Goal: Task Accomplishment & Management: Manage account settings

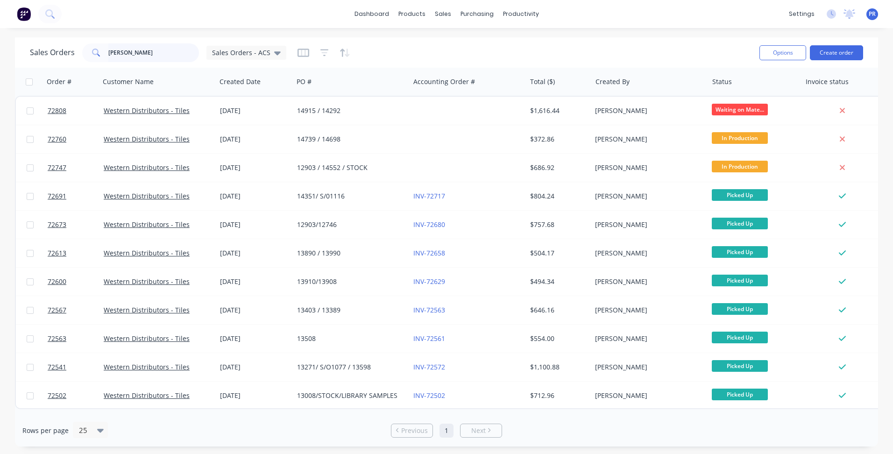
click at [139, 59] on input "wester" at bounding box center [153, 52] width 91 height 19
drag, startPoint x: 131, startPoint y: 53, endPoint x: 14, endPoint y: 49, distance: 116.4
click at [14, 49] on div "Sales Orders wester Sales Orders - ACS Options Create order Order # Customer Na…" at bounding box center [446, 241] width 893 height 409
type input "citywide"
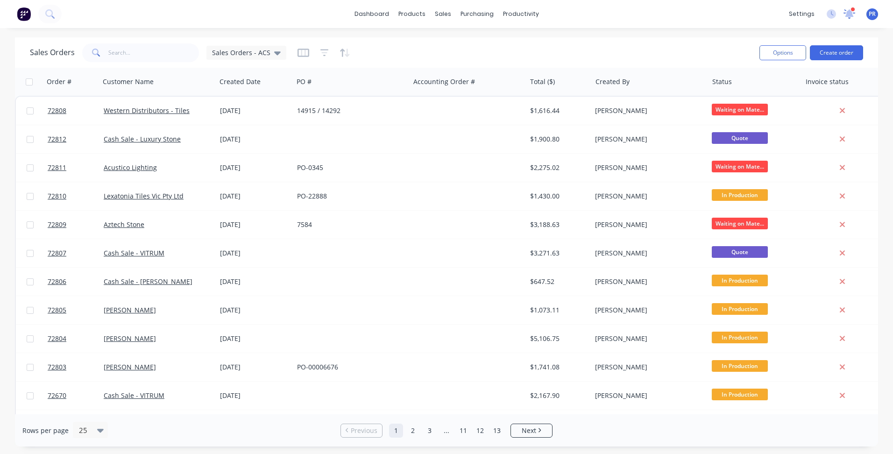
click at [847, 16] on icon at bounding box center [849, 12] width 8 height 7
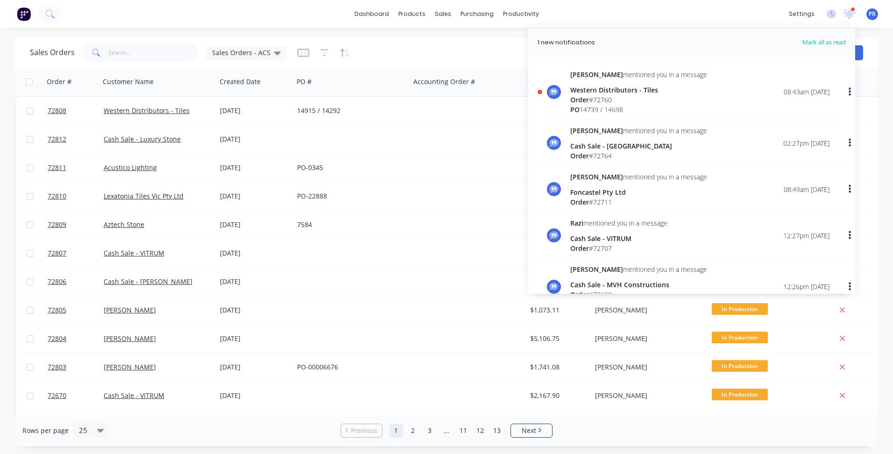
click at [703, 84] on div "Jake mentioned you in a message Western Distributors - Tiles Order # 72760 PO 1…" at bounding box center [699, 92] width 259 height 45
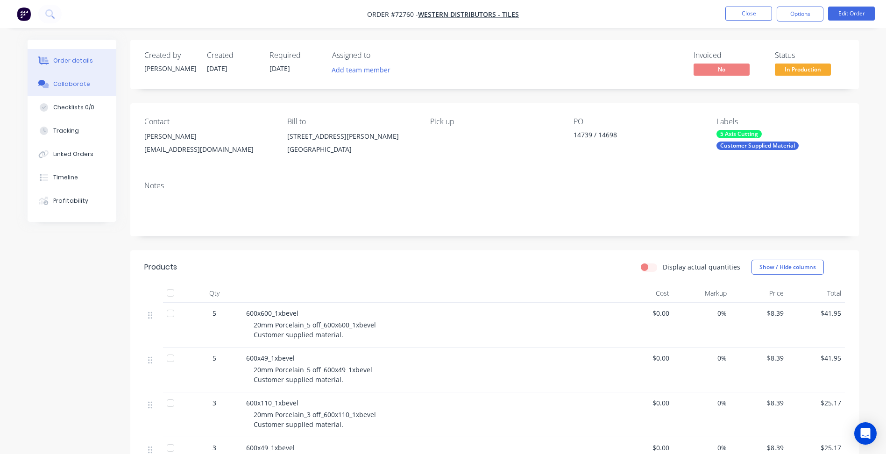
click at [75, 84] on div "Collaborate" at bounding box center [71, 84] width 37 height 8
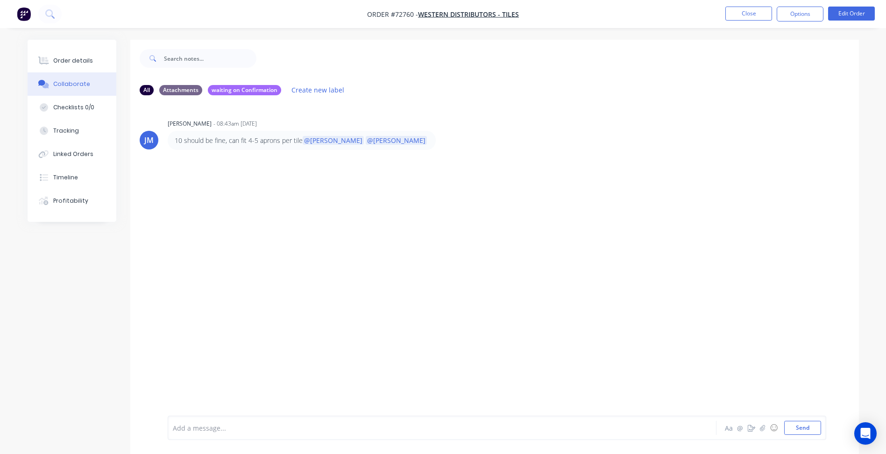
click at [201, 195] on div "JM Jake Mcdonell - 08:43am 03/09/25 10 should be fine, can fit 4-5 aprons per t…" at bounding box center [494, 259] width 729 height 313
click at [183, 429] on div at bounding box center [416, 428] width 486 height 10
click at [795, 428] on button "Send" at bounding box center [802, 428] width 37 height 14
drag, startPoint x: 13, startPoint y: 49, endPoint x: 0, endPoint y: 49, distance: 12.6
click at [13, 49] on div "Order details Collaborate Checklists 0/0 Tracking Linked Orders Timeline Profit…" at bounding box center [443, 234] width 886 height 468
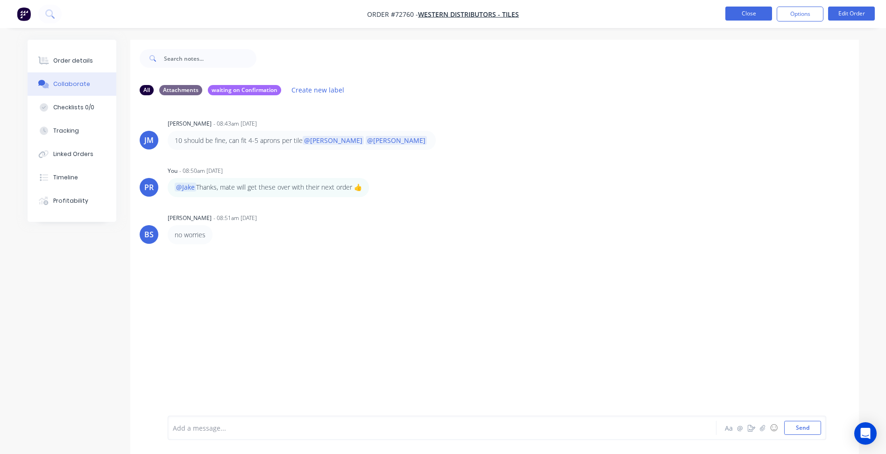
click at [753, 17] on button "Close" at bounding box center [748, 14] width 47 height 14
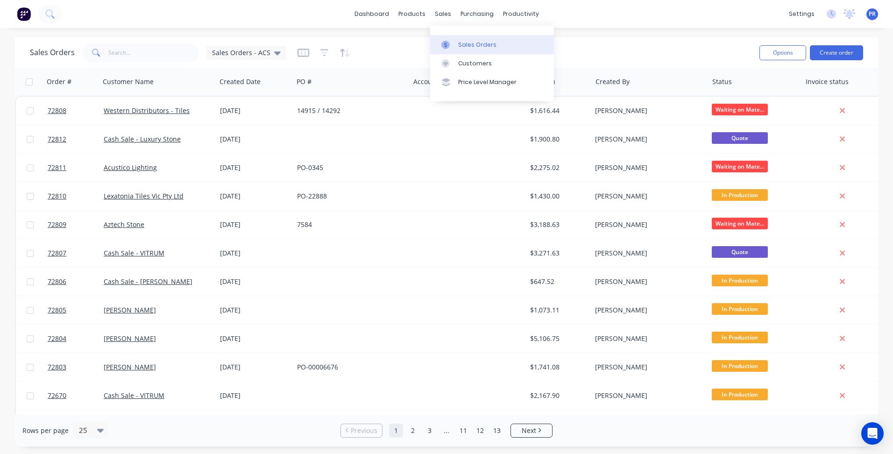
click at [471, 38] on link "Sales Orders" at bounding box center [492, 44] width 124 height 19
click at [135, 53] on input "text" at bounding box center [153, 52] width 91 height 19
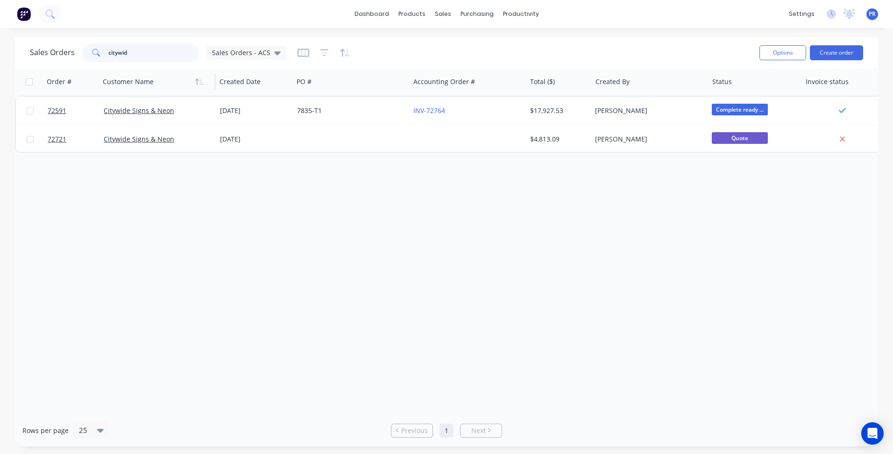
type input "citywid"
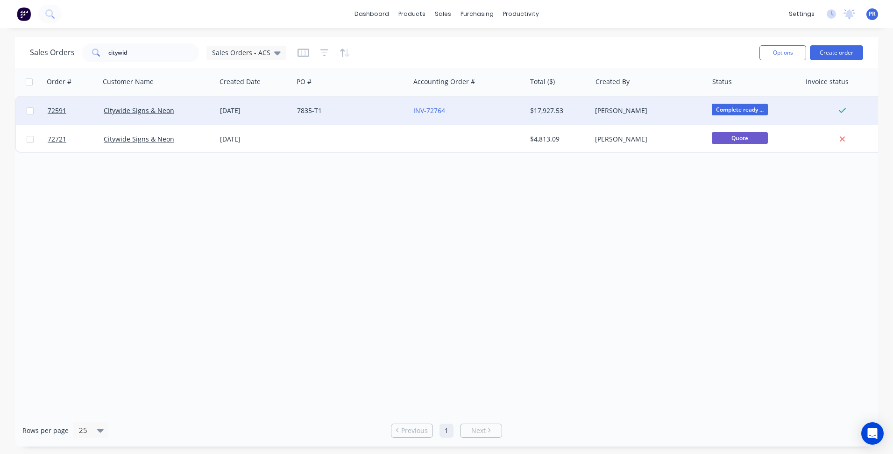
click at [676, 113] on div "[PERSON_NAME]" at bounding box center [647, 110] width 104 height 9
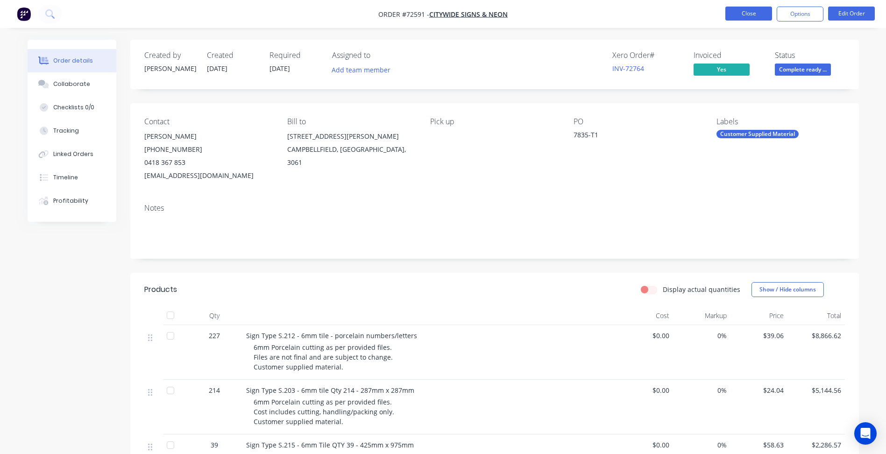
click at [751, 10] on button "Close" at bounding box center [748, 14] width 47 height 14
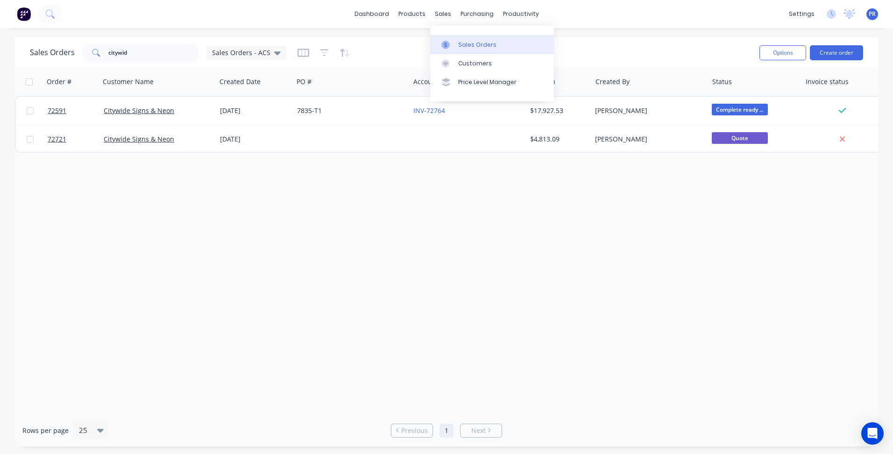
click at [471, 46] on div "Sales Orders" at bounding box center [477, 45] width 38 height 8
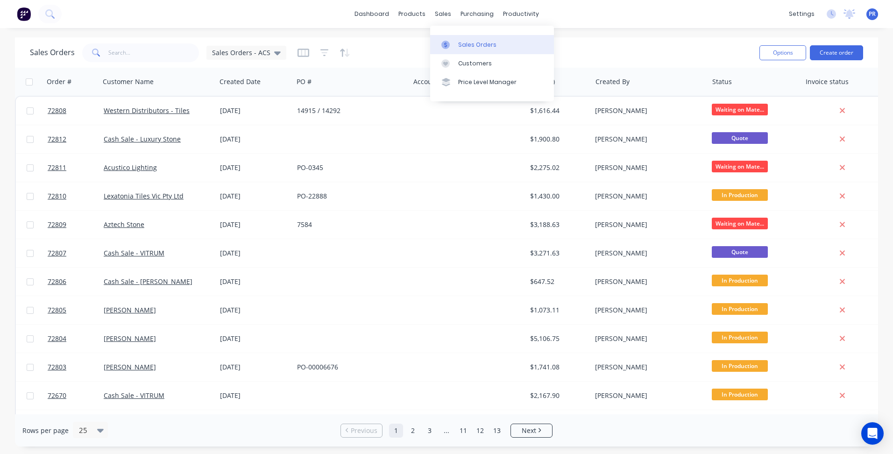
click at [450, 43] on div at bounding box center [448, 45] width 14 height 8
click at [836, 59] on button "Create order" at bounding box center [836, 52] width 53 height 15
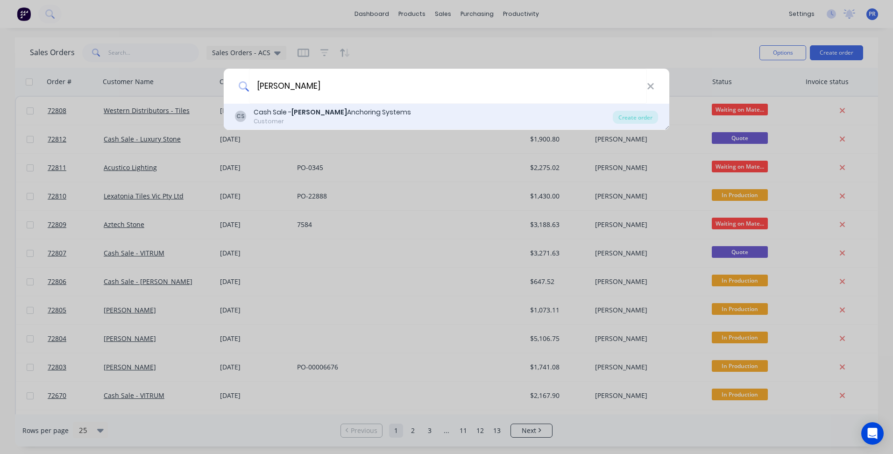
type input "muir"
click at [304, 115] on b "Muir" at bounding box center [319, 111] width 56 height 9
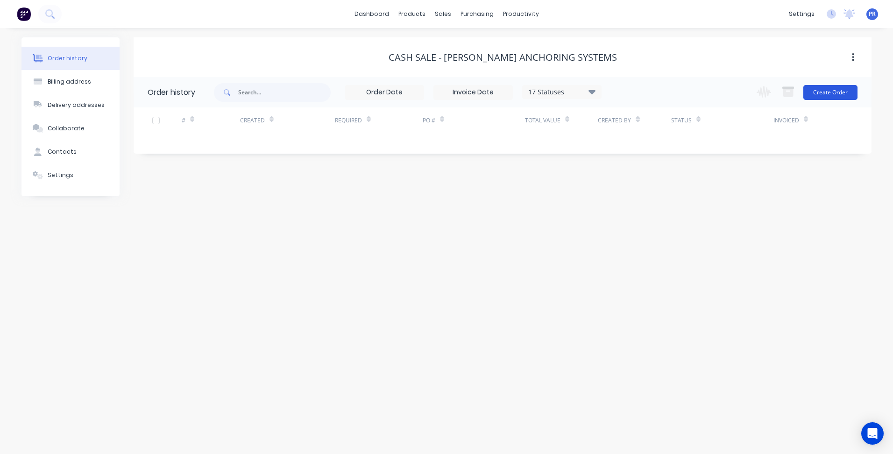
click at [843, 92] on button "Create Order" at bounding box center [830, 92] width 54 height 15
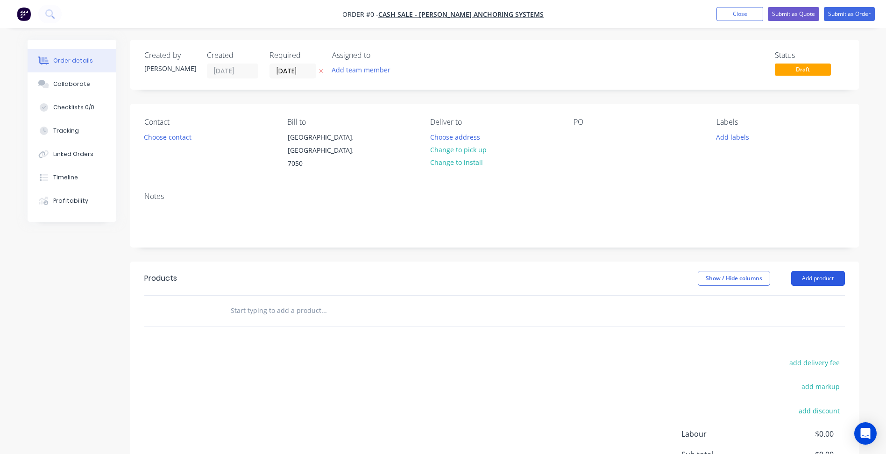
click at [822, 262] on header "Products Show / Hide columns Add product" at bounding box center [494, 279] width 729 height 34
click at [821, 271] on button "Add product" at bounding box center [818, 278] width 54 height 15
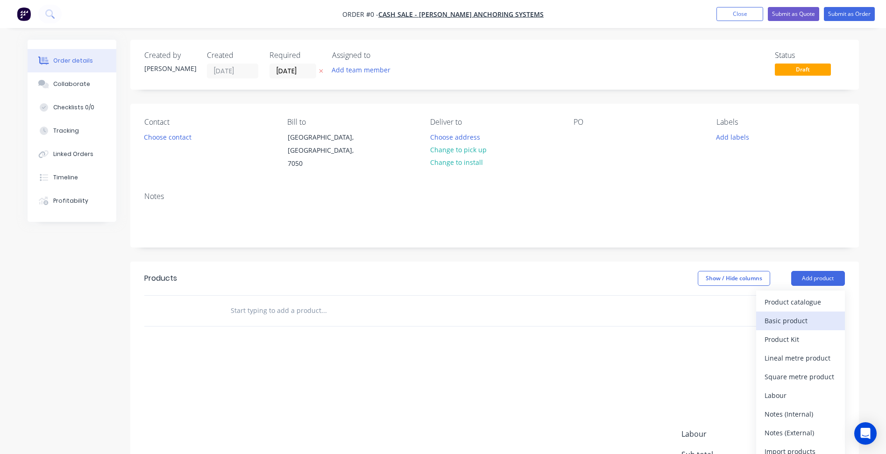
click at [794, 314] on div "Basic product" at bounding box center [801, 321] width 72 height 14
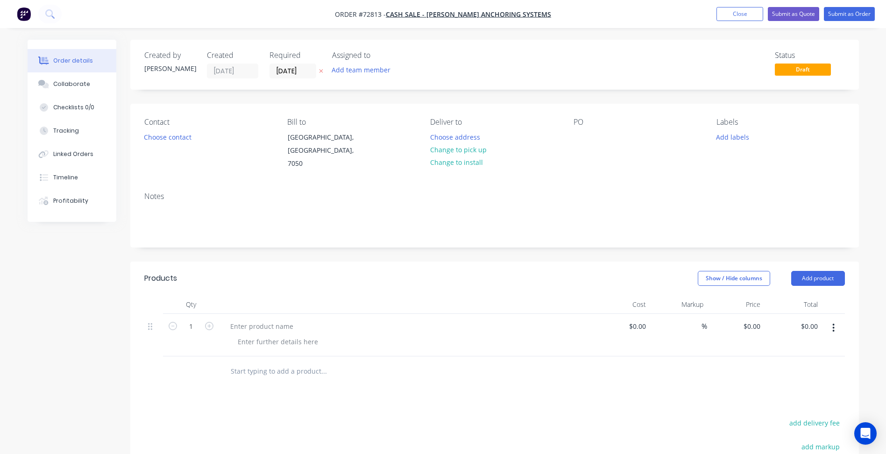
click at [386, 16] on span "Order #72813 -" at bounding box center [360, 14] width 51 height 9
copy span "72813"
click at [292, 71] on input "03/09/25" at bounding box center [293, 71] width 46 height 14
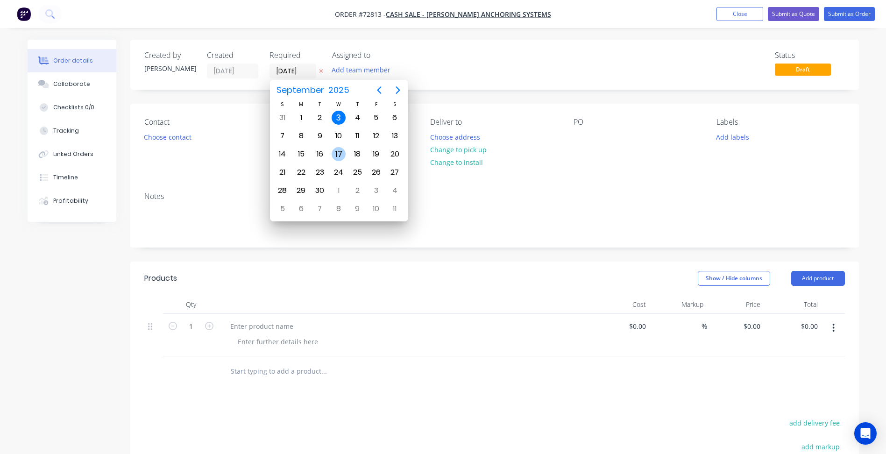
click at [339, 150] on div "17" at bounding box center [339, 154] width 14 height 14
type input "17/09/25"
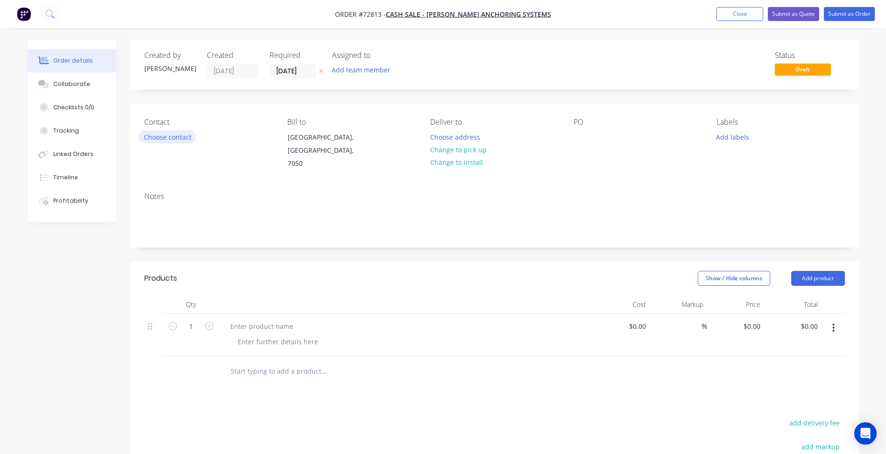
click at [177, 141] on button "Choose contact" at bounding box center [167, 136] width 57 height 13
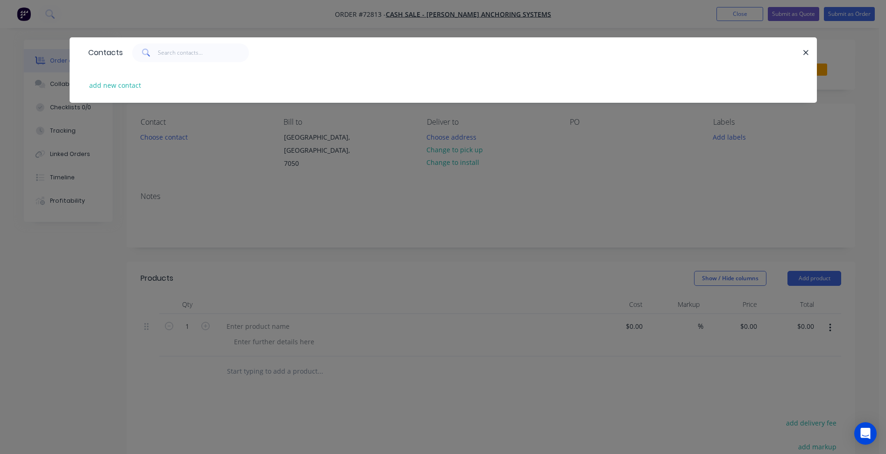
click at [260, 18] on div "Contacts add new contact" at bounding box center [443, 227] width 886 height 454
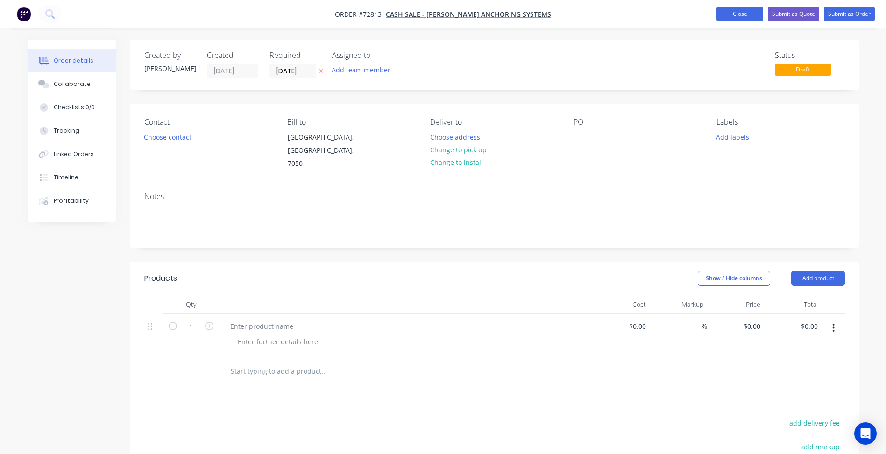
click at [727, 13] on button "Close" at bounding box center [739, 14] width 47 height 14
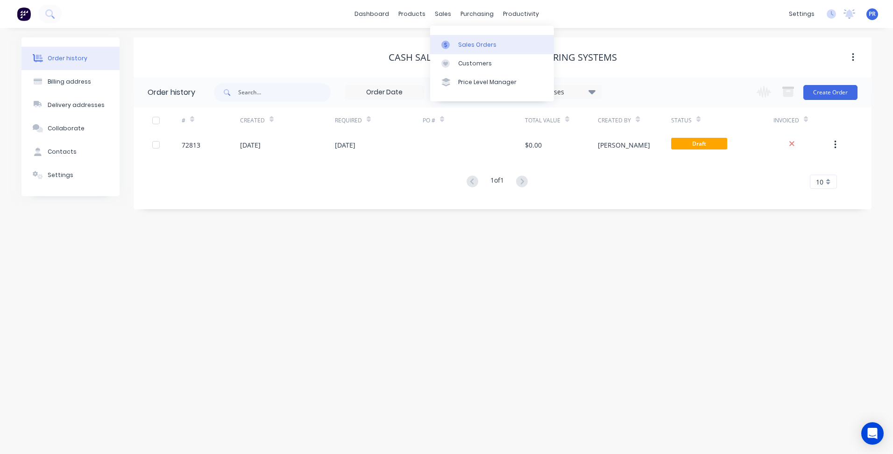
click at [473, 46] on div "Sales Orders" at bounding box center [477, 45] width 38 height 8
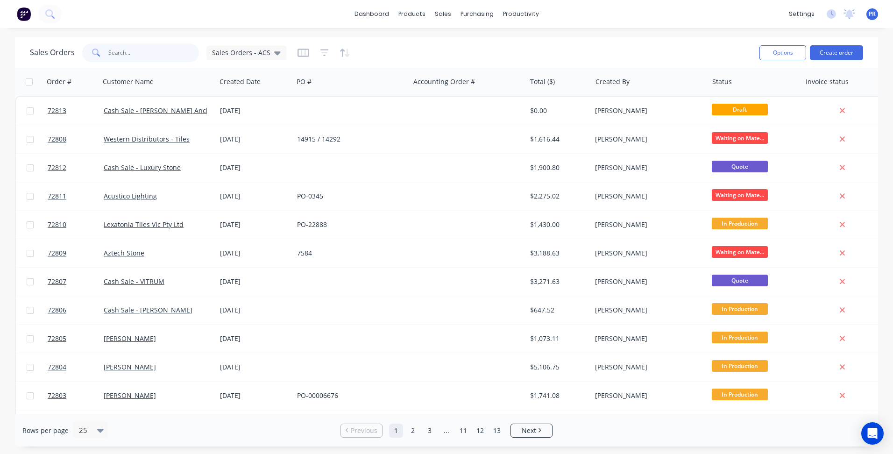
click at [121, 43] on input "text" at bounding box center [153, 52] width 91 height 19
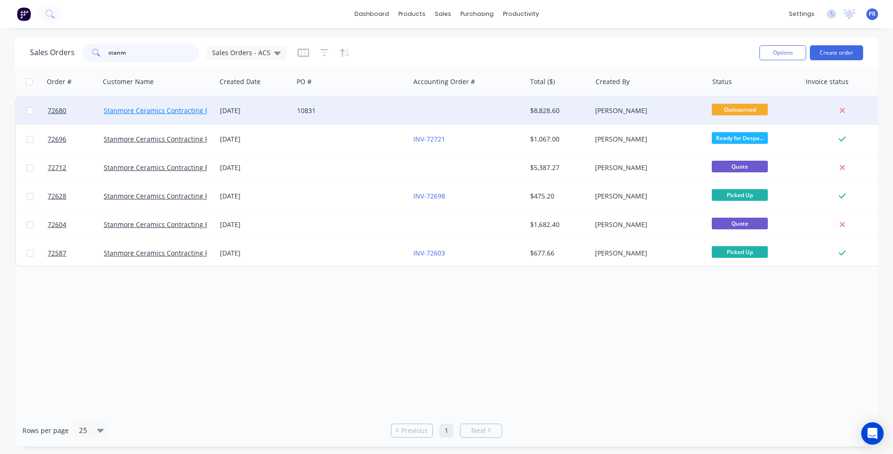
type input "stanm"
click at [190, 111] on link "Stanmore Ceramics Contracting Pty Ltd" at bounding box center [165, 110] width 122 height 9
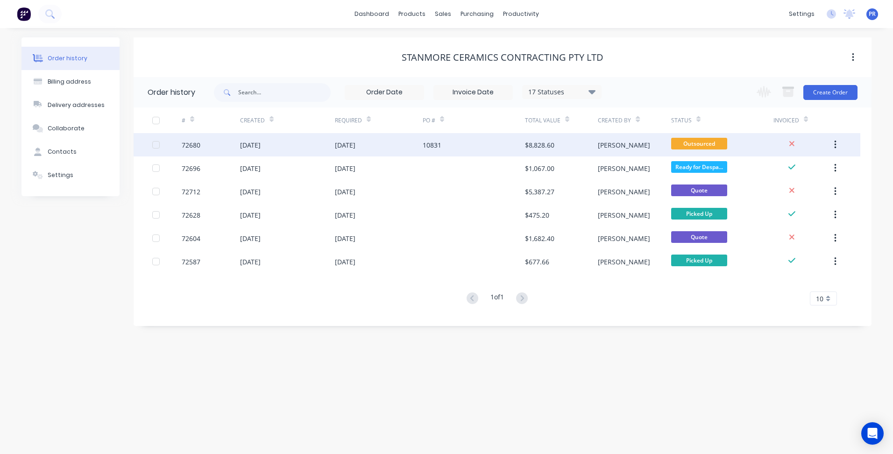
click at [591, 142] on div "$8,828.60" at bounding box center [561, 144] width 73 height 23
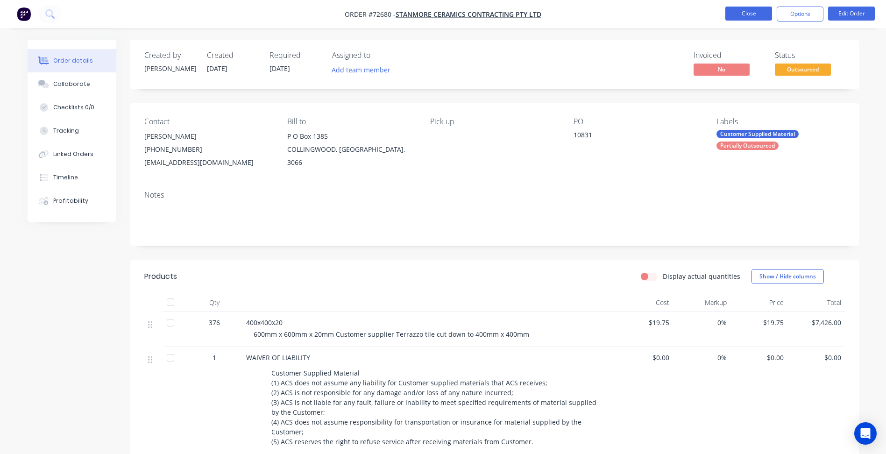
click at [751, 15] on button "Close" at bounding box center [748, 14] width 47 height 14
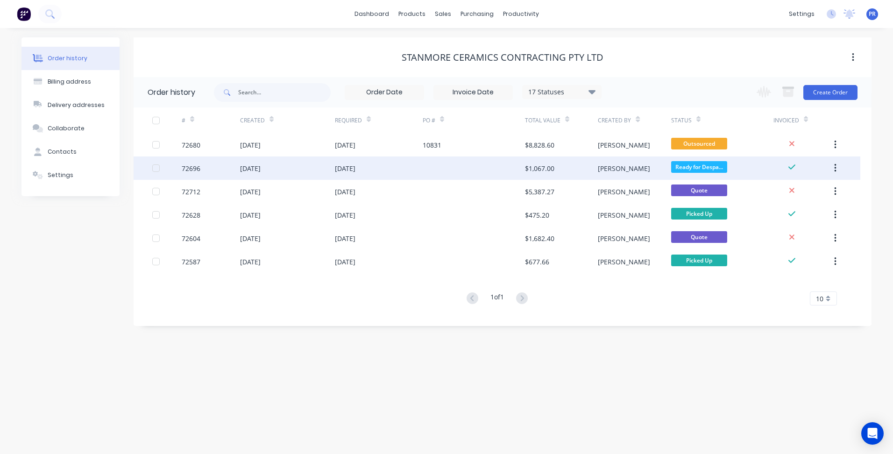
click at [399, 169] on div "20 Aug 2025" at bounding box center [379, 167] width 88 height 23
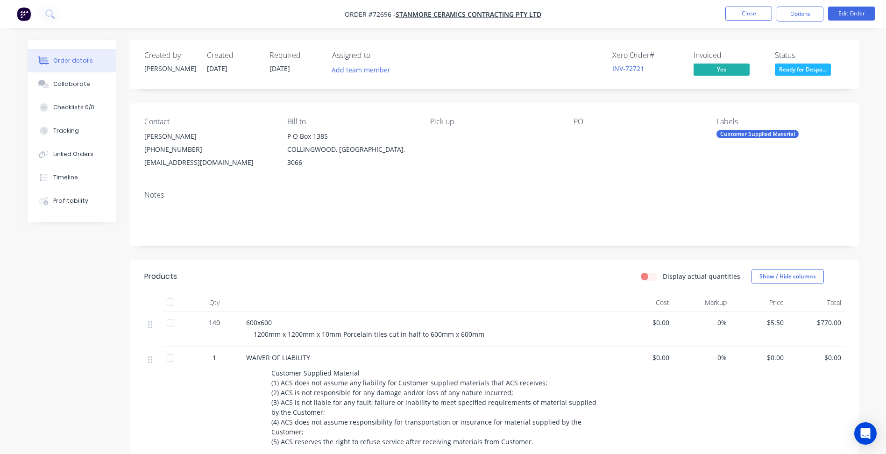
click at [744, 5] on nav "Order #72696 - Stanmore Ceramics Contracting Pty Ltd Close Options Edit Order" at bounding box center [443, 14] width 886 height 28
click at [744, 10] on button "Close" at bounding box center [748, 14] width 47 height 14
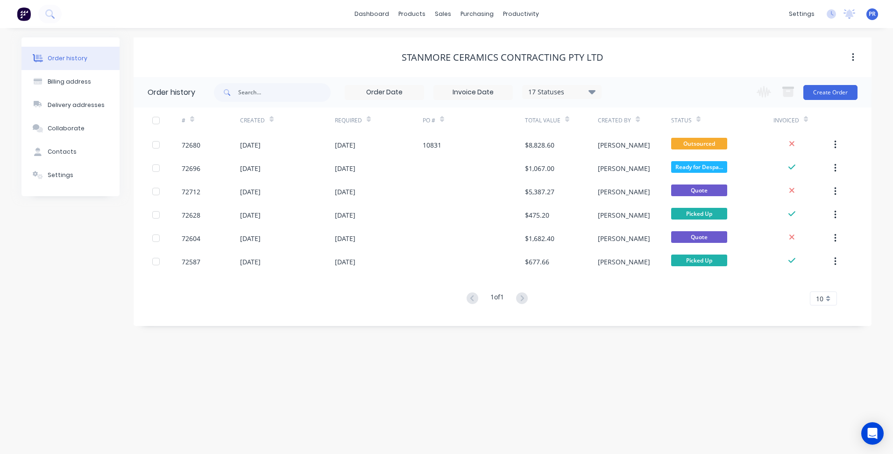
click at [493, 369] on div "Order history Billing address Delivery addresses Collaborate Contacts Settings …" at bounding box center [446, 241] width 893 height 426
click at [303, 61] on div "Stanmore Ceramics Contracting Pty Ltd" at bounding box center [503, 57] width 738 height 11
click at [463, 44] on div "Sales Orders" at bounding box center [477, 45] width 38 height 8
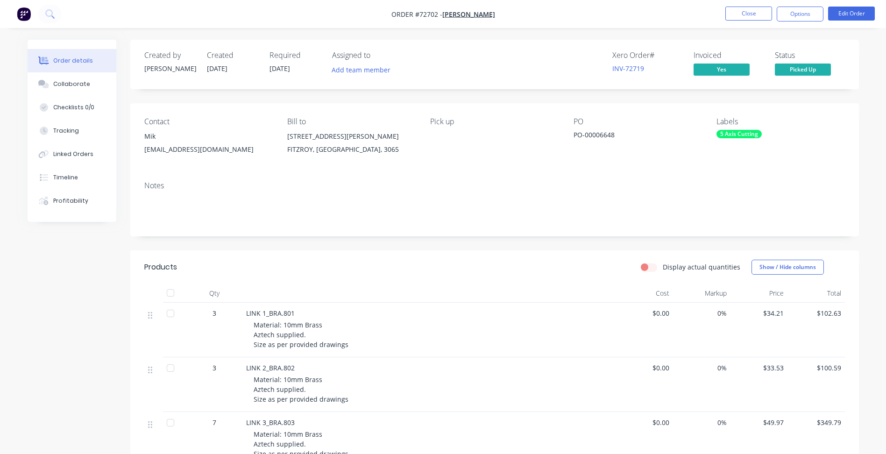
scroll to position [452, 0]
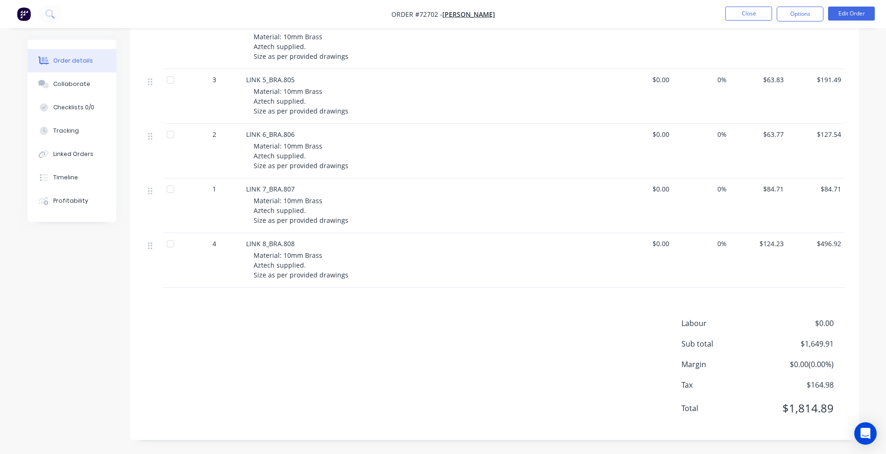
click at [164, 315] on div "Products Display actual quantities Show / Hide columns Qty Cost Markup Price To…" at bounding box center [494, 119] width 729 height 642
drag, startPoint x: 283, startPoint y: 244, endPoint x: 210, endPoint y: 246, distance: 72.9
click at [210, 246] on div "4 LINK 8_BRA.808 Material: 10mm Brass Aztech supplied. Size as per provided dra…" at bounding box center [494, 260] width 701 height 55
click at [283, 241] on span "LINK 8_BRA.808" at bounding box center [270, 243] width 49 height 9
click at [394, 323] on div "Labour $0.00 Sub total $1,649.91 Margin $0.00 ( 0.00 %) Tax $164.98 Total $1,81…" at bounding box center [494, 372] width 701 height 108
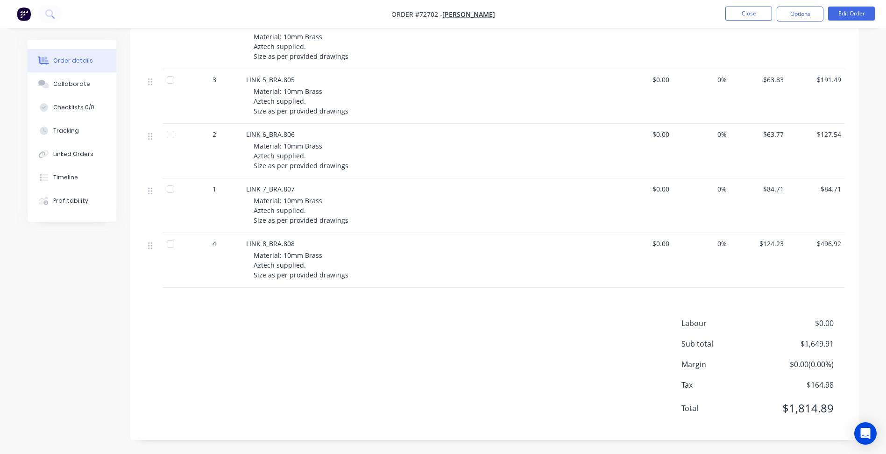
click at [378, 351] on div "Labour $0.00 Sub total $1,649.91 Margin $0.00 ( 0.00 %) Tax $164.98 Total $1,81…" at bounding box center [494, 372] width 701 height 108
click at [748, 17] on button "Close" at bounding box center [748, 14] width 47 height 14
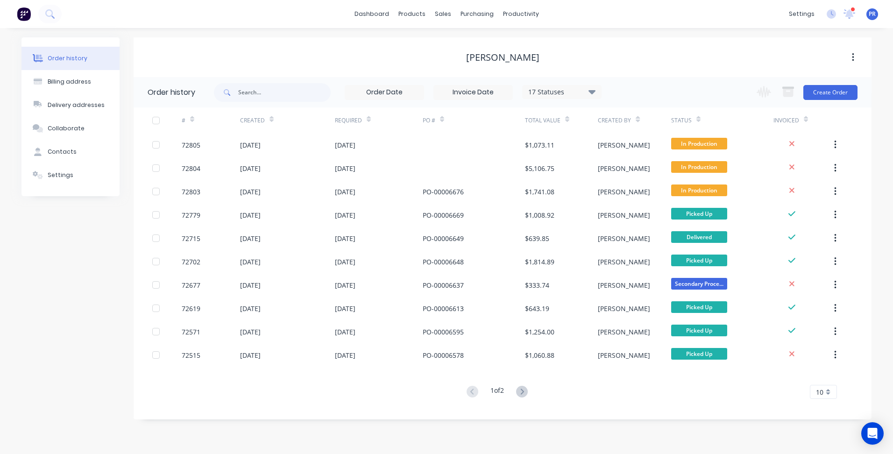
click at [355, 331] on div "[DATE]" at bounding box center [345, 332] width 21 height 10
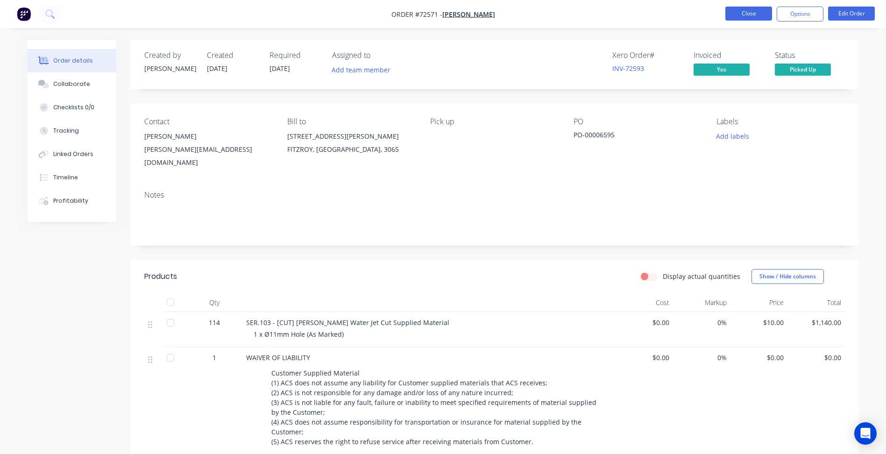
click at [746, 17] on button "Close" at bounding box center [748, 14] width 47 height 14
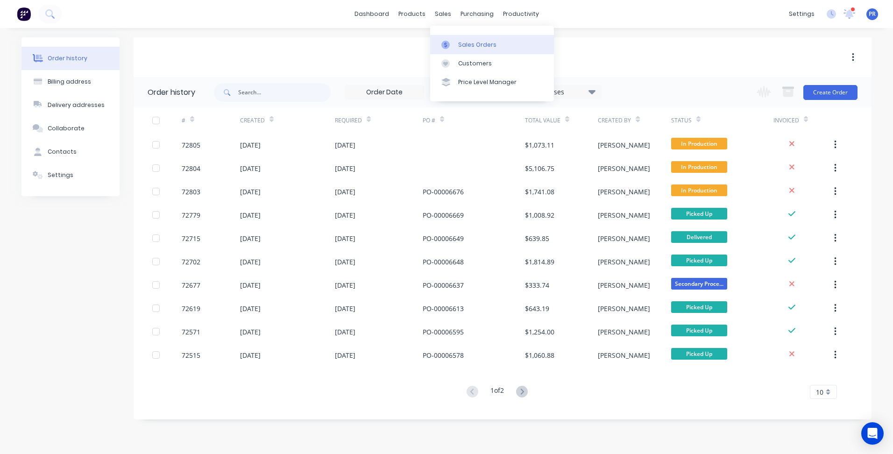
click at [461, 44] on div "Sales Orders" at bounding box center [477, 45] width 38 height 8
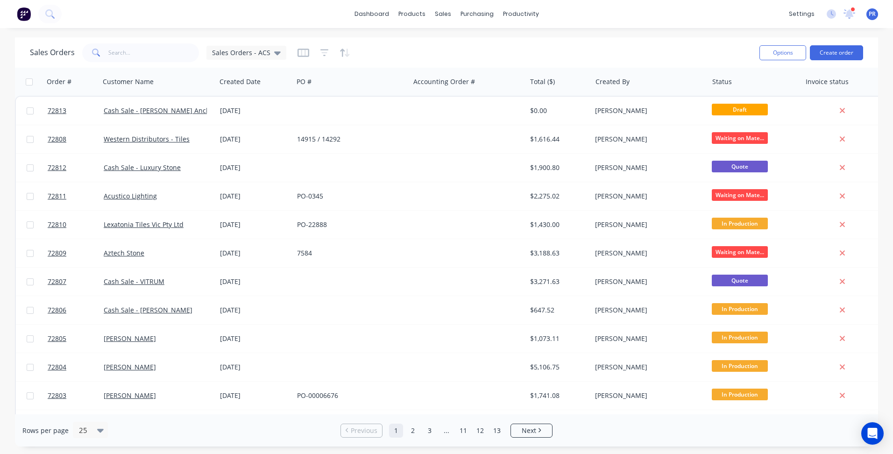
click at [839, 64] on div "Options Create order" at bounding box center [809, 52] width 107 height 23
click at [827, 53] on button "Create order" at bounding box center [836, 52] width 53 height 15
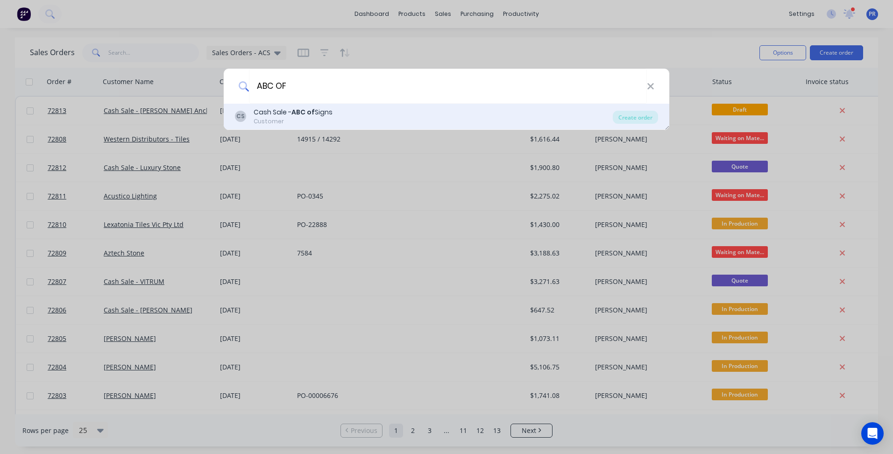
type input "ABC OF"
click at [325, 125] on div "Customer" at bounding box center [293, 121] width 79 height 8
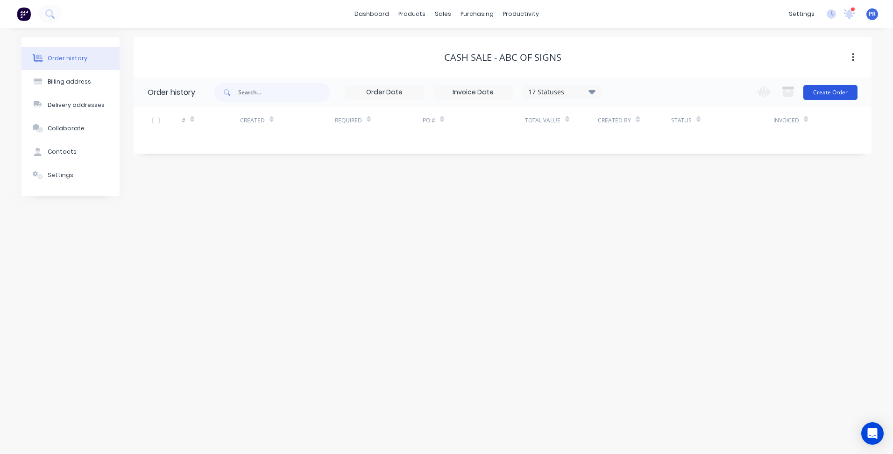
click at [843, 92] on button "Create Order" at bounding box center [830, 92] width 54 height 15
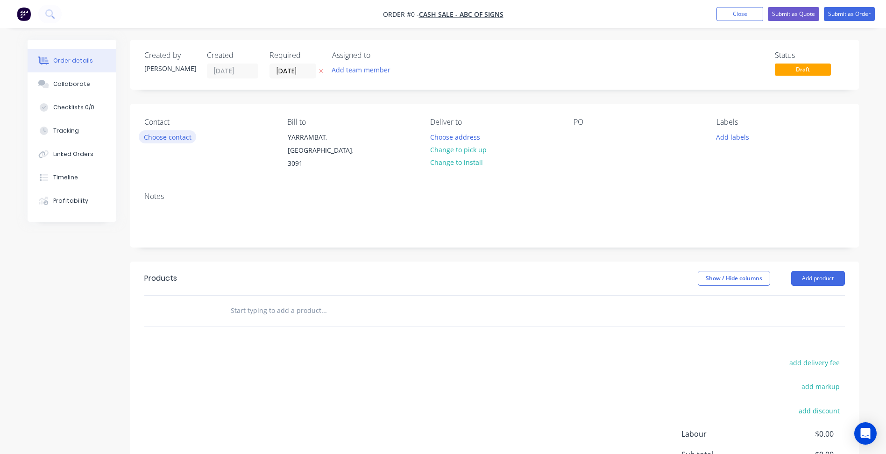
click at [164, 139] on button "Choose contact" at bounding box center [167, 136] width 57 height 13
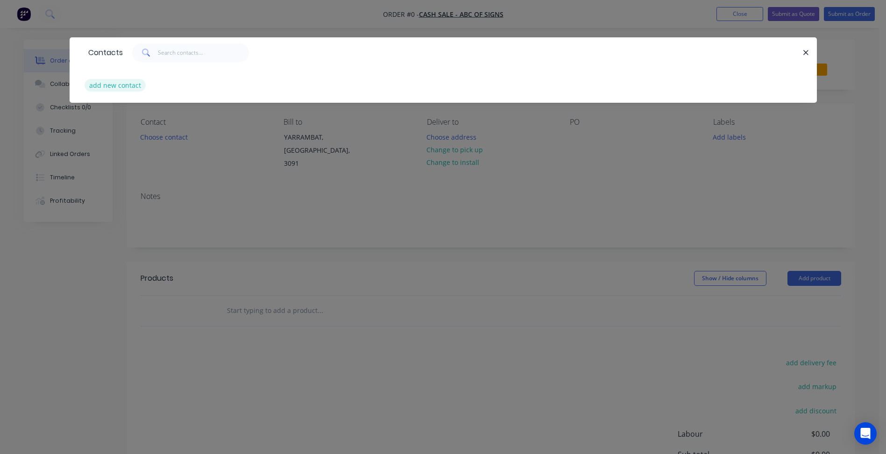
click at [121, 87] on button "add new contact" at bounding box center [116, 85] width 62 height 13
select select "AU"
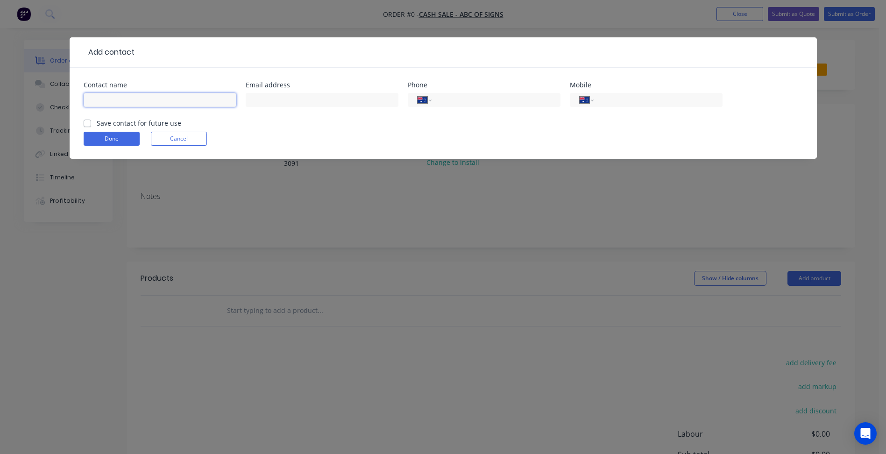
click at [123, 101] on input "text" at bounding box center [160, 100] width 153 height 14
click at [97, 97] on input "RIchard Guldon" at bounding box center [160, 100] width 153 height 14
type input "Richard Guldon"
drag, startPoint x: 276, startPoint y: 104, endPoint x: 306, endPoint y: 100, distance: 30.1
click at [276, 104] on input "text" at bounding box center [322, 100] width 153 height 14
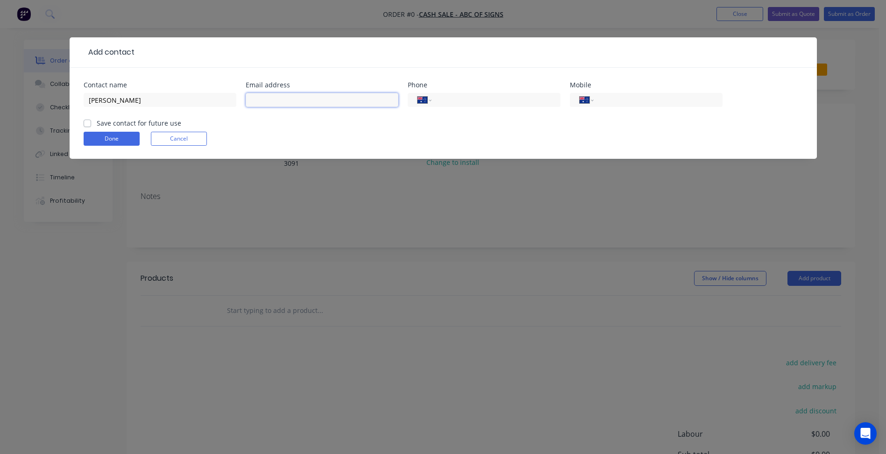
paste input "FIRE INDICATOR PANEL -AUTHORISED ACCESS ONLY- DO NOT OBSTRUCT"
type input "FIRE INDICATOR PANEL -AUTHORISED ACCESS ONLY- DO NOT OBSTRUCT"
click at [493, 105] on input "tel" at bounding box center [494, 100] width 112 height 11
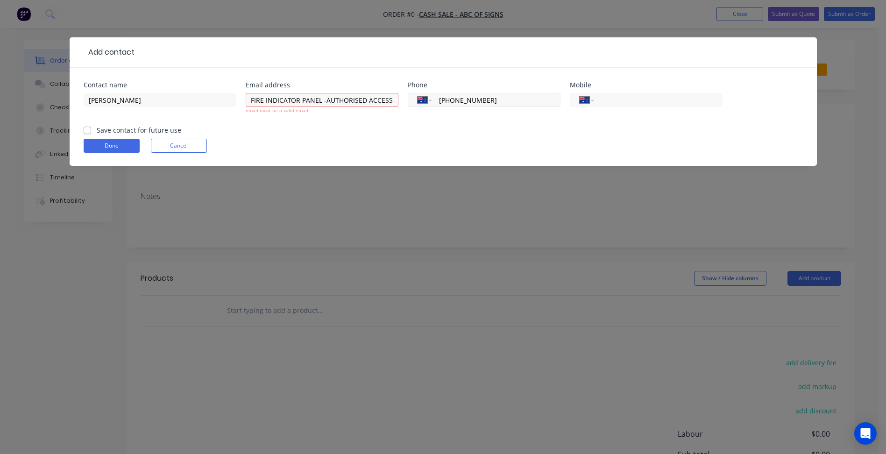
type input "[PHONE_NUMBER]"
click at [518, 106] on div "International Afghanistan Åland Islands Albania Algeria American Samoa Andorra …" at bounding box center [484, 100] width 153 height 14
click at [629, 102] on input "tel" at bounding box center [656, 100] width 112 height 11
click at [347, 103] on input "FIRE INDICATOR PANEL -AUTHORISED ACCESS ONLY- DO NOT OBSTRUCT" at bounding box center [322, 100] width 153 height 14
click at [348, 101] on input "FIRE INDICATOR PANEL -AUTHORISED ACCESS ONLY- DO NOT OBSTRUCT" at bounding box center [322, 100] width 153 height 14
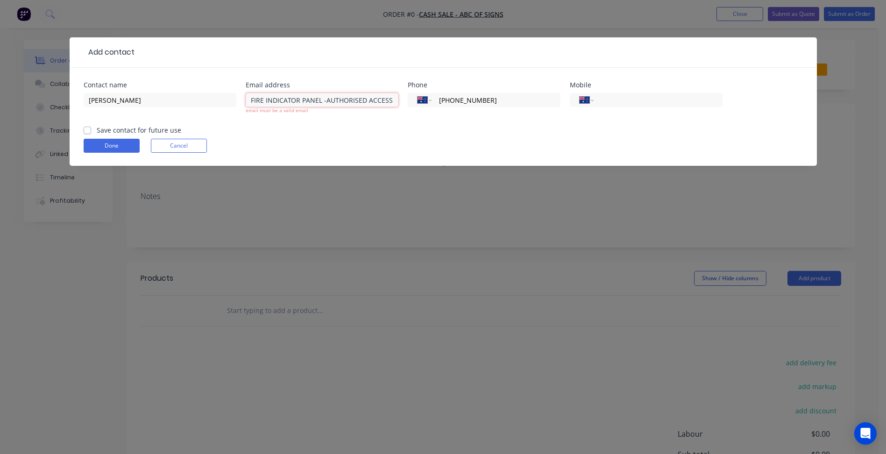
click at [348, 101] on input "FIRE INDICATOR PANEL -AUTHORISED ACCESS ONLY- DO NOT OBSTRUCT" at bounding box center [322, 100] width 153 height 14
click at [335, 100] on input "FIRE INDICATOR PANEL -AUTHORISED ACCESS ONLY- DO NOT OBSTRUCT" at bounding box center [322, 100] width 153 height 14
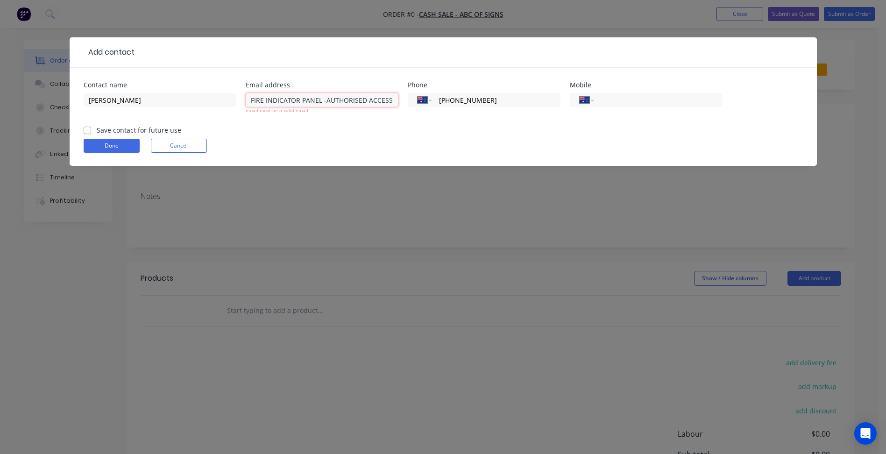
click at [335, 100] on input "FIRE INDICATOR PANEL -AUTHORISED ACCESS ONLY- DO NOT OBSTRUCT" at bounding box center [322, 100] width 153 height 14
paste input "richard@abcofsigns.com.au"
type input "richard@abcofsigns.com.au"
click at [610, 100] on input "tel" at bounding box center [656, 100] width 112 height 11
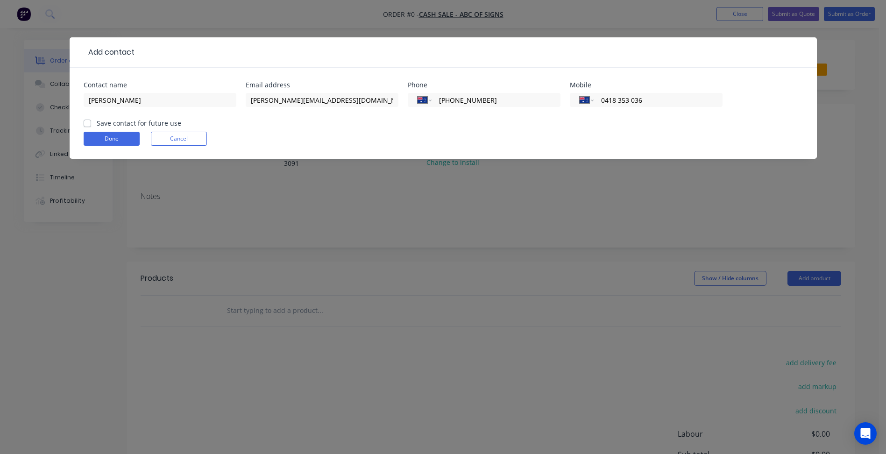
type input "0418 353 036"
click at [159, 123] on label "Save contact for future use" at bounding box center [139, 123] width 85 height 10
click at [91, 123] on input "Save contact for future use" at bounding box center [87, 122] width 7 height 9
checkbox input "true"
click at [121, 138] on button "Done" at bounding box center [112, 139] width 56 height 14
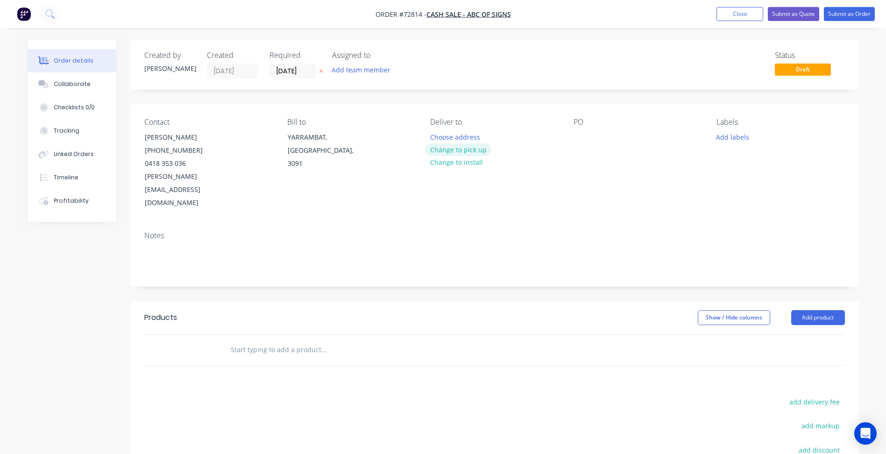
click at [474, 151] on button "Change to pick up" at bounding box center [458, 149] width 66 height 13
click at [288, 75] on input "03/09/25" at bounding box center [293, 71] width 46 height 14
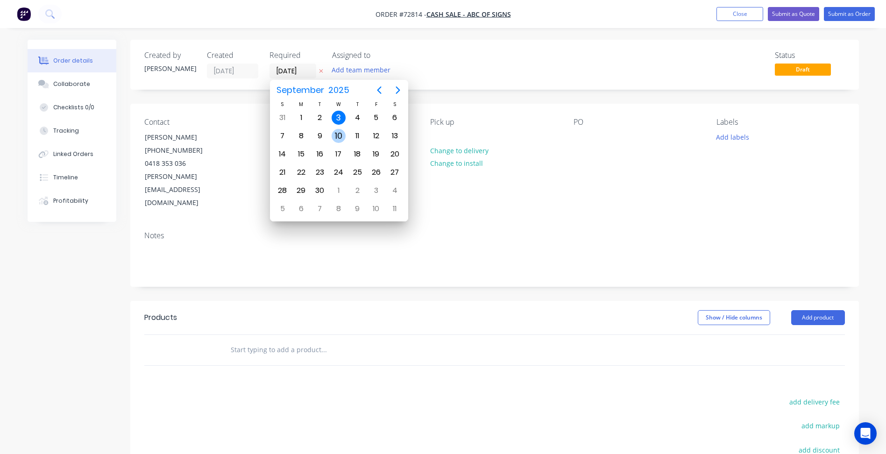
click at [342, 135] on div "10" at bounding box center [339, 136] width 14 height 14
type input "10/09/25"
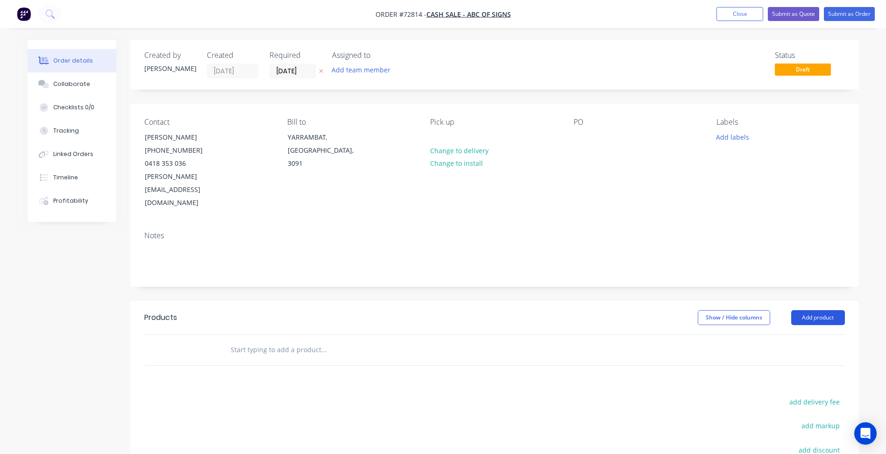
click at [815, 310] on button "Add product" at bounding box center [818, 317] width 54 height 15
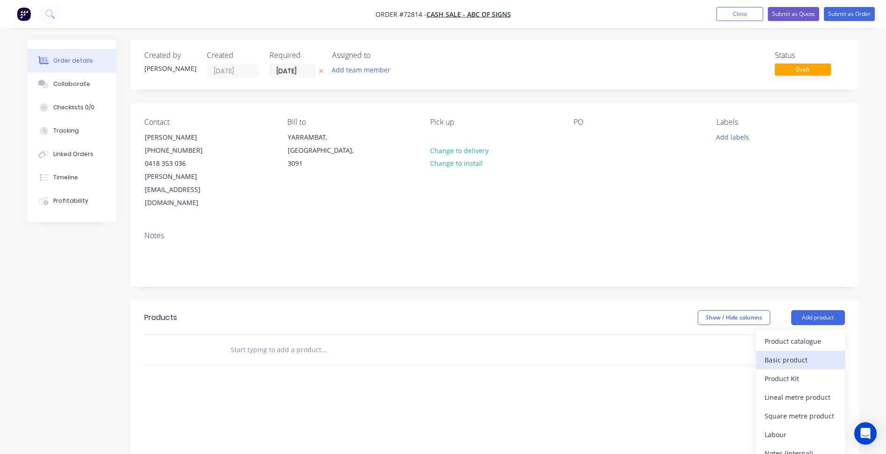
click at [781, 353] on div "Basic product" at bounding box center [801, 360] width 72 height 14
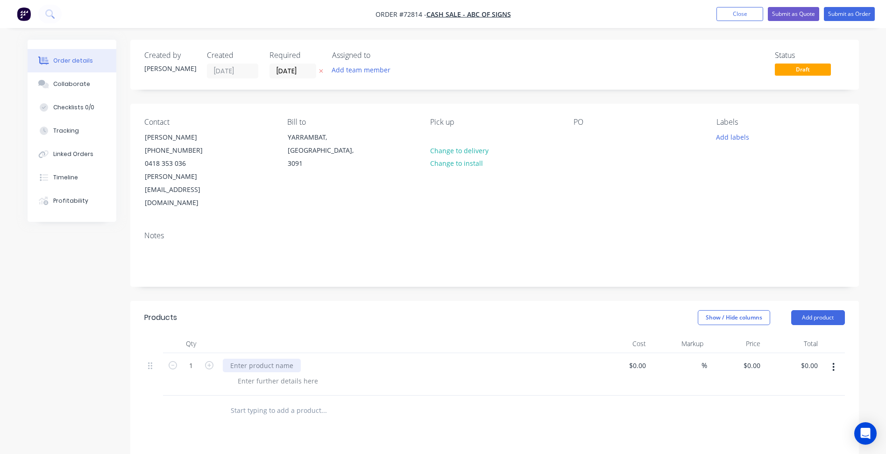
click at [281, 359] on div at bounding box center [262, 366] width 78 height 14
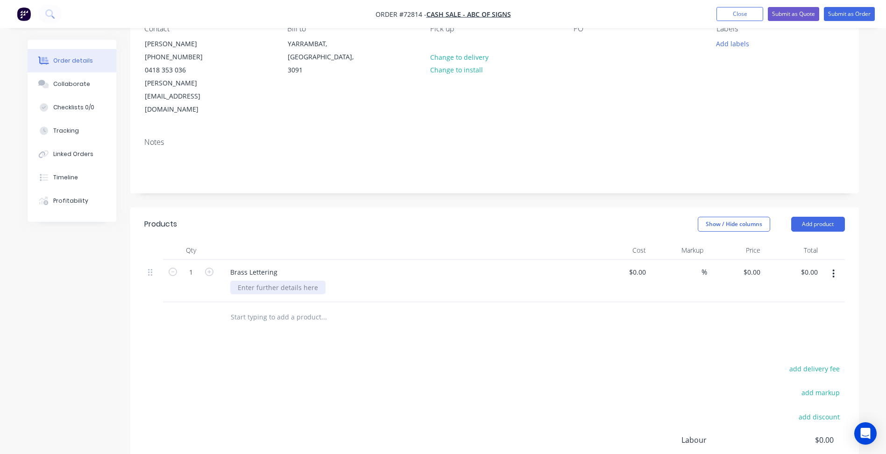
click at [280, 281] on div at bounding box center [277, 288] width 95 height 14
click at [252, 281] on div at bounding box center [277, 288] width 95 height 14
click at [266, 281] on div at bounding box center [277, 288] width 95 height 14
paste div
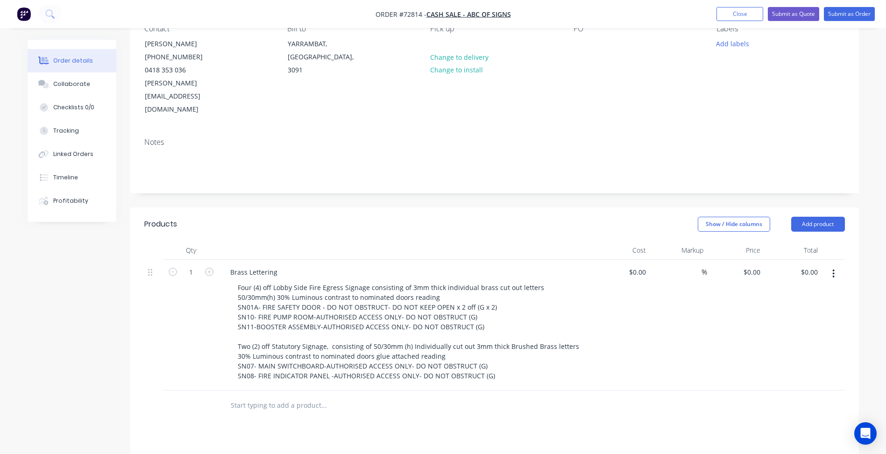
click at [110, 317] on div "Created by Patrick Created 03/09/25 Required 10/09/25 Assigned to Add team memb…" at bounding box center [443, 302] width 831 height 713
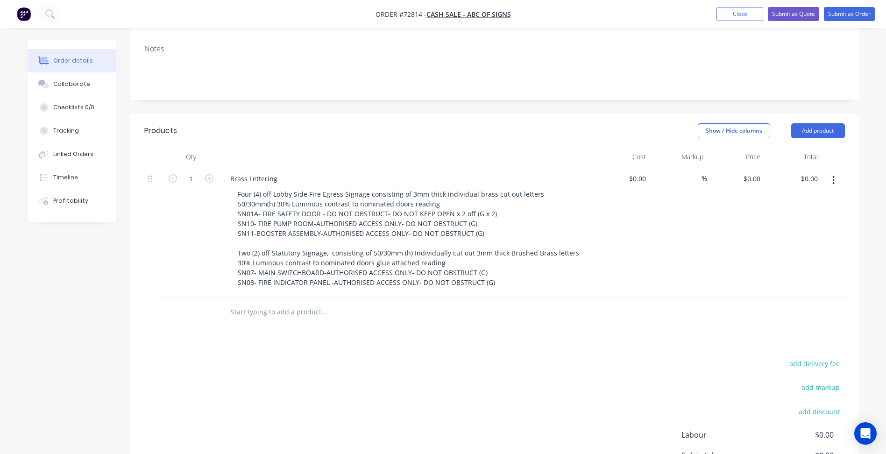
click at [365, 303] on input "text" at bounding box center [323, 312] width 187 height 19
click at [165, 245] on div "1" at bounding box center [191, 231] width 56 height 131
click at [338, 326] on div "Products Show / Hide columns Add product Qty Cost Markup Price Total 1 Brass Le…" at bounding box center [494, 333] width 729 height 438
click at [752, 172] on div "0 $0.00" at bounding box center [751, 179] width 25 height 14
type input "$0.00"
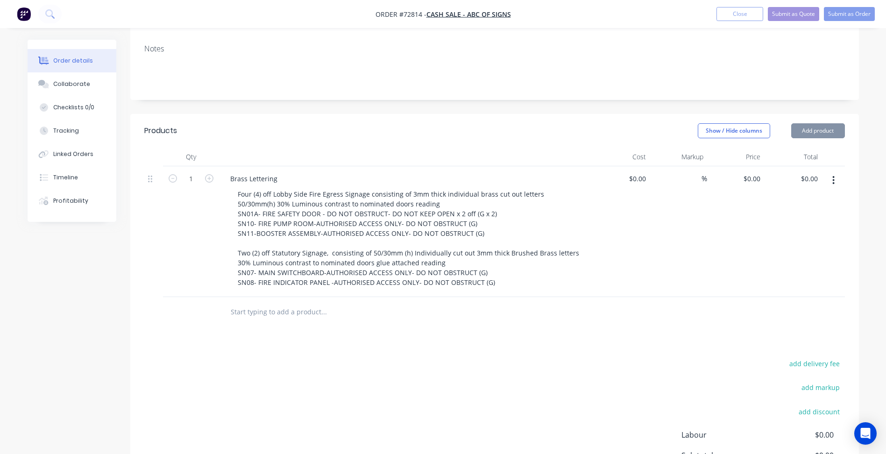
click at [268, 310] on div "Products Show / Hide columns Add product Qty Cost Markup Price Total 1 Brass Le…" at bounding box center [494, 333] width 729 height 438
click at [740, 14] on button "Close" at bounding box center [739, 14] width 47 height 14
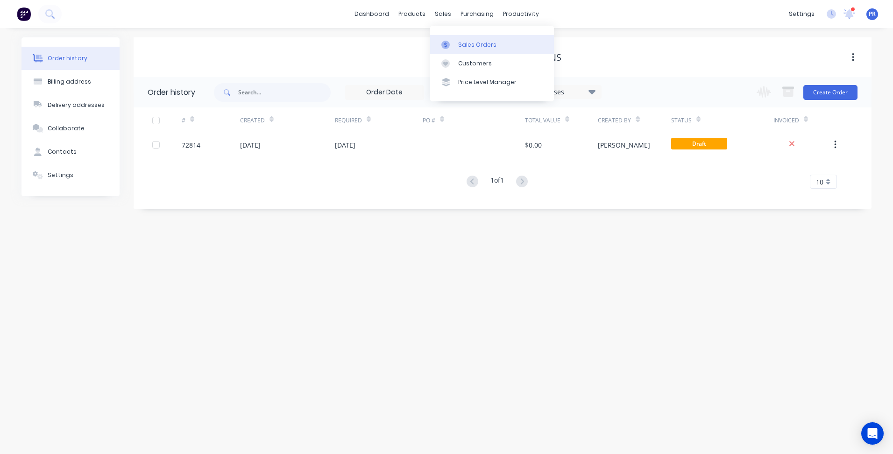
click at [459, 42] on div "Sales Orders" at bounding box center [477, 45] width 38 height 8
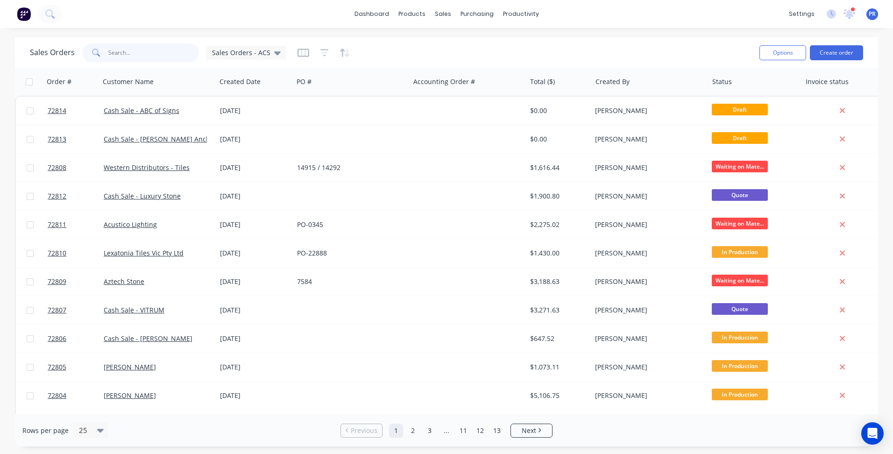
click at [137, 52] on input "text" at bounding box center [153, 52] width 91 height 19
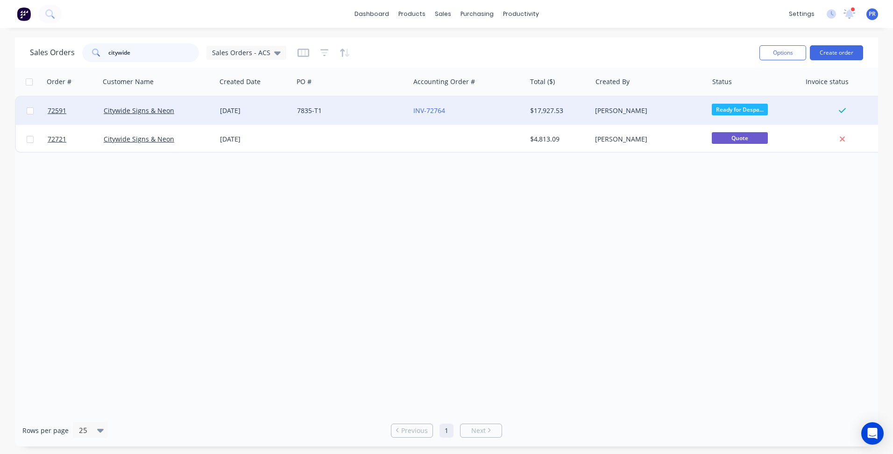
type input "citywide"
click at [141, 104] on div "Citywide Signs & Neon" at bounding box center [158, 111] width 116 height 28
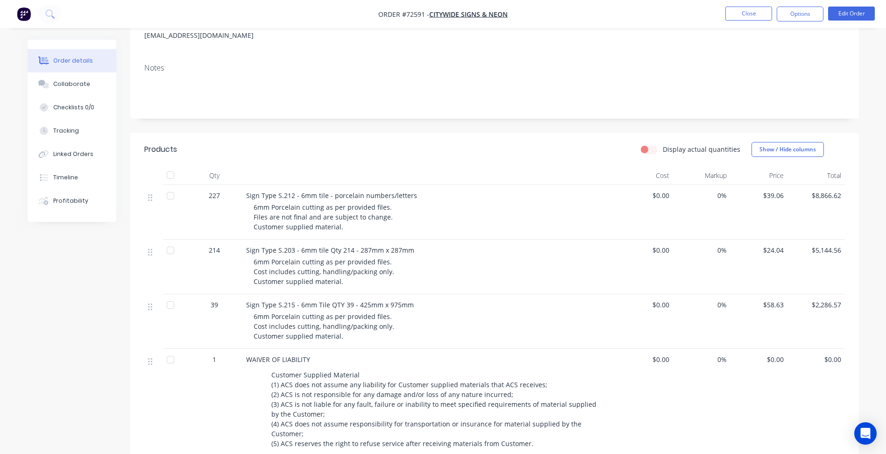
scroll to position [187, 0]
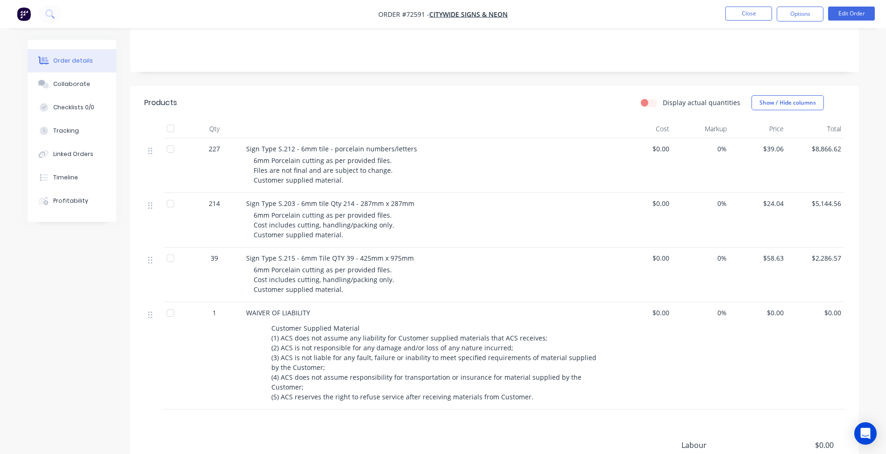
click at [735, 186] on div "$39.06" at bounding box center [758, 165] width 57 height 55
click at [771, 208] on div "$24.04" at bounding box center [758, 220] width 57 height 55
click at [836, 16] on button "Edit Order" at bounding box center [851, 14] width 47 height 14
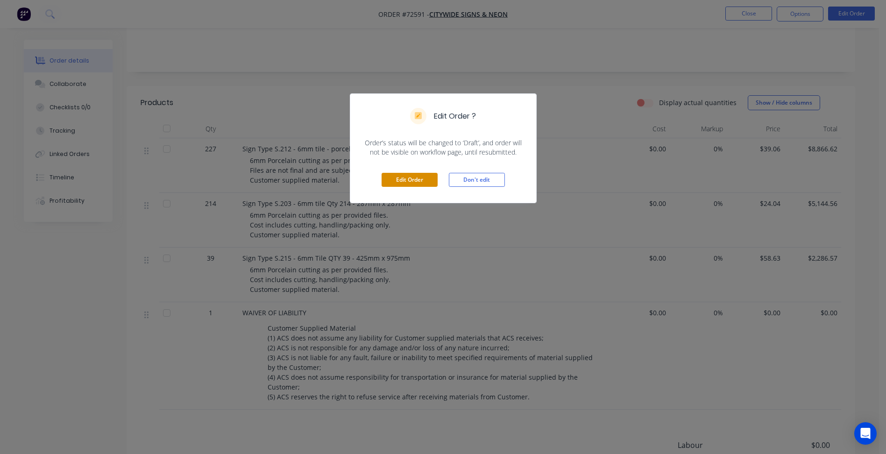
click at [411, 181] on button "Edit Order" at bounding box center [410, 180] width 56 height 14
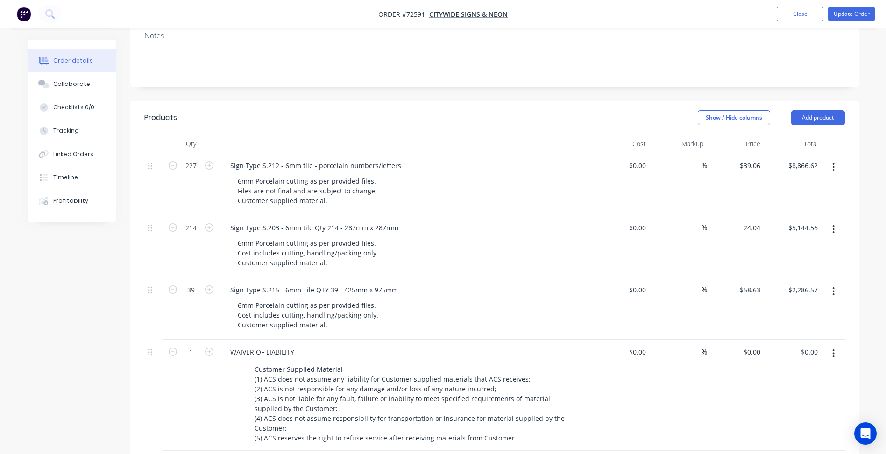
drag, startPoint x: 754, startPoint y: 220, endPoint x: 750, endPoint y: 222, distance: 5.1
click at [753, 221] on input "24.04" at bounding box center [751, 228] width 25 height 14
type input "$12.02"
type input "$2,572.28"
click at [751, 283] on input "58.63" at bounding box center [751, 290] width 25 height 14
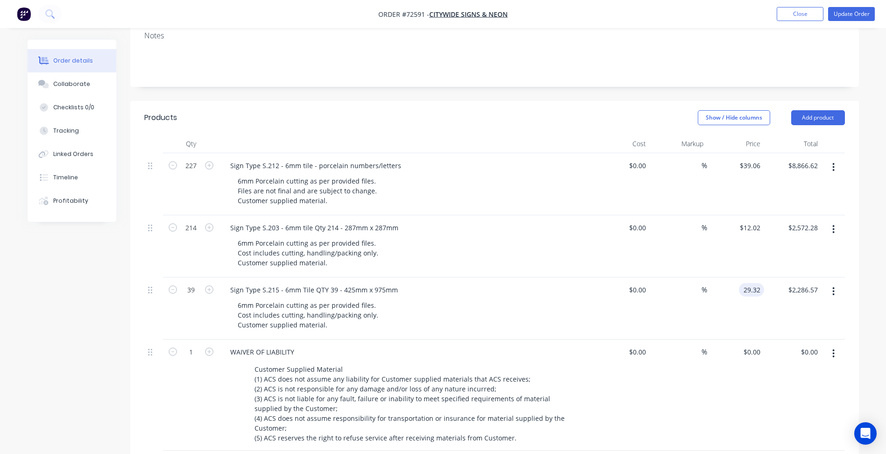
type input "$29.32"
type input "$1,143.48"
click at [567, 110] on div "Show / Hide columns Add product" at bounding box center [569, 117] width 552 height 15
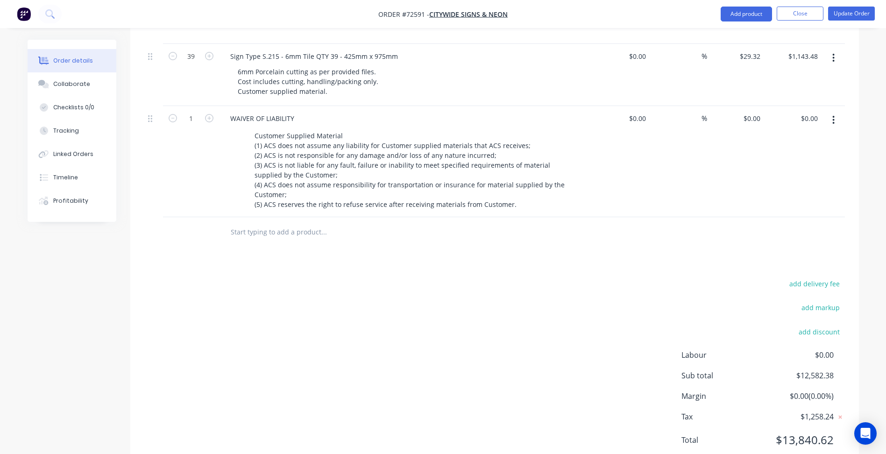
scroll to position [234, 0]
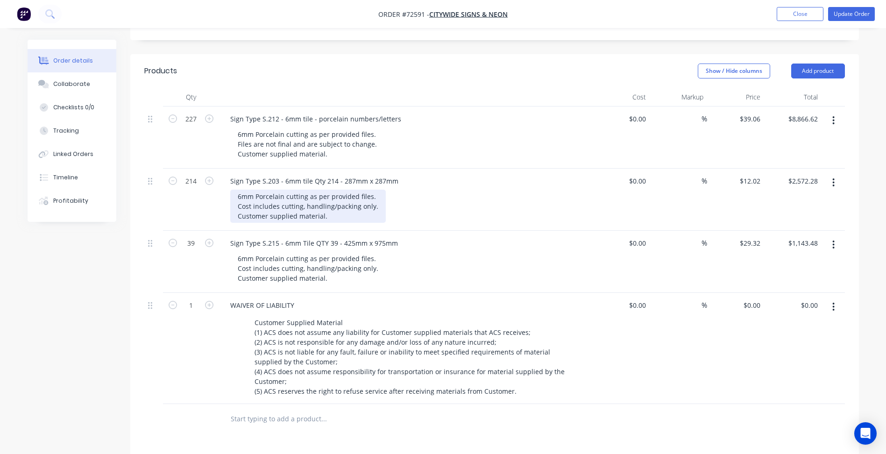
click at [333, 200] on div "6mm Porcelain cutting as per provided files. Cost includes cutting, handling/pa…" at bounding box center [308, 206] width 156 height 33
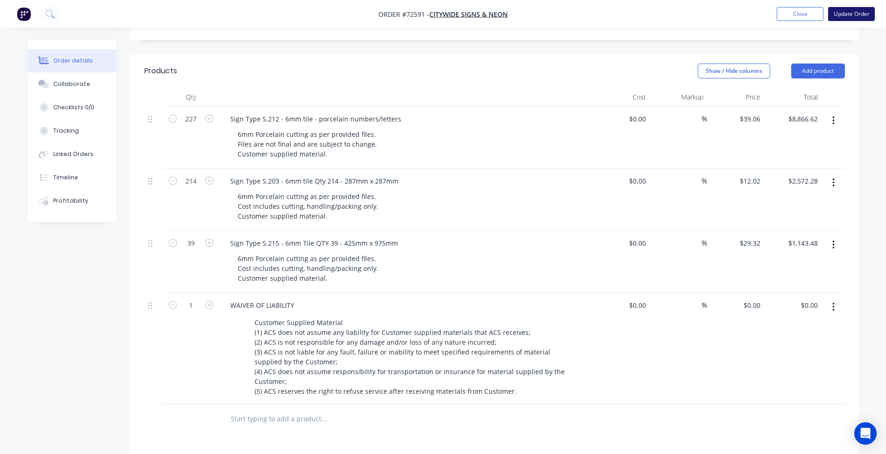
click at [851, 13] on button "Update Order" at bounding box center [851, 14] width 47 height 14
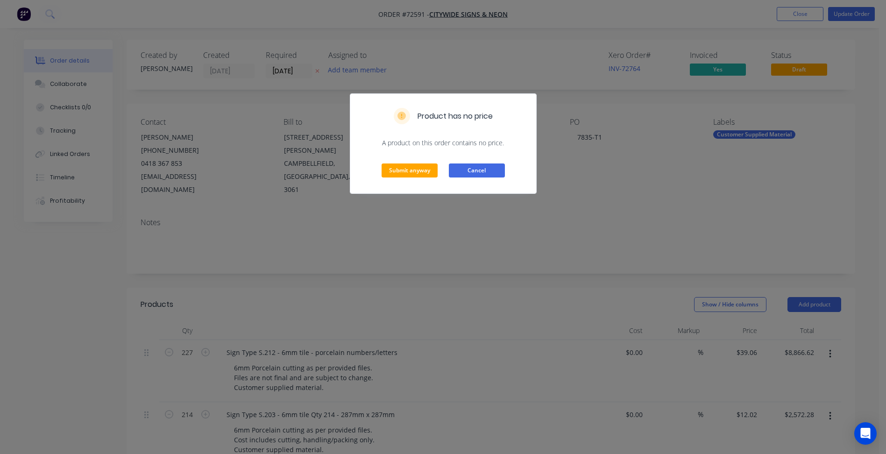
click at [480, 171] on button "Cancel" at bounding box center [477, 170] width 56 height 14
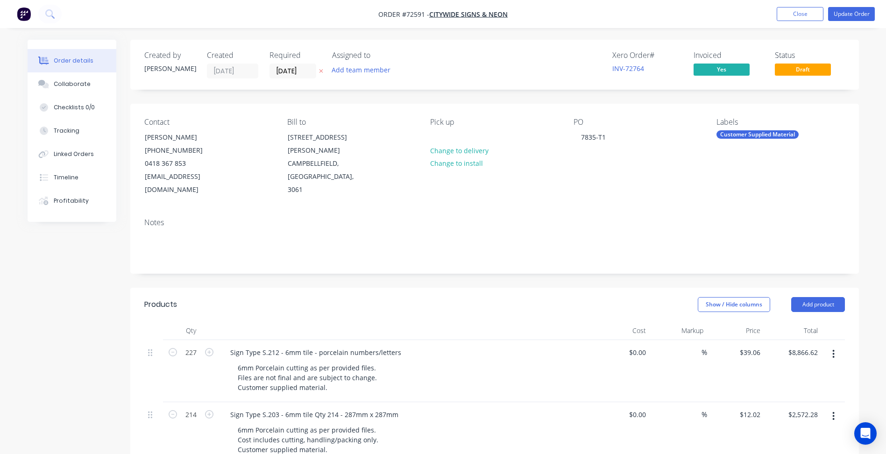
scroll to position [93, 0]
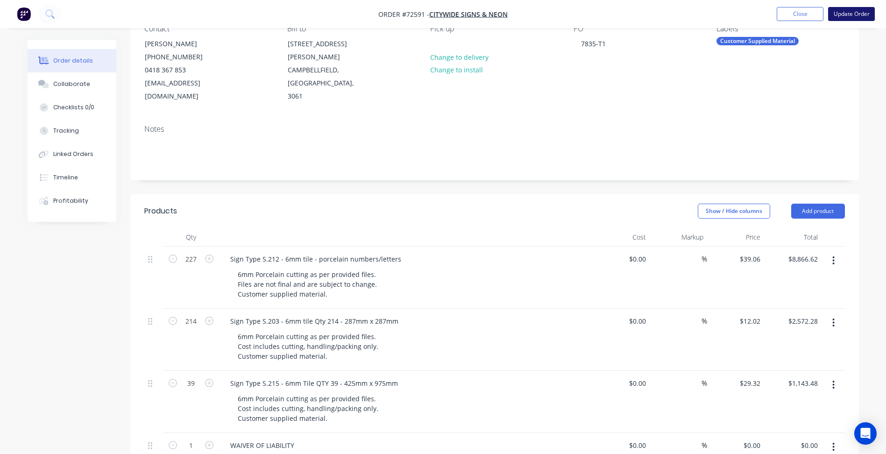
click at [846, 19] on button "Update Order" at bounding box center [851, 14] width 47 height 14
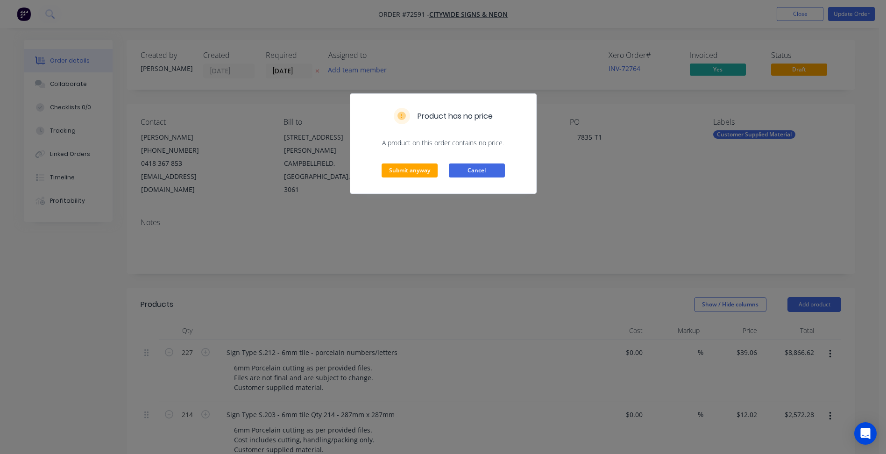
click at [455, 169] on button "Cancel" at bounding box center [477, 170] width 56 height 14
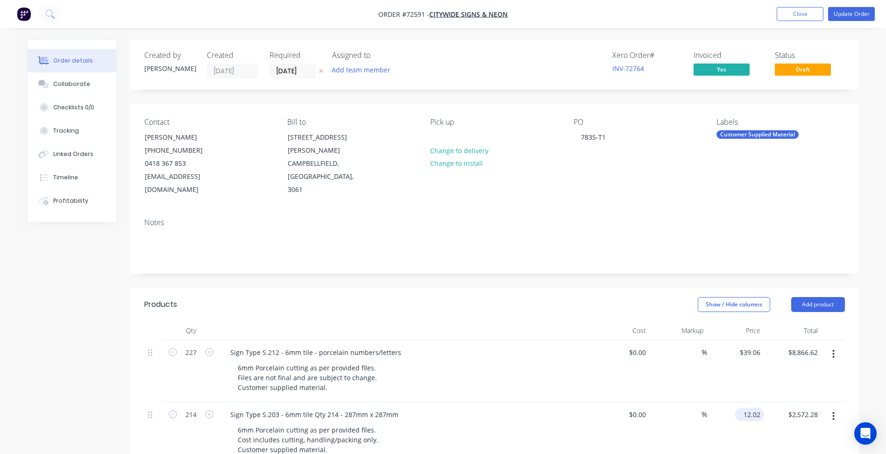
click at [751, 408] on input "12.02" at bounding box center [751, 415] width 25 height 14
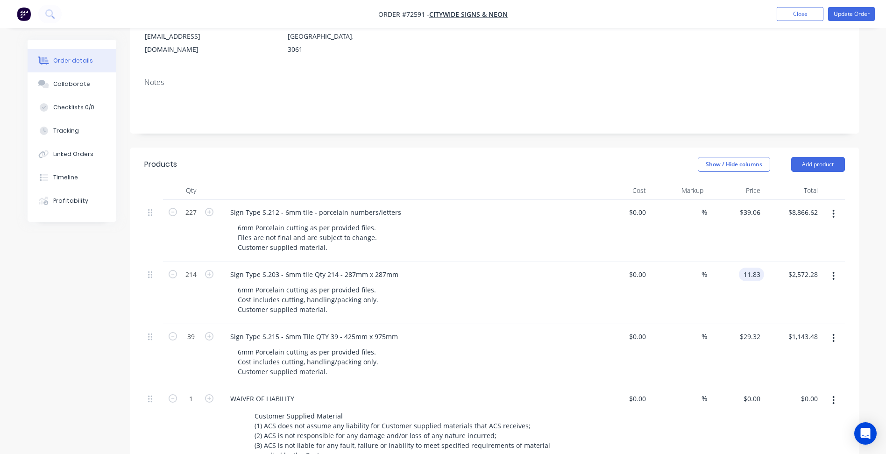
scroll to position [187, 0]
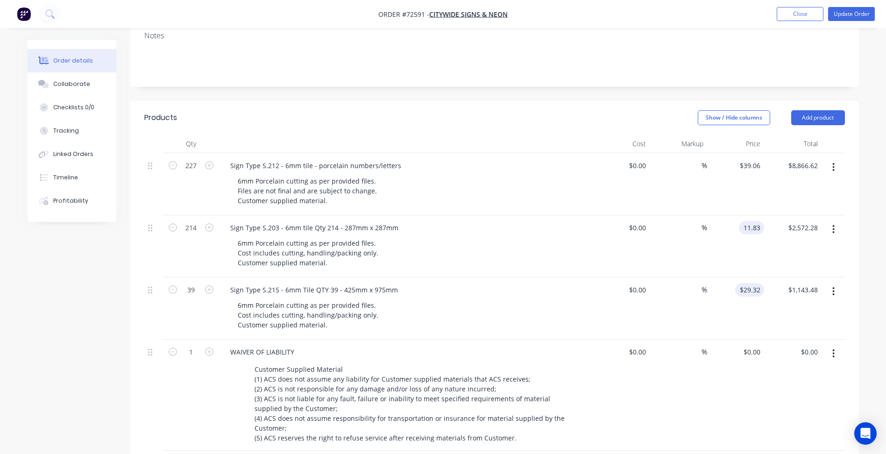
type input "$11.83"
type input "$2,531.62"
click at [755, 283] on input "29.32" at bounding box center [751, 290] width 25 height 14
type input "$28.84"
type input "$1,124.76"
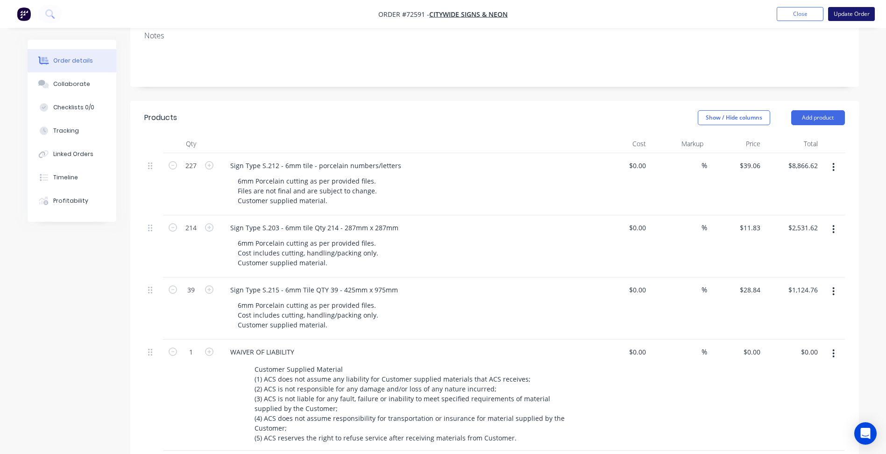
click at [857, 13] on button "Update Order" at bounding box center [851, 14] width 47 height 14
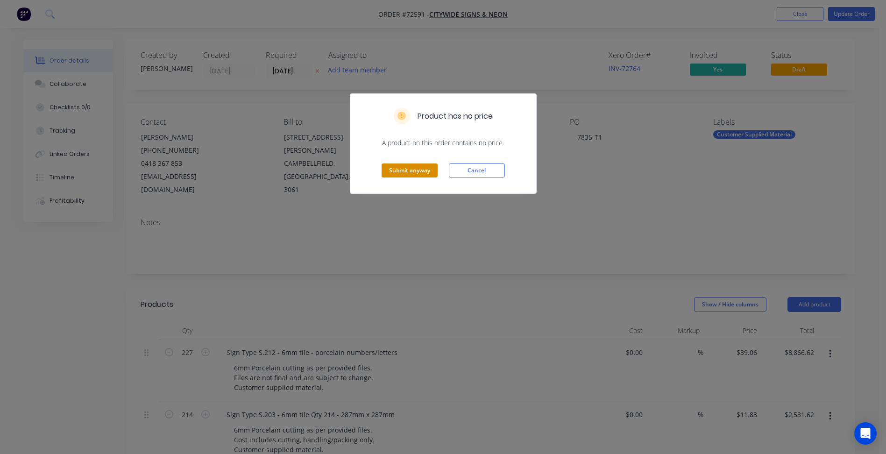
click at [402, 175] on button "Submit anyway" at bounding box center [410, 170] width 56 height 14
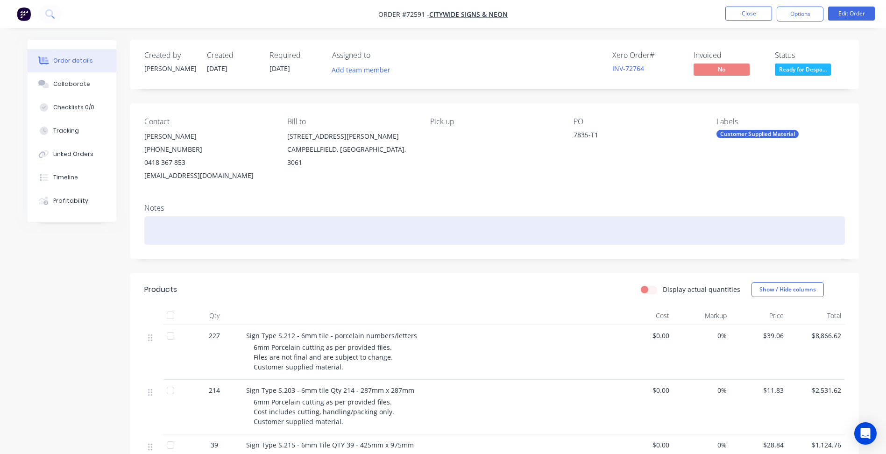
click at [493, 221] on div at bounding box center [494, 230] width 701 height 28
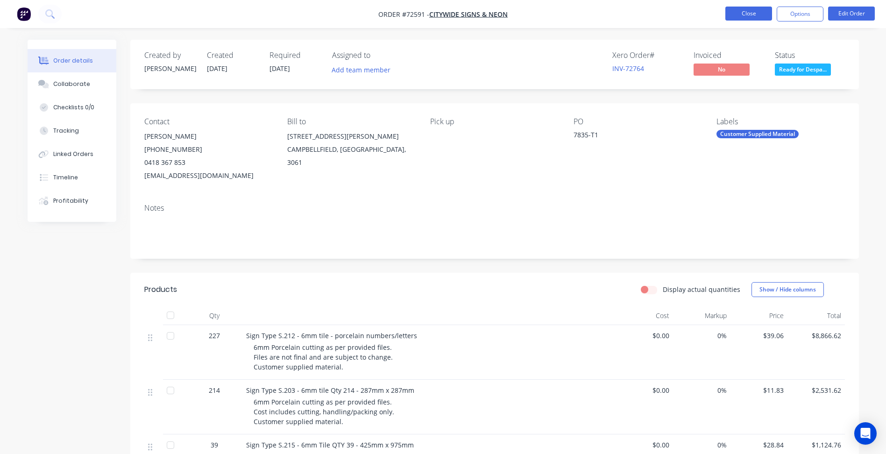
click at [765, 17] on button "Close" at bounding box center [748, 14] width 47 height 14
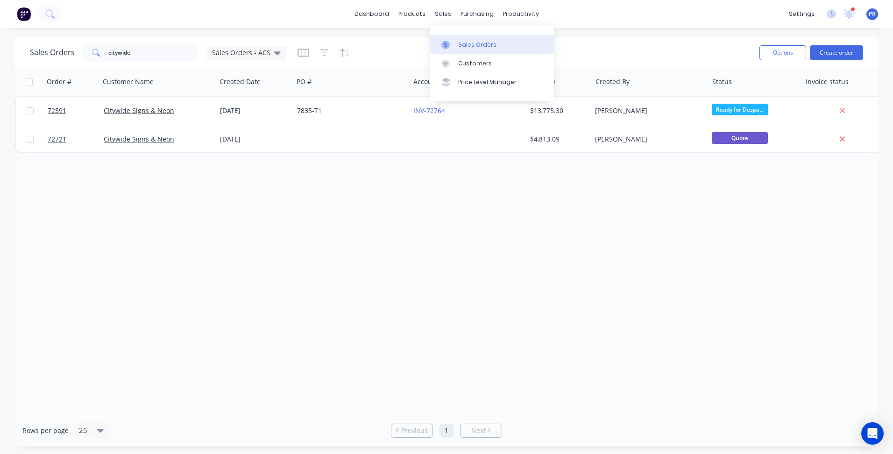
click at [491, 48] on div "Sales Orders" at bounding box center [477, 45] width 38 height 8
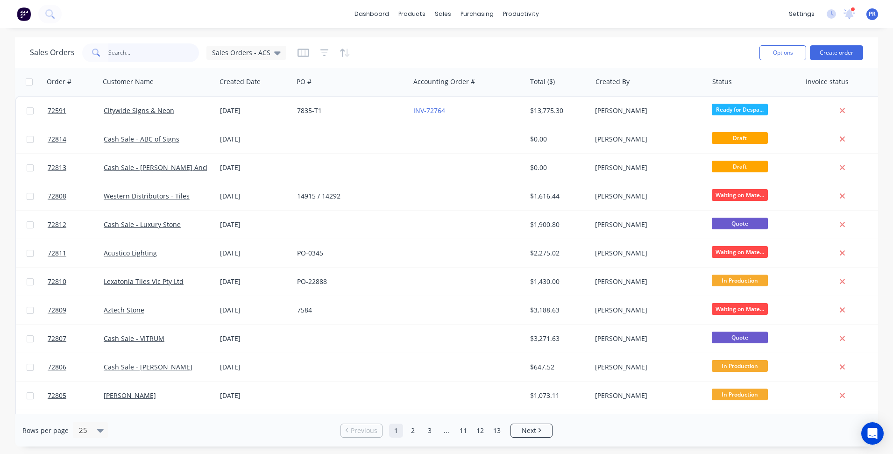
click at [141, 51] on input "text" at bounding box center [153, 52] width 91 height 19
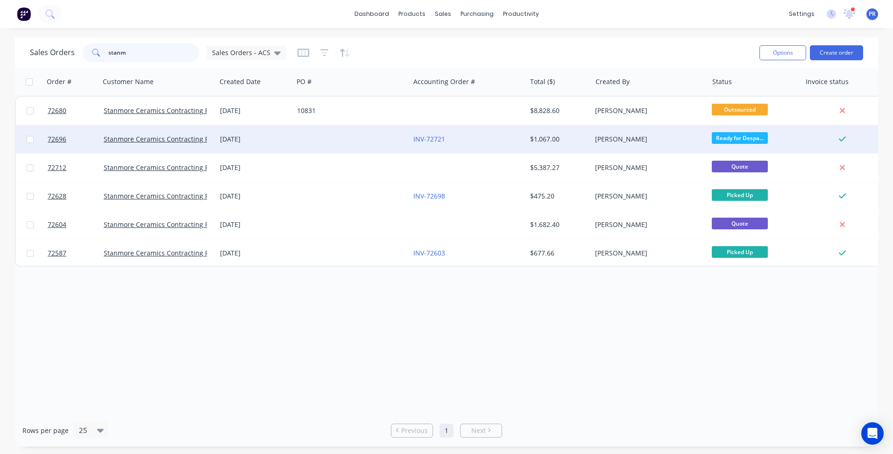
type input "stanm"
click at [313, 142] on div at bounding box center [351, 139] width 116 height 28
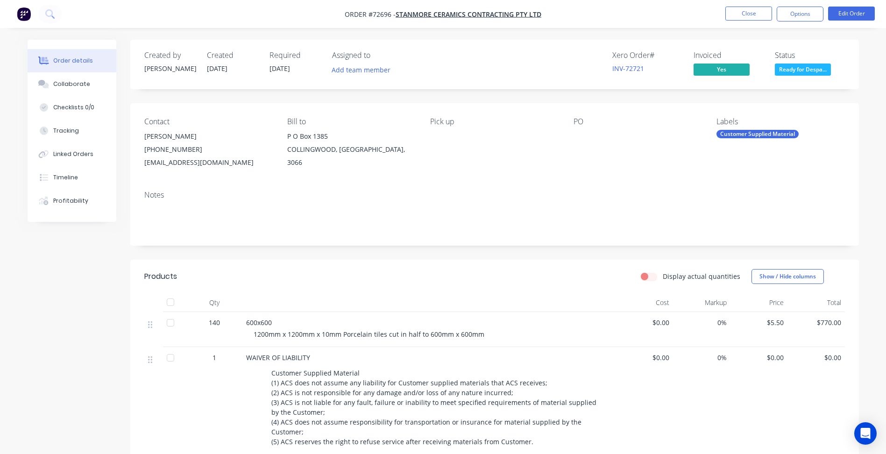
scroll to position [47, 0]
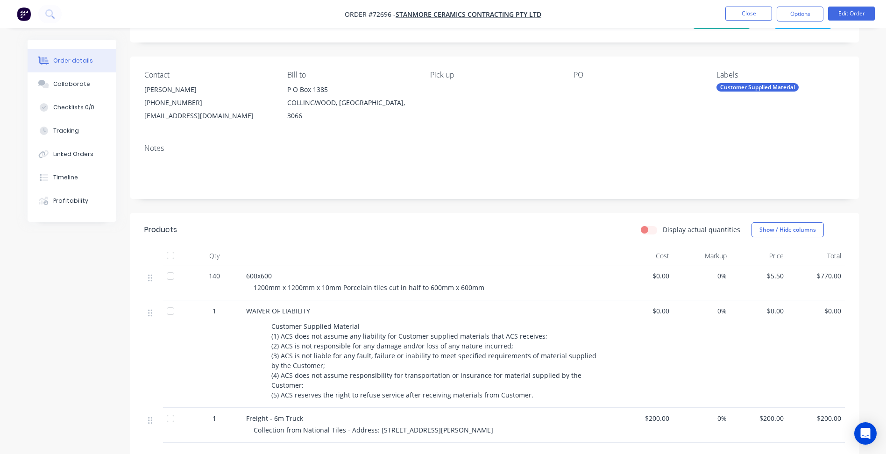
click at [287, 296] on div "600x600 1200mm x 1200mm x 10mm Porcelain tiles cut in half to 600mm x 600mm" at bounding box center [429, 282] width 374 height 35
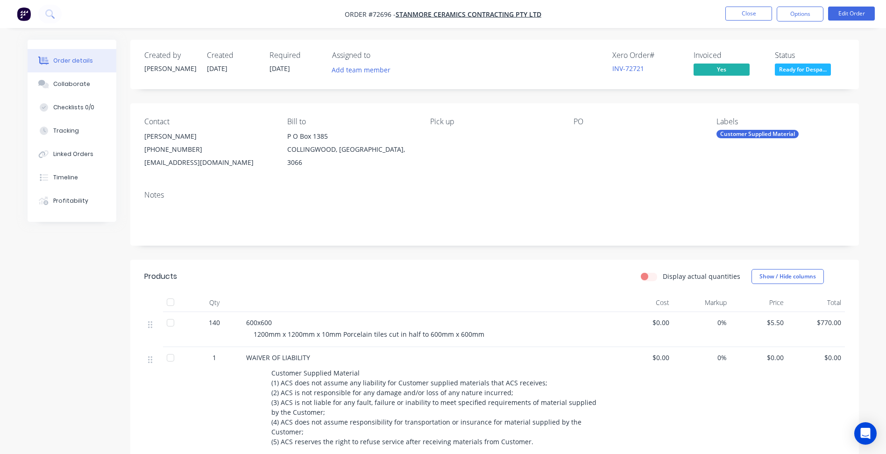
click at [841, 22] on nav "Order #72696 - Stanmore Ceramics Contracting Pty Ltd Close Options Edit Order" at bounding box center [443, 14] width 886 height 28
click at [843, 17] on button "Edit Order" at bounding box center [851, 14] width 47 height 14
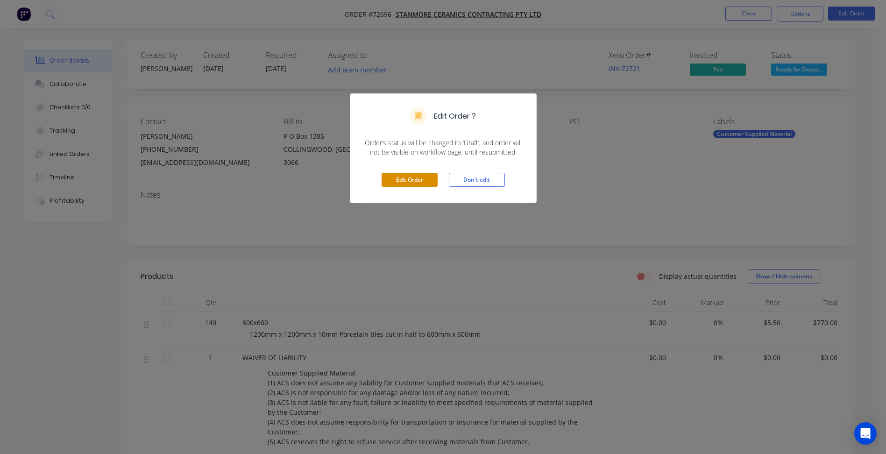
click at [417, 179] on button "Edit Order" at bounding box center [410, 180] width 56 height 14
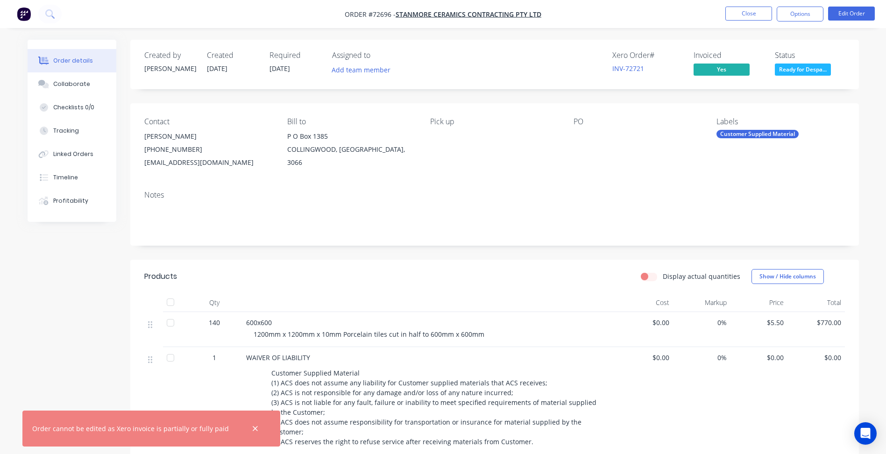
click at [293, 334] on span "1200mm x 1200mm x 10mm Porcelain tiles cut in half to 600mm x 600mm" at bounding box center [369, 334] width 231 height 9
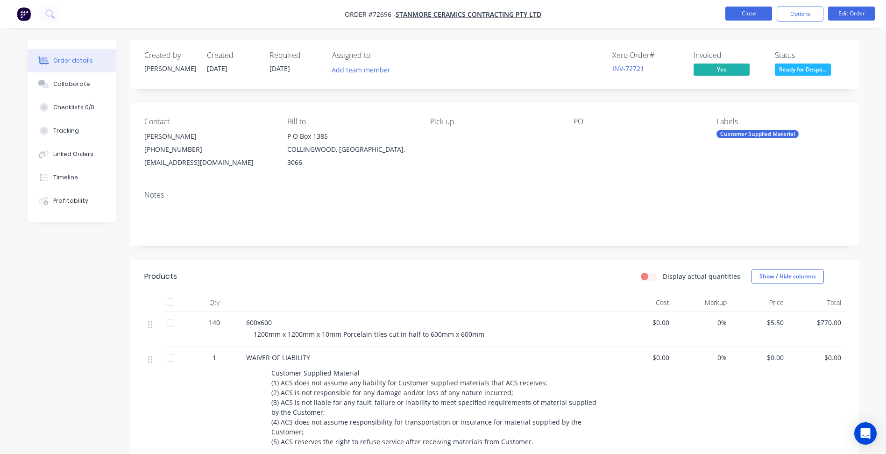
click at [754, 16] on button "Close" at bounding box center [748, 14] width 47 height 14
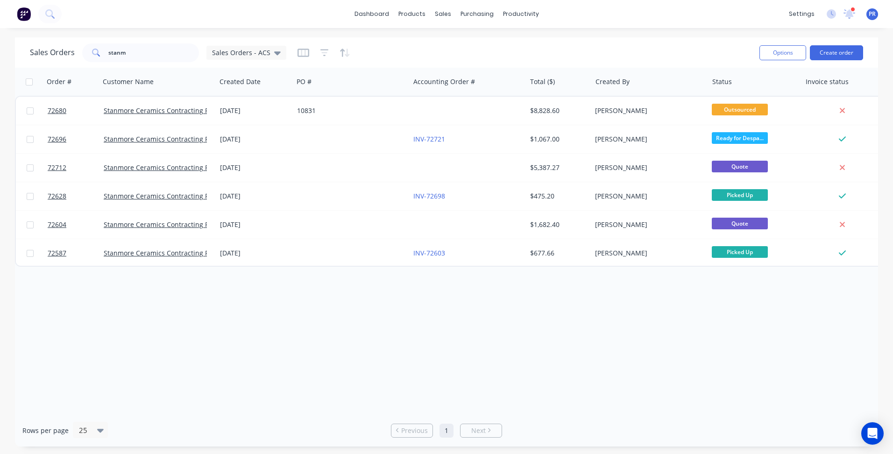
click at [210, 15] on div "dashboard products sales purchasing productivity dashboard products Product Cat…" at bounding box center [446, 14] width 893 height 28
click at [125, 51] on input "stanm" at bounding box center [153, 52] width 91 height 19
click at [77, 50] on div "Sales Orders stanm Sales Orders - ACS" at bounding box center [158, 52] width 256 height 19
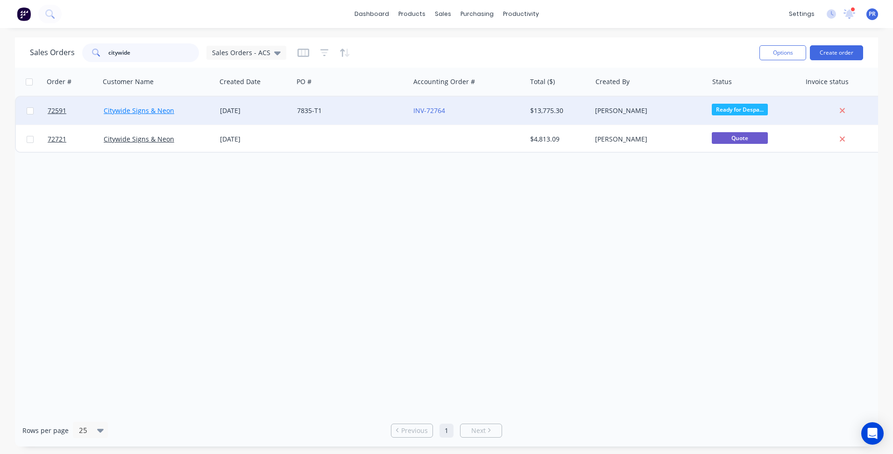
type input "citywide"
click at [159, 112] on link "Citywide Signs & Neon" at bounding box center [139, 110] width 71 height 9
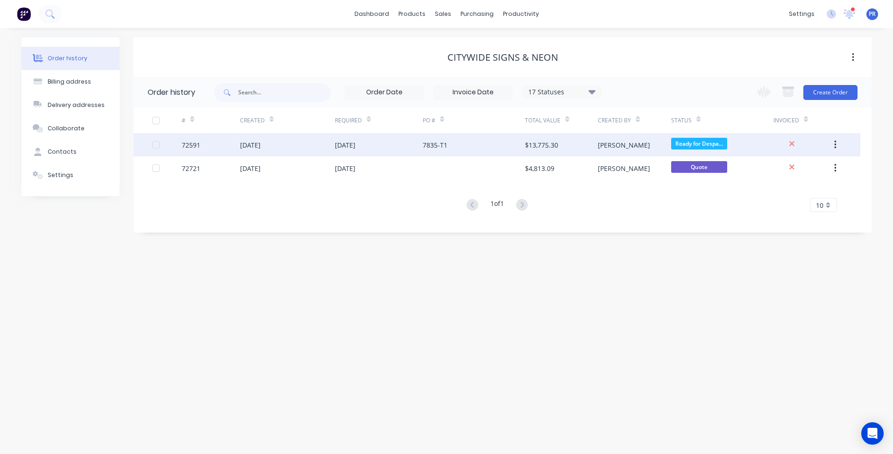
click at [302, 143] on div "[DATE]" at bounding box center [287, 144] width 95 height 23
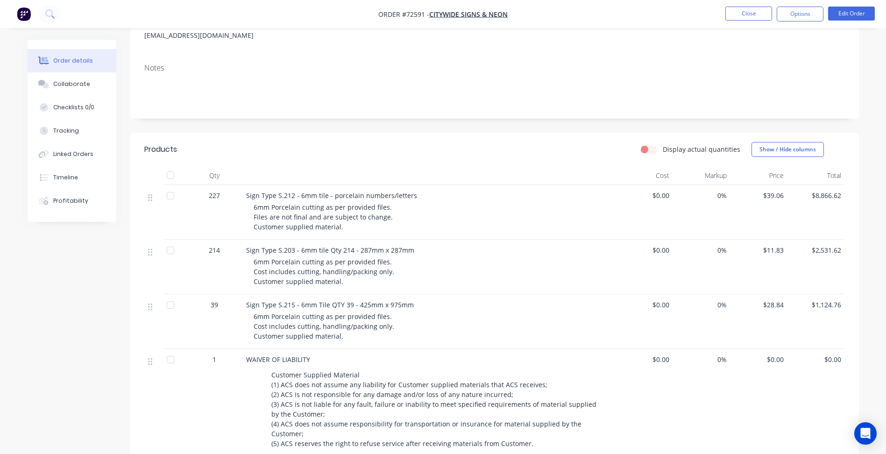
scroll to position [187, 0]
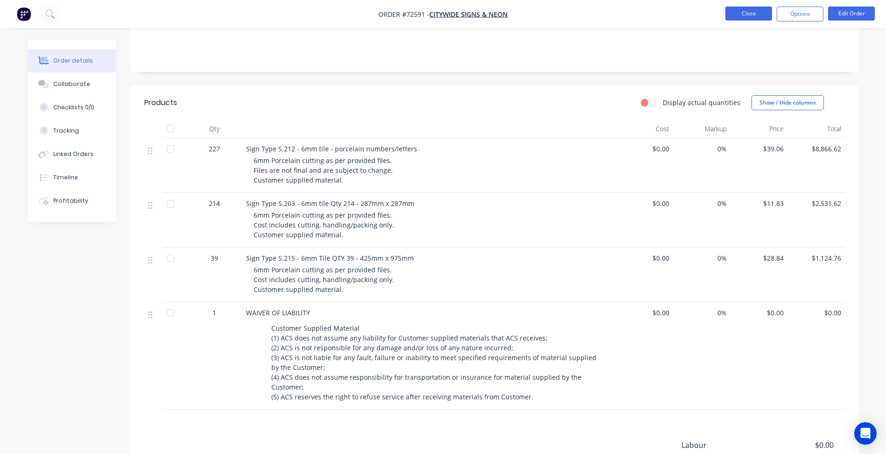
click at [733, 12] on button "Close" at bounding box center [748, 14] width 47 height 14
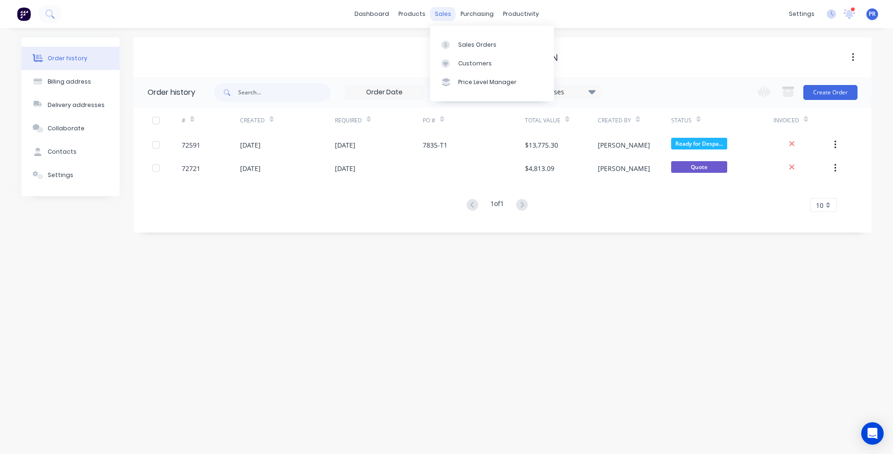
click at [441, 14] on div "sales" at bounding box center [443, 14] width 26 height 14
click at [441, 15] on div "sales" at bounding box center [443, 14] width 26 height 14
click at [482, 53] on link "Sales Orders" at bounding box center [492, 44] width 124 height 19
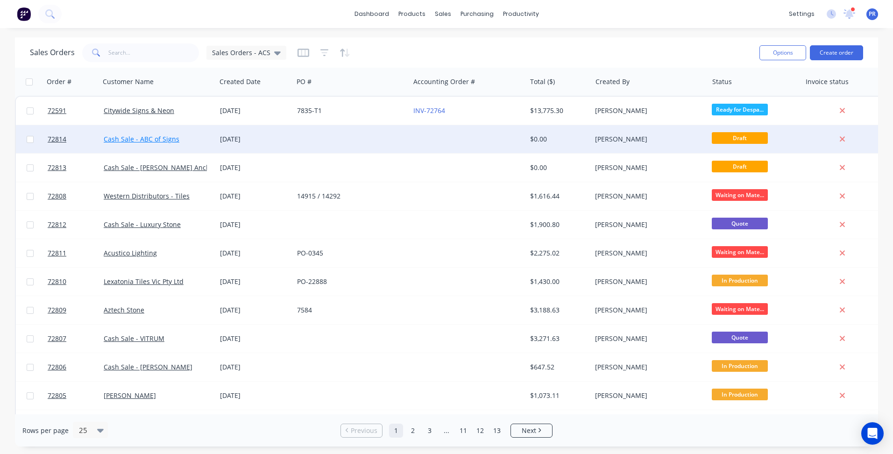
click at [145, 136] on link "Cash Sale - ABC of Signs" at bounding box center [142, 139] width 76 height 9
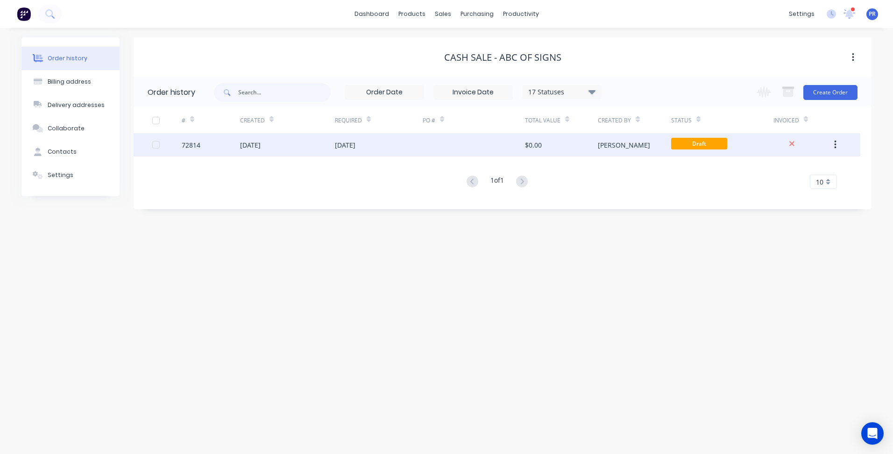
click at [355, 143] on div "[DATE]" at bounding box center [345, 145] width 21 height 10
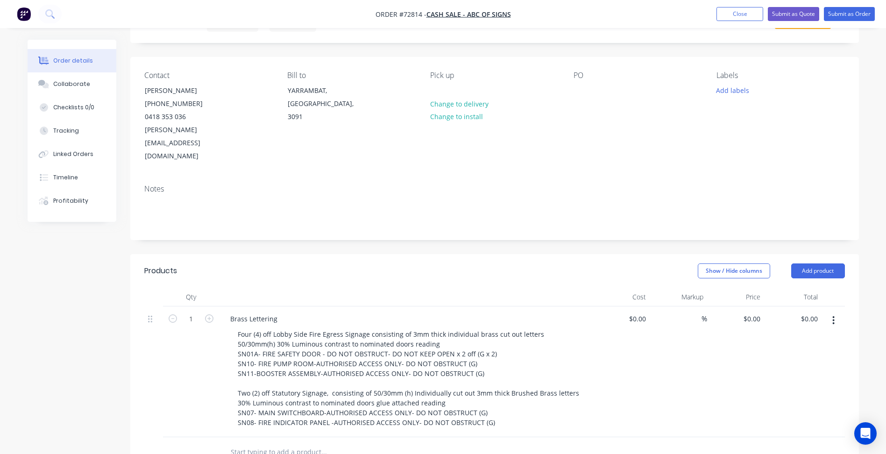
scroll to position [140, 0]
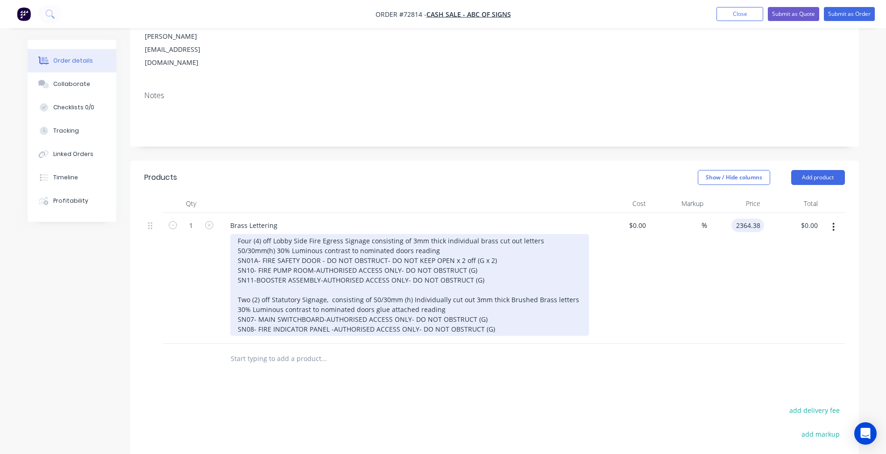
type input "$2,364.38"
click at [492, 304] on div "Four (4) off Lobby Side Fire Egress Signage consisting of 3mm thick individual …" at bounding box center [409, 285] width 359 height 102
click at [493, 304] on div "Four (4) off Lobby Side Fire Egress Signage consisting of 3mm thick individual …" at bounding box center [409, 285] width 359 height 102
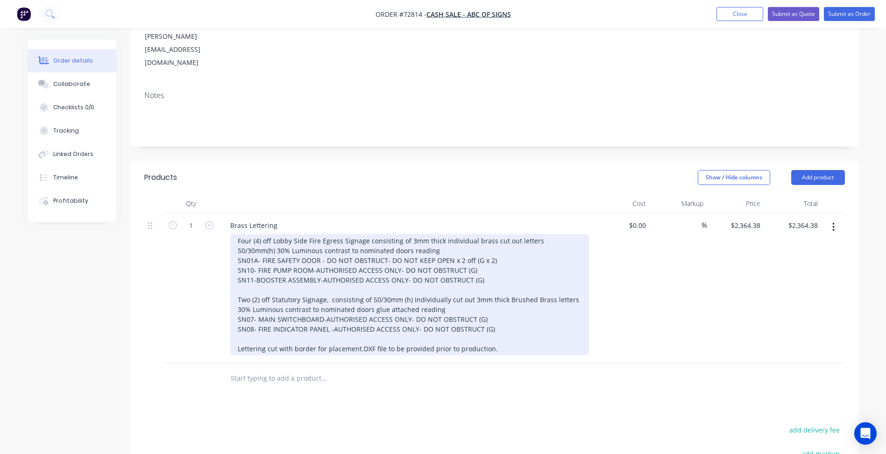
click at [393, 336] on div "Four (4) off Lobby Side Fire Egress Signage consisting of 3mm thick individual …" at bounding box center [409, 294] width 359 height 121
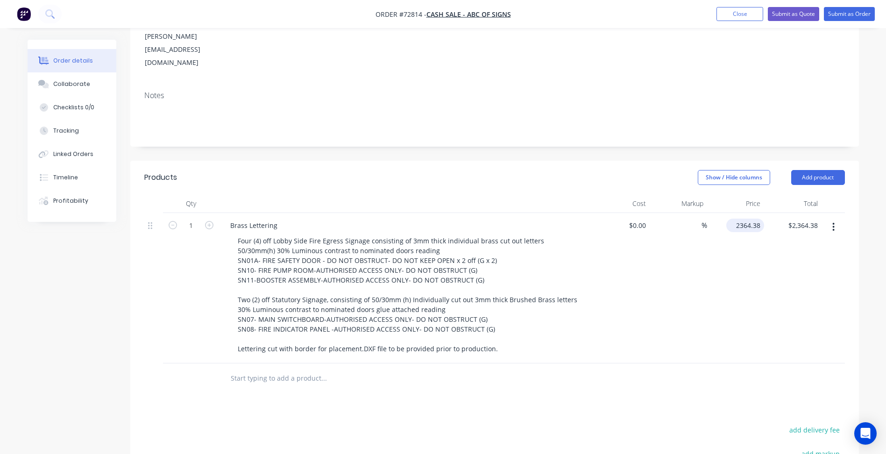
click at [747, 219] on input "2364.38" at bounding box center [747, 226] width 34 height 14
click at [742, 219] on input "2364.38" at bounding box center [749, 226] width 29 height 14
click at [743, 219] on input "2364.38" at bounding box center [749, 226] width 29 height 14
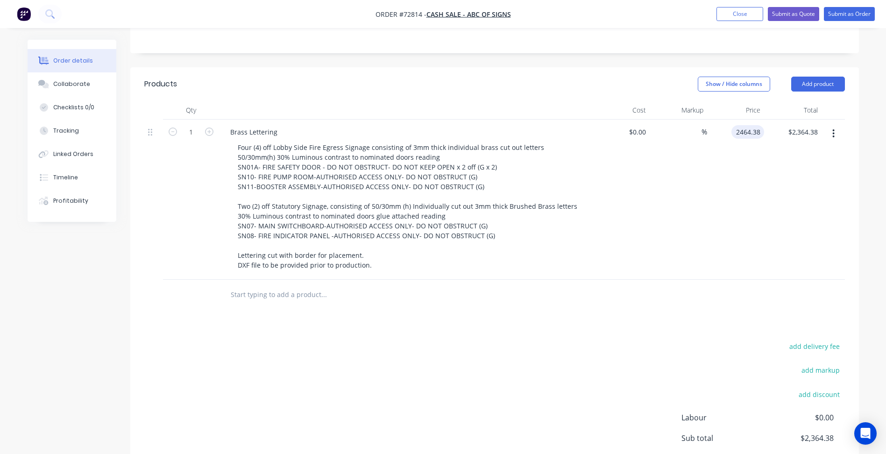
type input "$2,464.38"
click at [517, 340] on div "add delivery fee add markup add discount Labour $0.00 Sub total $2,364.38 Margi…" at bounding box center [494, 430] width 701 height 180
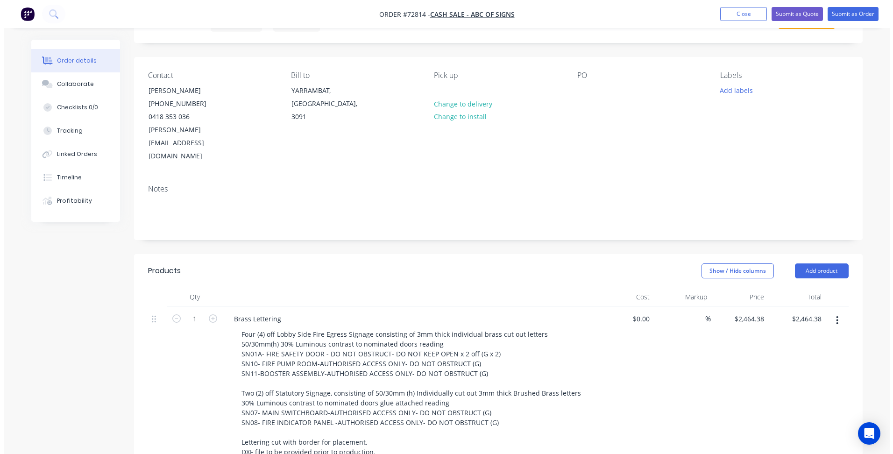
scroll to position [0, 0]
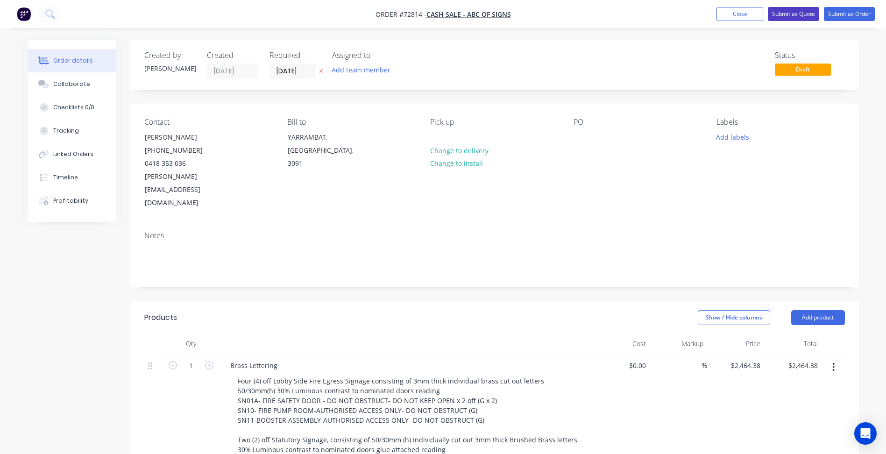
click at [796, 12] on button "Submit as Quote" at bounding box center [793, 14] width 51 height 14
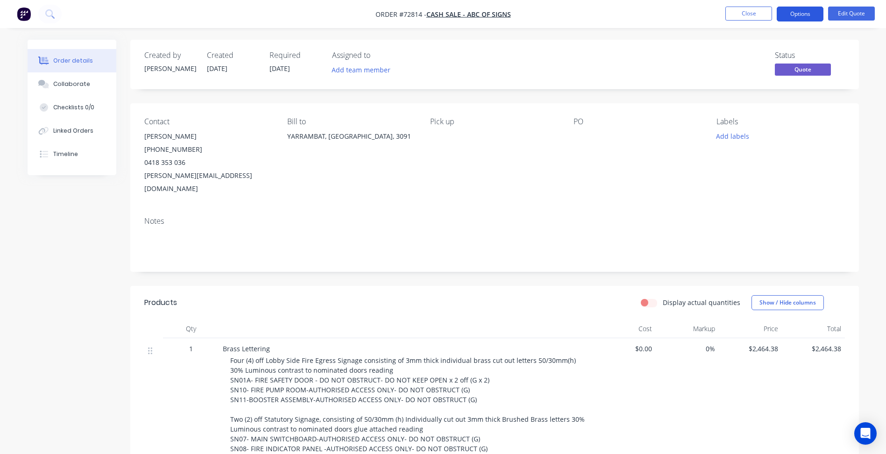
click at [805, 15] on button "Options" at bounding box center [800, 14] width 47 height 15
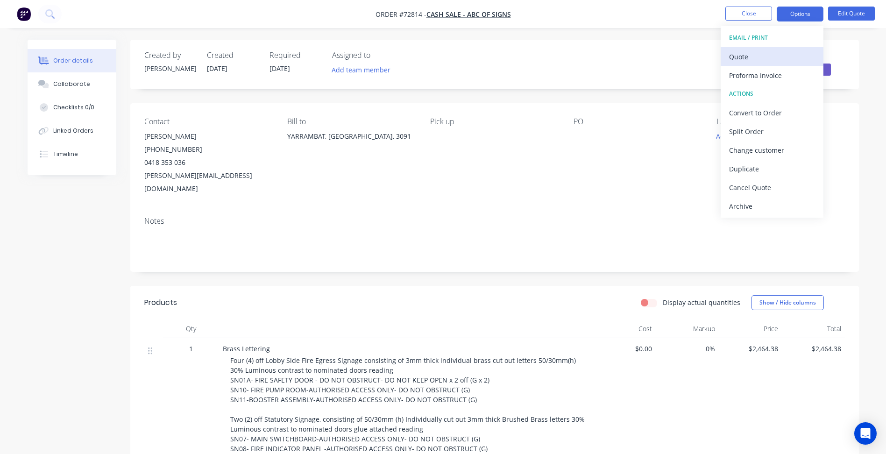
click at [748, 55] on div "Quote" at bounding box center [772, 57] width 86 height 14
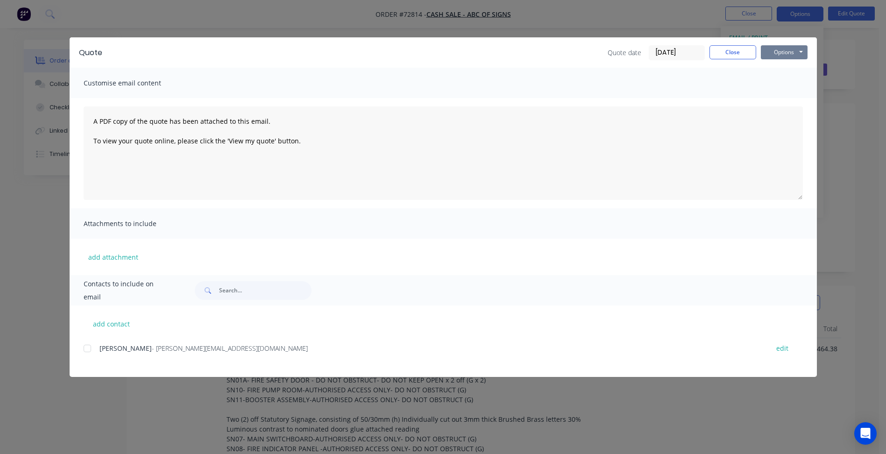
click at [787, 51] on button "Options" at bounding box center [784, 52] width 47 height 14
click at [786, 63] on button "Preview" at bounding box center [791, 68] width 60 height 15
click at [733, 49] on button "Close" at bounding box center [732, 52] width 47 height 14
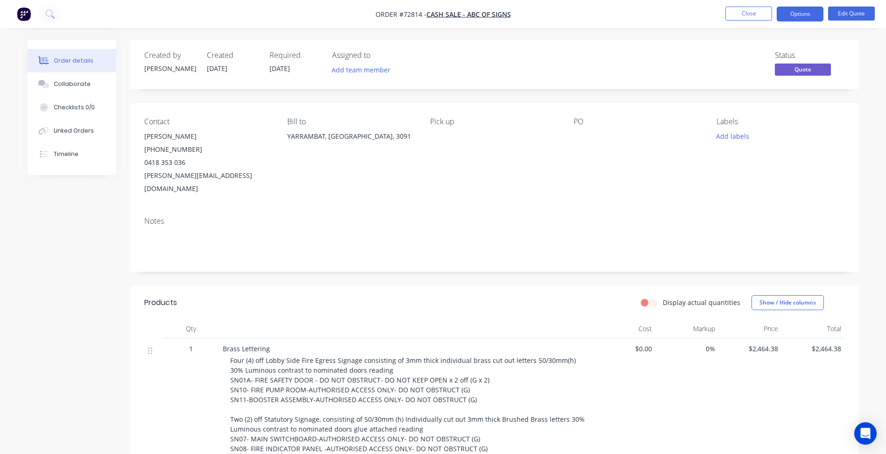
click at [745, 14] on button "Close" at bounding box center [748, 14] width 47 height 14
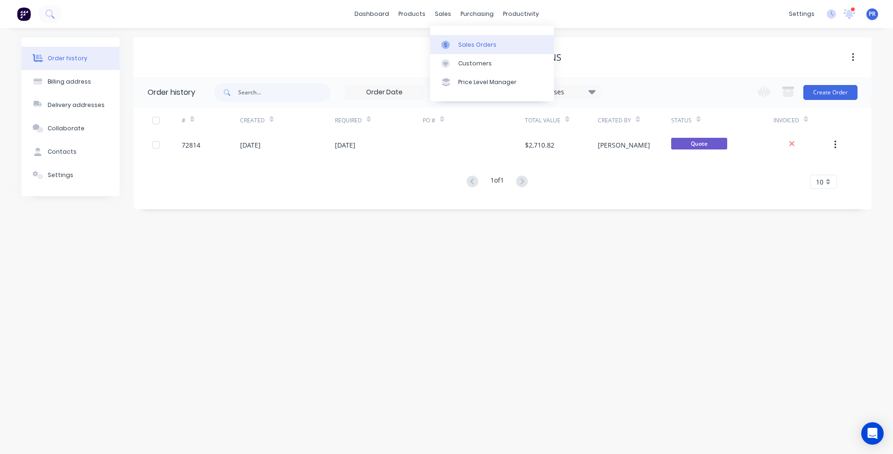
click at [464, 43] on div "Sales Orders" at bounding box center [477, 45] width 38 height 8
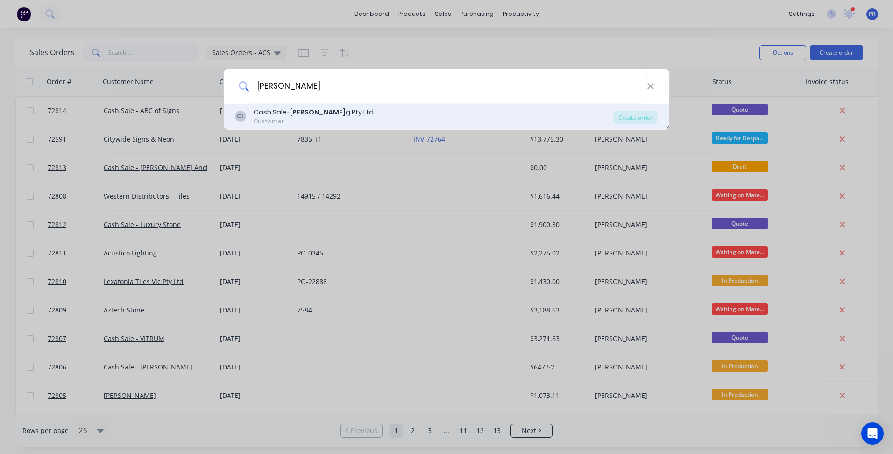
type input "[PERSON_NAME]"
click at [310, 119] on div "Customer" at bounding box center [314, 121] width 120 height 8
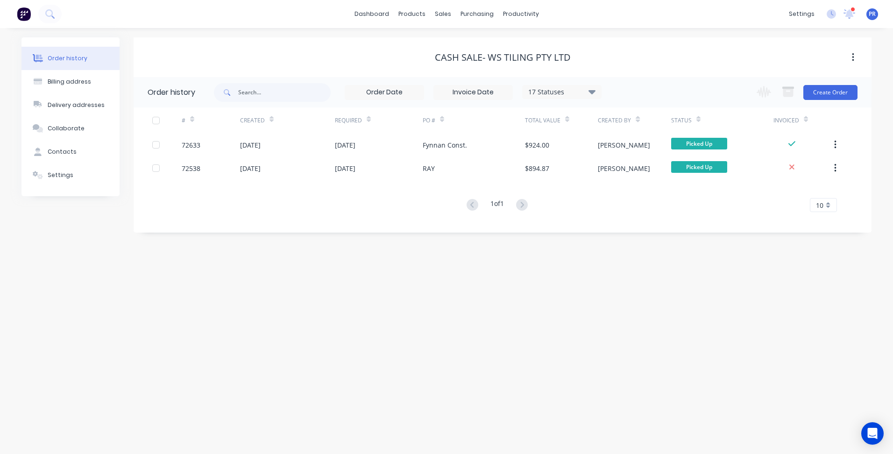
click at [825, 84] on div "Change order status Submitted Secondary Process Outsourced Waiting on Material …" at bounding box center [804, 92] width 106 height 30
click at [832, 91] on button "Create Order" at bounding box center [830, 92] width 54 height 15
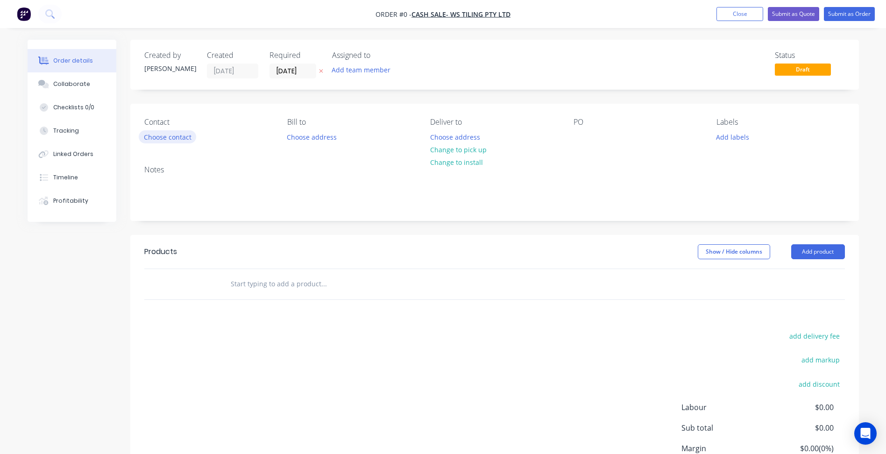
click at [181, 137] on button "Choose contact" at bounding box center [167, 136] width 57 height 13
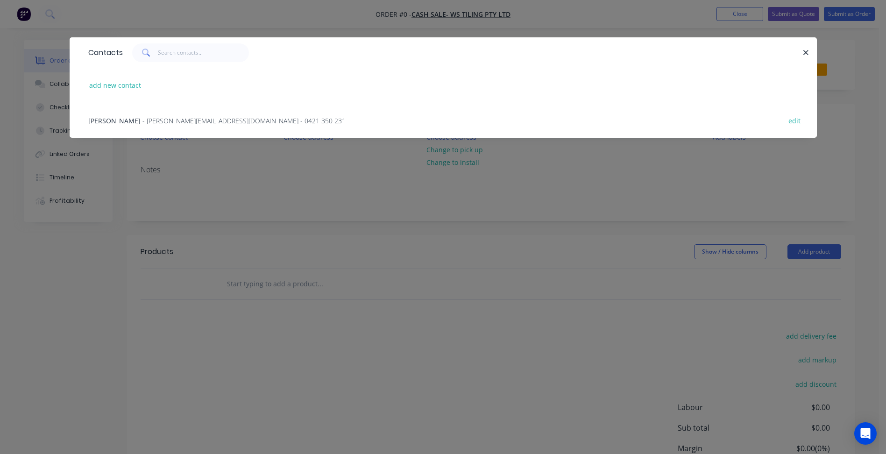
click at [145, 122] on span "- ray@wstiling.com - 0421 350 231" at bounding box center [243, 120] width 203 height 9
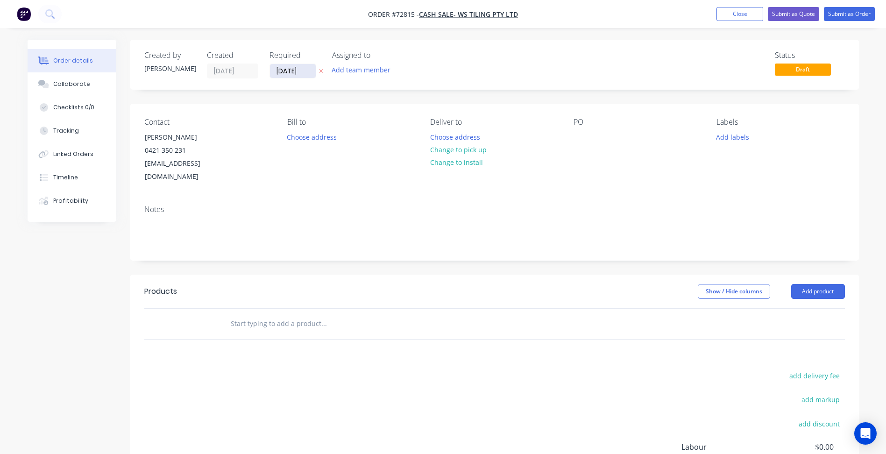
click at [292, 71] on input "03/09/25" at bounding box center [293, 71] width 46 height 14
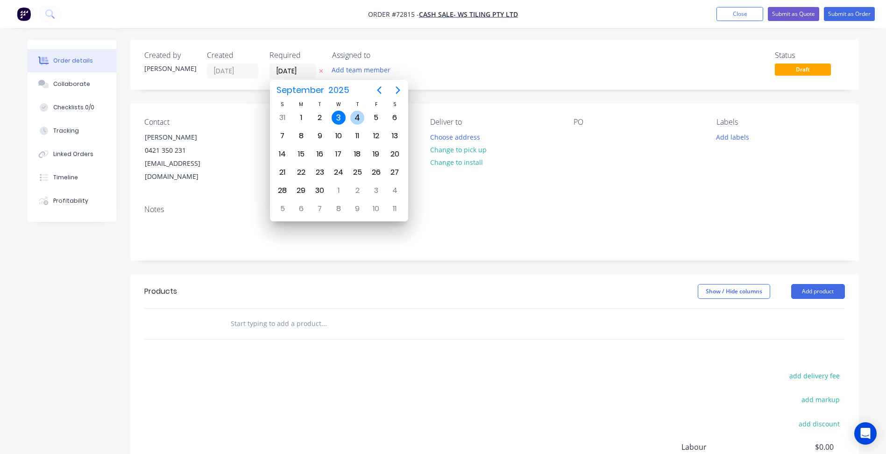
click at [355, 113] on div "4" at bounding box center [357, 118] width 14 height 14
type input "04/09/25"
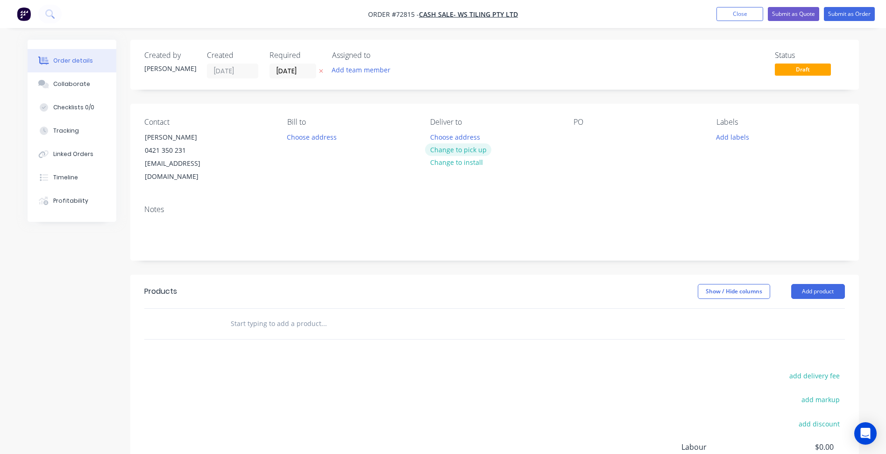
click at [478, 150] on button "Change to pick up" at bounding box center [458, 149] width 66 height 13
click at [826, 284] on button "Add product" at bounding box center [818, 291] width 54 height 15
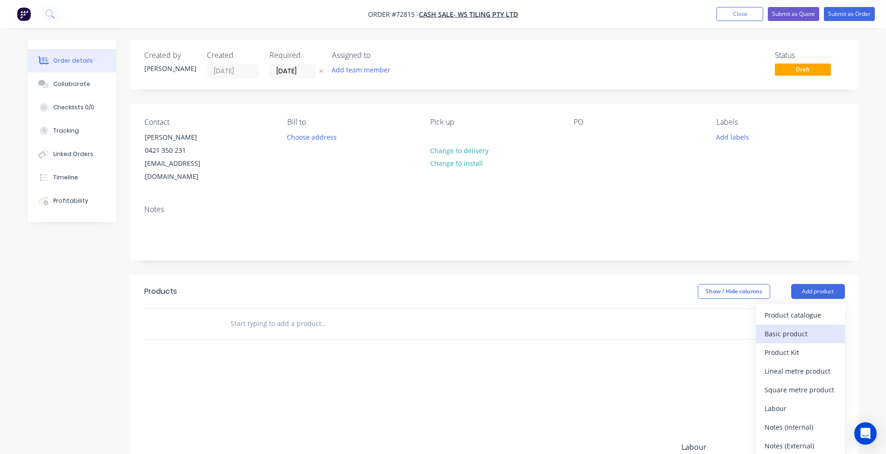
click at [794, 327] on div "Basic product" at bounding box center [801, 334] width 72 height 14
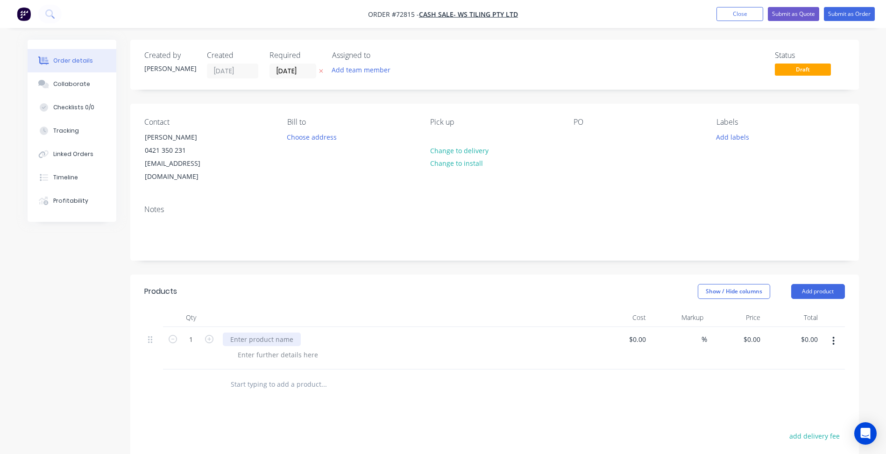
click at [242, 333] on div at bounding box center [262, 340] width 78 height 14
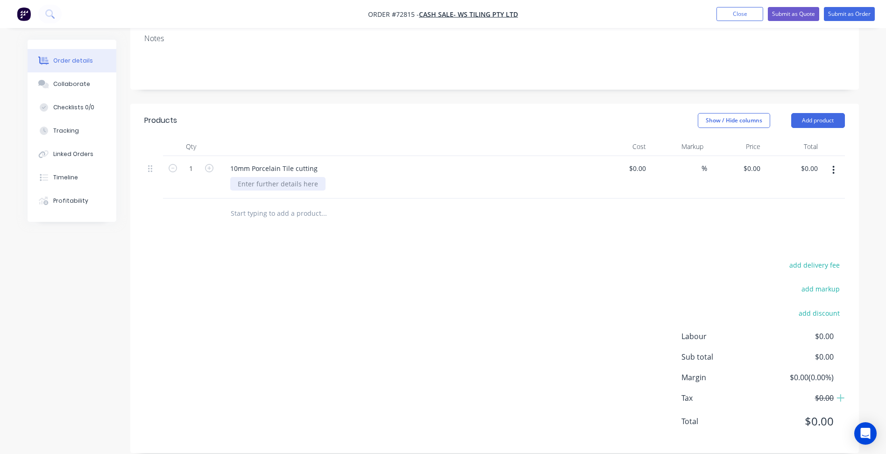
click at [298, 177] on div at bounding box center [277, 184] width 95 height 14
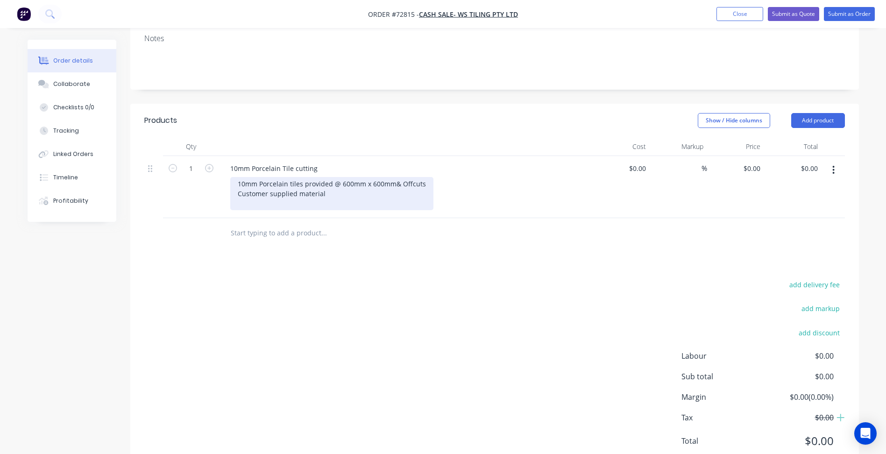
click at [340, 177] on div "10mm Porcelain tiles provided @ 600mm x 600mm& Offcuts Customer supplied materi…" at bounding box center [331, 193] width 203 height 33
click at [239, 177] on div "10mm Porcelain tiles provided @ 600mm x 600mm& Offcuts Customer supplied materi…" at bounding box center [331, 193] width 203 height 33
click at [338, 185] on div "36 x 10mm Porcelain tiles provided @ 600mm x 600mm & 24 x Offcuts Customer supp…" at bounding box center [347, 193] width 234 height 33
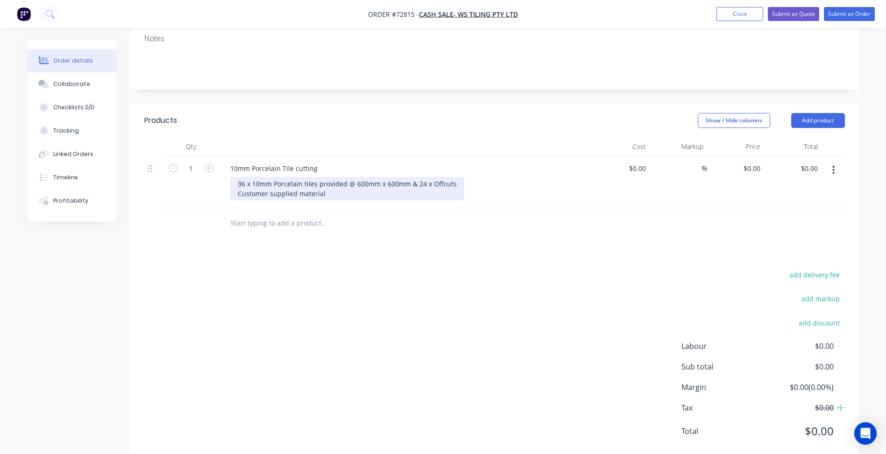
click at [334, 182] on div "36 x 10mm Porcelain tiles provided @ 600mm x 600mm & 24 x Offcuts Customer supp…" at bounding box center [347, 188] width 234 height 23
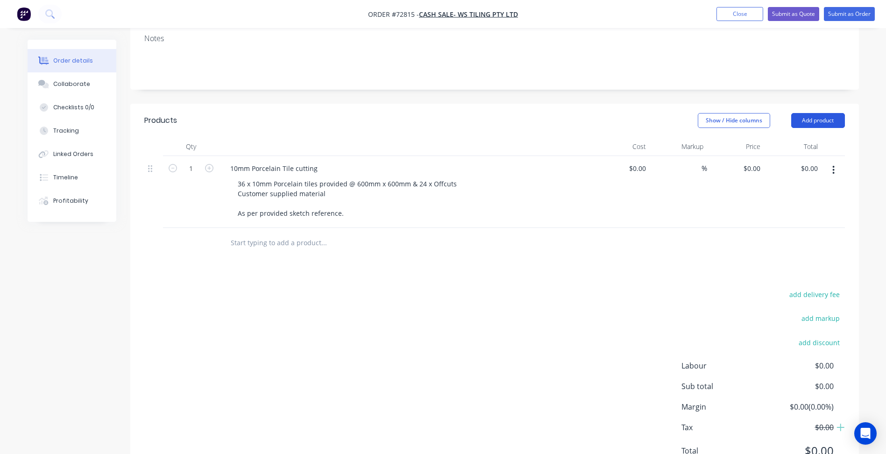
click at [828, 113] on button "Add product" at bounding box center [818, 120] width 54 height 15
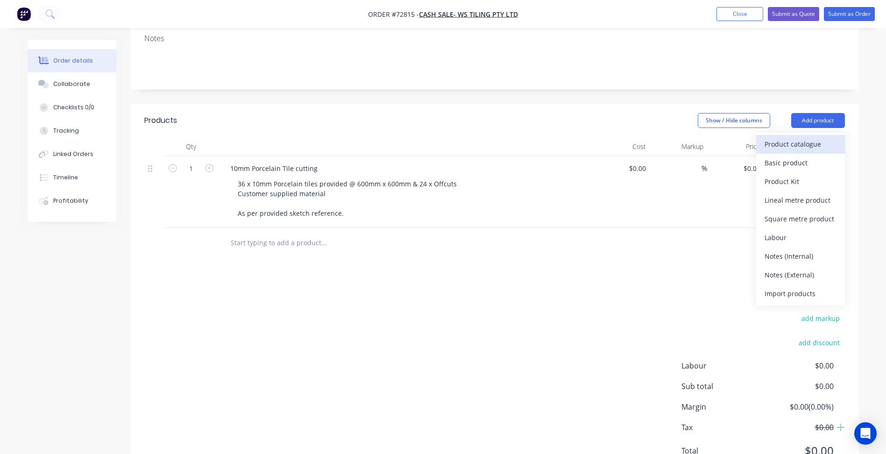
click at [792, 137] on div "Product catalogue" at bounding box center [801, 144] width 72 height 14
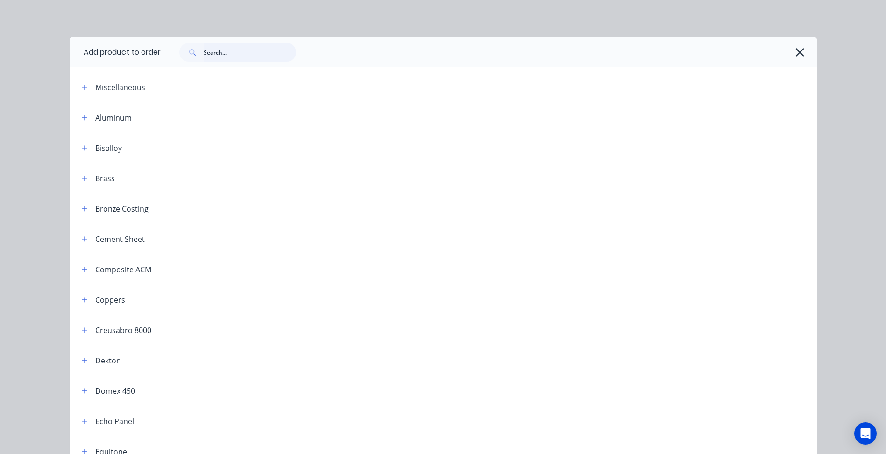
click at [216, 53] on input "text" at bounding box center [250, 52] width 92 height 19
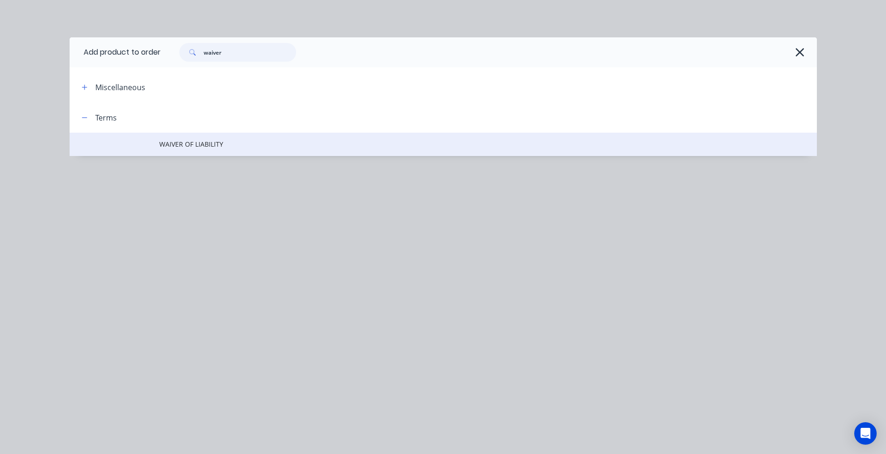
type input "waiver"
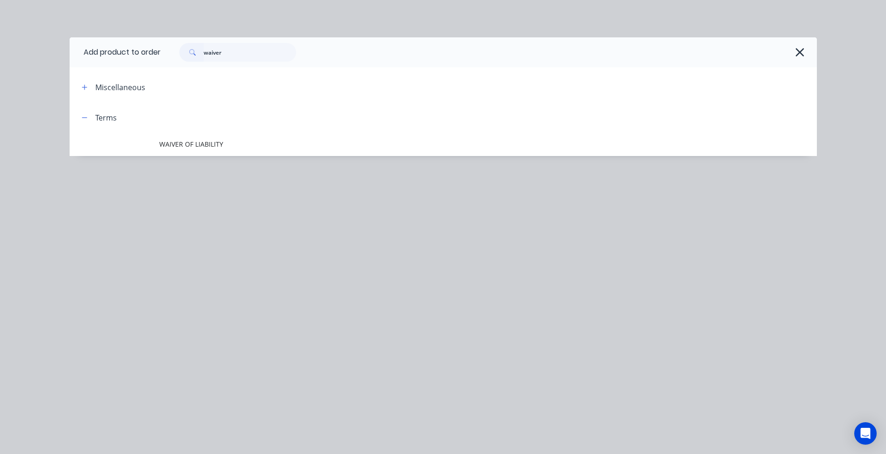
click at [215, 135] on td "WAIVER OF LIABILITY" at bounding box center [488, 144] width 658 height 23
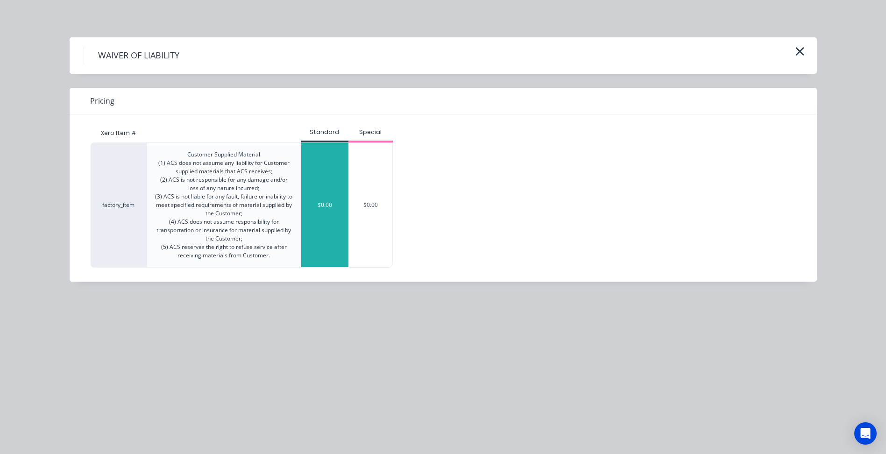
click at [323, 220] on div "$0.00" at bounding box center [324, 205] width 47 height 124
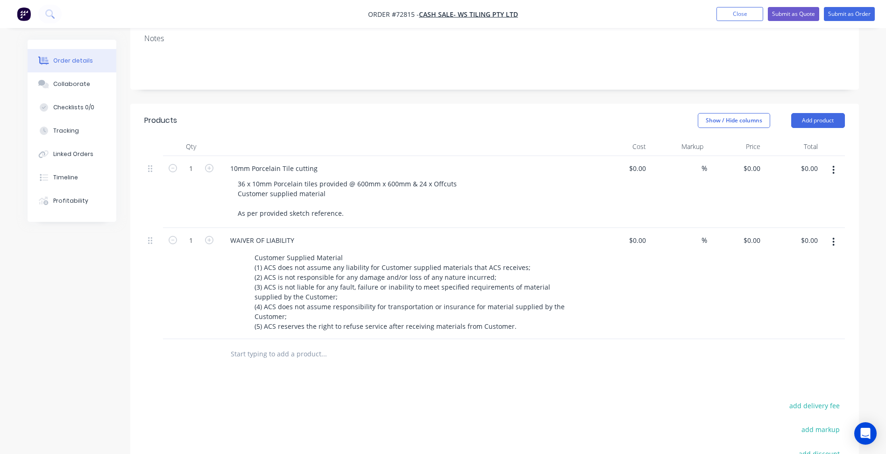
scroll to position [218, 0]
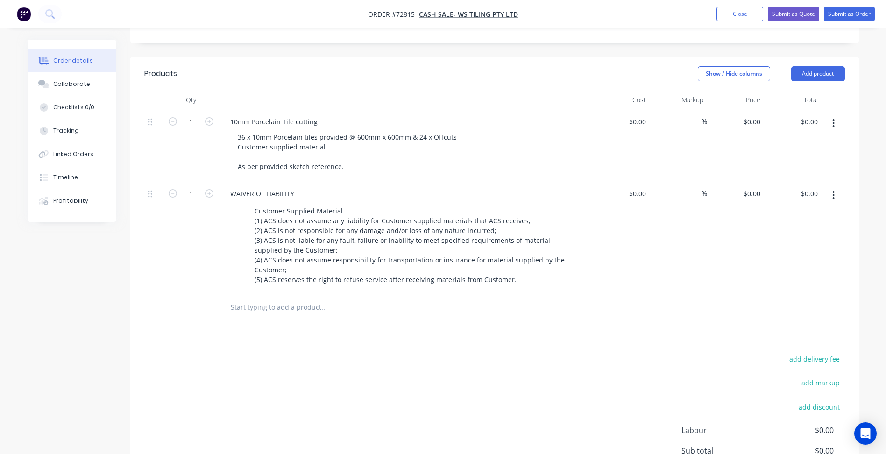
click at [388, 362] on div "add delivery fee add markup add discount Labour $0.00 Sub total $0.00 Margin $0…" at bounding box center [494, 443] width 701 height 180
click at [798, 11] on button "Submit as Quote" at bounding box center [793, 14] width 51 height 14
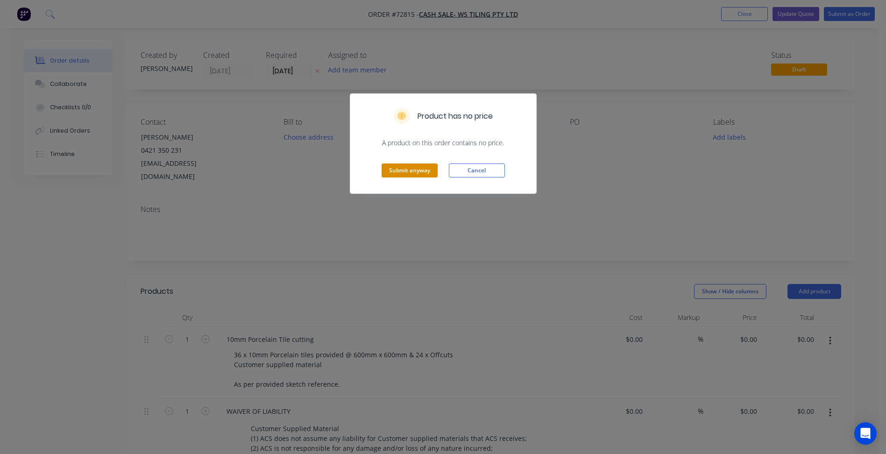
click at [411, 176] on button "Submit anyway" at bounding box center [410, 170] width 56 height 14
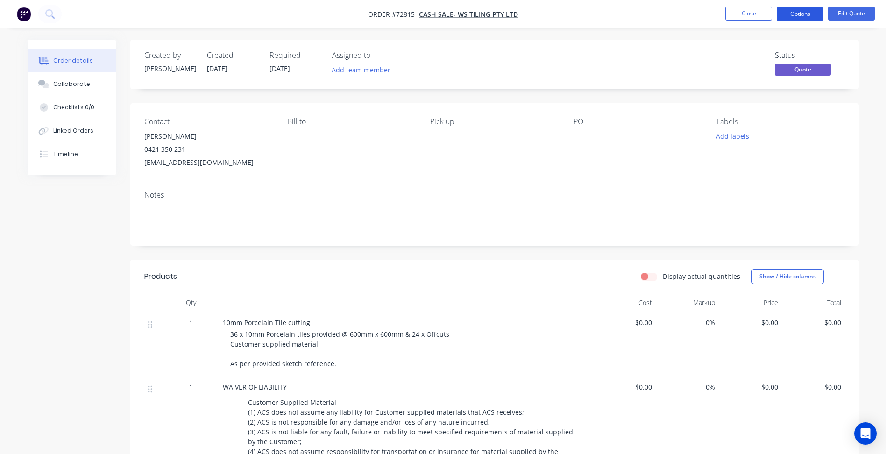
click at [796, 13] on button "Options" at bounding box center [800, 14] width 47 height 15
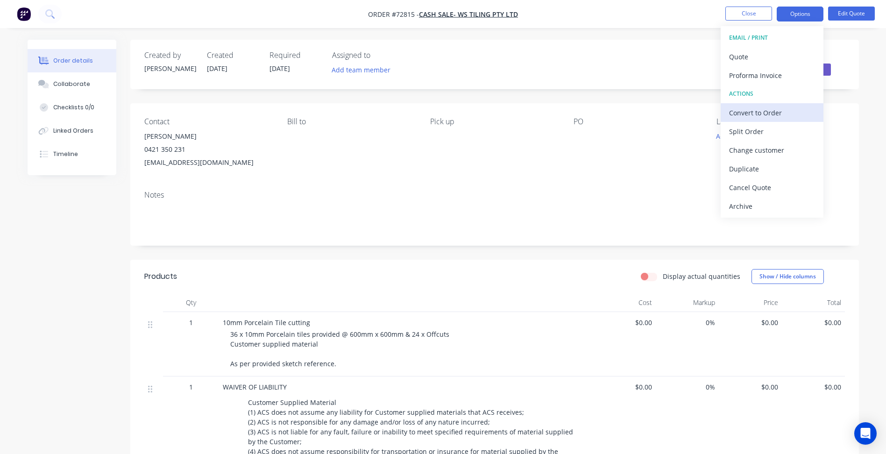
click at [757, 116] on div "Convert to Order" at bounding box center [772, 113] width 86 height 14
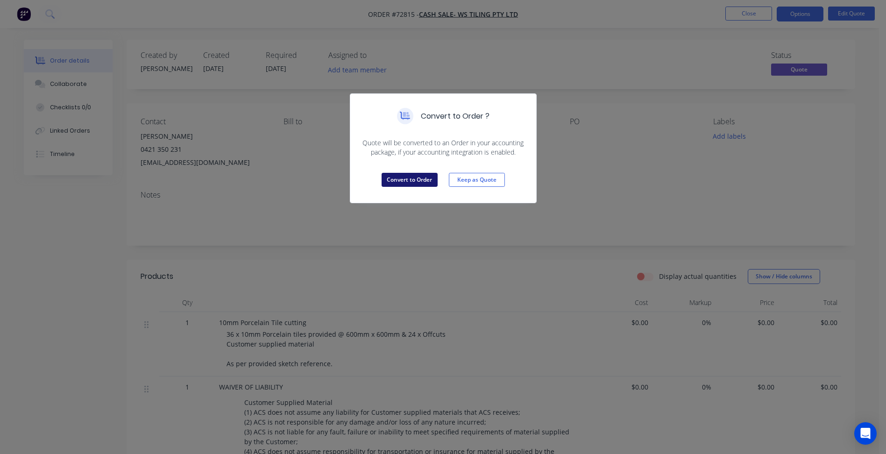
click at [415, 182] on button "Convert to Order" at bounding box center [410, 180] width 56 height 14
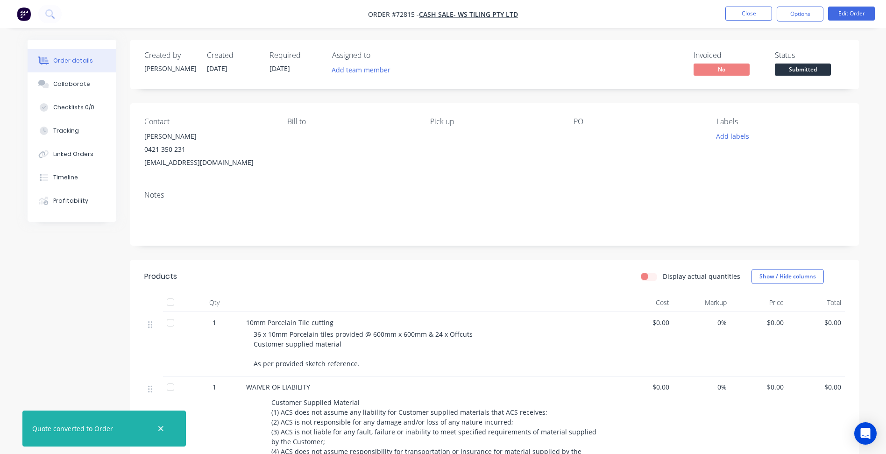
click at [796, 73] on span "Submitted" at bounding box center [803, 70] width 56 height 12
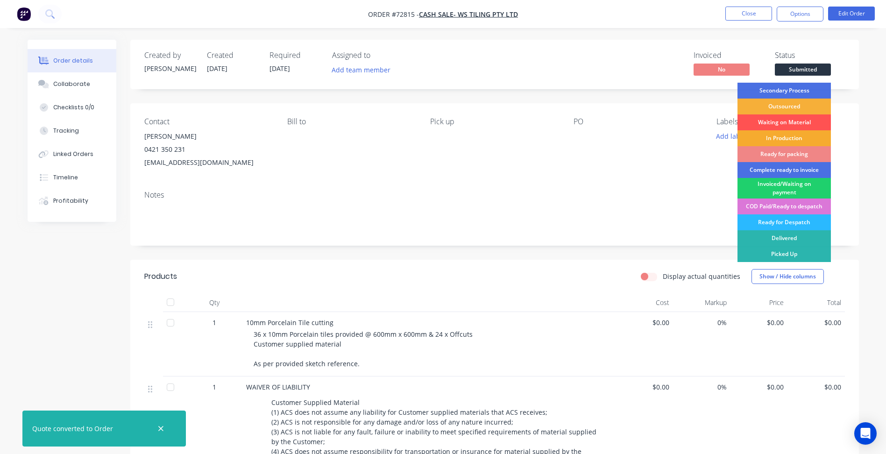
click at [774, 137] on div "In Production" at bounding box center [783, 138] width 93 height 16
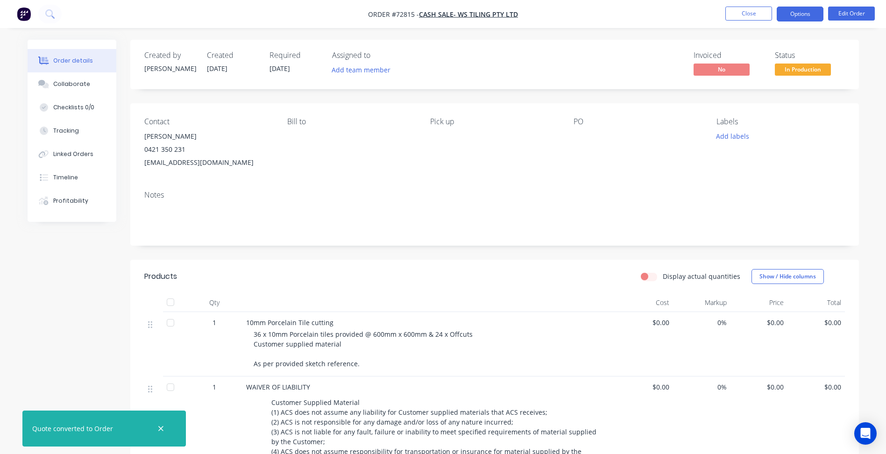
click at [800, 11] on button "Options" at bounding box center [800, 14] width 47 height 15
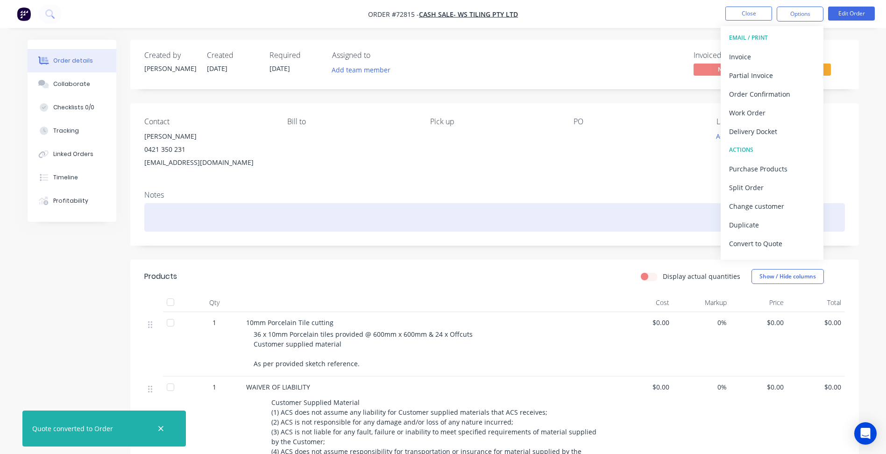
click at [571, 218] on div at bounding box center [494, 217] width 701 height 28
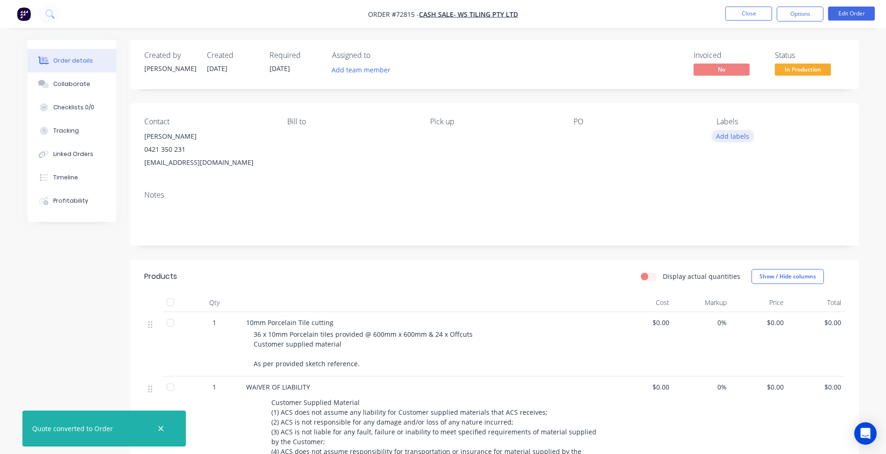
click at [728, 138] on button "Add labels" at bounding box center [732, 136] width 43 height 13
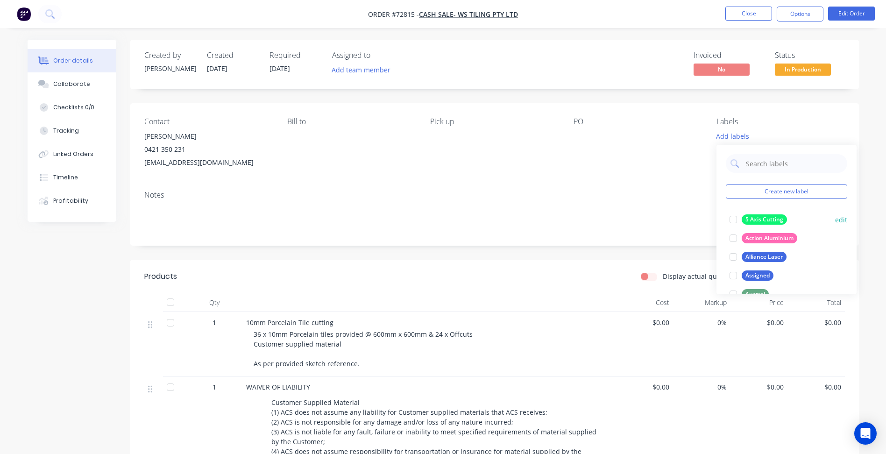
click at [735, 216] on div at bounding box center [733, 219] width 19 height 19
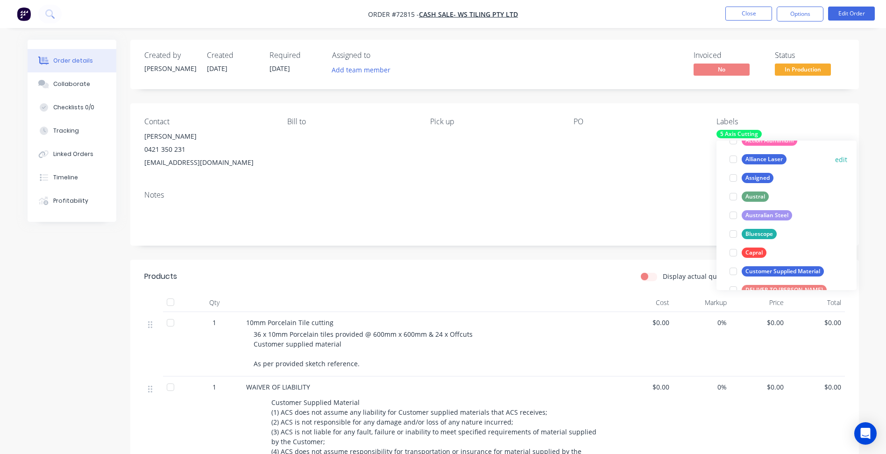
click at [733, 270] on div at bounding box center [733, 271] width 19 height 19
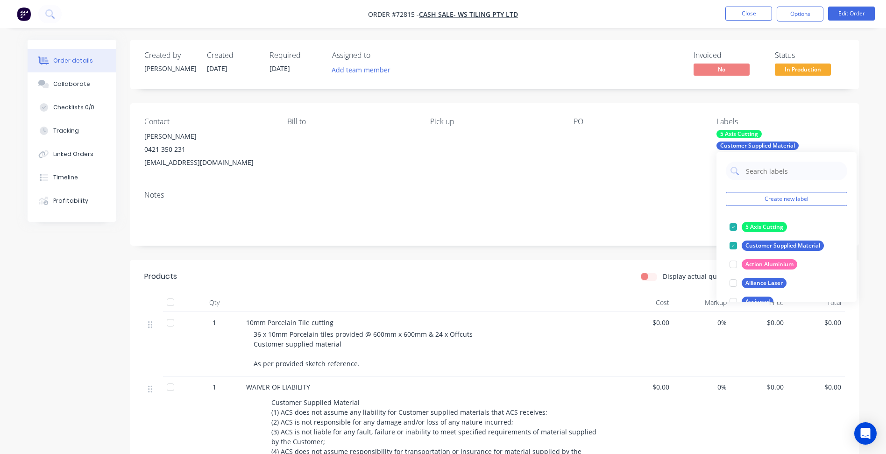
click at [597, 201] on div "Notes" at bounding box center [494, 214] width 729 height 63
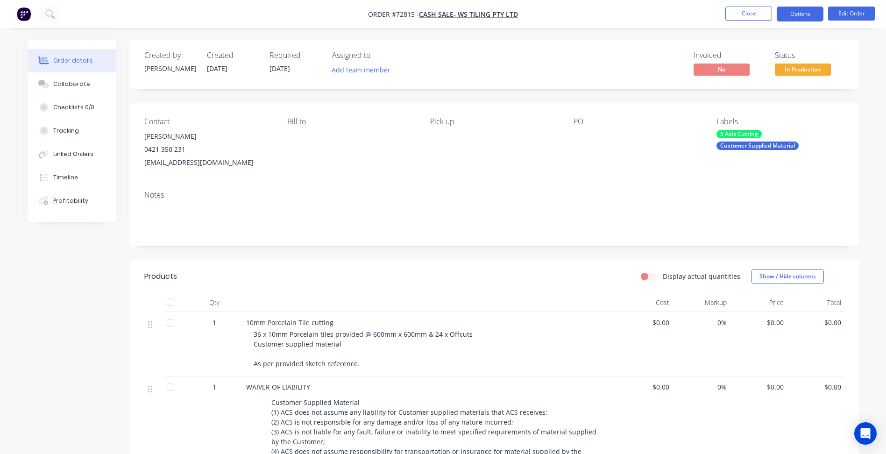
click at [793, 17] on button "Options" at bounding box center [800, 14] width 47 height 15
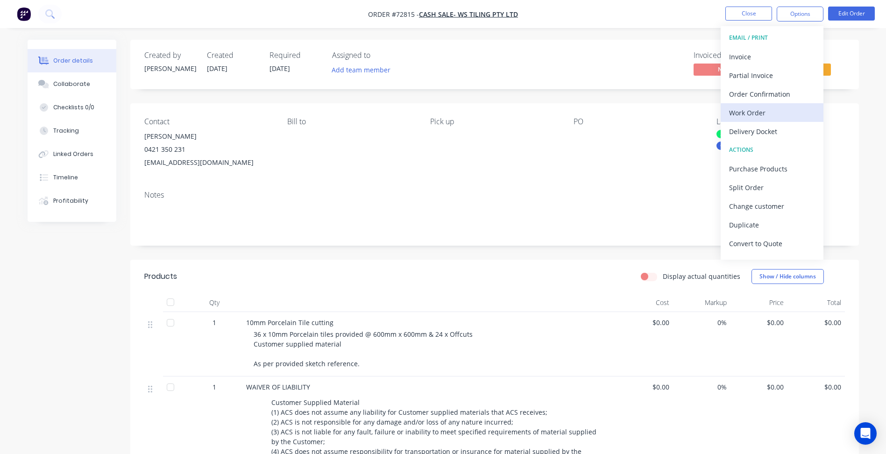
click at [766, 112] on div "Work Order" at bounding box center [772, 113] width 86 height 14
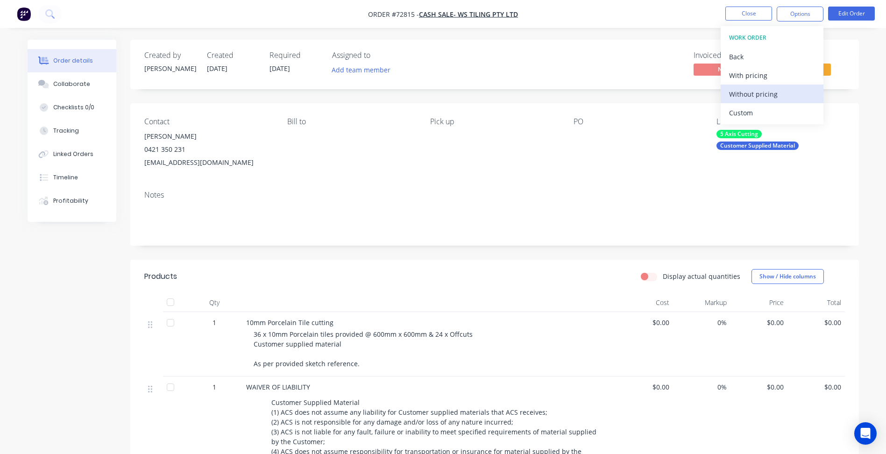
click at [751, 96] on div "Without pricing" at bounding box center [772, 94] width 86 height 14
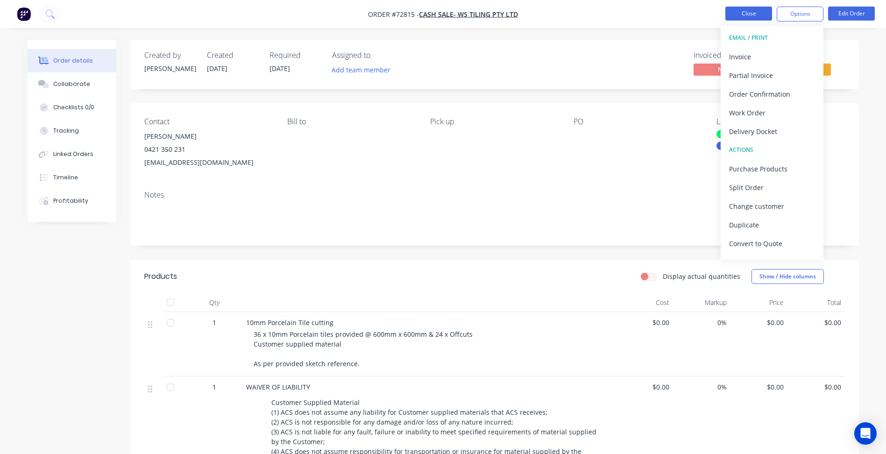
click at [747, 16] on button "Close" at bounding box center [748, 14] width 47 height 14
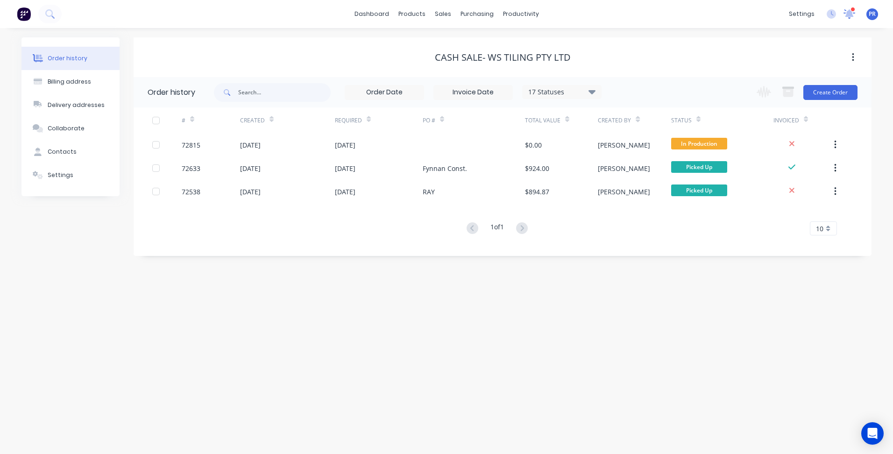
click at [848, 16] on icon at bounding box center [849, 12] width 8 height 7
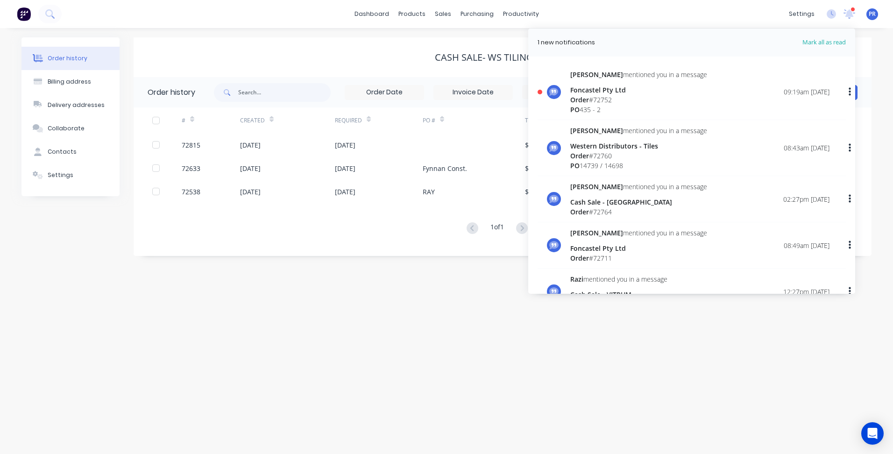
click at [683, 99] on div "Sally mentioned you in a message Foncastel Pty Ltd Order # 72752 PO 435 - 2 09:…" at bounding box center [699, 92] width 259 height 45
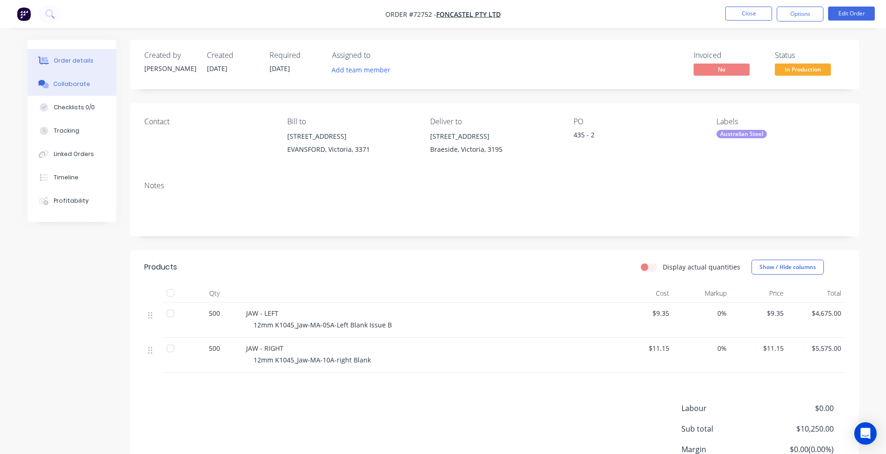
click at [87, 83] on button "Collaborate" at bounding box center [72, 83] width 89 height 23
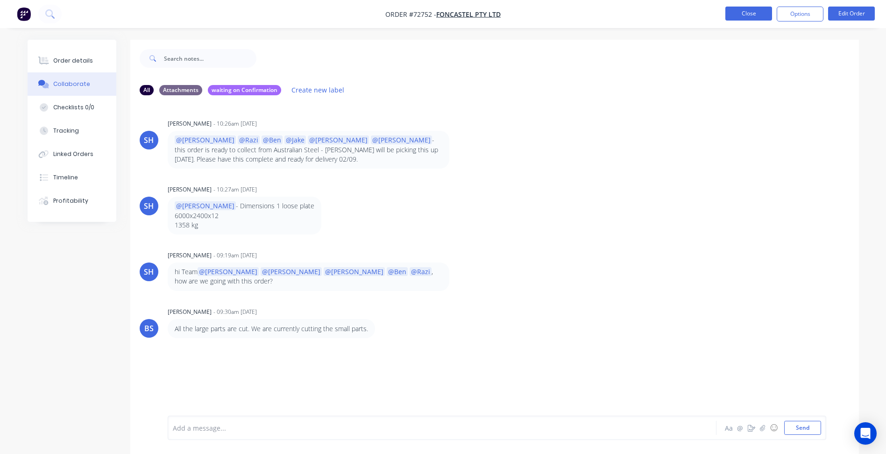
click at [743, 15] on button "Close" at bounding box center [748, 14] width 47 height 14
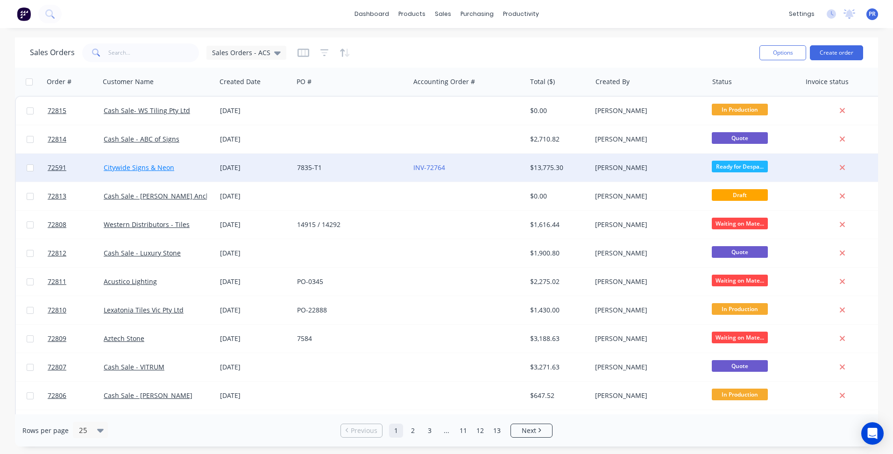
click at [152, 167] on link "Citywide Signs & Neon" at bounding box center [139, 167] width 71 height 9
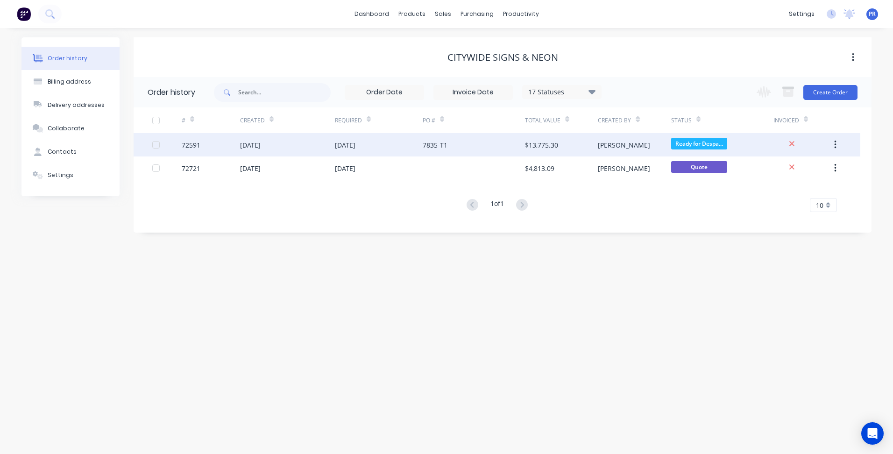
click at [411, 148] on div "[DATE]" at bounding box center [379, 144] width 88 height 23
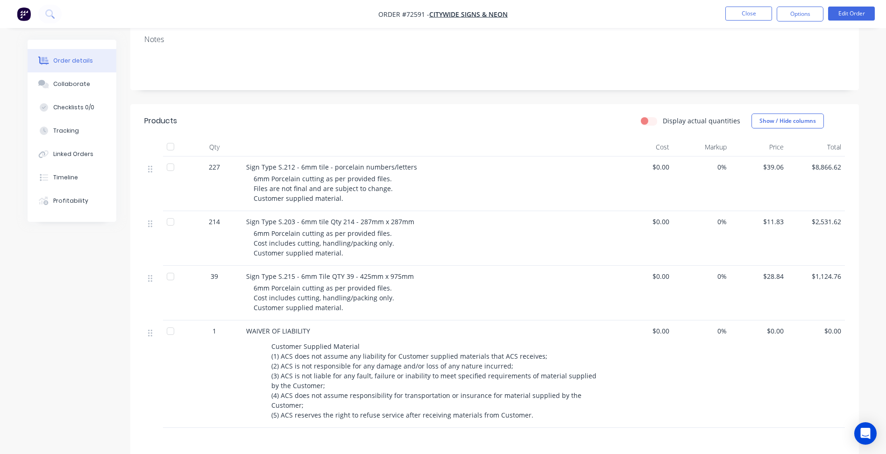
scroll to position [122, 0]
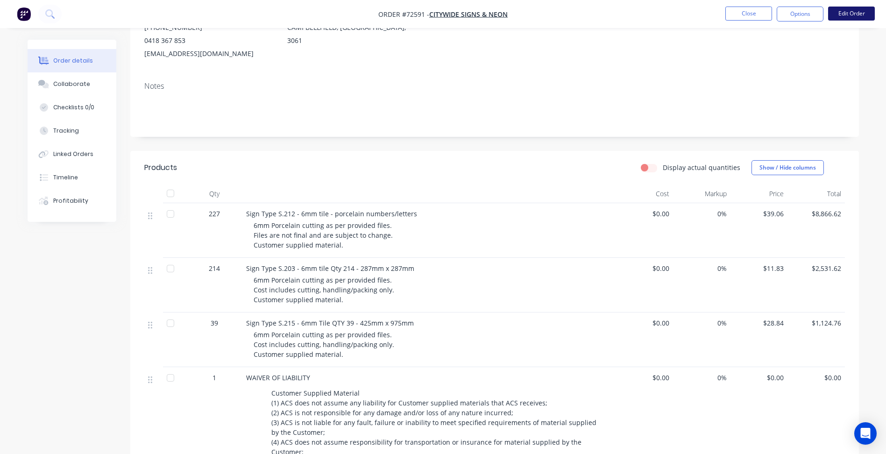
click at [854, 8] on button "Edit Order" at bounding box center [851, 14] width 47 height 14
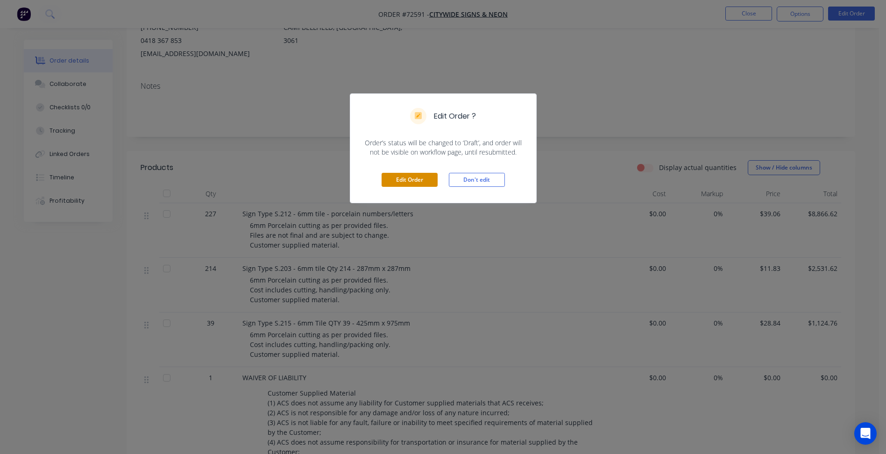
click at [431, 182] on button "Edit Order" at bounding box center [410, 180] width 56 height 14
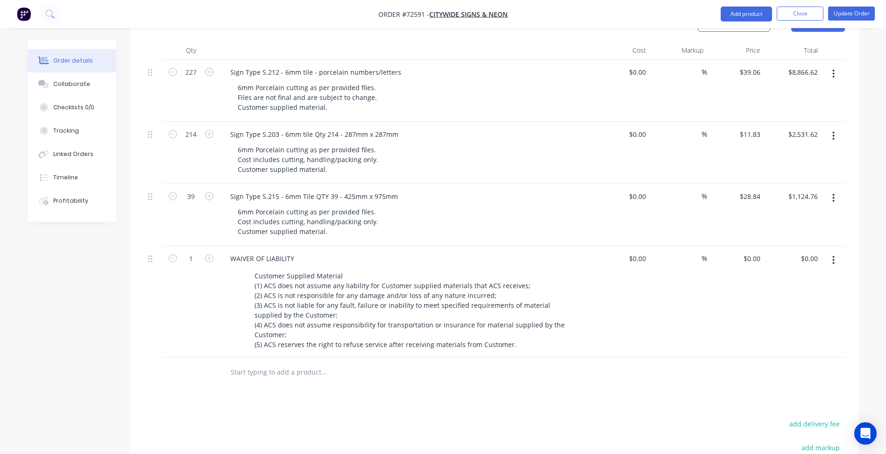
scroll to position [327, 0]
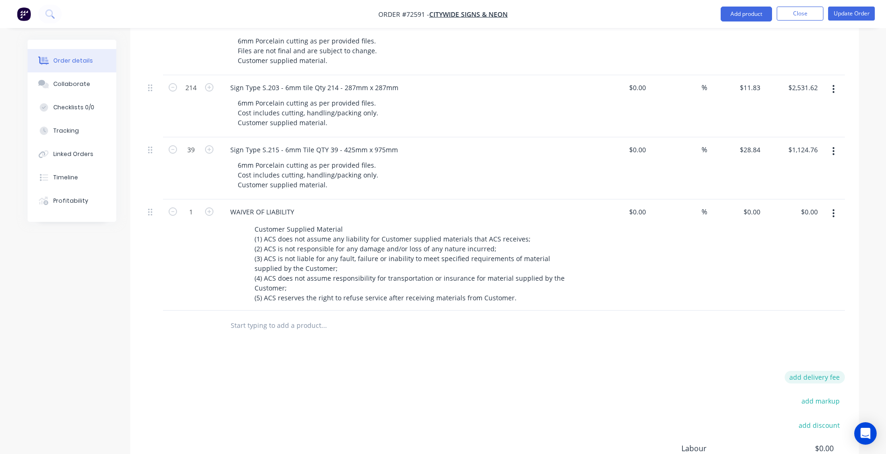
click at [820, 371] on button "add delivery fee" at bounding box center [815, 377] width 60 height 13
type input "80"
click at [595, 398] on div "Delivery fee Delivery fee Delivery fee name (Optional) 80 80 $0 add markup add …" at bounding box center [494, 460] width 701 height 178
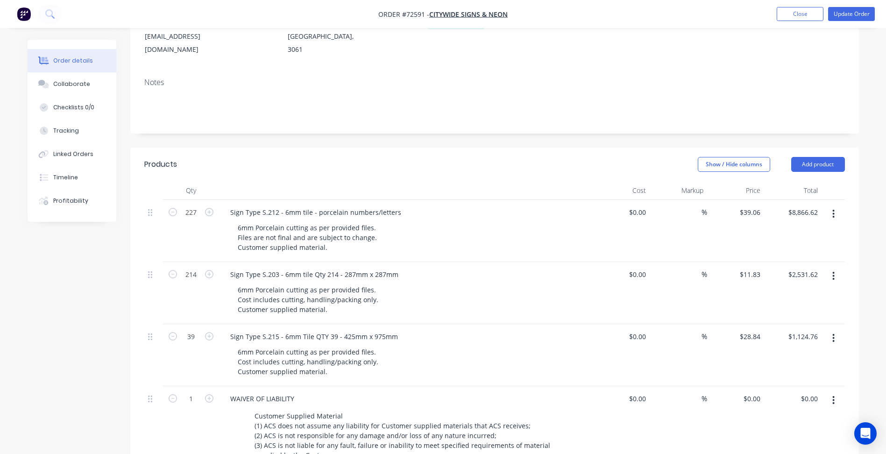
scroll to position [0, 0]
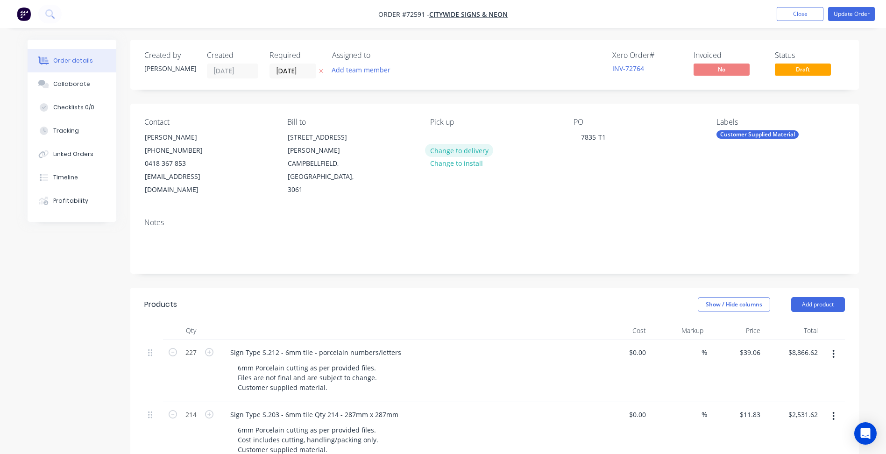
click at [454, 155] on button "Change to delivery" at bounding box center [459, 150] width 68 height 13
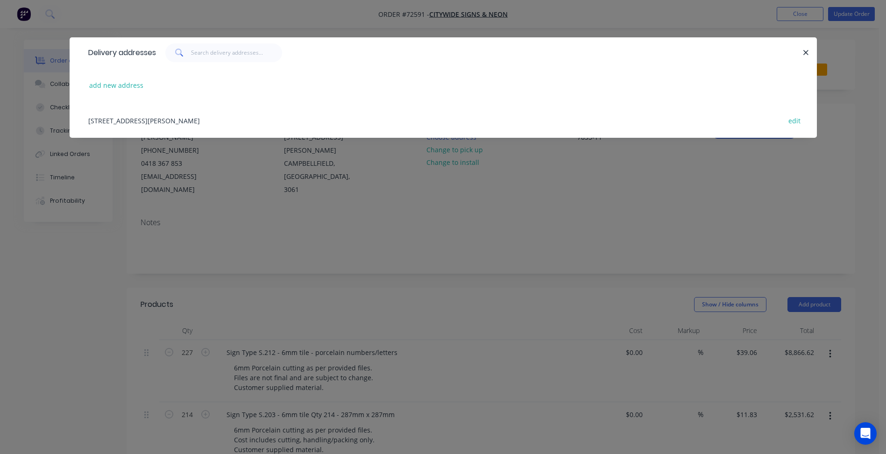
click at [154, 120] on div "[STREET_ADDRESS][PERSON_NAME] edit" at bounding box center [443, 120] width 719 height 35
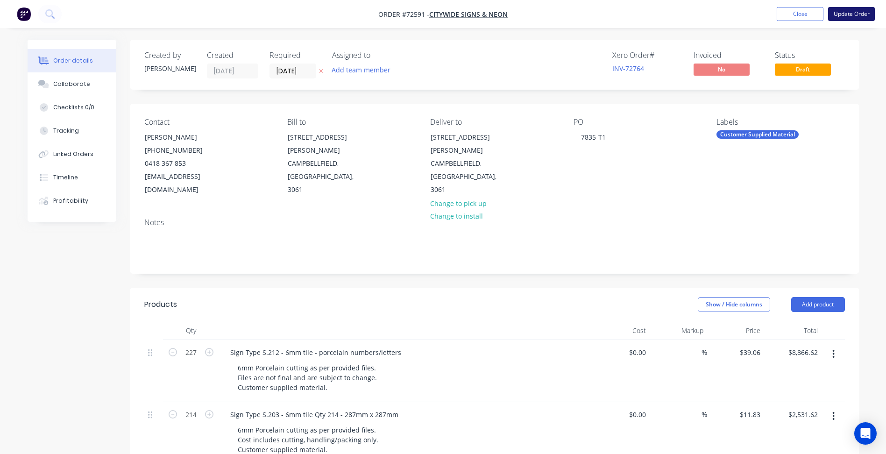
click at [846, 14] on button "Update Order" at bounding box center [851, 14] width 47 height 14
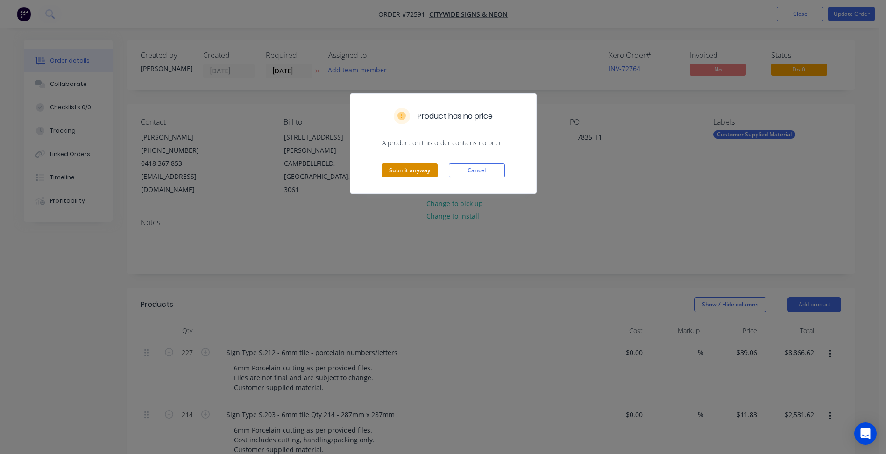
click at [420, 168] on button "Submit anyway" at bounding box center [410, 170] width 56 height 14
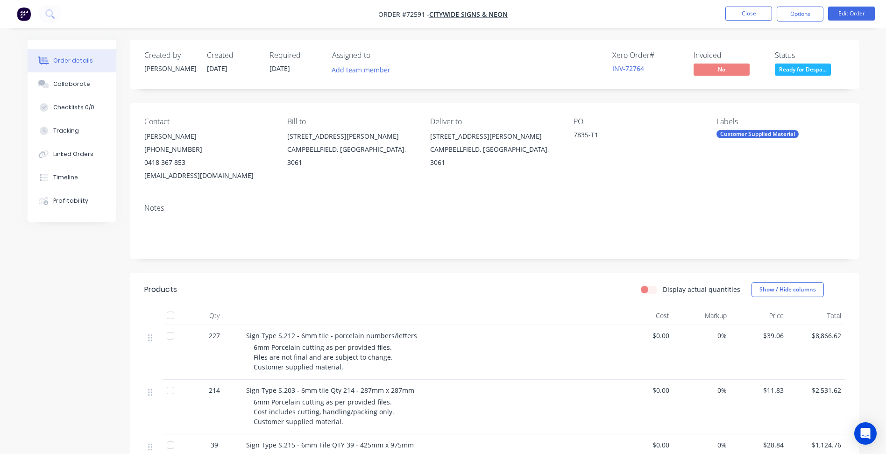
scroll to position [140, 0]
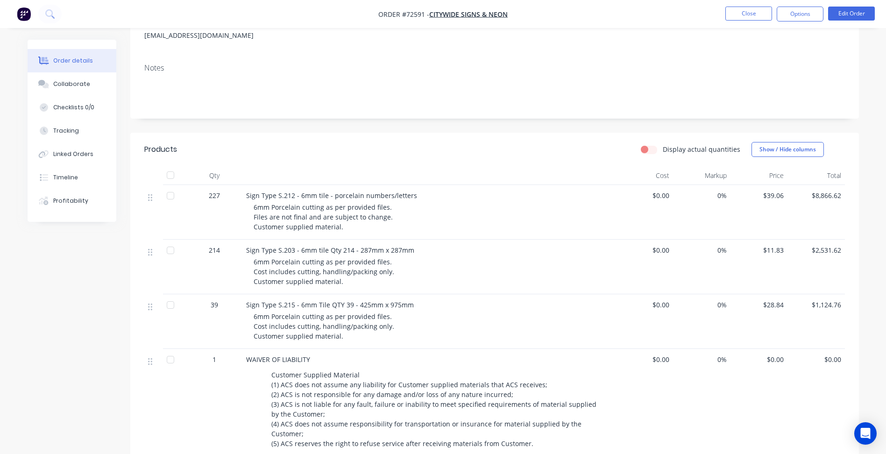
click at [156, 273] on div at bounding box center [153, 267] width 19 height 55
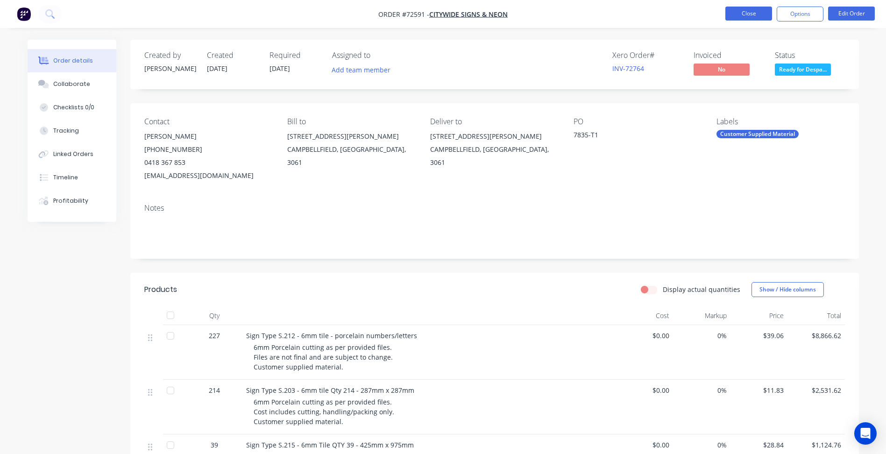
click at [736, 16] on button "Close" at bounding box center [748, 14] width 47 height 14
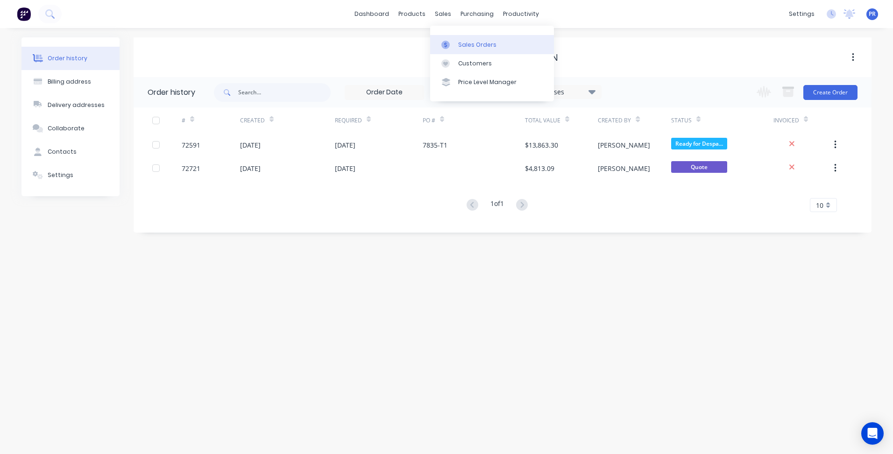
click at [461, 43] on div "Sales Orders" at bounding box center [477, 45] width 38 height 8
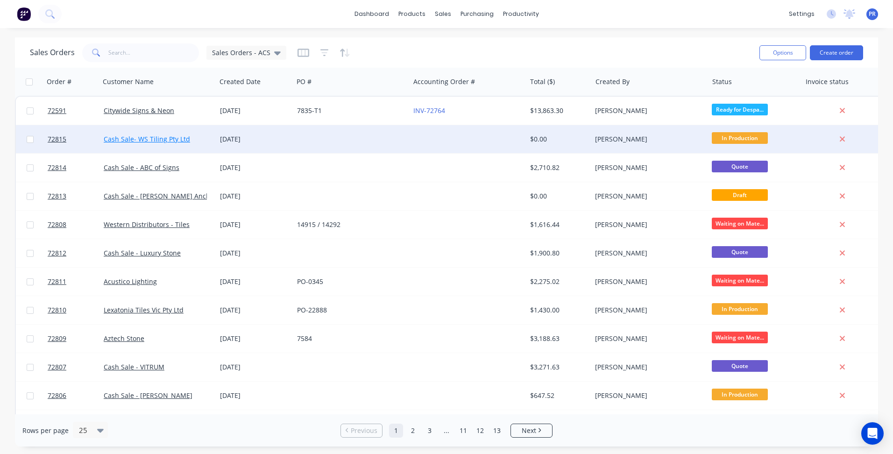
click at [149, 140] on link "Cash Sale- WS Tiling Pty Ltd" at bounding box center [147, 139] width 86 height 9
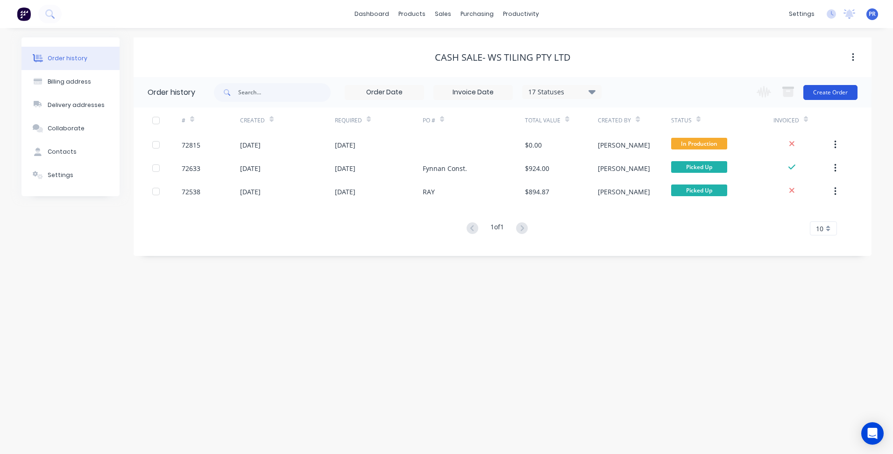
click at [828, 93] on button "Create Order" at bounding box center [830, 92] width 54 height 15
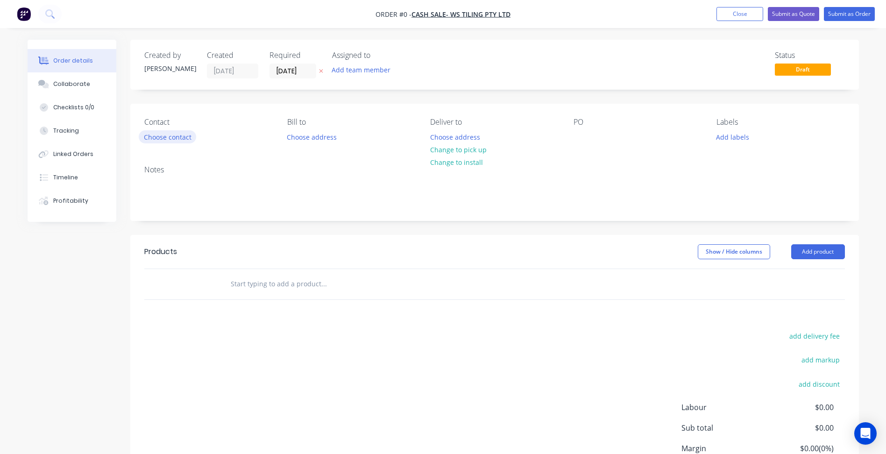
click at [173, 141] on button "Choose contact" at bounding box center [167, 136] width 57 height 13
click at [745, 14] on button "Close" at bounding box center [739, 14] width 47 height 14
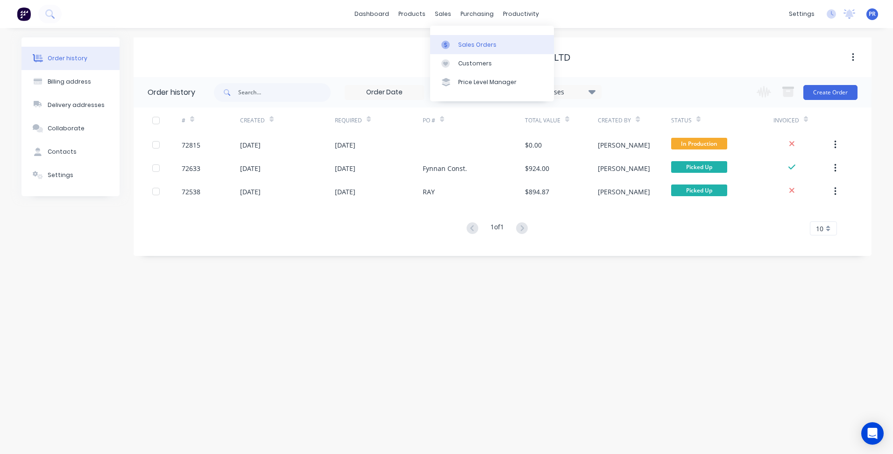
click at [469, 43] on div "Sales Orders" at bounding box center [477, 45] width 38 height 8
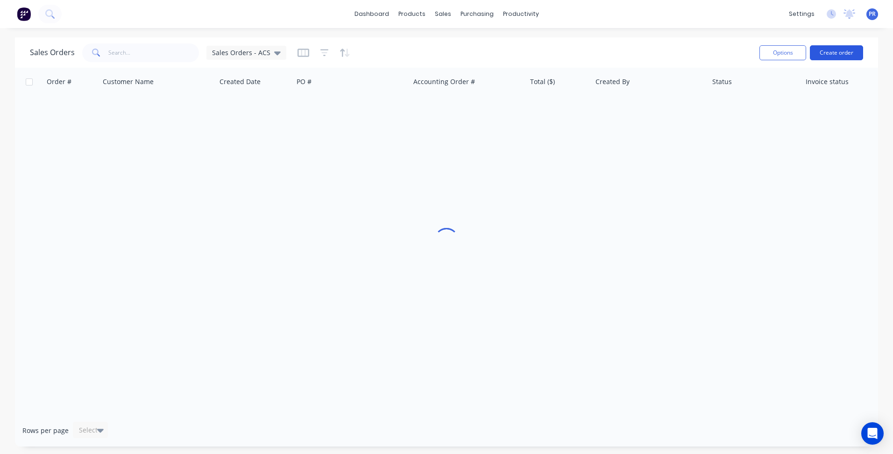
click at [840, 56] on button "Create order" at bounding box center [836, 52] width 53 height 15
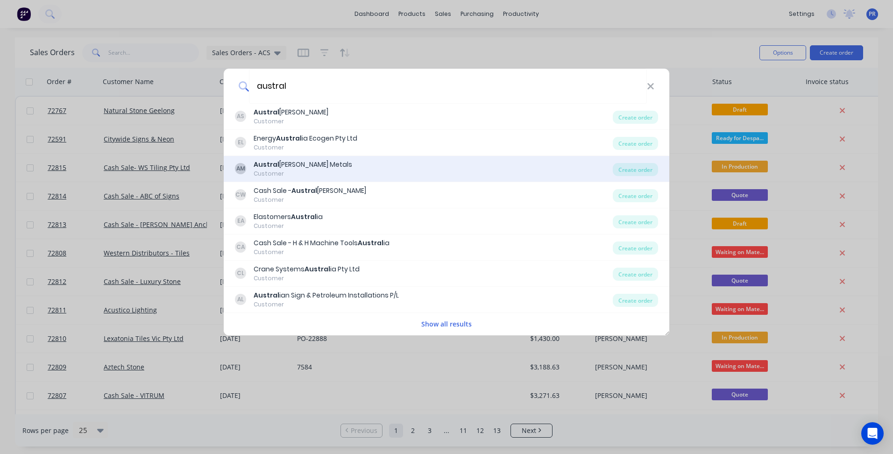
type input "austral"
click at [304, 160] on div "Austral Wright Metals" at bounding box center [303, 165] width 99 height 10
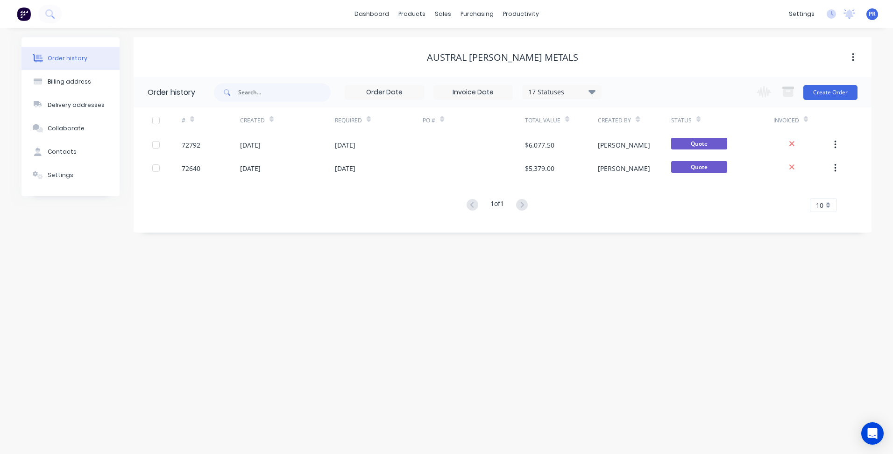
click at [860, 83] on div "17 Statuses Invoice Status Invoiced Not Invoiced Partial Order Status All Archi…" at bounding box center [543, 92] width 658 height 30
click at [841, 94] on button "Create Order" at bounding box center [830, 92] width 54 height 15
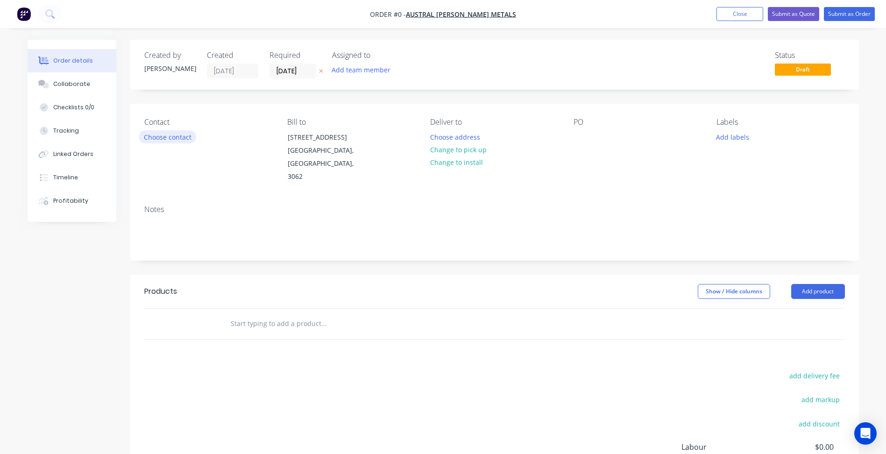
click at [182, 133] on button "Choose contact" at bounding box center [167, 136] width 57 height 13
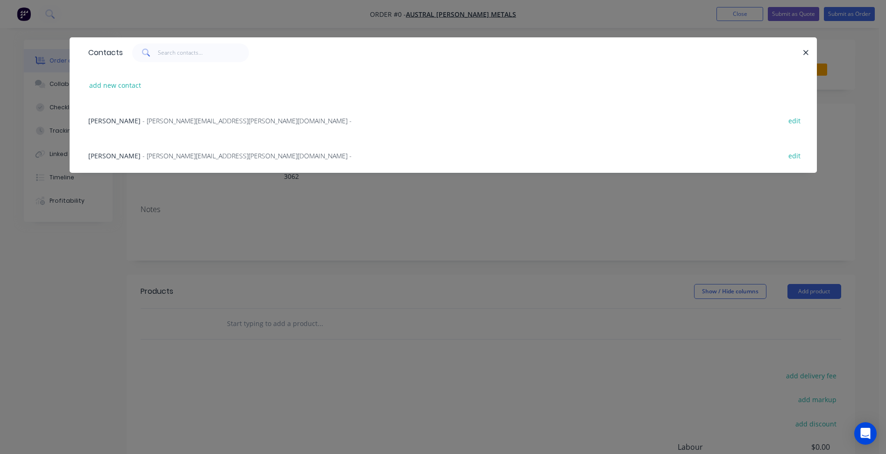
click at [143, 124] on span "- Ian.McNiece@australwright.com.au -" at bounding box center [246, 120] width 209 height 9
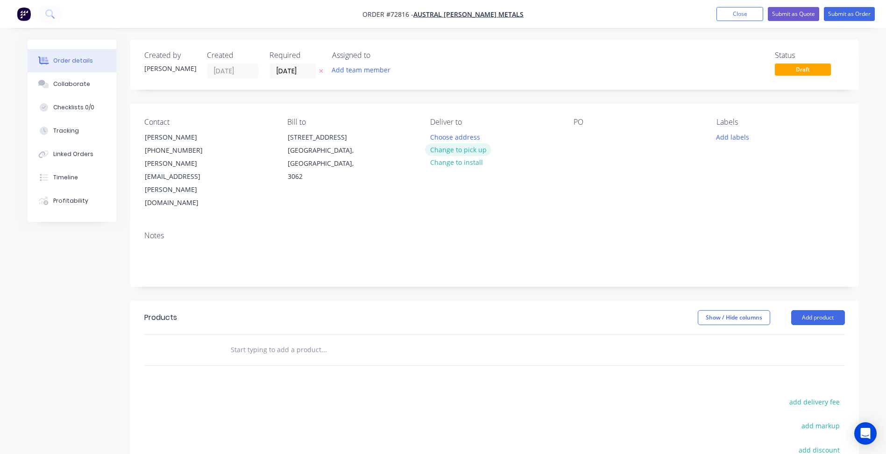
click at [453, 152] on button "Change to pick up" at bounding box center [458, 149] width 66 height 13
click at [289, 74] on input "03/09/25" at bounding box center [293, 71] width 46 height 14
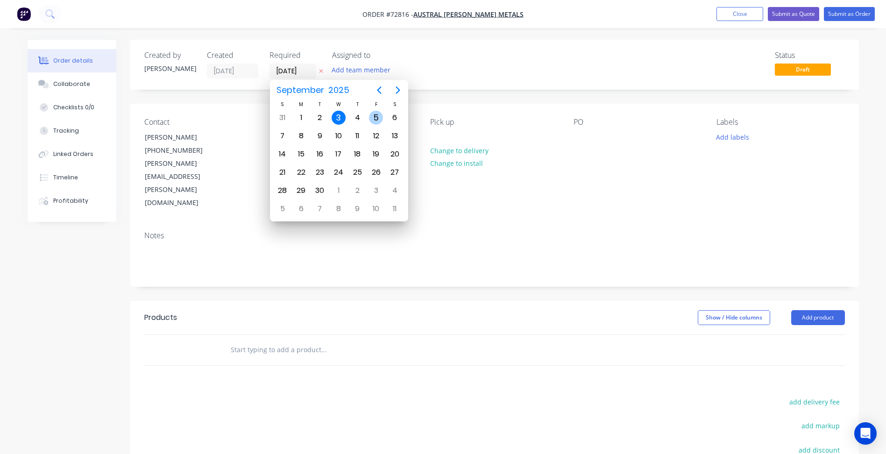
click at [369, 118] on div "5" at bounding box center [376, 118] width 14 height 14
type input "05/09/25"
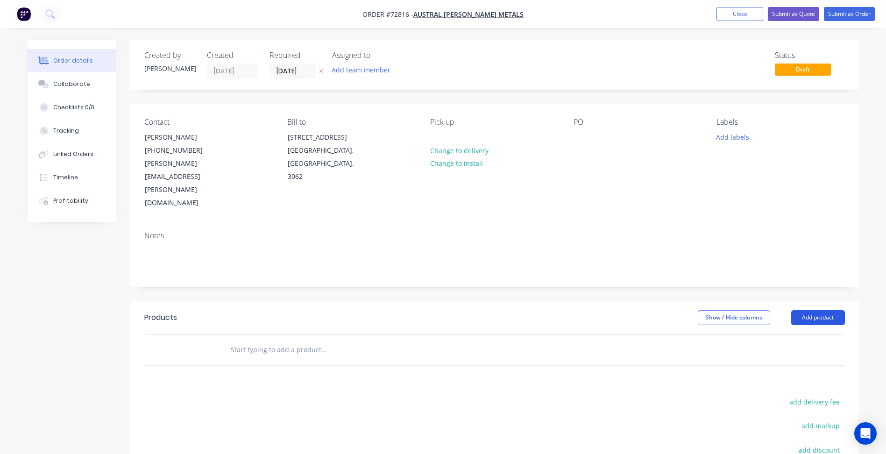
drag, startPoint x: 820, startPoint y: 274, endPoint x: 819, endPoint y: 280, distance: 5.7
click at [820, 310] on button "Add product" at bounding box center [818, 317] width 54 height 15
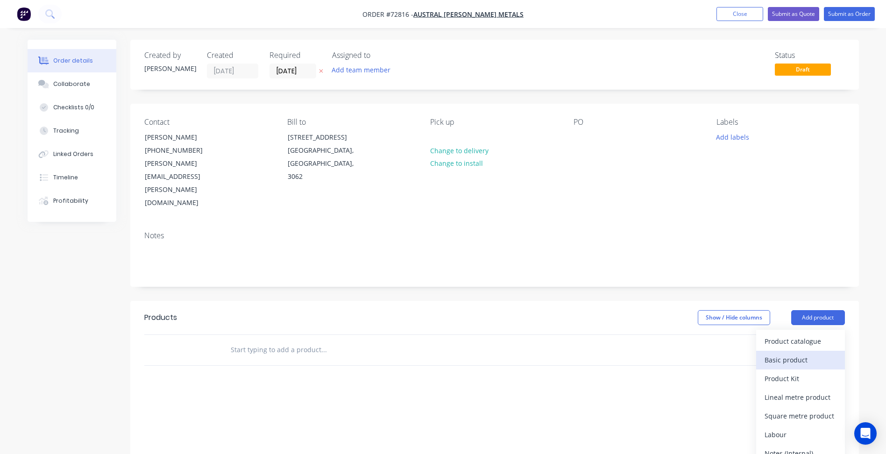
click at [797, 353] on div "Basic product" at bounding box center [801, 360] width 72 height 14
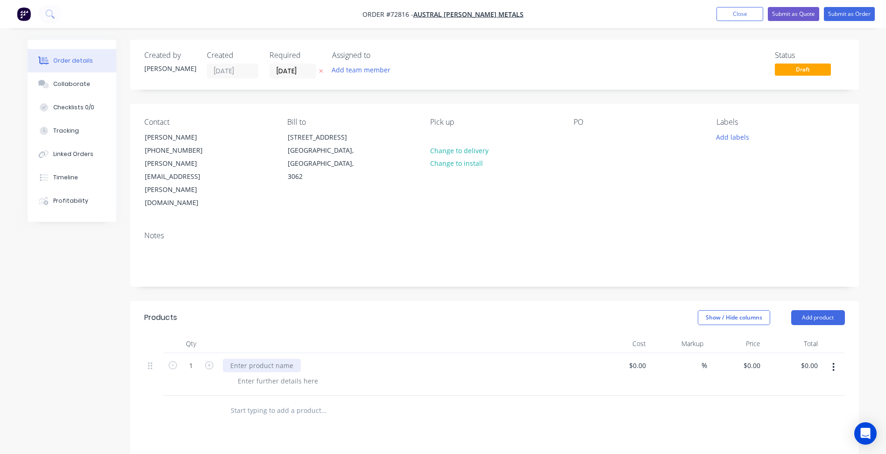
click at [246, 359] on div at bounding box center [262, 366] width 78 height 14
drag, startPoint x: 300, startPoint y: 327, endPoint x: 322, endPoint y: 326, distance: 21.5
click at [322, 359] on div "3mm SS 304 no.4 with PVC" at bounding box center [406, 366] width 366 height 14
click at [305, 374] on div at bounding box center [277, 381] width 95 height 14
click at [308, 374] on div at bounding box center [277, 381] width 95 height 14
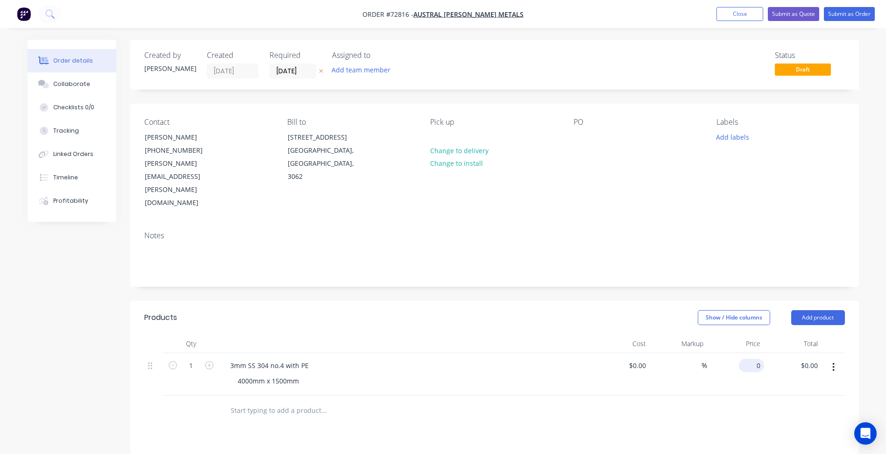
click at [748, 353] on div "0 $0.00" at bounding box center [735, 374] width 57 height 43
type input "1"
type input "81"
type input "$81.00"
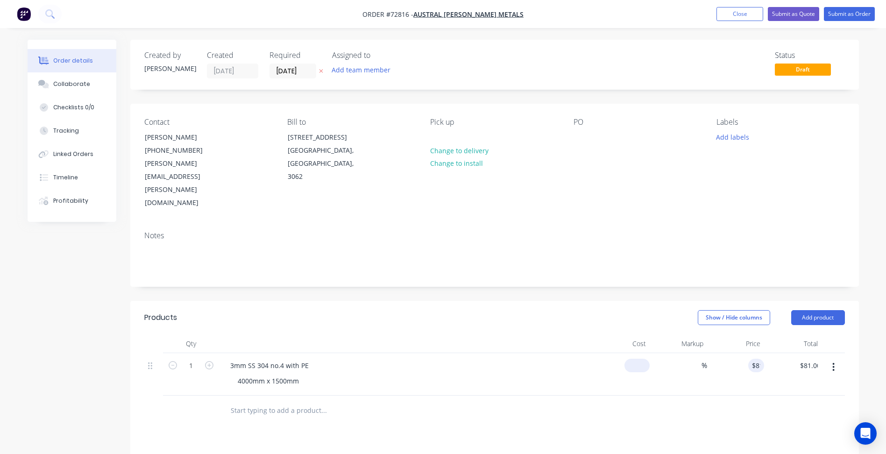
click at [632, 353] on div "$0.00" at bounding box center [621, 374] width 57 height 43
type input "$811.00"
click at [694, 359] on input at bounding box center [696, 366] width 11 height 14
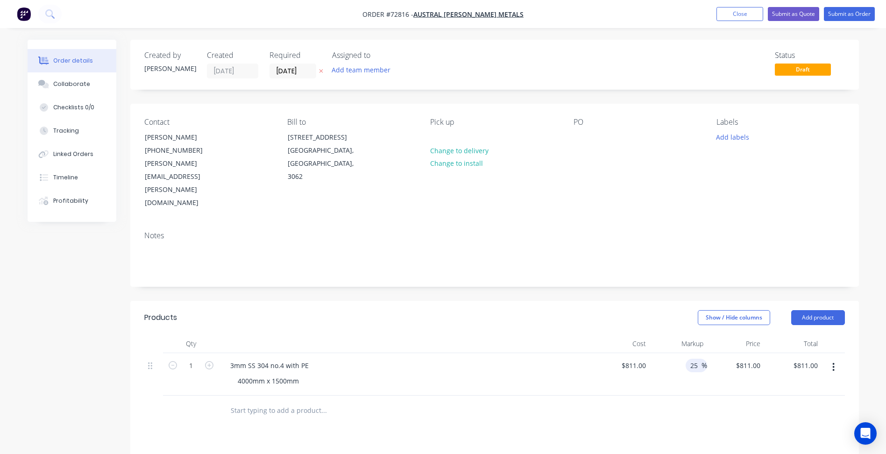
type input "25"
type input "$1,013.75"
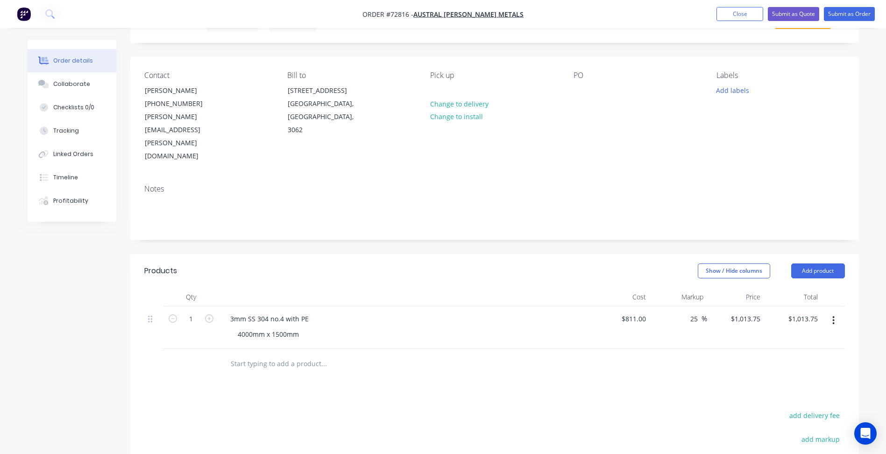
scroll to position [93, 0]
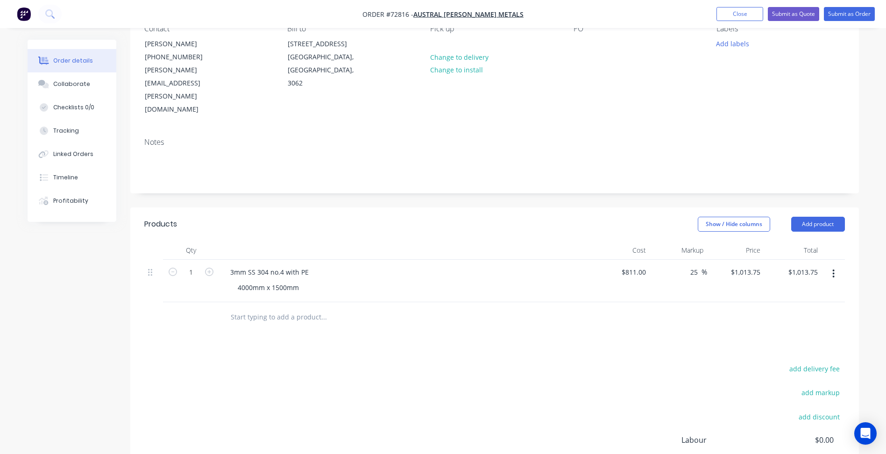
click at [836, 265] on button "button" at bounding box center [833, 273] width 22 height 17
click at [785, 310] on div "Duplicate" at bounding box center [801, 317] width 72 height 14
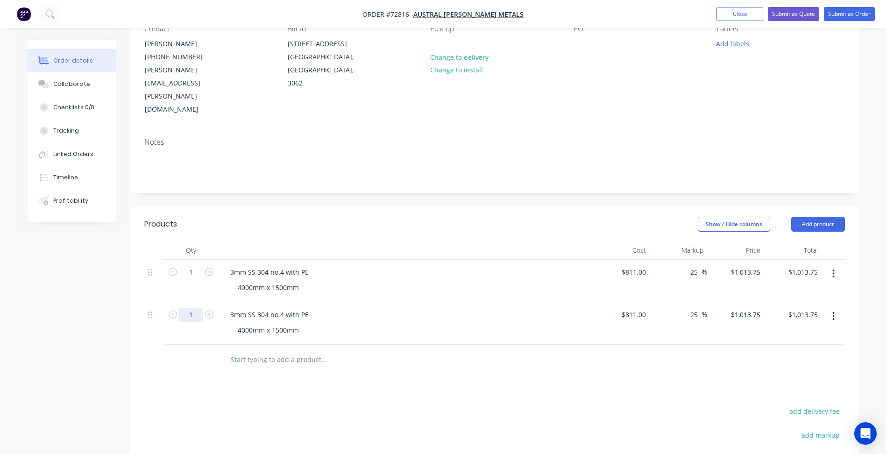
click at [197, 278] on input "1" at bounding box center [191, 272] width 24 height 14
type input "15"
type input "$15,206.25"
click at [243, 308] on div "3mm SS 304 no.4 with PE" at bounding box center [269, 315] width 93 height 14
click at [633, 308] on div "811 811" at bounding box center [640, 315] width 20 height 14
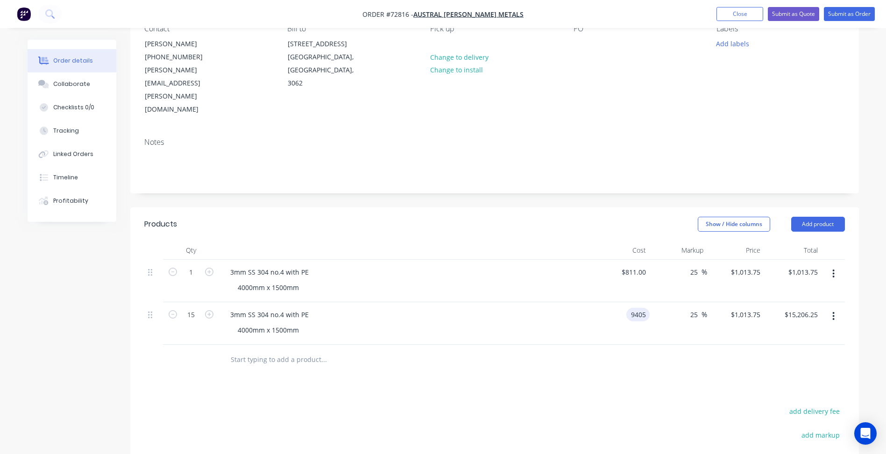
type input "$9,405.00"
type input "11756.25"
type input "$176,343.75"
click at [743, 308] on input "11756.25" at bounding box center [747, 315] width 34 height 14
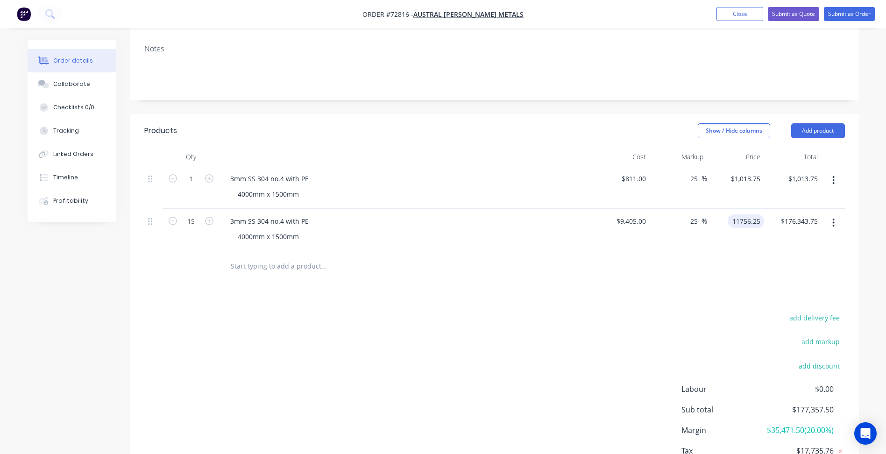
type input "$11,756.25"
click at [562, 334] on div "add delivery fee add markup add discount Labour $0.00 Sub total $177,357.50 Mar…" at bounding box center [494, 402] width 701 height 180
click at [691, 214] on input "25" at bounding box center [695, 221] width 12 height 14
click at [548, 326] on div "add delivery fee add markup add discount Labour $0.00 Sub total $177,357.50 Mar…" at bounding box center [494, 402] width 701 height 180
drag, startPoint x: 406, startPoint y: 261, endPoint x: 417, endPoint y: 261, distance: 10.7
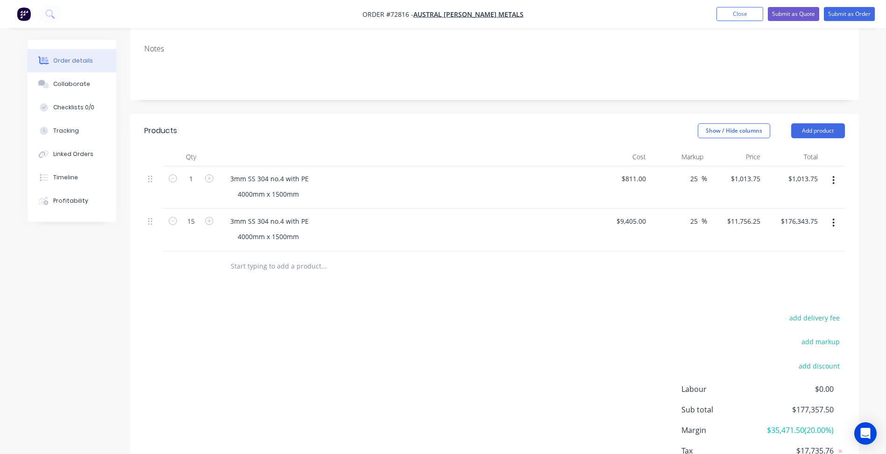
click at [406, 261] on div "Products Show / Hide columns Add product Qty Cost Markup Price Total 1 3mm SS 3…" at bounding box center [494, 310] width 729 height 392
click at [697, 214] on input "25" at bounding box center [695, 221] width 12 height 14
type input "20"
type input "$11,286.00"
type input "$169,290.00"
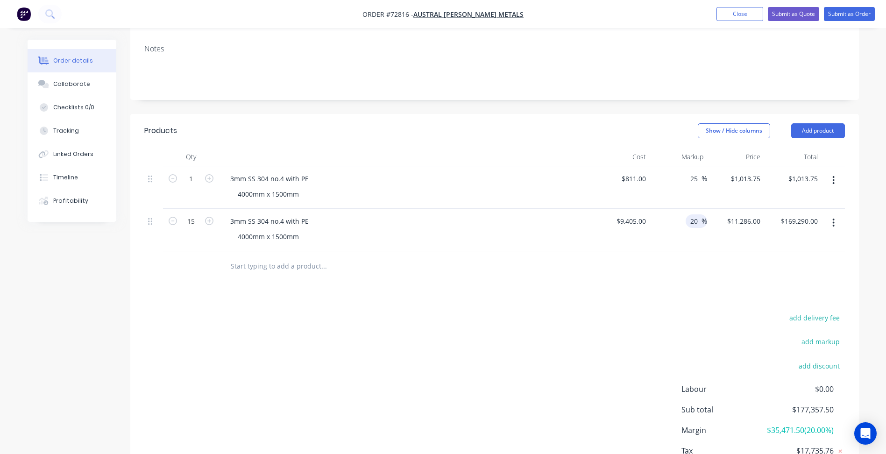
click at [513, 312] on div "add delivery fee add markup add discount Labour $0.00 Sub total $177,357.50 Mar…" at bounding box center [494, 402] width 701 height 180
click at [640, 214] on input "9405" at bounding box center [640, 221] width 20 height 14
click at [617, 209] on div "9405 $9,405.00" at bounding box center [621, 230] width 57 height 43
type input "$627.00"
type input "$752.40"
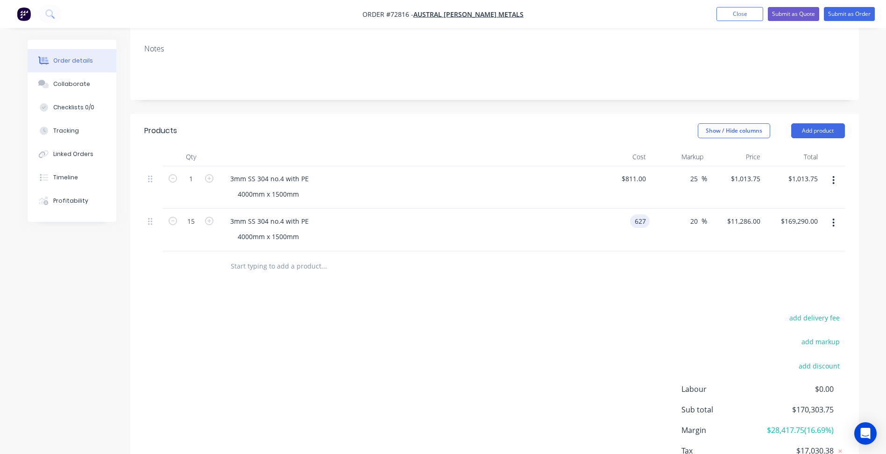
type input "$11,286.00"
click at [515, 341] on div "add delivery fee add markup add discount Labour $0.00 Sub total $170,303.75 Mar…" at bounding box center [494, 402] width 701 height 180
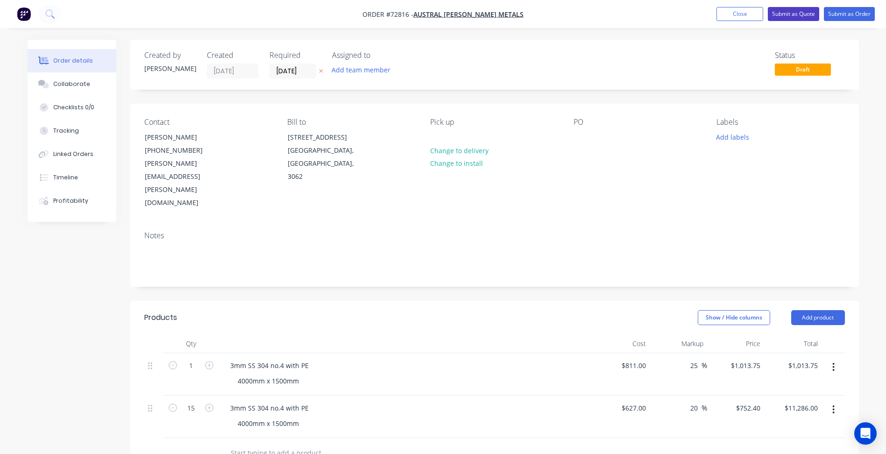
click at [785, 14] on button "Submit as Quote" at bounding box center [793, 14] width 51 height 14
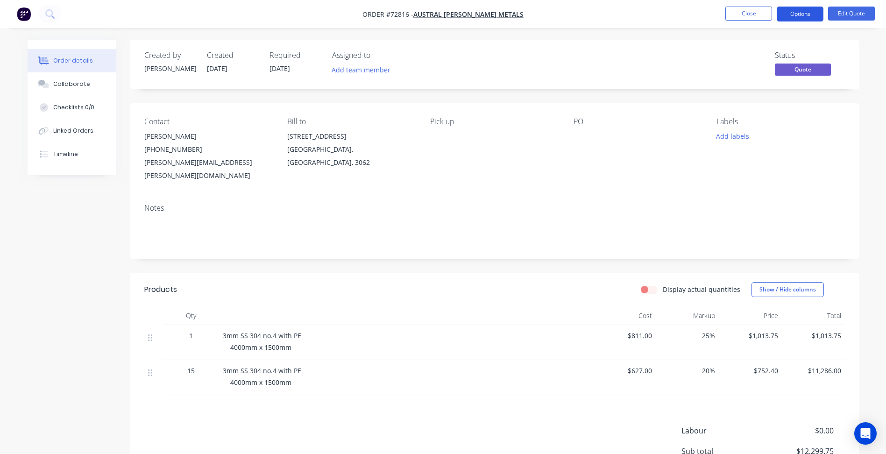
click at [799, 15] on button "Options" at bounding box center [800, 14] width 47 height 15
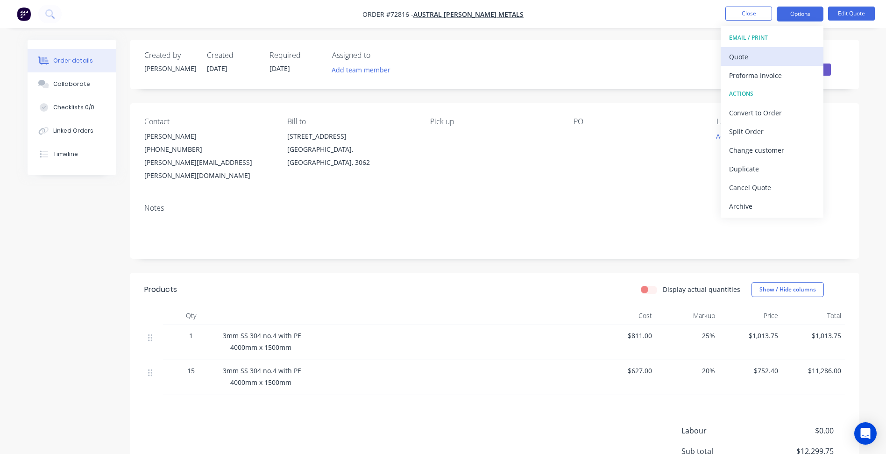
click at [751, 57] on div "Quote" at bounding box center [772, 57] width 86 height 14
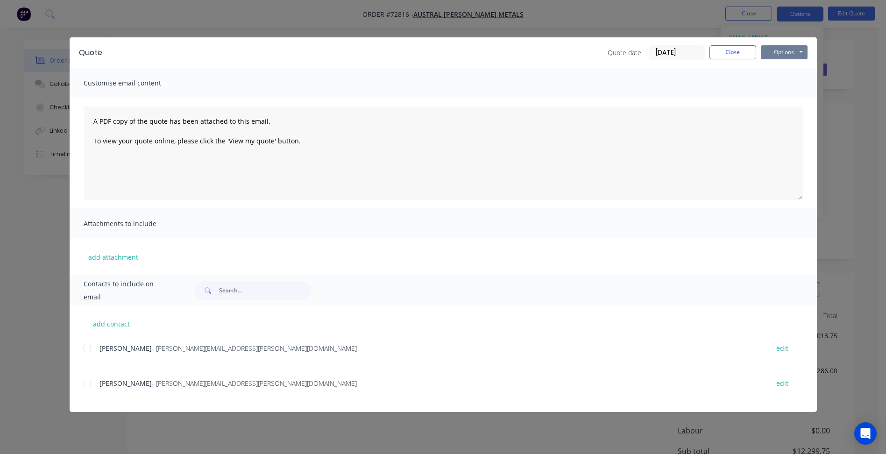
click at [793, 54] on button "Options" at bounding box center [784, 52] width 47 height 14
click at [791, 61] on div "Quote Quote date 03/09/25 Close Options Preview Print Email" at bounding box center [443, 52] width 747 height 30
click at [791, 56] on button "Options" at bounding box center [784, 52] width 47 height 14
click at [790, 75] on button "Preview" at bounding box center [791, 68] width 60 height 15
click at [742, 61] on div "Quote Quote date [DATE] Close Options Preview Print Email" at bounding box center [443, 52] width 747 height 30
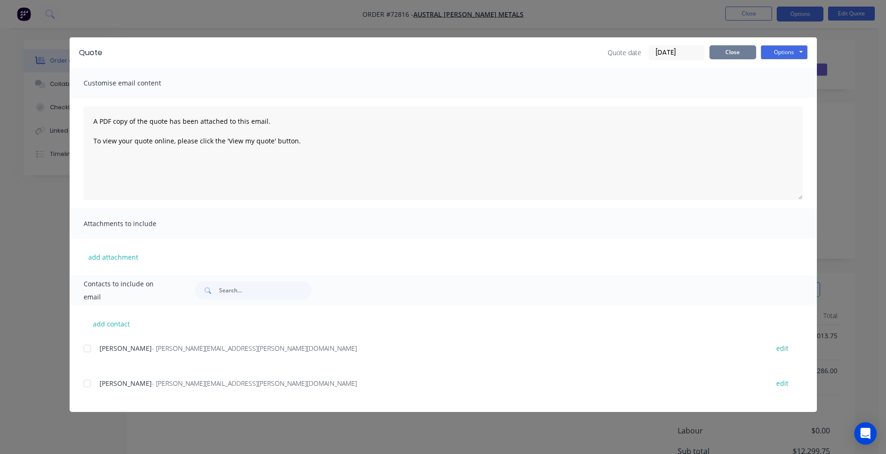
click at [737, 52] on button "Close" at bounding box center [732, 52] width 47 height 14
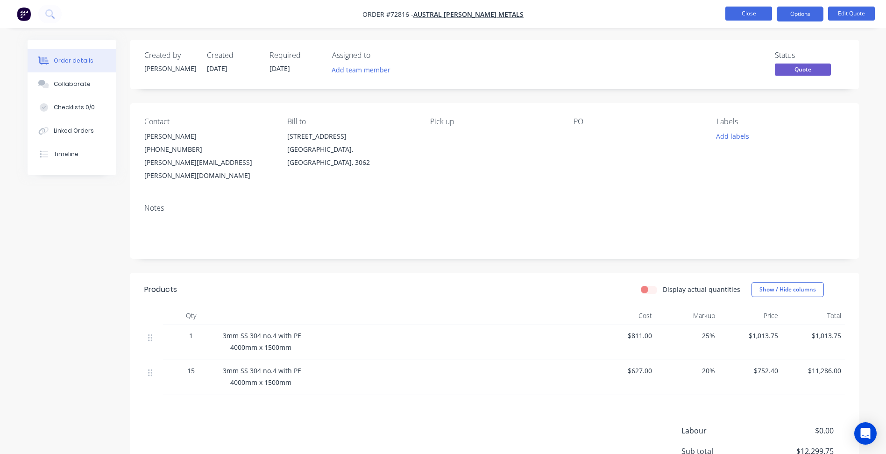
click at [751, 14] on button "Close" at bounding box center [748, 14] width 47 height 14
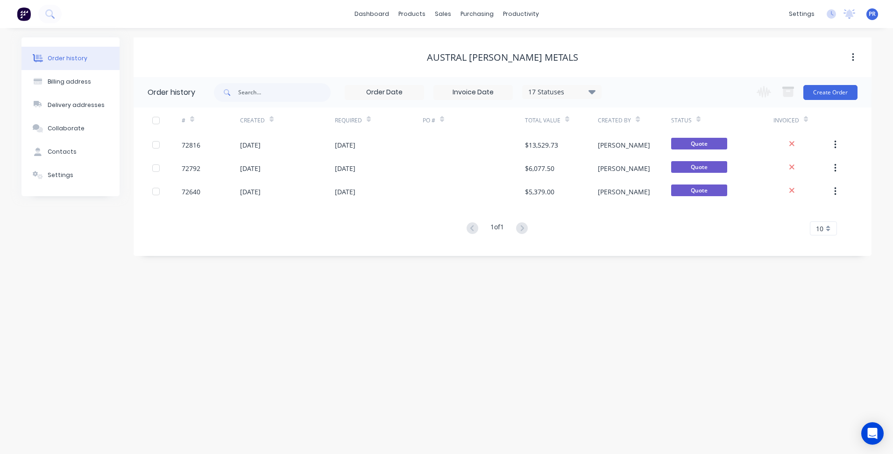
click at [134, 237] on div "# Created Required PO # Total Value Created By Status Invoiced 72816 03 Sep 202…" at bounding box center [497, 176] width 727 height 139
click at [459, 42] on div "Sales Orders" at bounding box center [477, 45] width 38 height 8
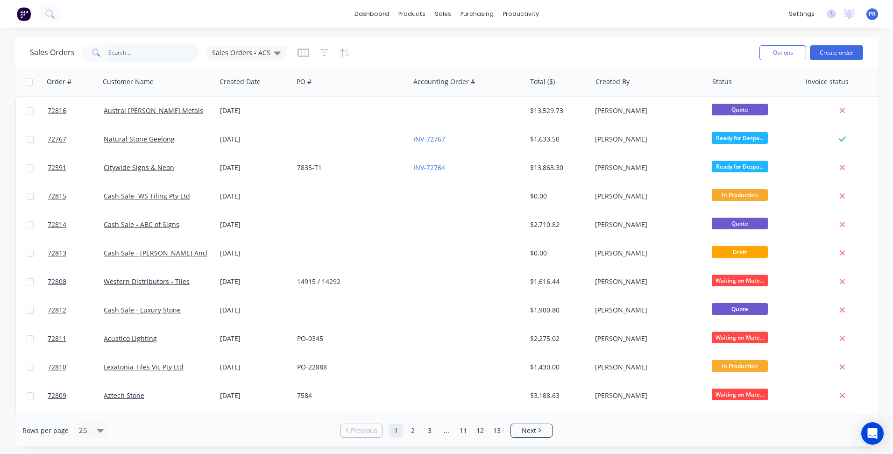
click at [128, 55] on input "text" at bounding box center [153, 52] width 91 height 19
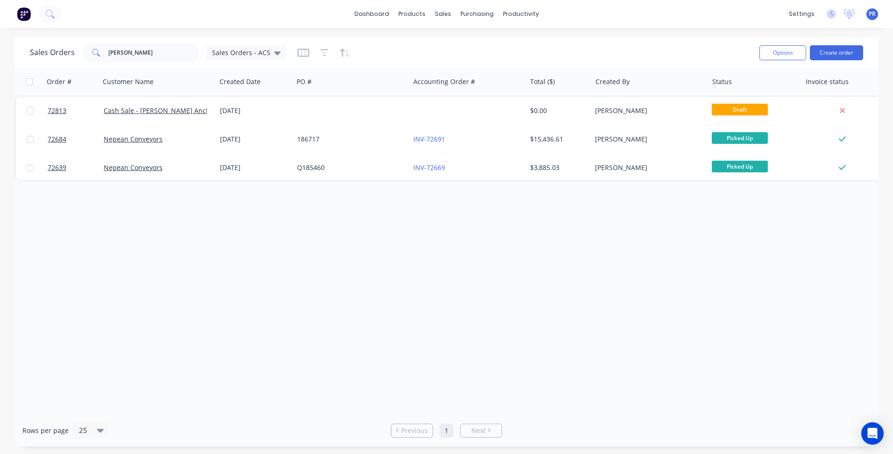
click at [257, 223] on div "Order # Customer Name Created Date PO # Accounting Order # Total ($) Created By…" at bounding box center [446, 241] width 863 height 347
drag, startPoint x: 131, startPoint y: 55, endPoint x: 5, endPoint y: 53, distance: 125.6
click at [16, 53] on div "Sales Orders muir Sales Orders - ACS Options Create order" at bounding box center [446, 52] width 863 height 30
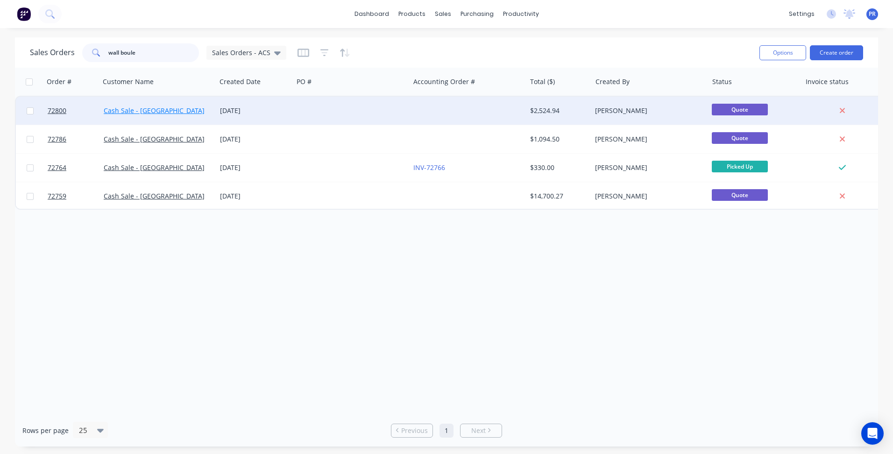
type input "wall boule"
click at [160, 112] on link "Cash Sale - [GEOGRAPHIC_DATA]" at bounding box center [154, 110] width 101 height 9
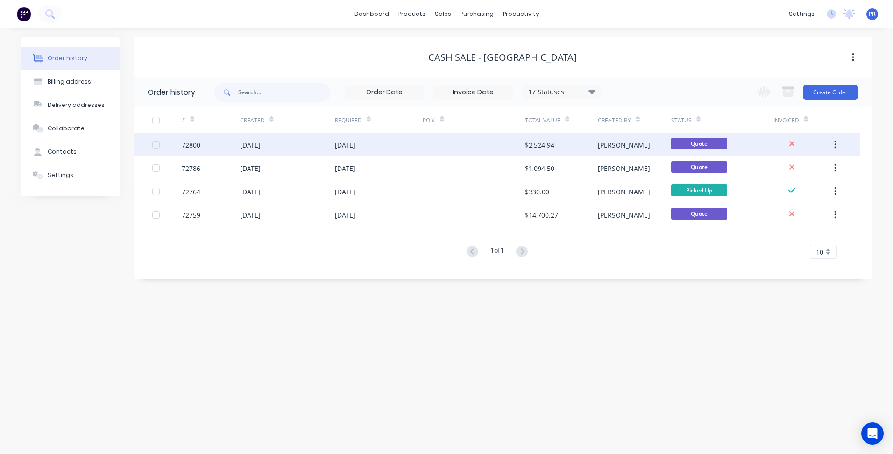
click at [320, 146] on div "[DATE]" at bounding box center [287, 144] width 95 height 23
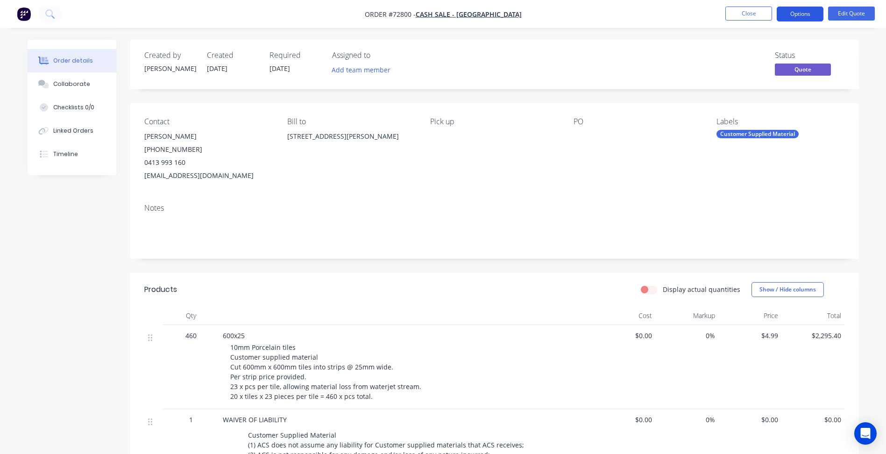
click at [808, 11] on button "Options" at bounding box center [800, 14] width 47 height 15
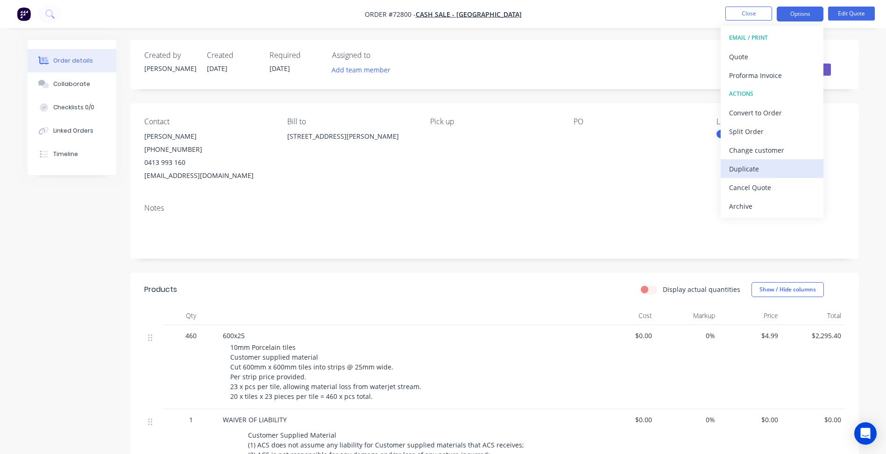
click at [744, 177] on button "Duplicate" at bounding box center [772, 168] width 103 height 19
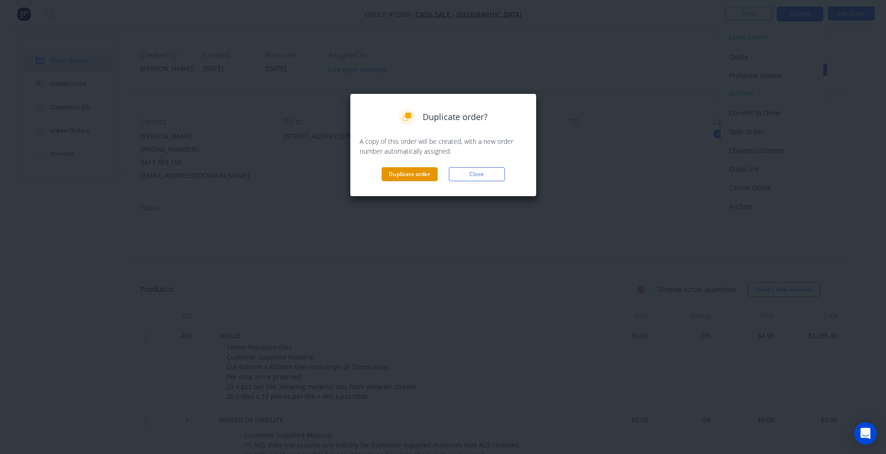
click at [414, 176] on button "Duplicate order" at bounding box center [410, 174] width 56 height 14
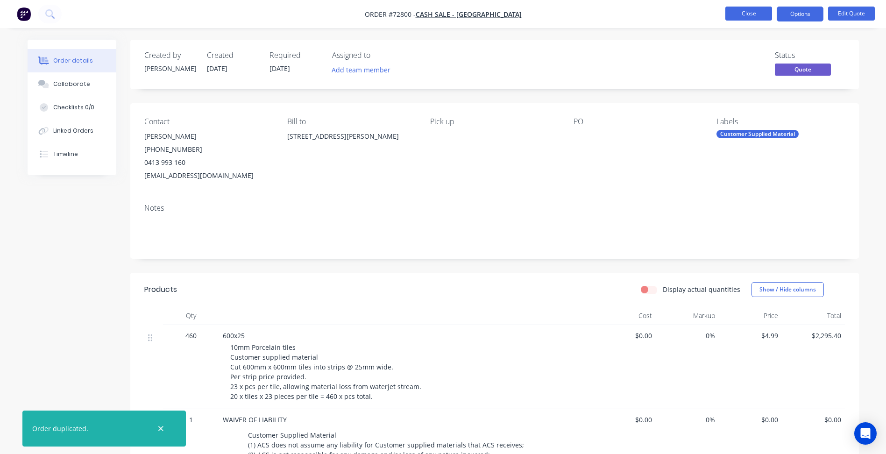
click at [734, 12] on button "Close" at bounding box center [748, 14] width 47 height 14
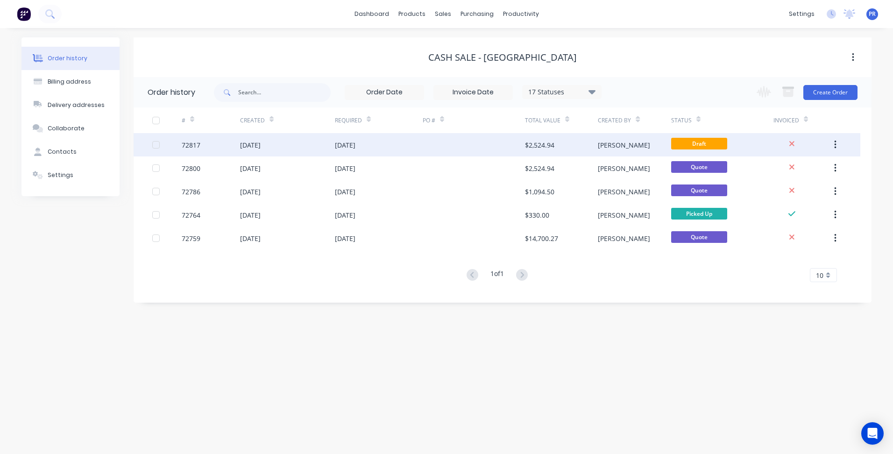
click at [355, 149] on div "[DATE]" at bounding box center [345, 145] width 21 height 10
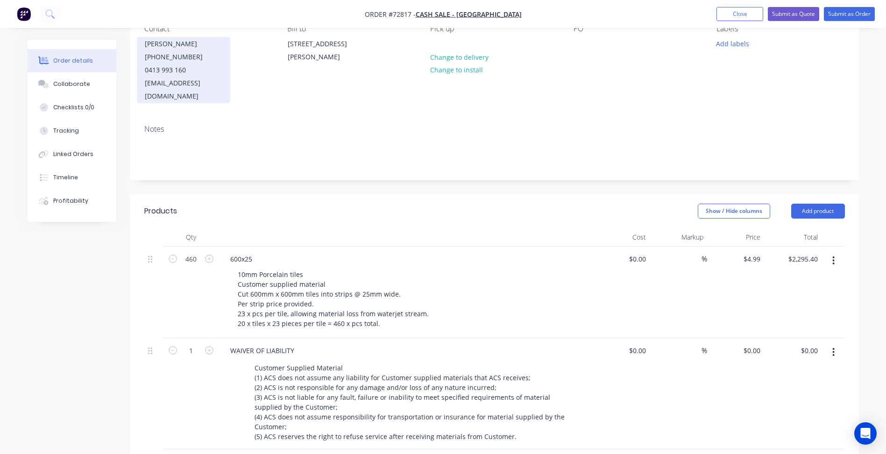
scroll to position [47, 0]
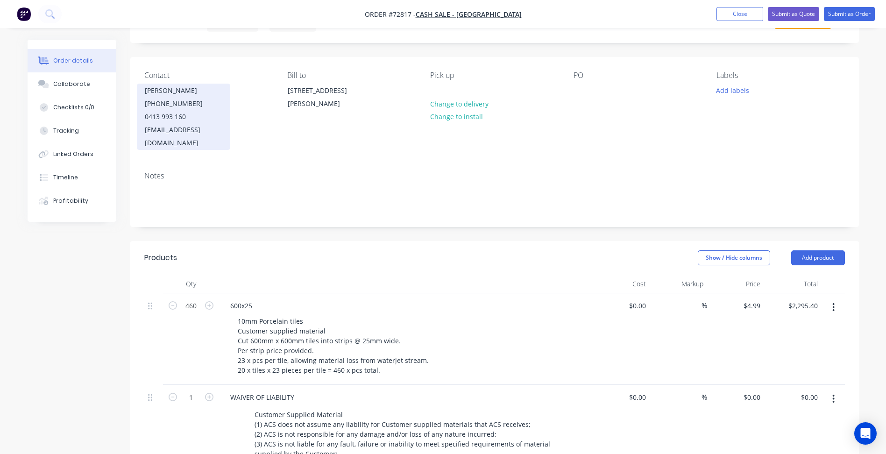
click at [196, 61] on div "Contact Frank Formica (03) 8683 6514 0413 993 160 trade@wallboulevard.com.au Bi…" at bounding box center [494, 110] width 729 height 107
click at [188, 108] on div "(03) 8683 6514" at bounding box center [184, 103] width 78 height 13
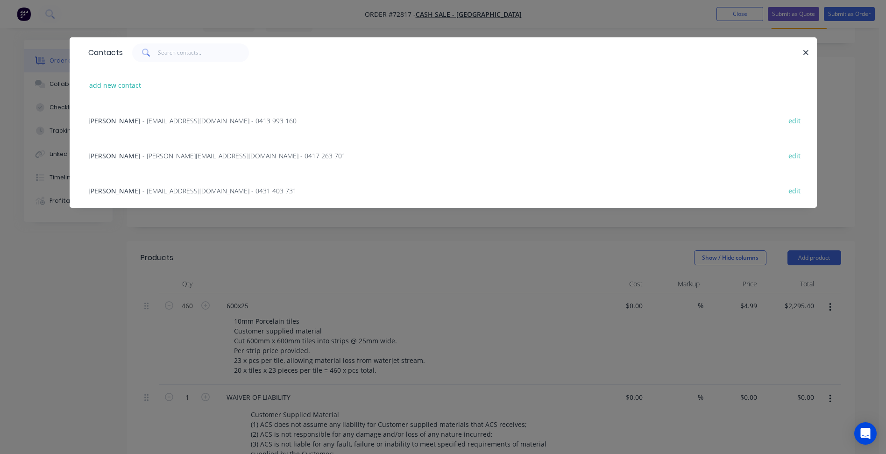
click at [142, 156] on span "- luke@wallboulevard.com.au - 0417 263 701" at bounding box center [243, 155] width 203 height 9
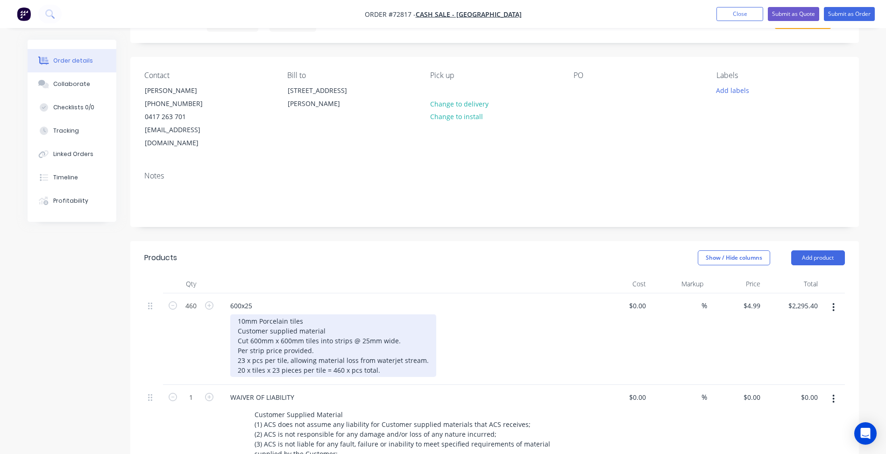
scroll to position [140, 0]
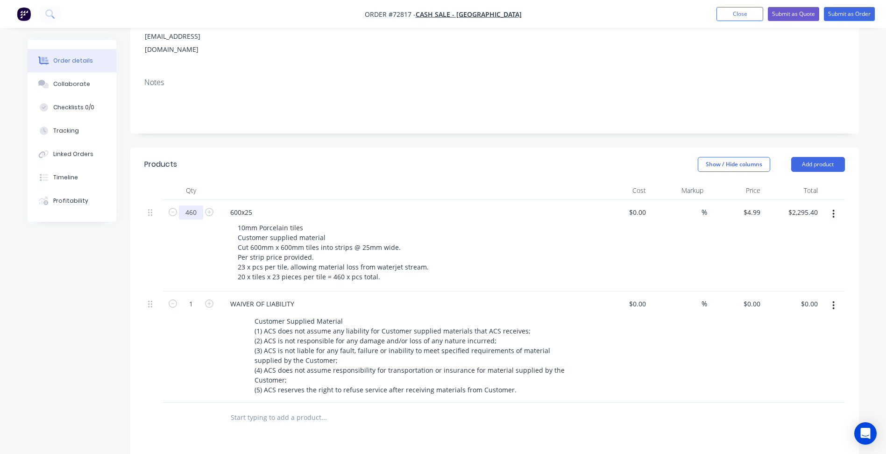
click at [190, 205] on input "460" at bounding box center [191, 212] width 24 height 14
click at [124, 374] on div "Created by Patrick Created 03/09/25 Required 03/09/25 Assigned to Add team memb…" at bounding box center [443, 286] width 831 height 772
click at [192, 205] on input "460" at bounding box center [191, 212] width 24 height 14
click at [86, 253] on div "Created by Patrick Created 03/09/25 Required 03/09/25 Assigned to Add team memb…" at bounding box center [443, 286] width 831 height 772
click at [138, 252] on div "Qty Cost Markup Price Total 460 600x25 10mm Porcelain tiles Customer supplied m…" at bounding box center [494, 307] width 729 height 252
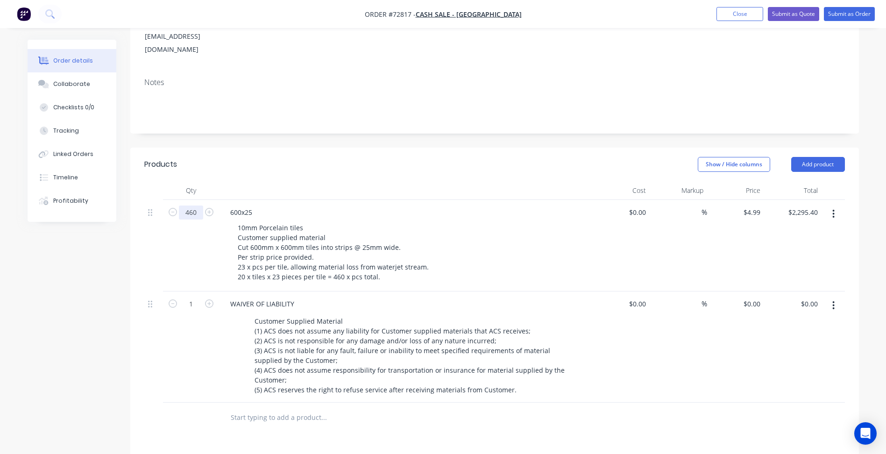
click at [196, 205] on input "460" at bounding box center [191, 212] width 24 height 14
click at [200, 205] on input "460" at bounding box center [191, 212] width 24 height 14
drag, startPoint x: 198, startPoint y: 199, endPoint x: 133, endPoint y: 193, distance: 65.7
click at [153, 200] on div "460 600x25 10mm Porcelain tiles Customer supplied material Cut 600mm x 600mm ti…" at bounding box center [494, 246] width 701 height 92
type input "21"
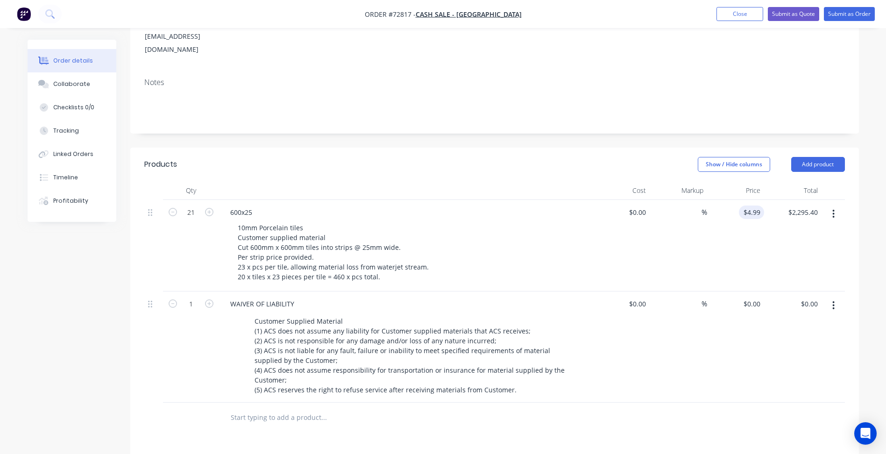
type input "4.99"
type input "$104.79"
click at [762, 205] on input "4.99" at bounding box center [755, 212] width 18 height 14
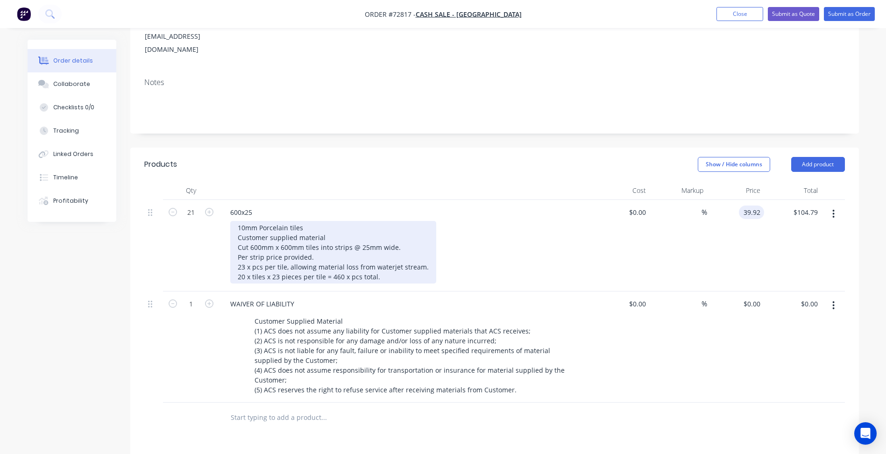
type input "$39.92"
type input "$838.32"
click at [281, 233] on div "10mm Porcelain tiles Customer supplied material Cut 600mm x 600mm tiles into st…" at bounding box center [333, 252] width 206 height 63
drag, startPoint x: 360, startPoint y: 233, endPoint x: 367, endPoint y: 233, distance: 7.0
click at [367, 233] on div "10mm Porcelain tiles Customer supplied material Cut 600mm x 600mm tiles into st…" at bounding box center [333, 252] width 206 height 63
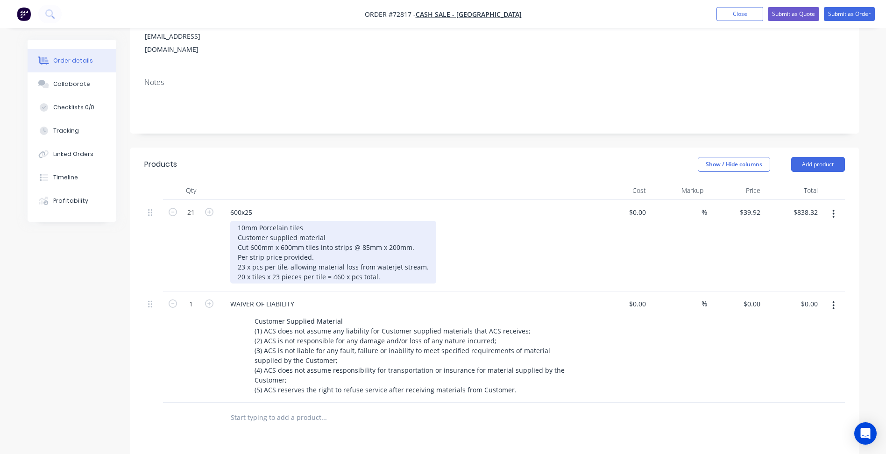
click at [315, 241] on div "10mm Porcelain tiles Customer supplied material Cut 600mm x 600mm tiles into st…" at bounding box center [333, 252] width 206 height 63
drag, startPoint x: 317, startPoint y: 244, endPoint x: 231, endPoint y: 244, distance: 86.4
click at [231, 244] on div "10mm Porcelain tiles Customer supplied material Cut 600mm x 600mm tiles into st…" at bounding box center [333, 252] width 206 height 63
click at [248, 251] on div "10mm Porcelain tiles Customer supplied material Cut 600mm x 600mm tiles into st…" at bounding box center [333, 252] width 206 height 63
click at [254, 245] on div "10mm Porcelain tiles Customer supplied material Cut 600mm x 600mm tiles into st…" at bounding box center [333, 252] width 206 height 63
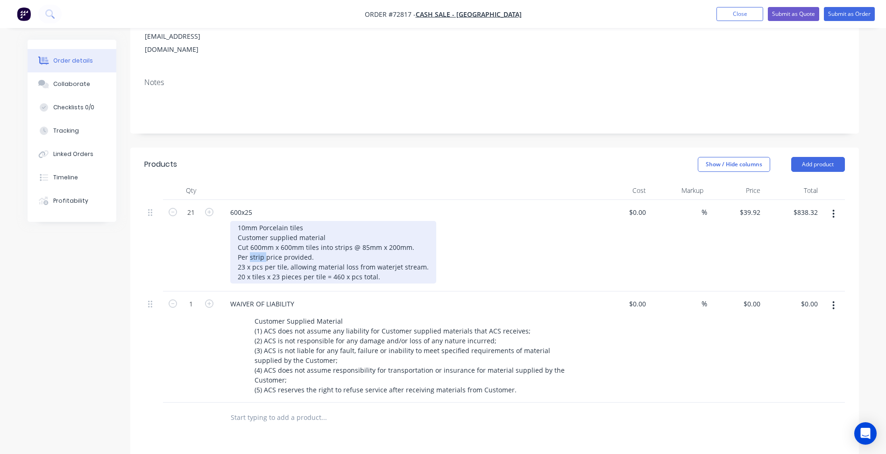
click at [254, 245] on div "10mm Porcelain tiles Customer supplied material Cut 600mm x 600mm tiles into st…" at bounding box center [333, 252] width 206 height 63
click at [254, 254] on div "10mm Porcelain tiles Customer supplied material Cut 600mm x 600mm tiles into st…" at bounding box center [333, 252] width 206 height 63
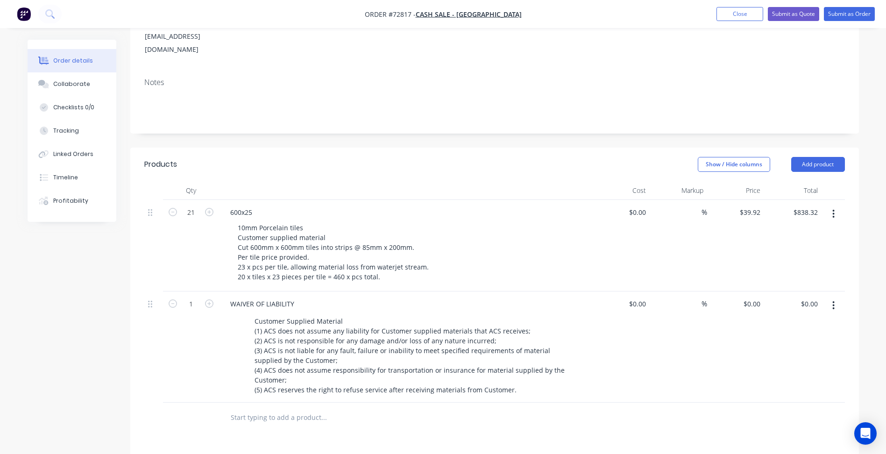
click at [71, 285] on div "Created by Patrick Created 03/09/25 Required 03/09/25 Assigned to Add team memb…" at bounding box center [443, 286] width 831 height 772
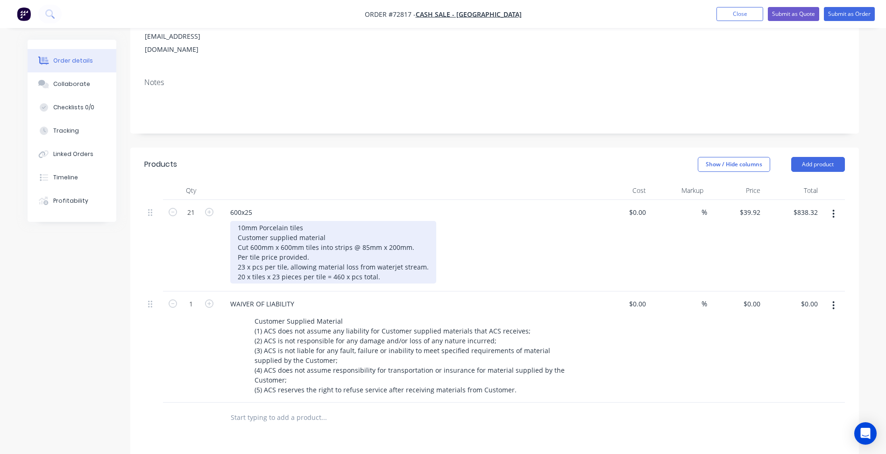
click at [264, 262] on div "10mm Porcelain tiles Customer supplied material Cut 600mm x 600mm tiles into st…" at bounding box center [333, 252] width 206 height 63
click at [244, 255] on div "10mm Porcelain tiles Customer supplied material Cut 600mm x 600mm tiles into st…" at bounding box center [333, 252] width 206 height 63
click at [245, 263] on div "10mm Porcelain tiles Customer supplied material Cut 600mm x 600mm tiles into st…" at bounding box center [333, 252] width 206 height 63
click at [385, 233] on div "10mm Porcelain tiles Customer supplied material Cut 600mm x 600mm tiles into st…" at bounding box center [333, 252] width 206 height 63
drag, startPoint x: 358, startPoint y: 256, endPoint x: 332, endPoint y: 254, distance: 25.8
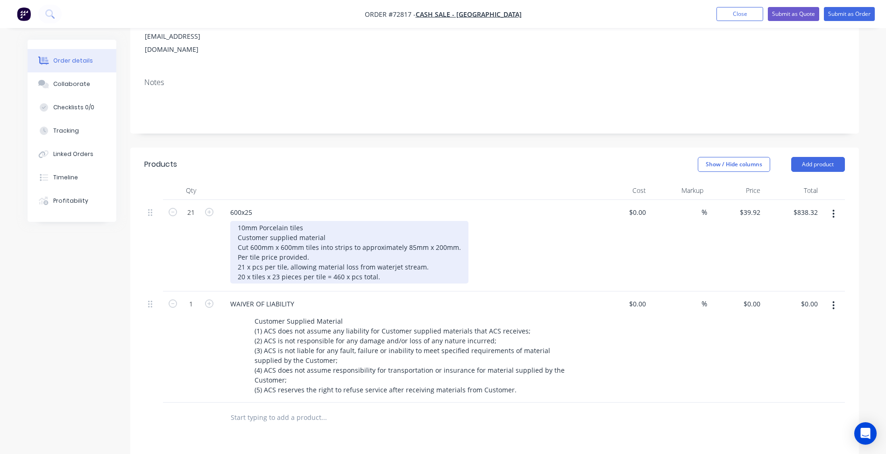
click at [358, 256] on div "10mm Porcelain tiles Customer supplied material Cut 600mm x 600mm tiles into st…" at bounding box center [349, 252] width 238 height 63
click at [304, 262] on div "10mm Porcelain tiles Customer supplied material Cut 600mm x 600mm tiles into st…" at bounding box center [349, 252] width 238 height 63
click at [244, 261] on div "10mm Porcelain tiles Customer supplied material Cut 600mm x 600mm tiles into st…" at bounding box center [349, 252] width 238 height 63
click at [257, 265] on div "10mm Porcelain tiles Customer supplied material Cut 600mm x 600mm tiles into st…" at bounding box center [349, 252] width 238 height 63
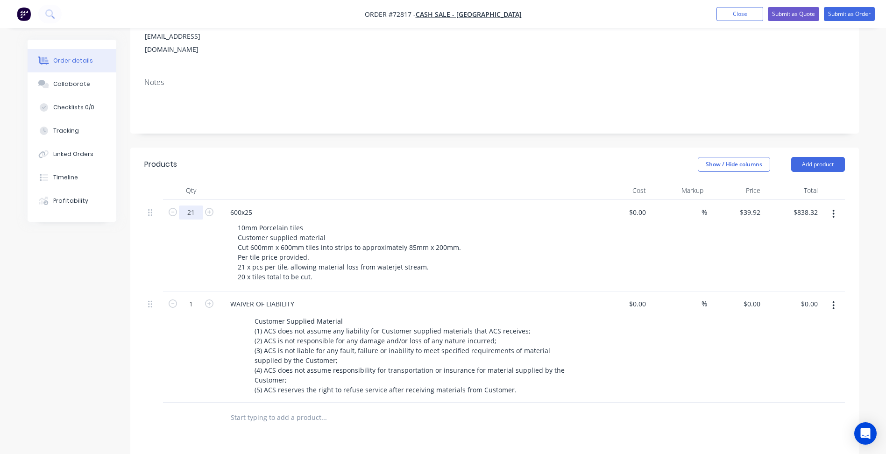
click at [192, 205] on input "21" at bounding box center [191, 212] width 24 height 14
click at [95, 317] on div "Created by Patrick Created 03/09/25 Required 03/09/25 Assigned to Add team memb…" at bounding box center [443, 286] width 831 height 772
click at [191, 205] on input "21" at bounding box center [191, 212] width 24 height 14
type input "20"
type input "$798.40"
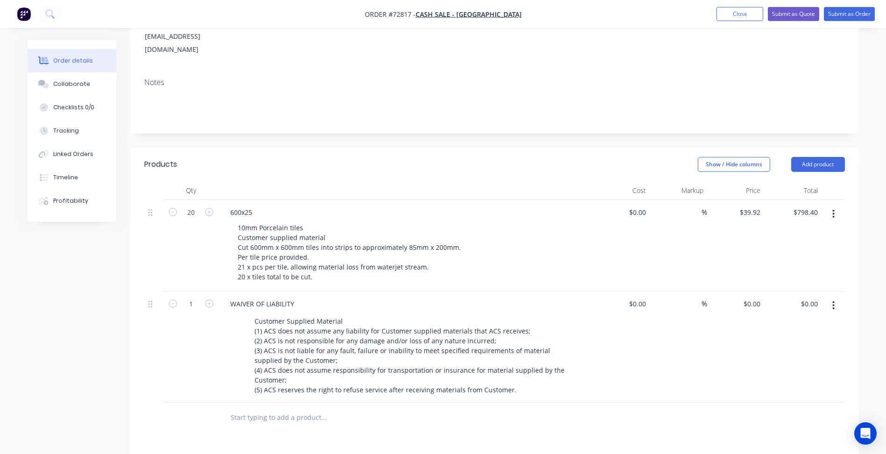
click at [66, 297] on div "Created by Patrick Created 03/09/25 Required 03/09/25 Assigned to Add team memb…" at bounding box center [443, 286] width 831 height 772
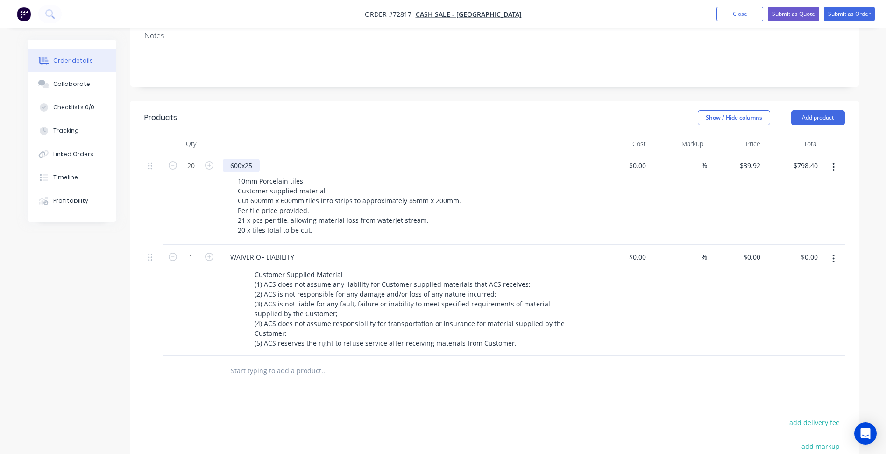
click at [246, 159] on div "600x25" at bounding box center [241, 166] width 37 height 14
click at [240, 159] on div "600x25" at bounding box center [241, 166] width 37 height 14
click at [250, 159] on div "85x25" at bounding box center [239, 166] width 33 height 14
click at [159, 325] on div at bounding box center [153, 300] width 19 height 111
click at [752, 16] on button "Close" at bounding box center [739, 14] width 47 height 14
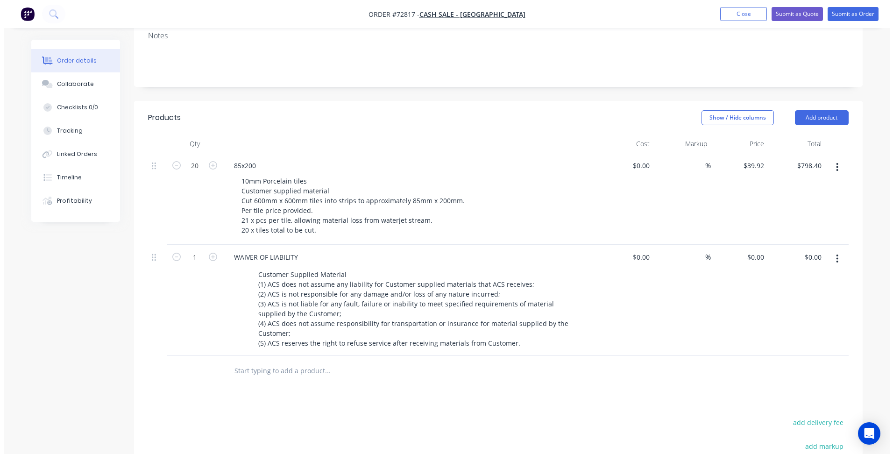
click div "Sales Orders"
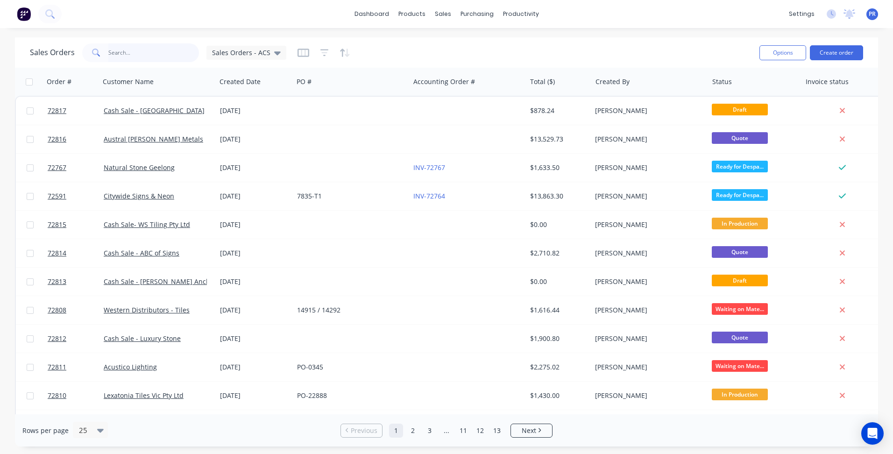
click at [135, 56] on input "text" at bounding box center [153, 52] width 91 height 19
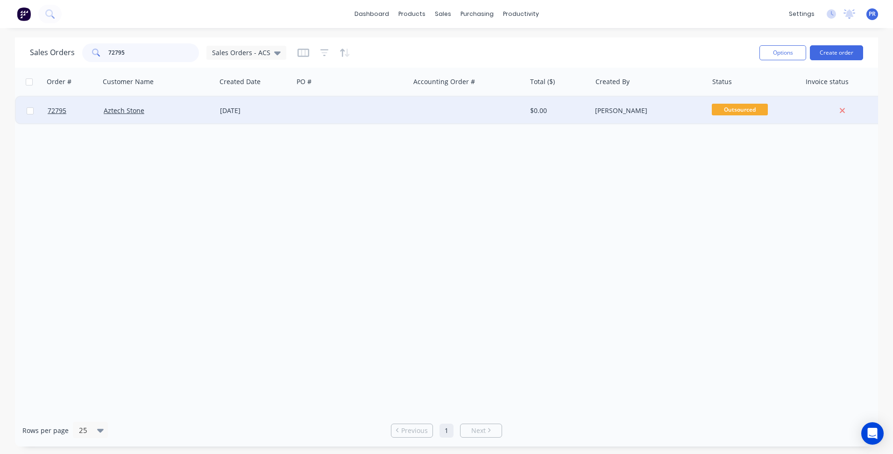
type input "72795"
click at [172, 106] on div "Aztech Stone" at bounding box center [156, 110] width 104 height 9
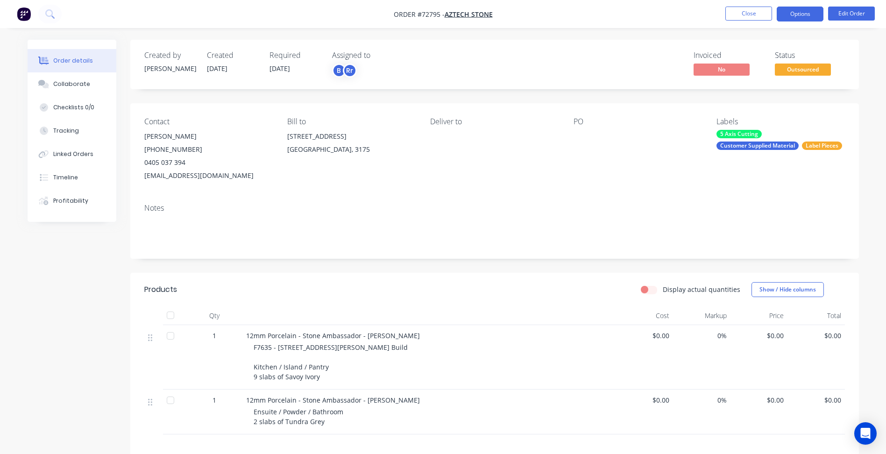
click at [798, 10] on button "Options" at bounding box center [800, 14] width 47 height 15
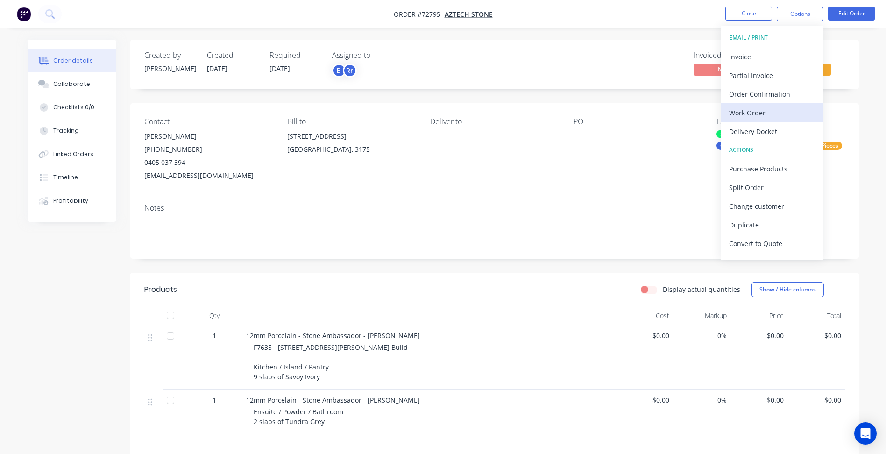
click at [762, 112] on div "Work Order" at bounding box center [772, 113] width 86 height 14
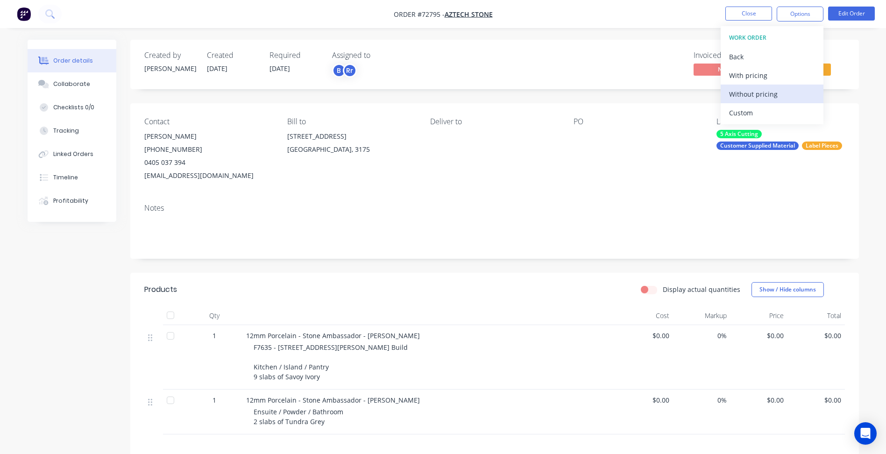
click at [774, 89] on div "Without pricing" at bounding box center [772, 94] width 86 height 14
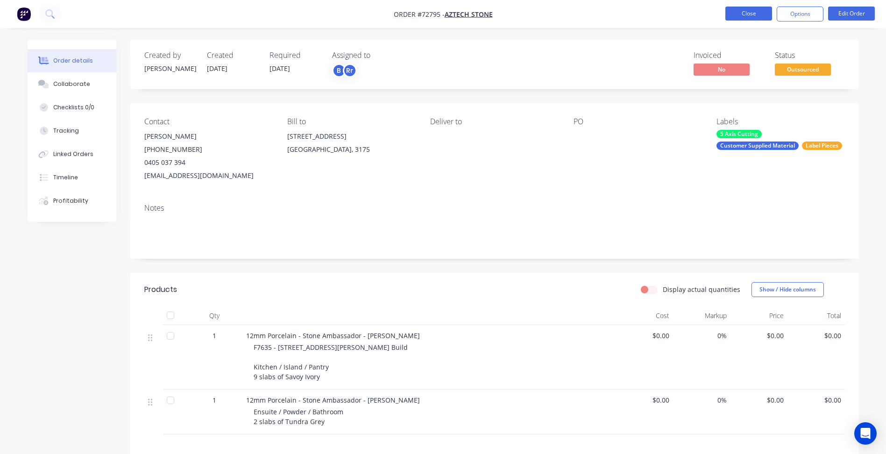
click at [759, 14] on button "Close" at bounding box center [748, 14] width 47 height 14
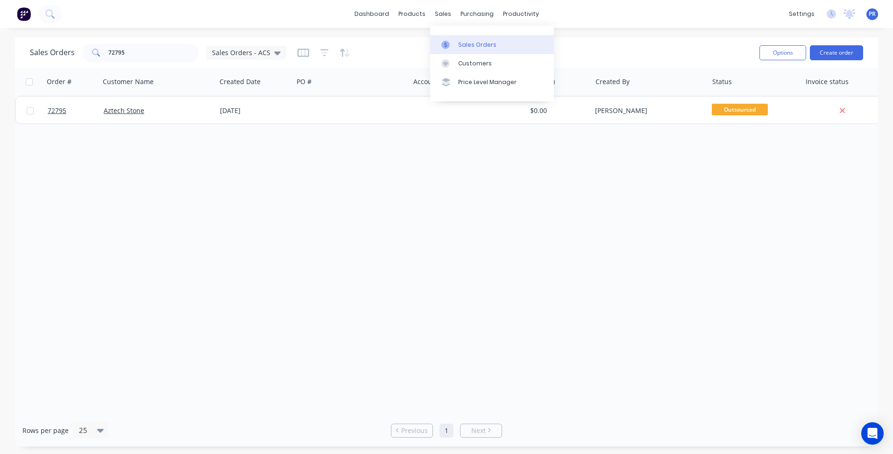
click at [473, 50] on link "Sales Orders" at bounding box center [492, 44] width 124 height 19
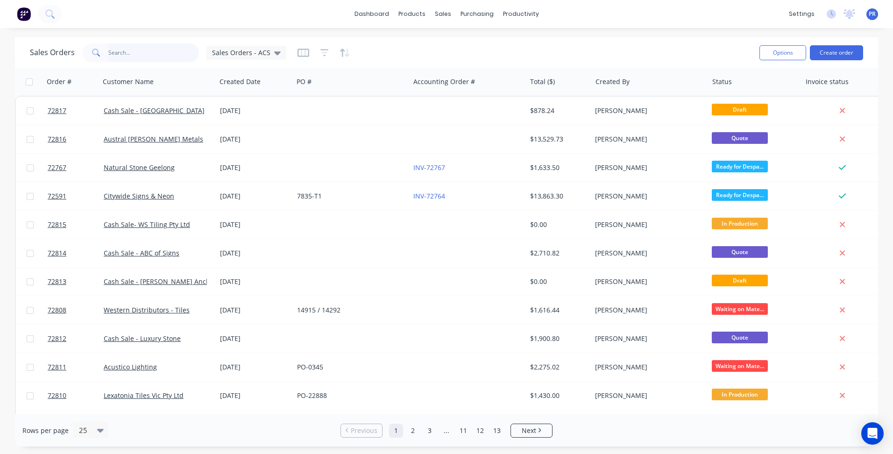
click at [125, 55] on input "text" at bounding box center [153, 52] width 91 height 19
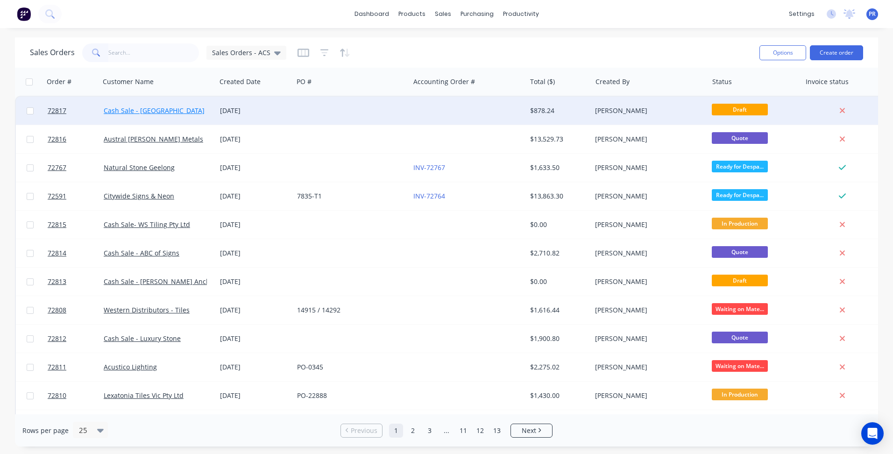
click at [155, 110] on link "Cash Sale - [GEOGRAPHIC_DATA]" at bounding box center [154, 110] width 101 height 9
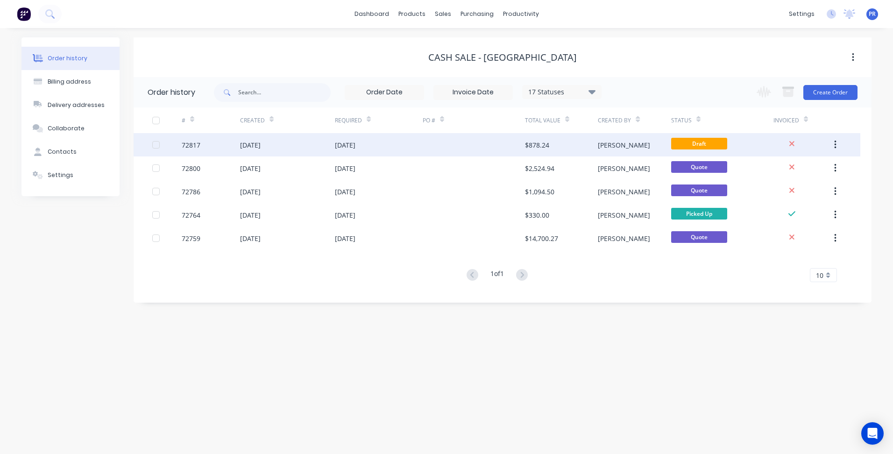
click at [400, 144] on div "[DATE]" at bounding box center [379, 144] width 88 height 23
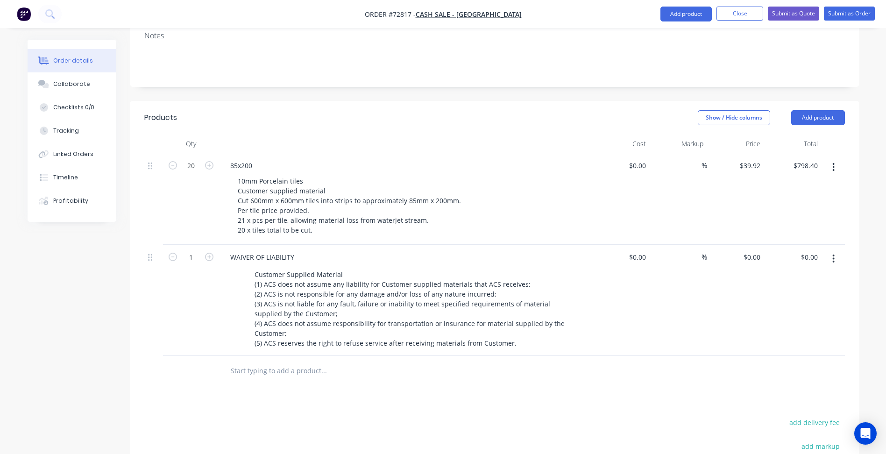
scroll to position [344, 0]
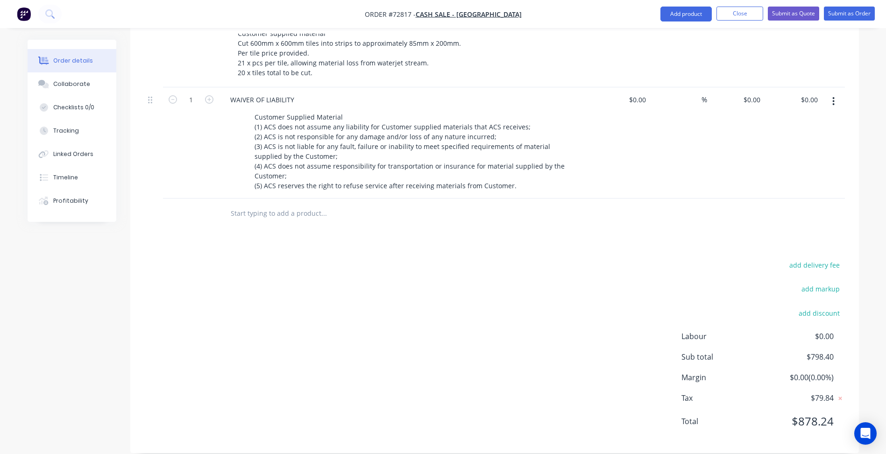
click at [453, 283] on div "add delivery fee add markup add discount Labour $0.00 Sub total $798.40 Margin …" at bounding box center [494, 349] width 701 height 180
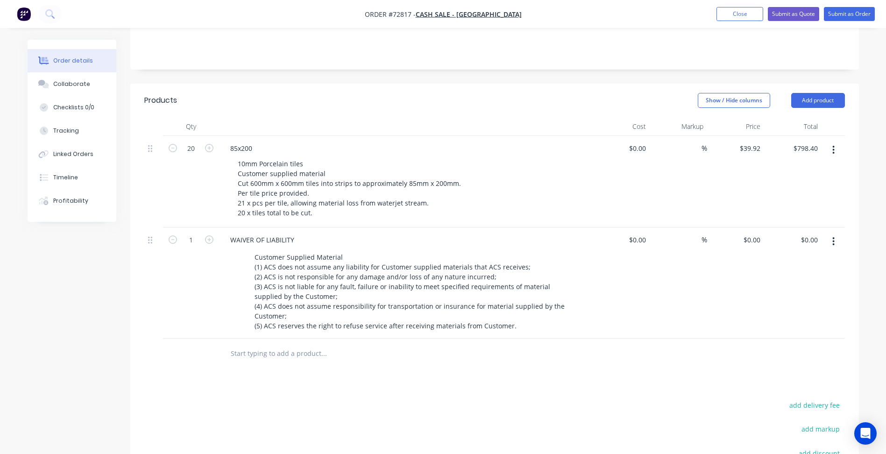
click at [134, 305] on div "Qty Cost Markup Price Total 20 85x200 10mm Porcelain tiles Customer supplied ma…" at bounding box center [494, 243] width 729 height 252
click at [790, 16] on button "Submit as Quote" at bounding box center [793, 14] width 51 height 14
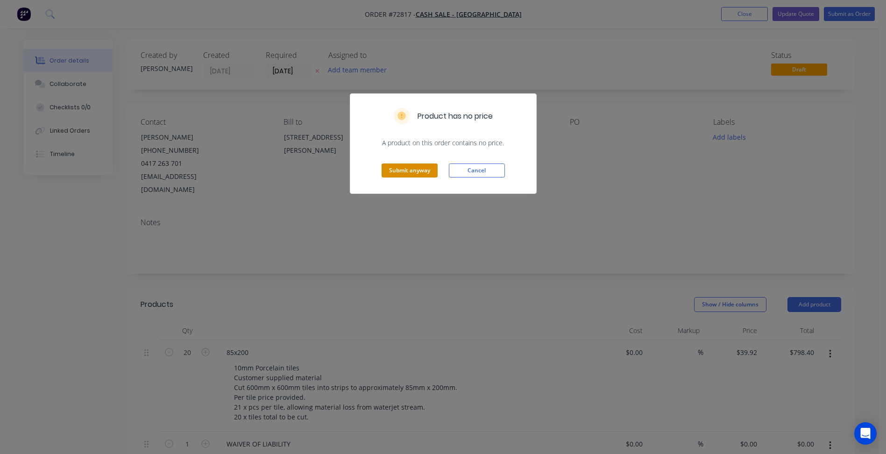
click at [412, 167] on button "Submit anyway" at bounding box center [410, 170] width 56 height 14
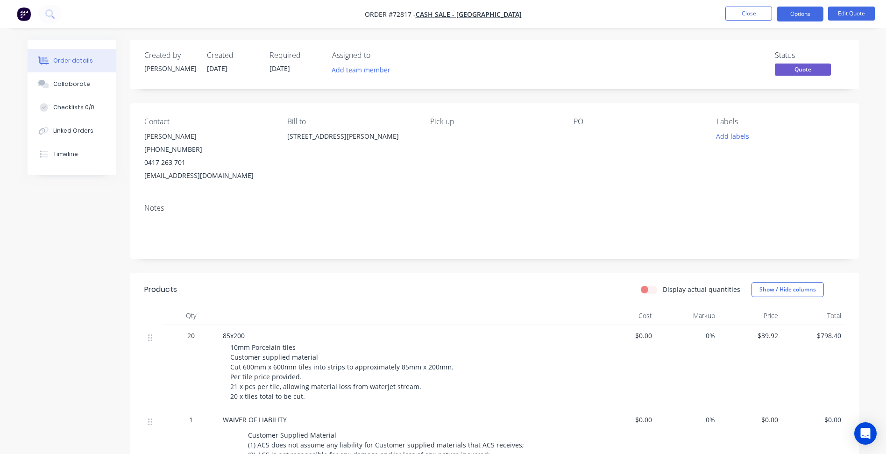
click at [798, 64] on span "Quote" at bounding box center [803, 70] width 56 height 12
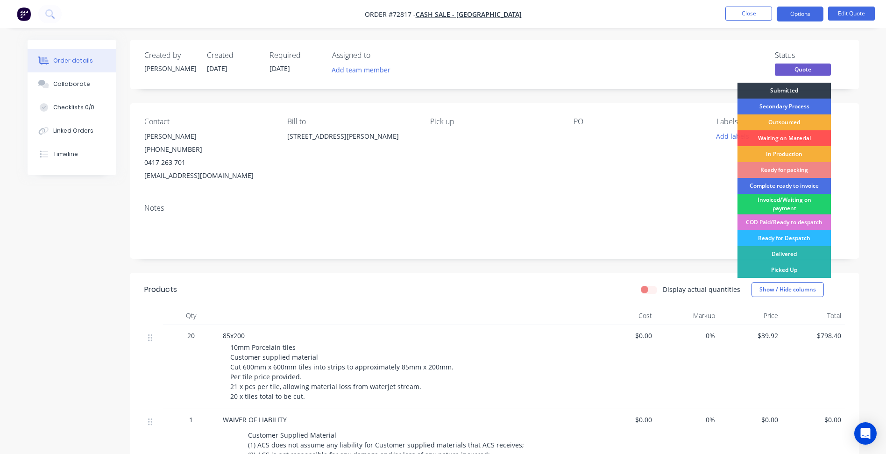
click at [780, 32] on div "Order details Collaborate Checklists 0/0 Linked Orders Timeline Order details C…" at bounding box center [443, 341] width 886 height 683
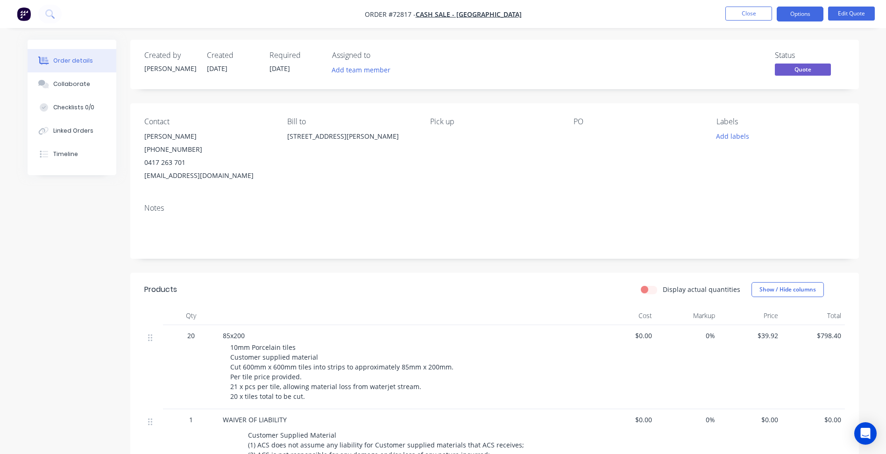
click at [293, 63] on div "Required 03/09/25" at bounding box center [294, 64] width 51 height 27
click at [286, 70] on span "03/09/25" at bounding box center [279, 68] width 21 height 9
click at [855, 9] on button "Edit Quote" at bounding box center [851, 14] width 47 height 14
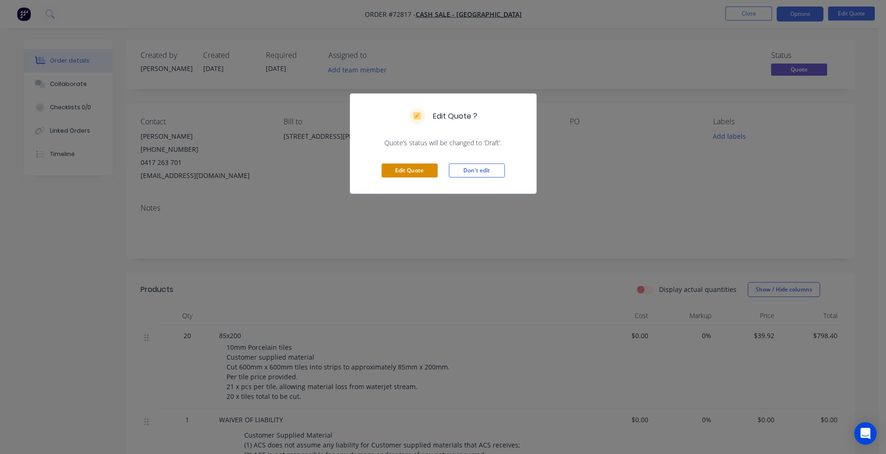
click at [417, 174] on button "Edit Quote" at bounding box center [410, 170] width 56 height 14
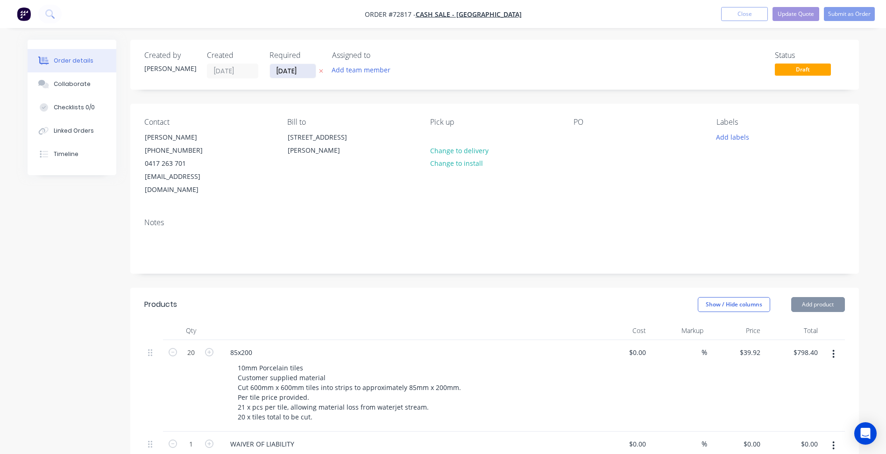
click at [281, 71] on input "[DATE]" at bounding box center [293, 71] width 46 height 14
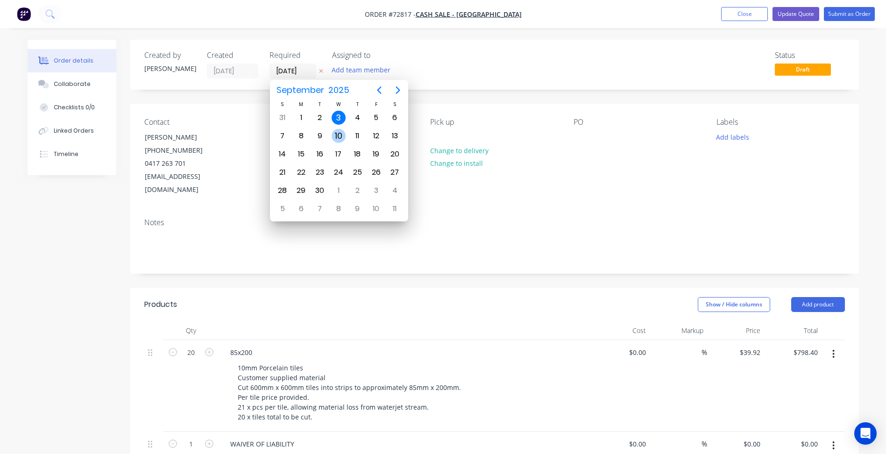
click at [337, 132] on div "10" at bounding box center [339, 136] width 14 height 14
type input "[DATE]"
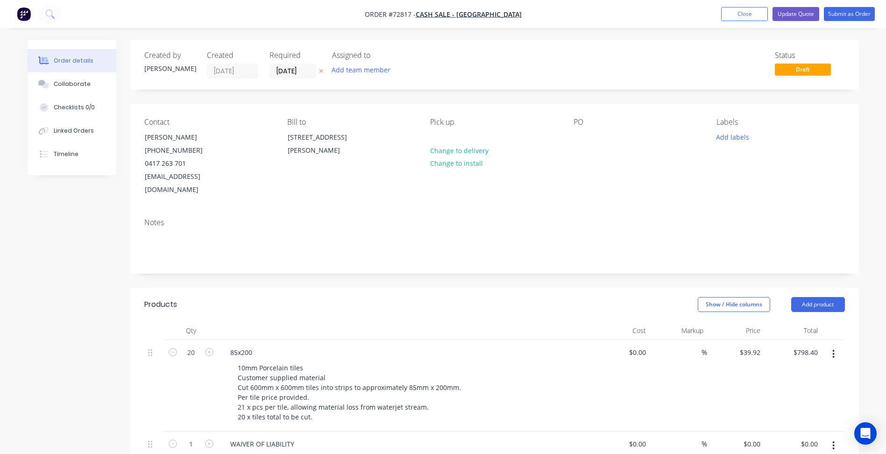
click at [609, 40] on div "Created by Patrick Created 03/09/25 Required 10/09/25 Assigned to Add team memb…" at bounding box center [494, 65] width 729 height 50
click at [796, 14] on button "Update Quote" at bounding box center [795, 14] width 47 height 14
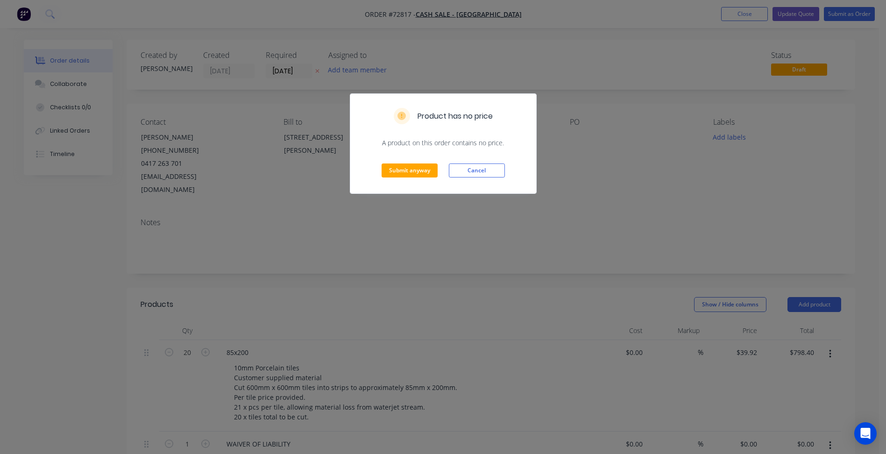
click at [397, 162] on div "Submit anyway Cancel" at bounding box center [443, 171] width 186 height 46
click at [422, 171] on button "Submit anyway" at bounding box center [410, 170] width 56 height 14
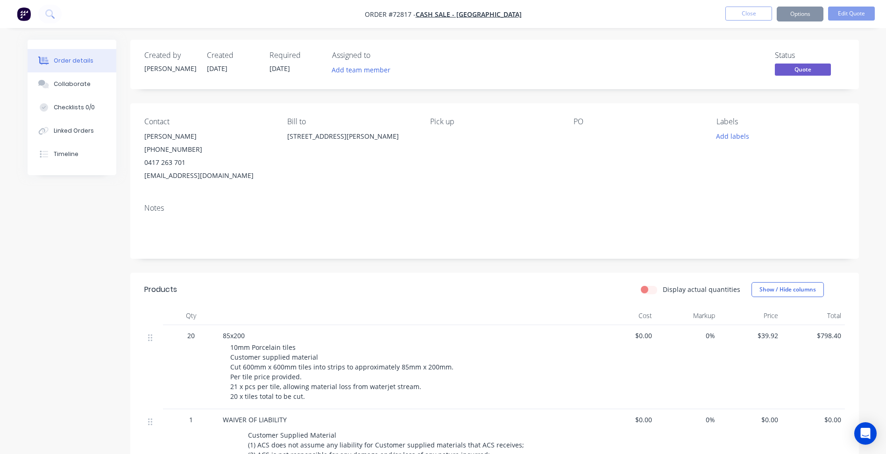
click at [801, 14] on button "Options" at bounding box center [800, 14] width 47 height 15
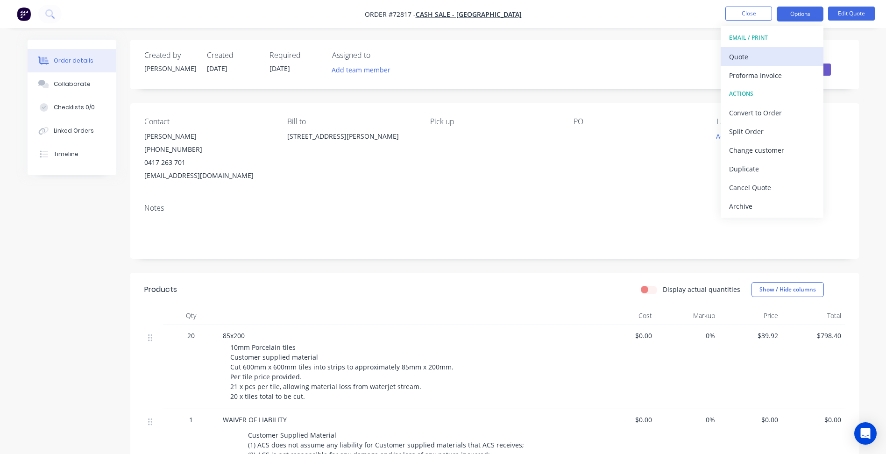
click at [755, 59] on div "Quote" at bounding box center [772, 57] width 86 height 14
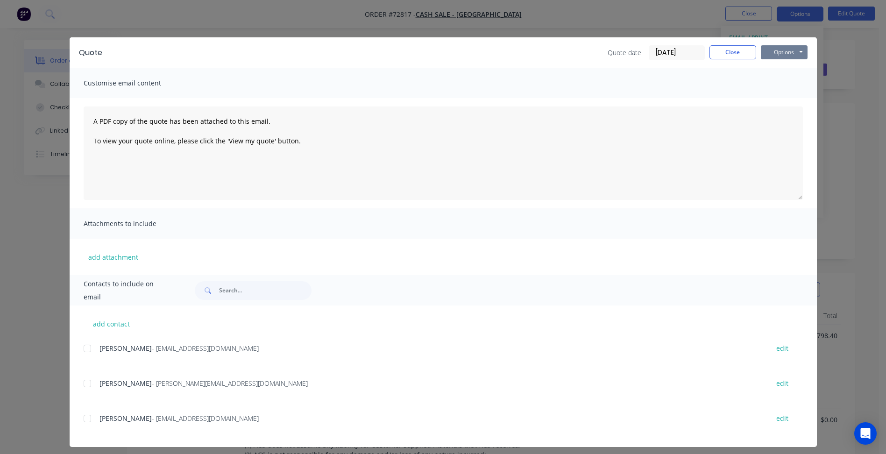
click at [788, 56] on button "Options" at bounding box center [784, 52] width 47 height 14
click at [771, 66] on button "Preview" at bounding box center [791, 68] width 60 height 15
click at [720, 55] on button "Close" at bounding box center [732, 52] width 47 height 14
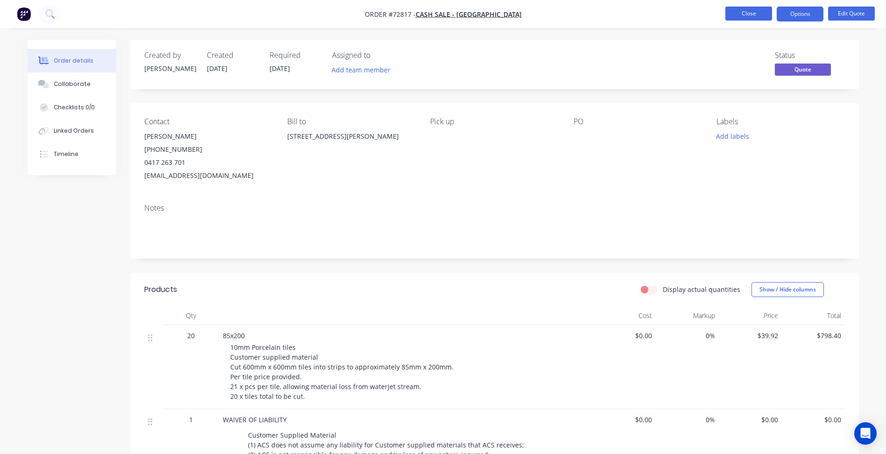
click at [739, 15] on button "Close" at bounding box center [748, 14] width 47 height 14
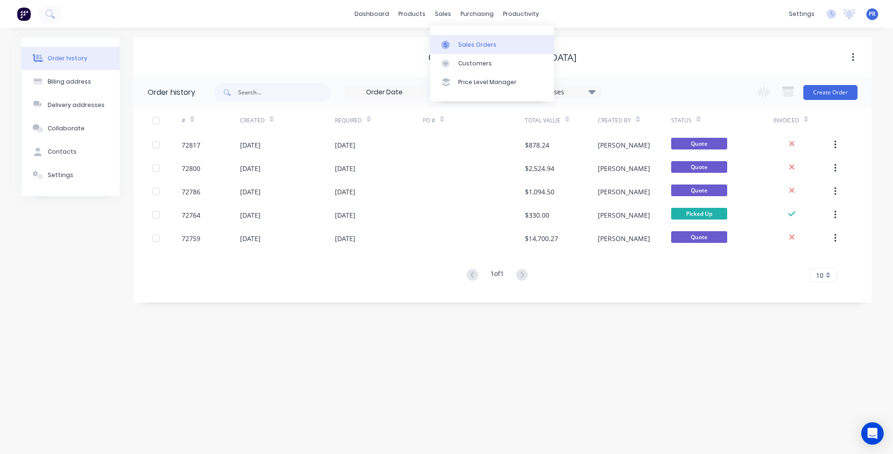
click at [467, 43] on div "Sales Orders" at bounding box center [477, 45] width 38 height 8
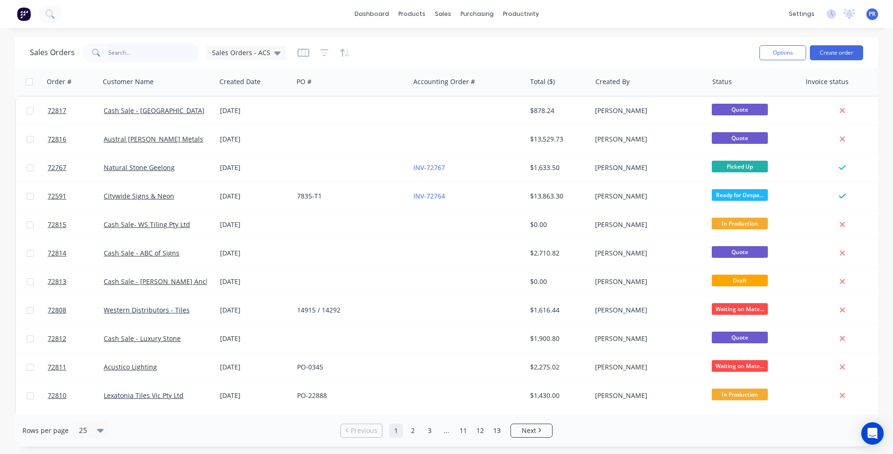
click at [132, 55] on input "text" at bounding box center [153, 52] width 91 height 19
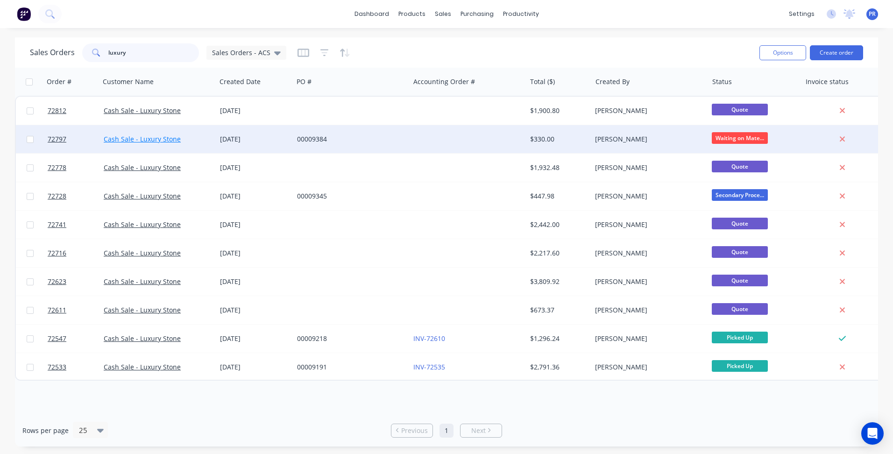
type input "luxury"
click at [148, 141] on link "Cash Sale - Luxury Stone" at bounding box center [142, 139] width 77 height 9
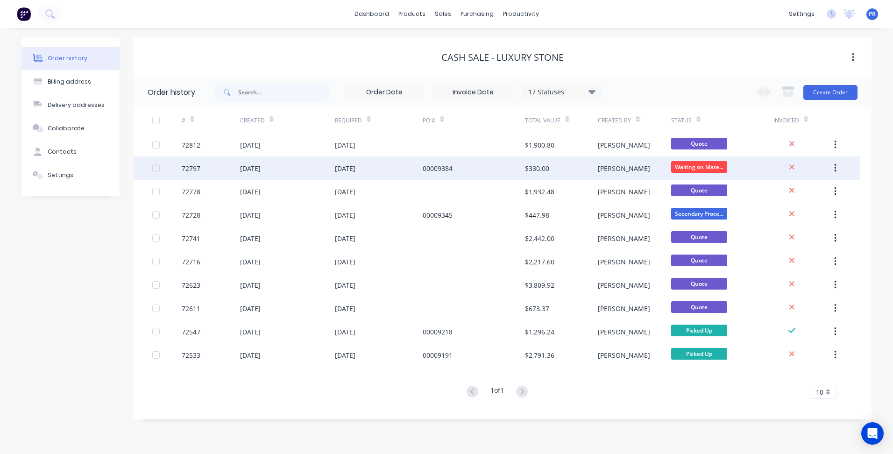
click at [378, 167] on div "[DATE]" at bounding box center [379, 167] width 88 height 23
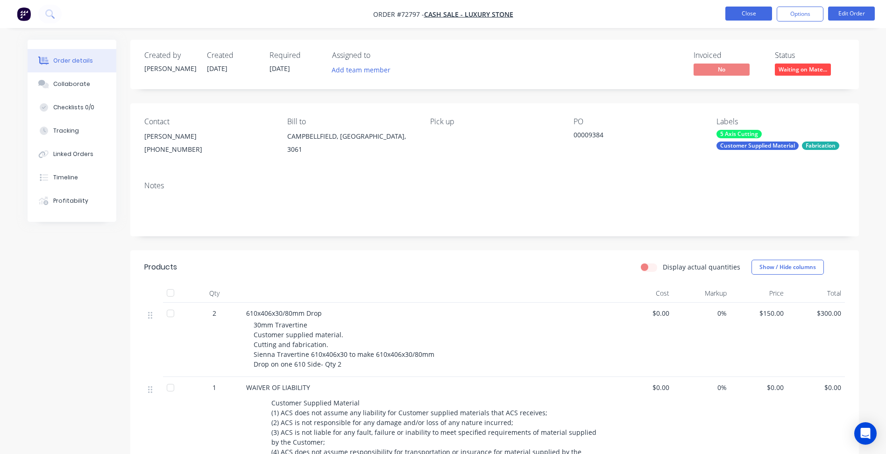
click at [757, 15] on button "Close" at bounding box center [748, 14] width 47 height 14
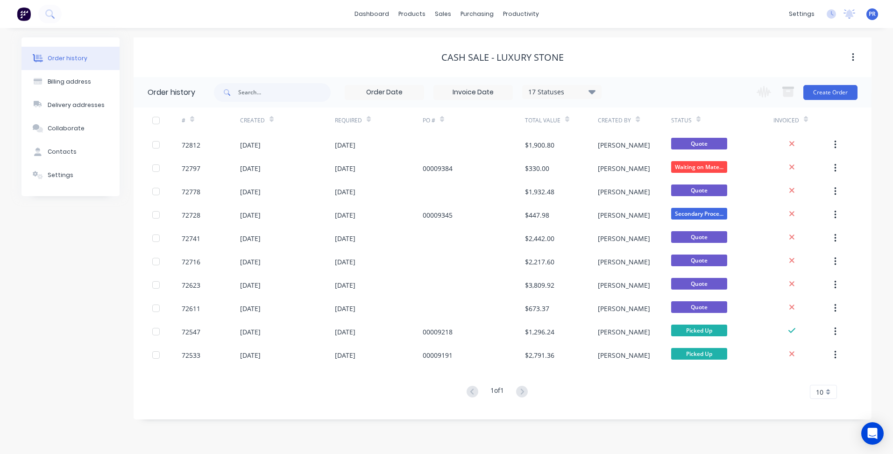
click at [98, 250] on div "Order history Billing address Delivery addresses Collaborate Contacts Settings" at bounding box center [70, 228] width 98 height 382
click at [72, 199] on div "Order history Billing address Delivery addresses Collaborate Contacts Settings" at bounding box center [70, 228] width 98 height 382
click at [467, 42] on div "Sales Orders" at bounding box center [477, 45] width 38 height 8
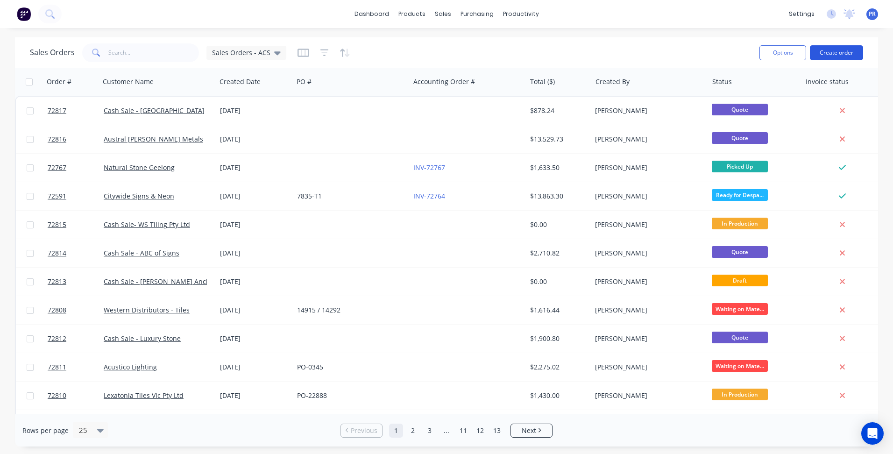
click at [841, 55] on button "Create order" at bounding box center [836, 52] width 53 height 15
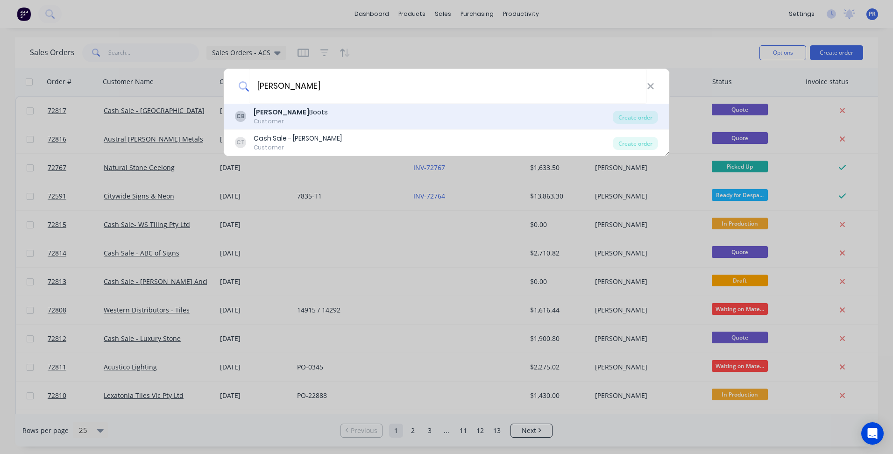
type input "[PERSON_NAME]"
click at [300, 114] on div "[PERSON_NAME]" at bounding box center [291, 112] width 74 height 10
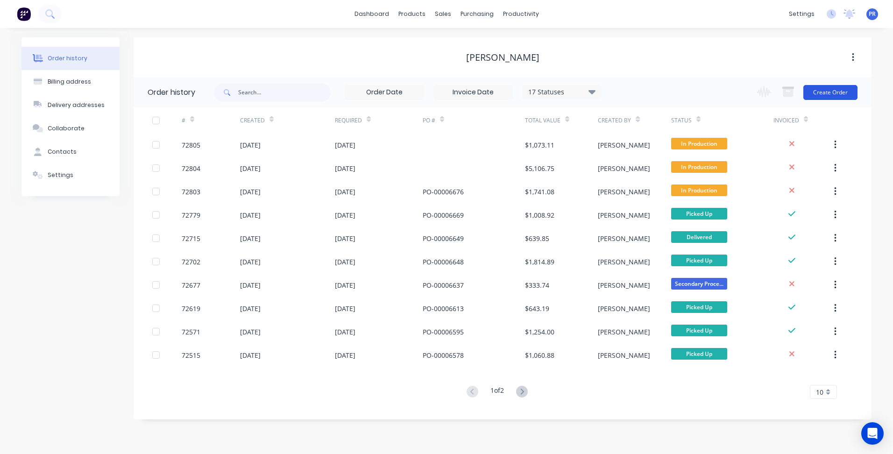
click at [829, 93] on button "Create Order" at bounding box center [830, 92] width 54 height 15
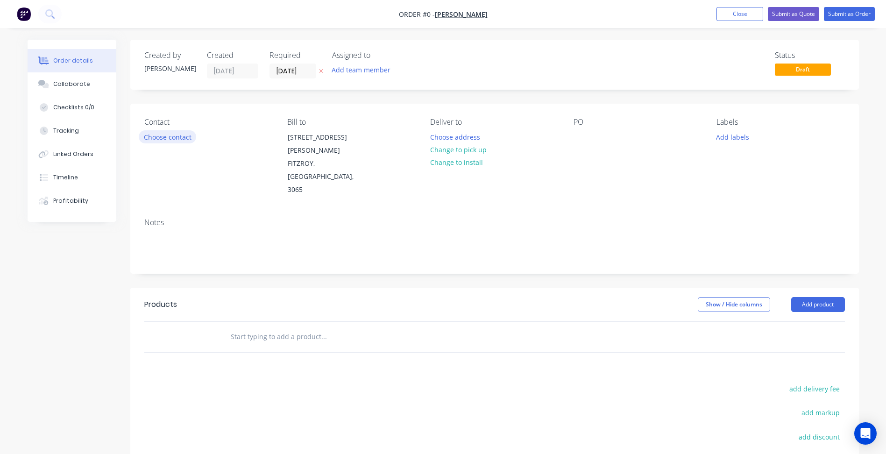
click at [181, 134] on button "Choose contact" at bounding box center [167, 136] width 57 height 13
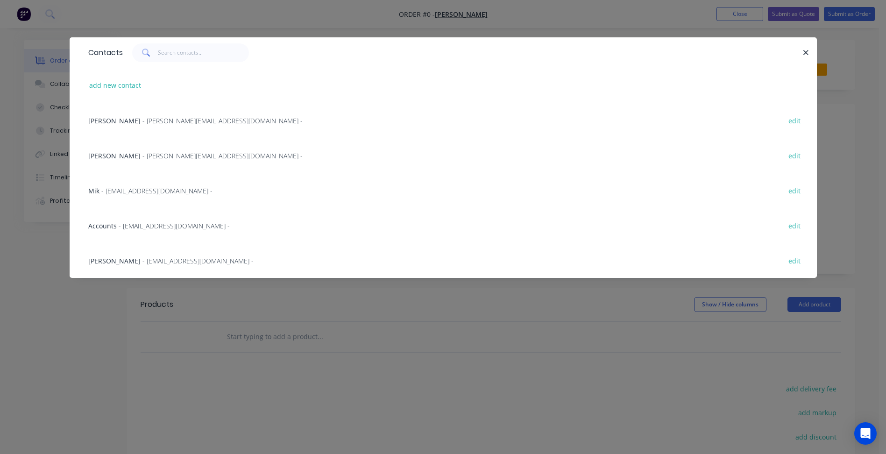
click at [167, 118] on span "- [PERSON_NAME][EMAIL_ADDRESS][DOMAIN_NAME] -" at bounding box center [222, 120] width 160 height 9
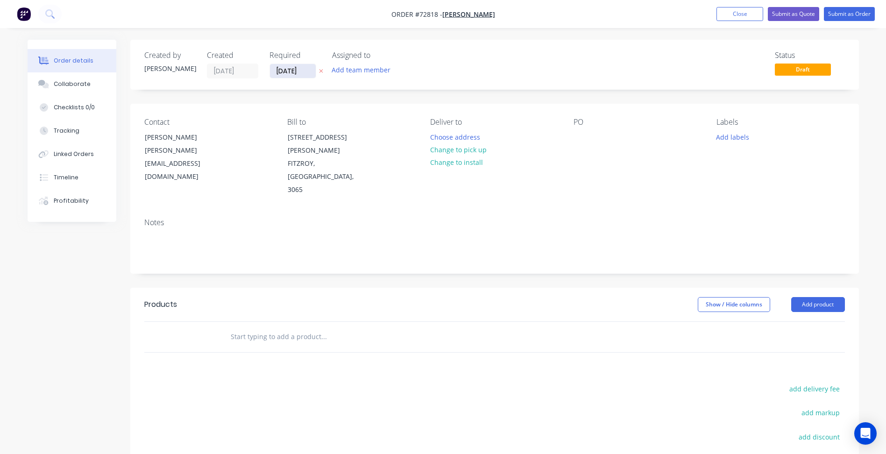
click at [292, 74] on input "[DATE]" at bounding box center [293, 71] width 46 height 14
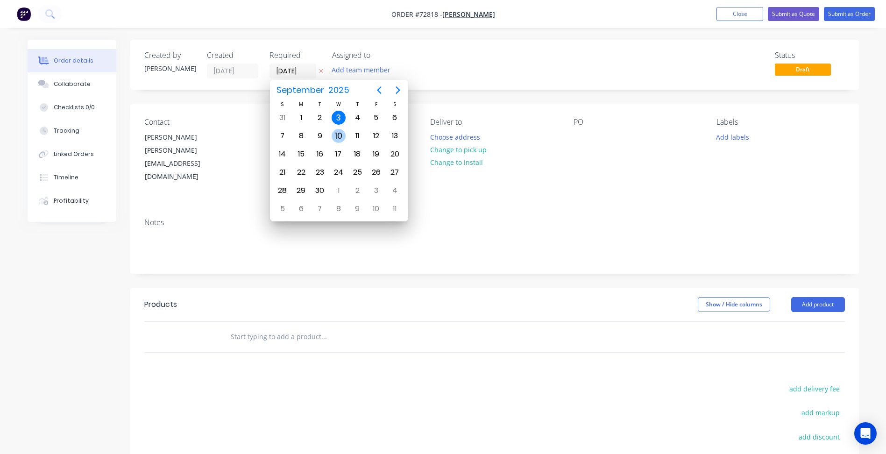
click at [334, 133] on div "10" at bounding box center [339, 136] width 14 height 14
type input "[DATE]"
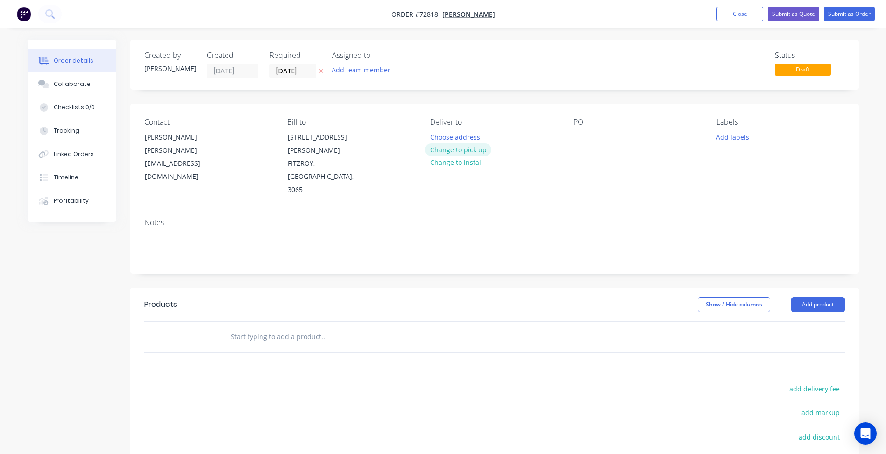
click at [473, 146] on button "Change to pick up" at bounding box center [458, 149] width 66 height 13
click at [581, 139] on div at bounding box center [581, 137] width 15 height 14
click at [576, 138] on div at bounding box center [581, 137] width 15 height 14
paste div
click at [806, 297] on button "Add product" at bounding box center [818, 304] width 54 height 15
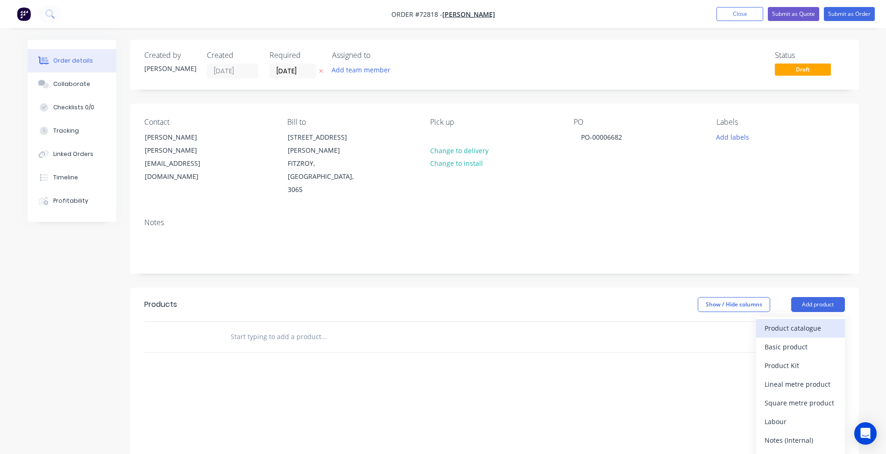
click at [795, 321] on div "Product catalogue" at bounding box center [801, 328] width 72 height 14
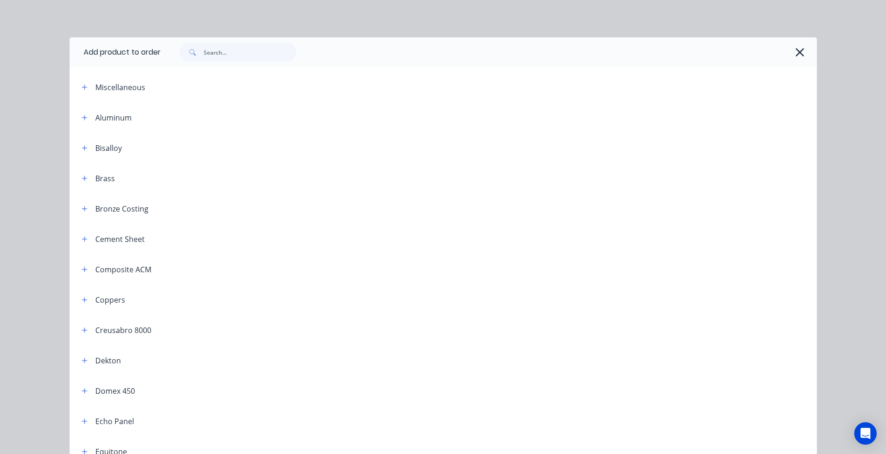
click at [800, 50] on icon "button" at bounding box center [800, 52] width 10 height 13
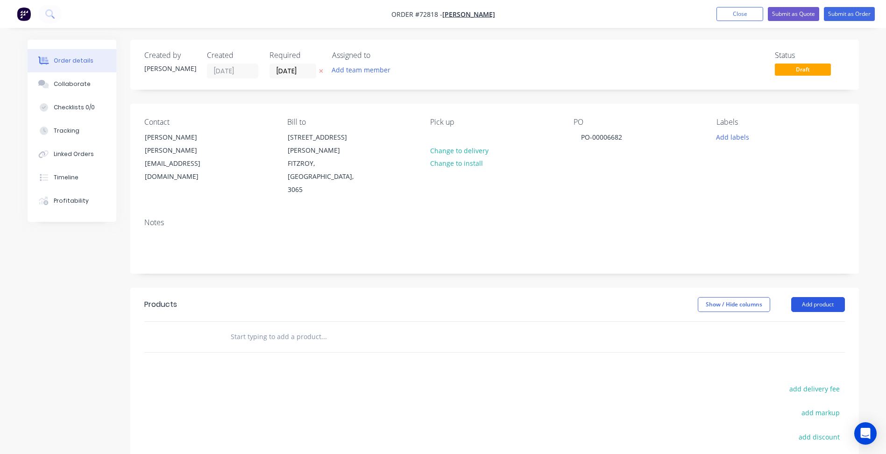
click at [816, 297] on button "Add product" at bounding box center [818, 304] width 54 height 15
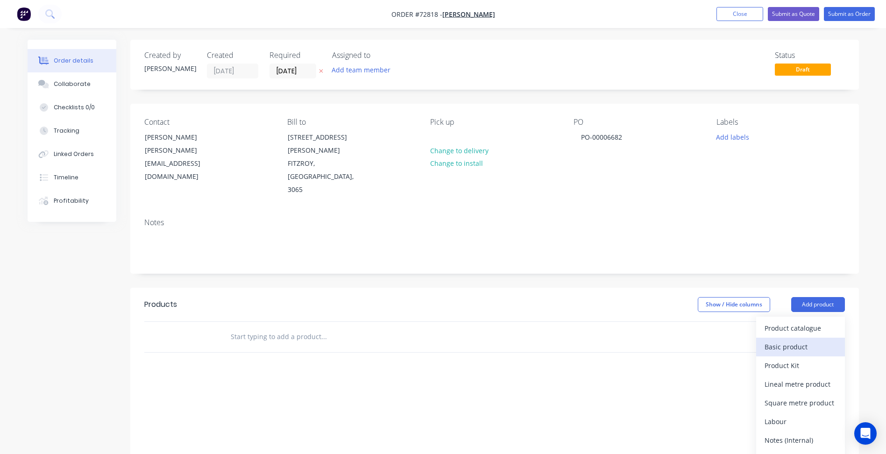
click at [795, 340] on div "Basic product" at bounding box center [801, 347] width 72 height 14
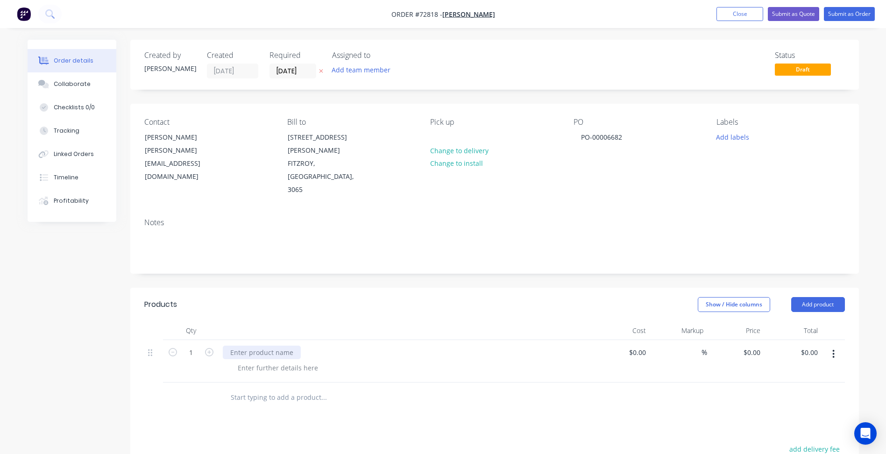
click at [286, 346] on div at bounding box center [262, 353] width 78 height 14
click at [534, 297] on div "Show / Hide columns Add product" at bounding box center [569, 304] width 552 height 15
click at [734, 16] on button "Close" at bounding box center [739, 14] width 47 height 14
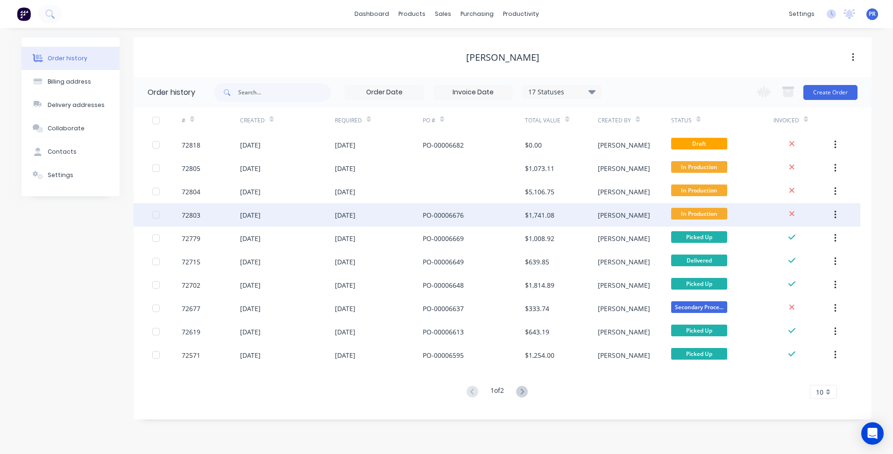
click at [393, 219] on div "09 Sep 2025" at bounding box center [379, 214] width 88 height 23
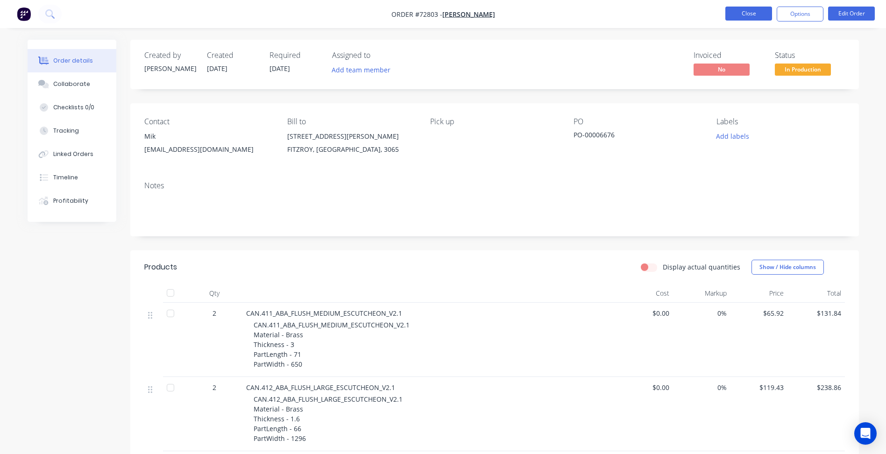
click at [750, 14] on button "Close" at bounding box center [748, 14] width 47 height 14
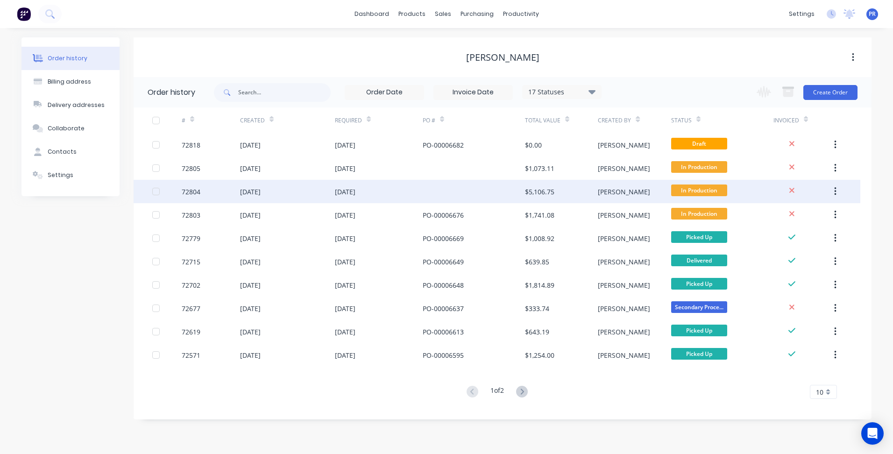
click at [403, 195] on div "09 Sep 2025" at bounding box center [379, 191] width 88 height 23
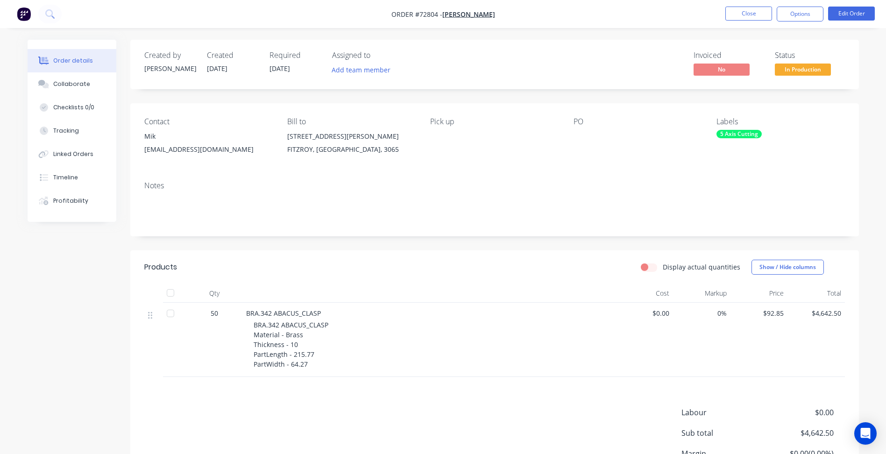
drag, startPoint x: 474, startPoint y: 181, endPoint x: 600, endPoint y: 131, distance: 135.6
click at [482, 177] on div "Notes" at bounding box center [494, 205] width 729 height 63
click at [870, 14] on button "Edit Order" at bounding box center [851, 14] width 47 height 14
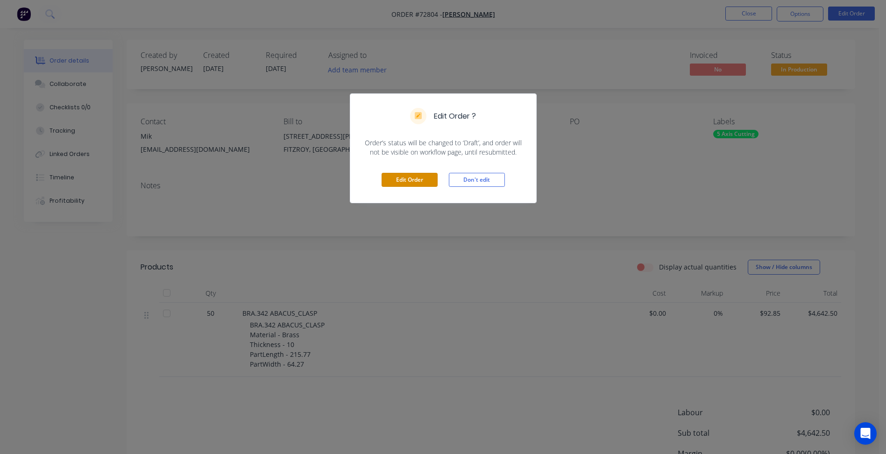
drag, startPoint x: 414, startPoint y: 180, endPoint x: 556, endPoint y: 136, distance: 148.6
click at [414, 180] on button "Edit Order" at bounding box center [410, 180] width 56 height 14
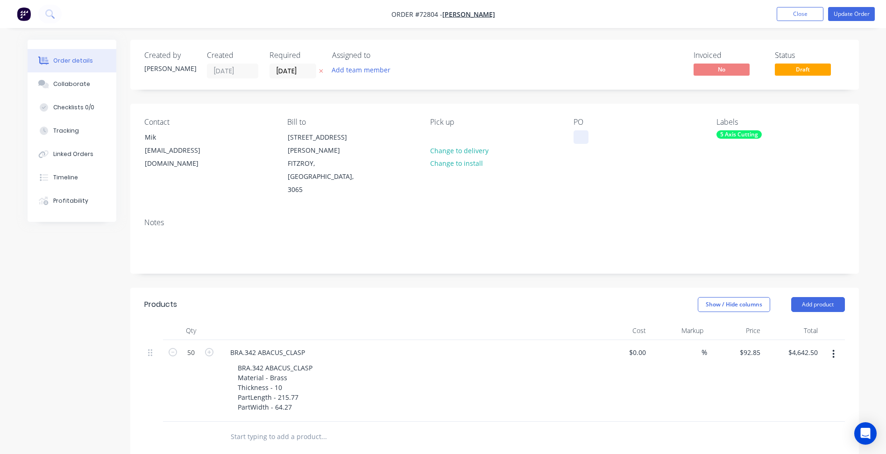
click at [578, 137] on div at bounding box center [581, 137] width 15 height 14
paste div
click at [848, 13] on button "Update Order" at bounding box center [851, 14] width 47 height 14
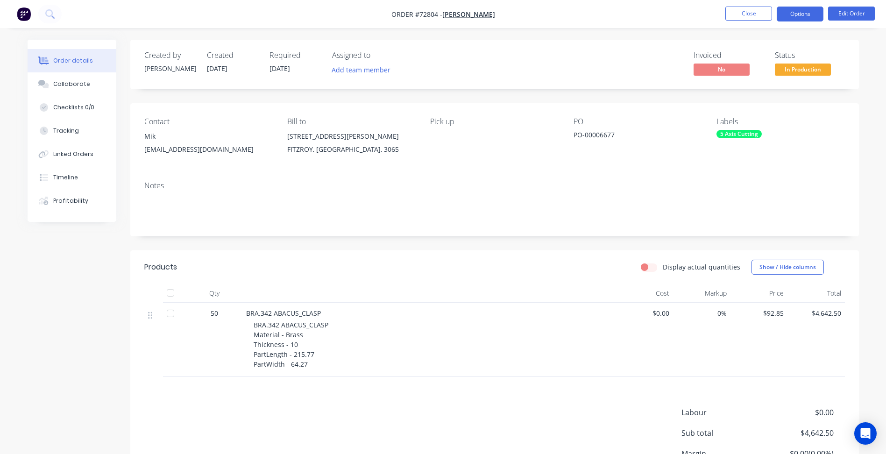
click at [794, 13] on button "Options" at bounding box center [800, 14] width 47 height 15
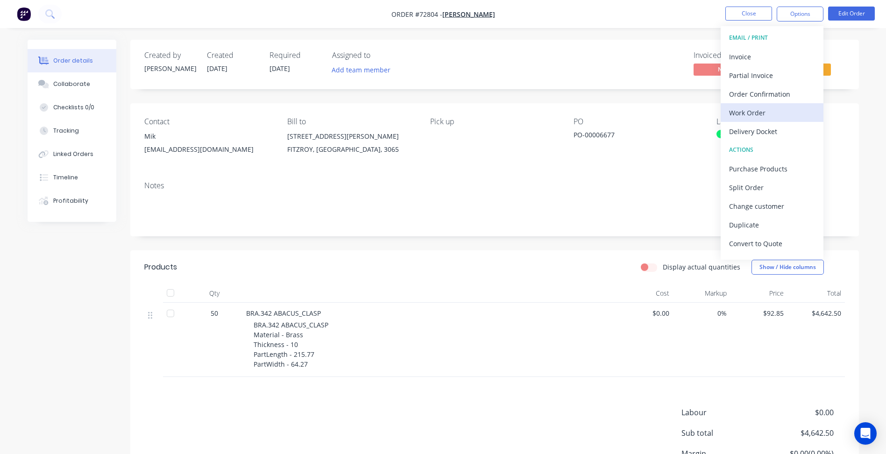
click at [755, 111] on div "Work Order" at bounding box center [772, 113] width 86 height 14
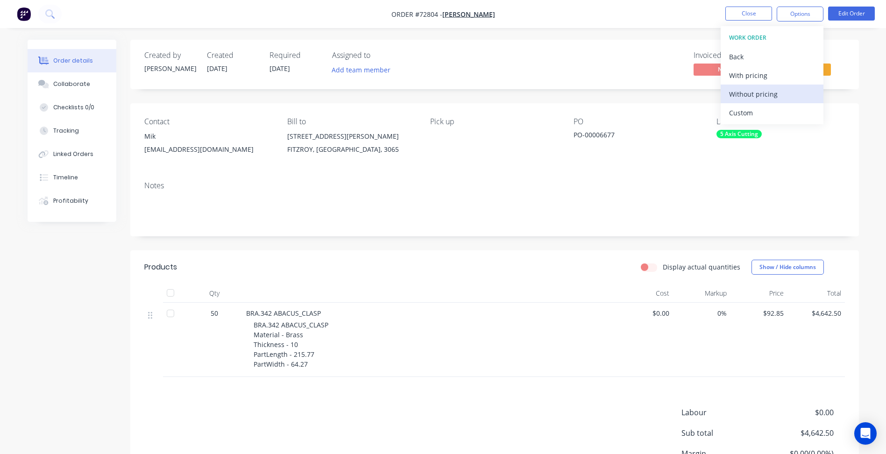
click at [765, 93] on div "Without pricing" at bounding box center [772, 94] width 86 height 14
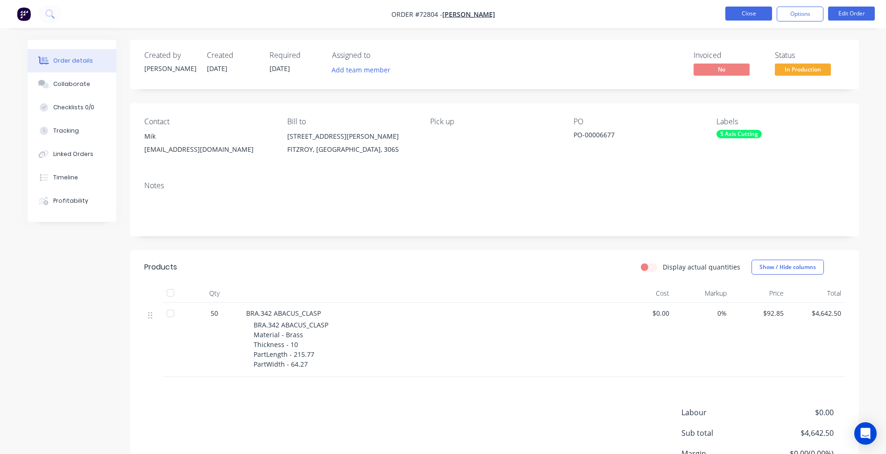
click at [760, 13] on button "Close" at bounding box center [748, 14] width 47 height 14
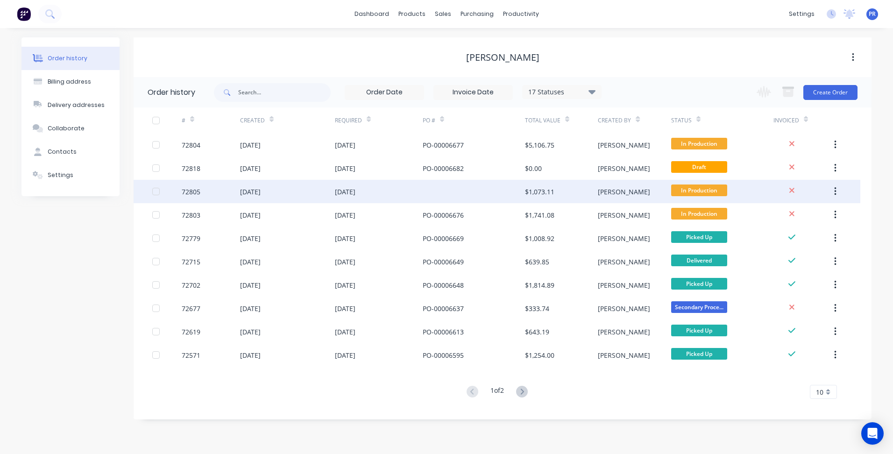
click at [443, 191] on div at bounding box center [474, 191] width 102 height 23
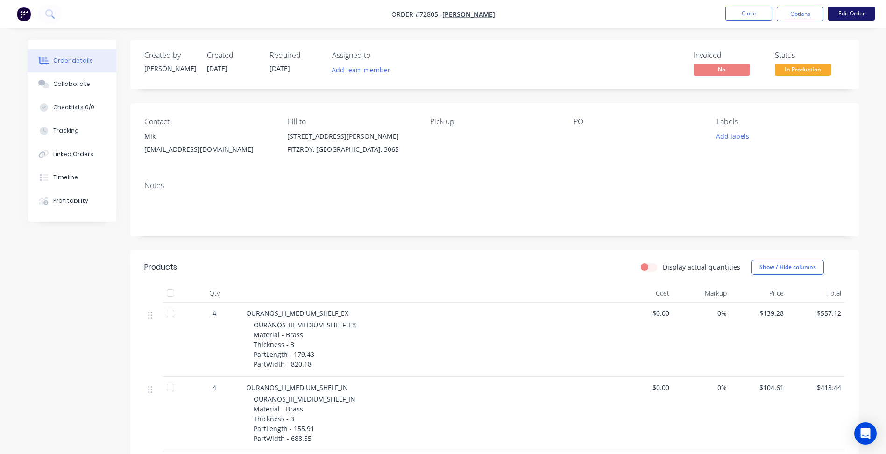
click at [846, 11] on button "Edit Order" at bounding box center [851, 14] width 47 height 14
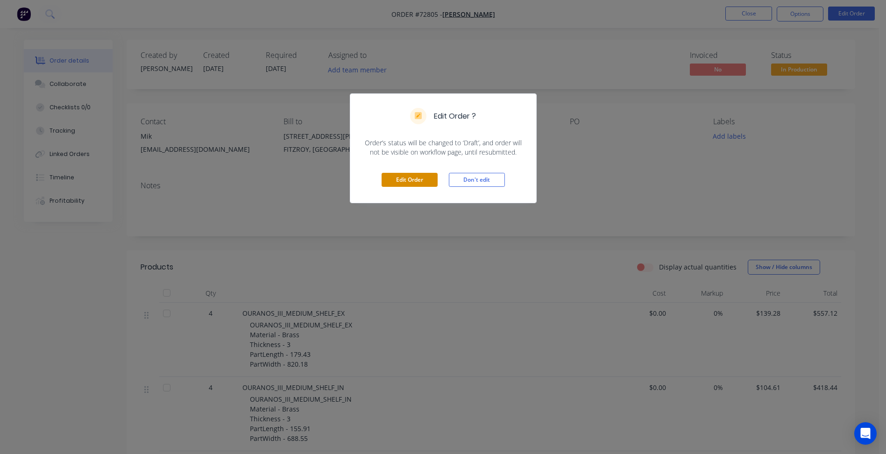
click at [421, 182] on button "Edit Order" at bounding box center [410, 180] width 56 height 14
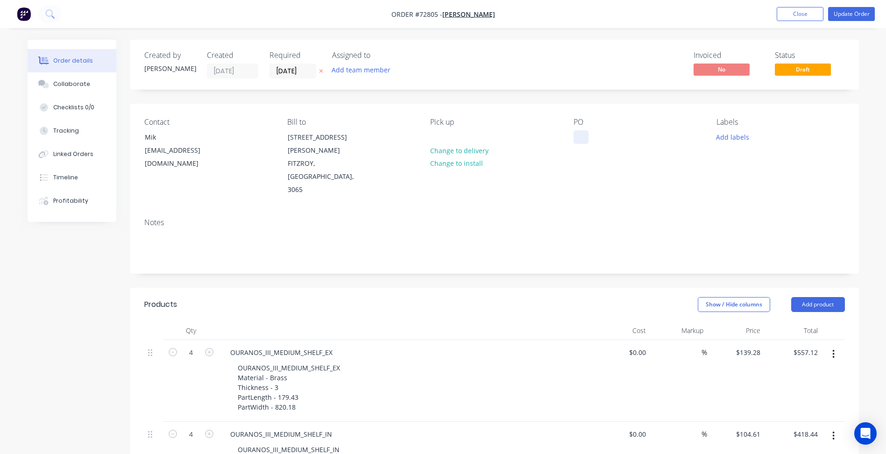
click at [583, 137] on div at bounding box center [581, 137] width 15 height 14
click at [582, 136] on div at bounding box center [581, 137] width 15 height 14
paste div
click at [850, 11] on button "Update Order" at bounding box center [851, 14] width 47 height 14
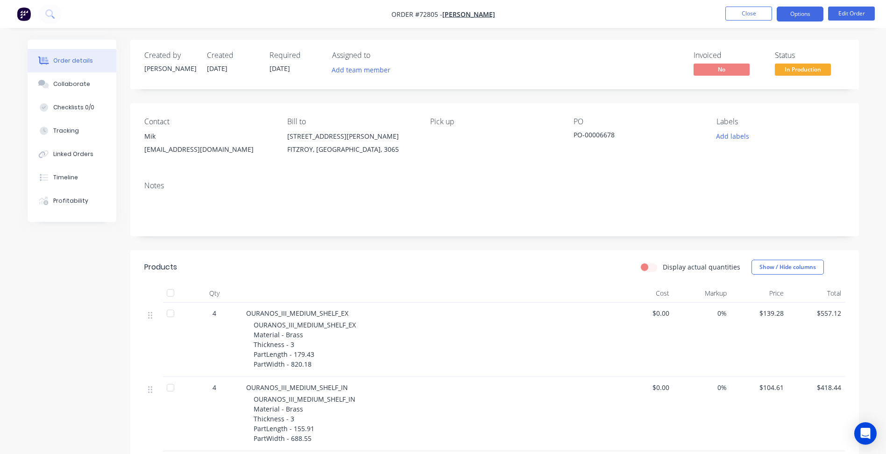
click at [800, 16] on button "Options" at bounding box center [800, 14] width 47 height 15
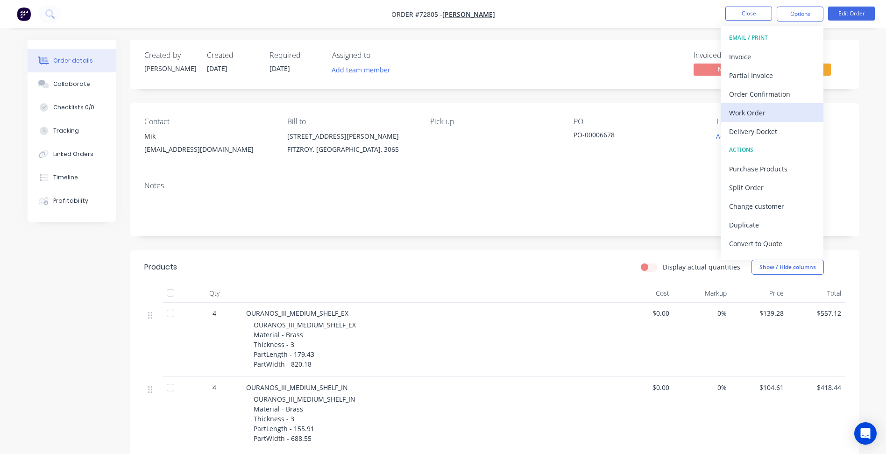
click at [757, 109] on div "Work Order" at bounding box center [772, 113] width 86 height 14
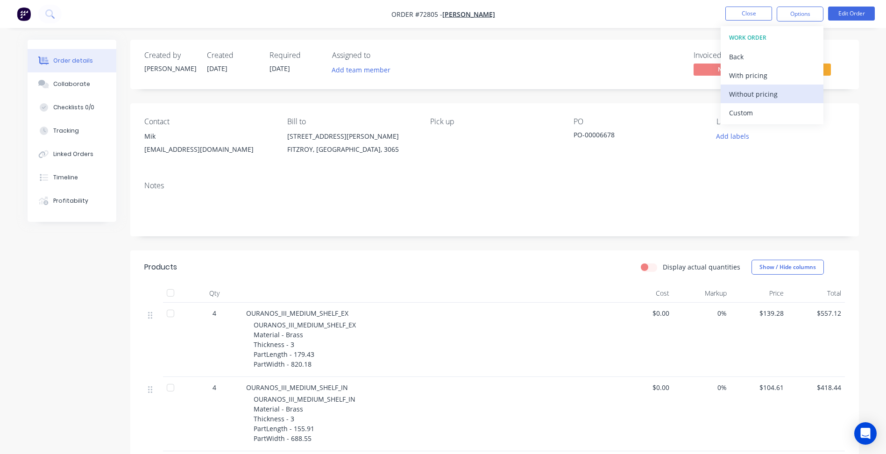
click at [756, 91] on div "Without pricing" at bounding box center [772, 94] width 86 height 14
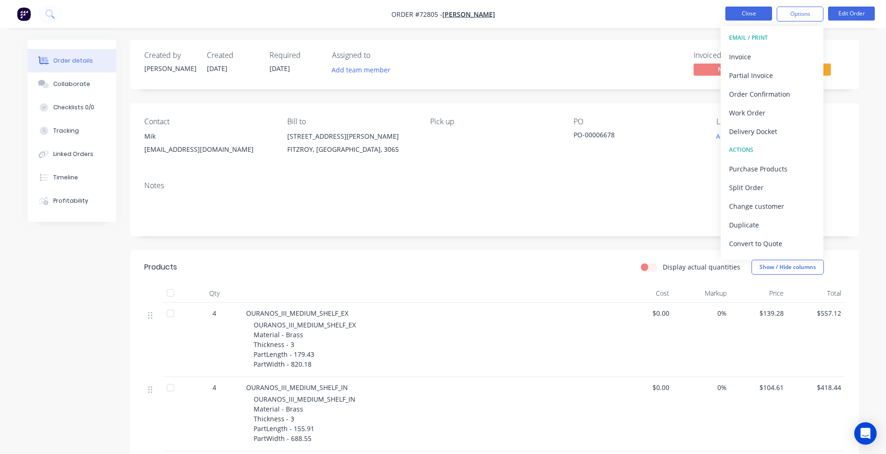
click at [760, 12] on button "Close" at bounding box center [748, 14] width 47 height 14
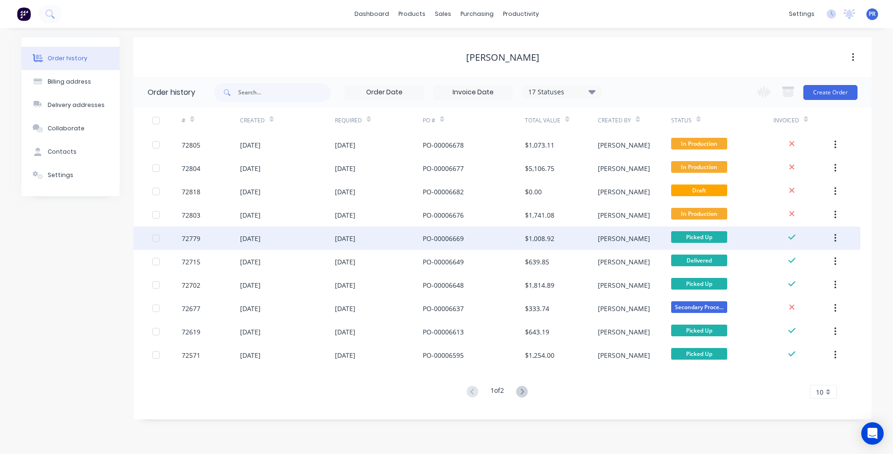
click at [381, 240] on div "[DATE]" at bounding box center [379, 238] width 88 height 23
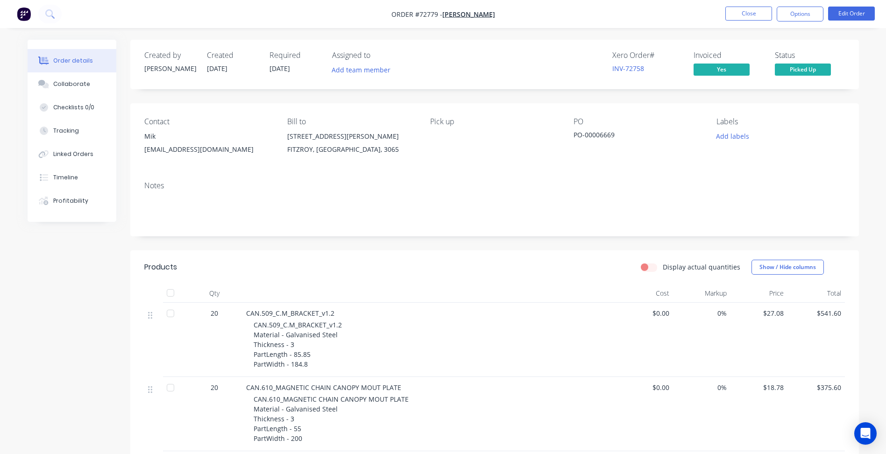
scroll to position [47, 0]
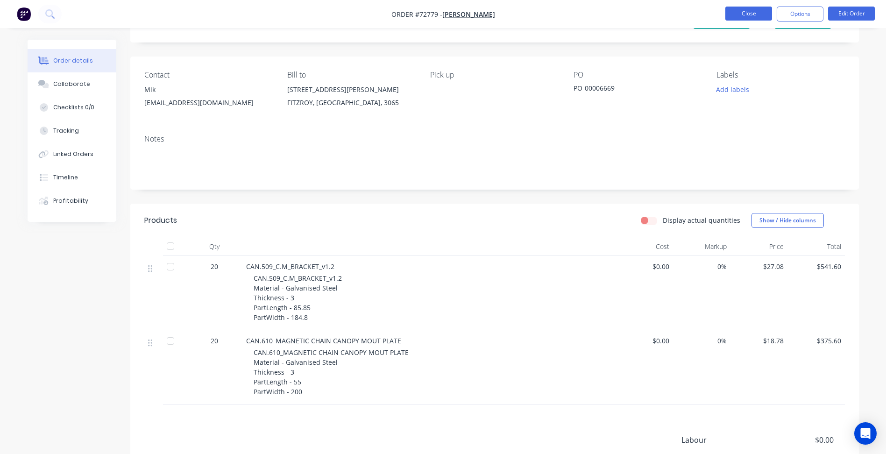
click at [755, 11] on button "Close" at bounding box center [748, 14] width 47 height 14
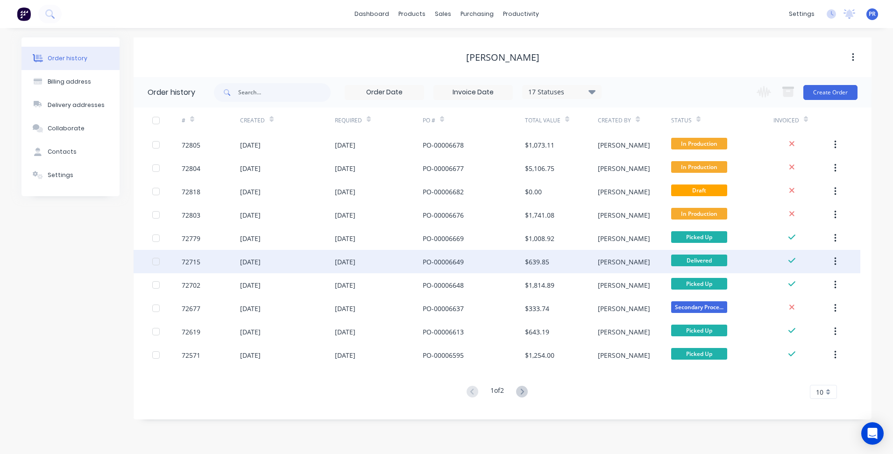
click at [387, 258] on div "25 Aug 2025" at bounding box center [379, 261] width 88 height 23
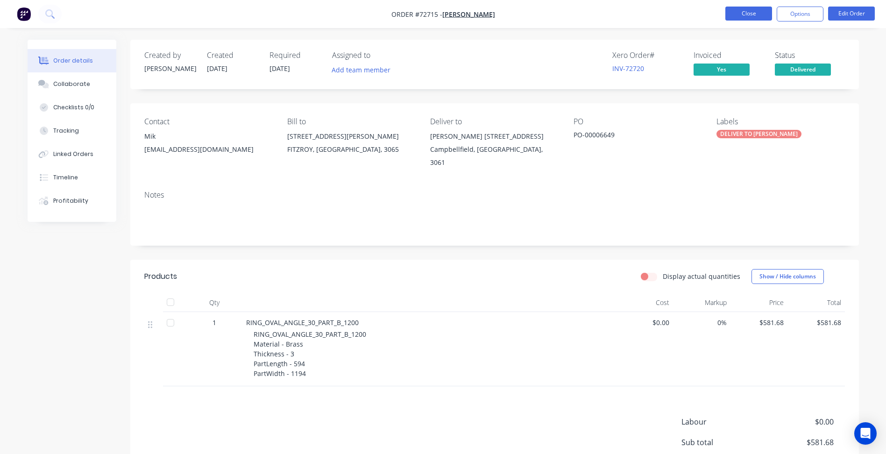
click at [745, 9] on button "Close" at bounding box center [748, 14] width 47 height 14
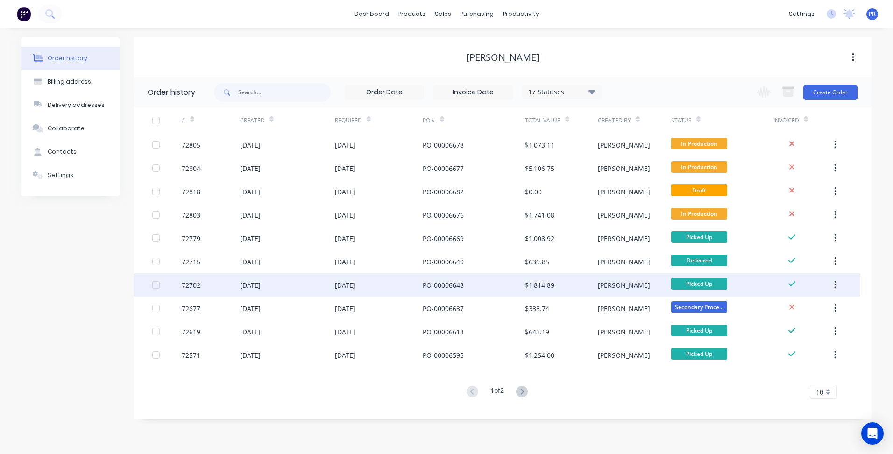
click at [401, 285] on div "[DATE]" at bounding box center [379, 284] width 88 height 23
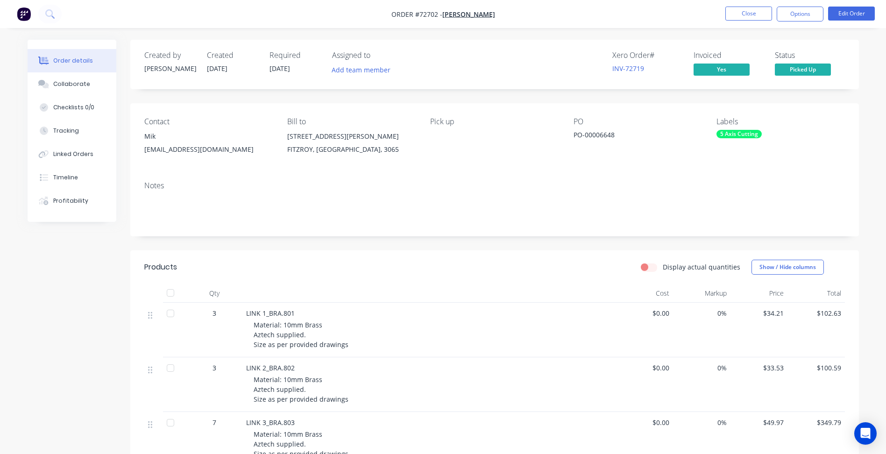
scroll to position [93, 0]
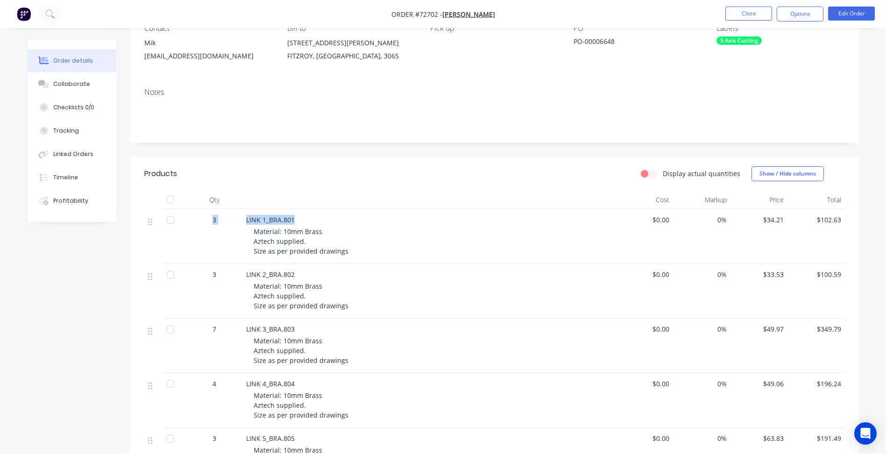
drag, startPoint x: 273, startPoint y: 220, endPoint x: 206, endPoint y: 220, distance: 66.8
click at [206, 220] on div "3 LINK 1_BRA.801 Material: 10mm Brass Aztech supplied. Size as per provided dra…" at bounding box center [494, 236] width 701 height 55
click at [281, 246] on span "Material: 10mm Brass Aztech supplied. Size as per provided drawings" at bounding box center [301, 241] width 95 height 28
drag, startPoint x: 343, startPoint y: 252, endPoint x: 243, endPoint y: 234, distance: 101.5
click at [243, 234] on div "LINK 1_BRA.801 Material: 10mm Brass Aztech supplied. Size as per provided drawi…" at bounding box center [429, 236] width 374 height 55
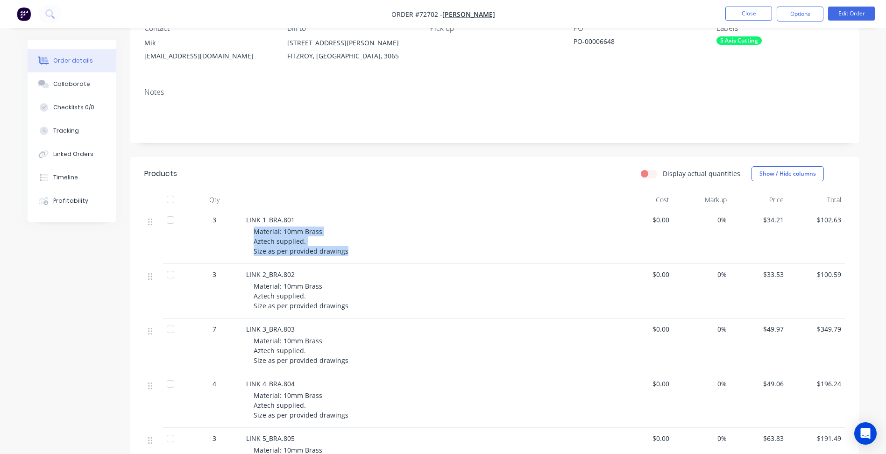
copy span "Material: 10mm Brass Aztech supplied. Size as per provided drawings"
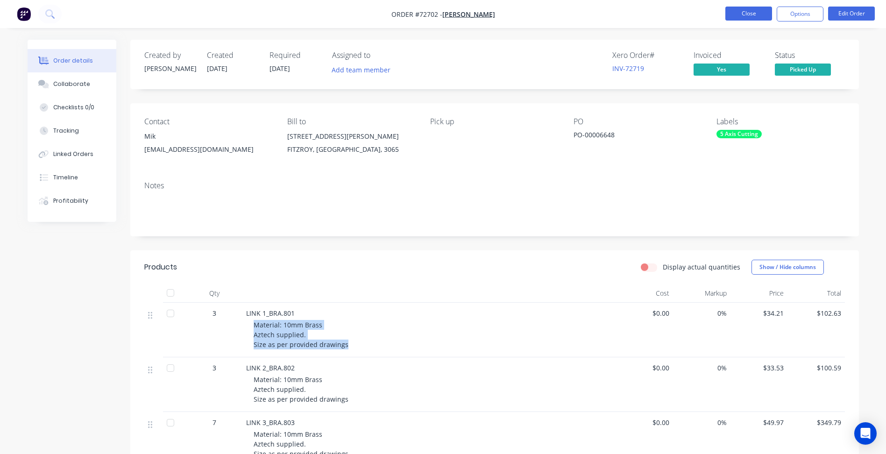
click at [751, 14] on button "Close" at bounding box center [748, 14] width 47 height 14
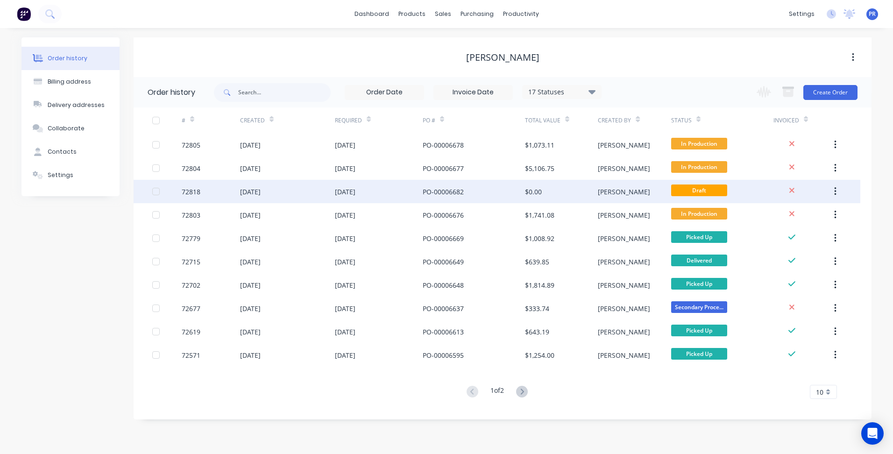
click at [393, 188] on div "[DATE]" at bounding box center [379, 191] width 88 height 23
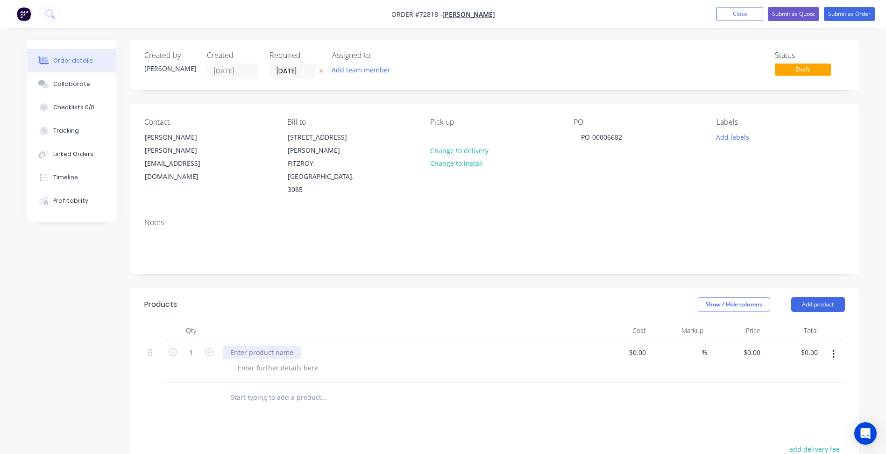
click at [261, 346] on div at bounding box center [262, 353] width 78 height 14
paste div
drag, startPoint x: 320, startPoint y: 336, endPoint x: 157, endPoint y: 304, distance: 165.6
click at [157, 340] on div "1 Material: 10mm Brass Aztech supplied. Size as per provided drawings $0.00 $0.…" at bounding box center [494, 371] width 701 height 62
click at [265, 361] on div at bounding box center [277, 368] width 95 height 14
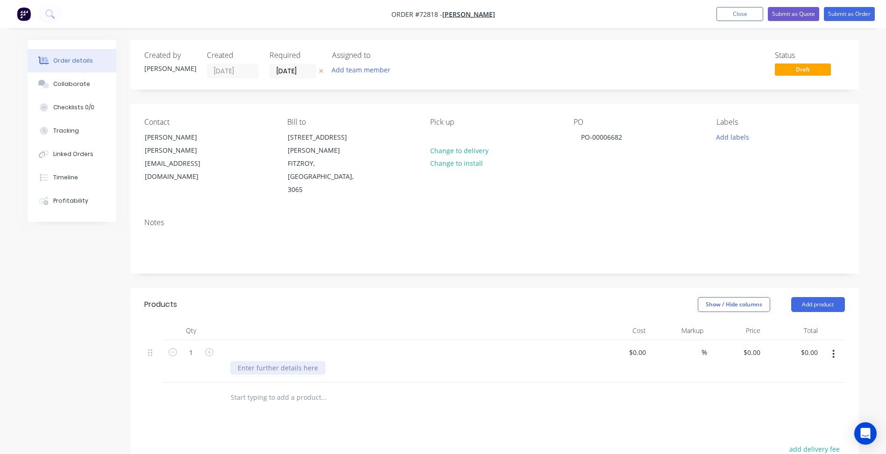
click at [250, 361] on div at bounding box center [277, 368] width 95 height 14
paste div
click at [245, 346] on div at bounding box center [406, 353] width 366 height 14
click at [228, 346] on div at bounding box center [230, 353] width 15 height 14
click at [247, 346] on div "LINK" at bounding box center [237, 353] width 29 height 14
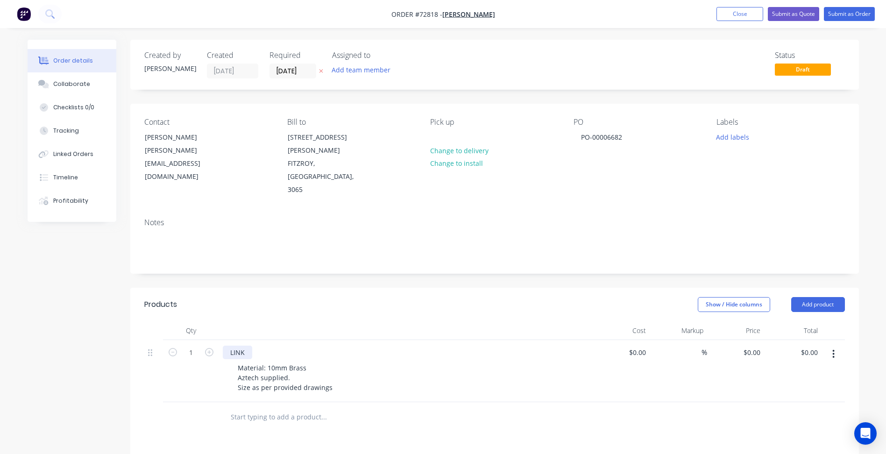
click at [244, 346] on div "LINK" at bounding box center [237, 353] width 29 height 14
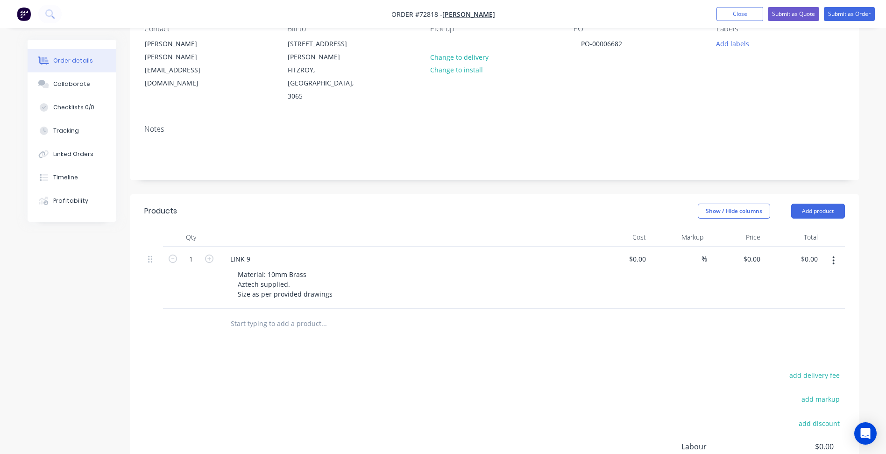
click at [251, 370] on div "add delivery fee add markup add discount Labour $0.00 Sub total $0.00 Margin $0…" at bounding box center [494, 459] width 701 height 180
click at [330, 268] on div "Material: 10mm Brass Aztech supplied. Size as per provided drawings" at bounding box center [285, 284] width 110 height 33
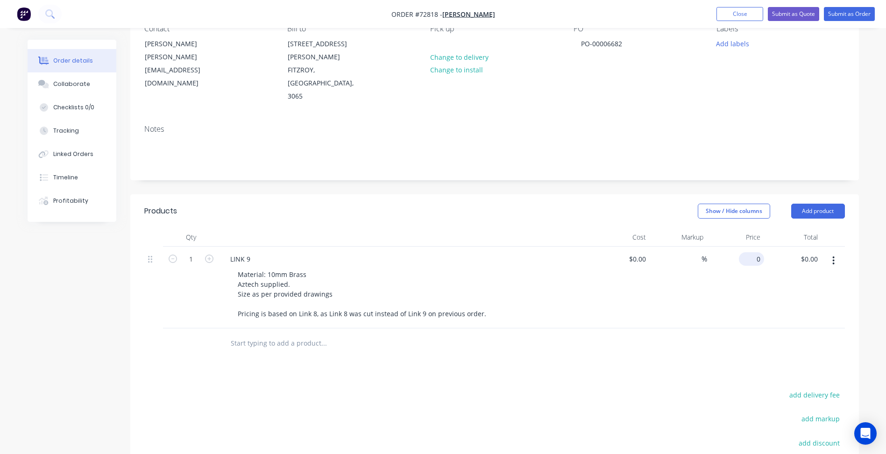
click at [751, 252] on div "0 $0.00" at bounding box center [751, 259] width 25 height 14
type input "$85.26"
drag, startPoint x: 168, startPoint y: 368, endPoint x: 168, endPoint y: 308, distance: 59.8
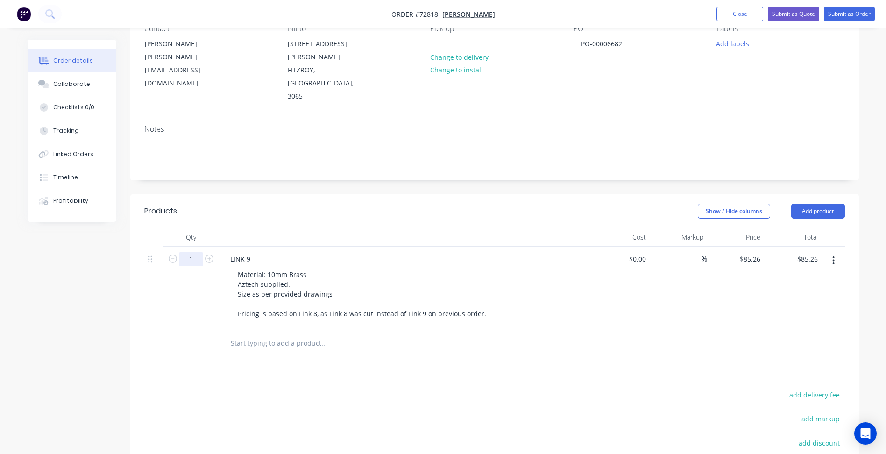
click at [191, 252] on input "1" at bounding box center [191, 259] width 24 height 14
type input "4"
type input "$341.04"
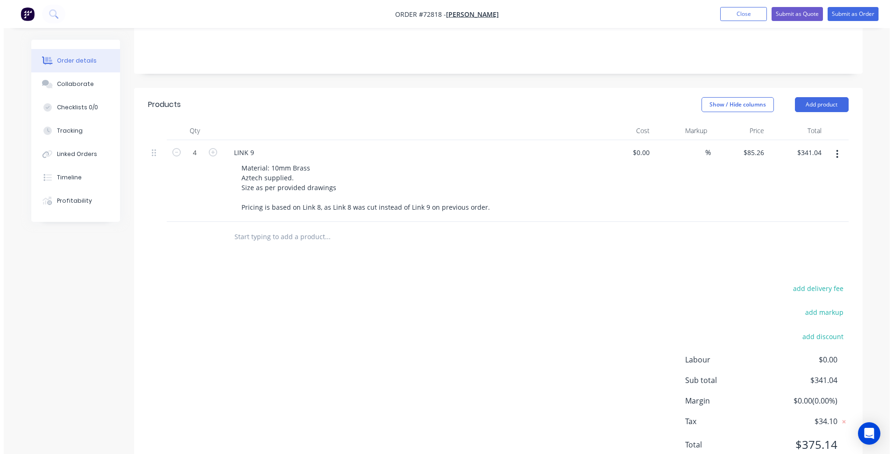
scroll to position [0, 0]
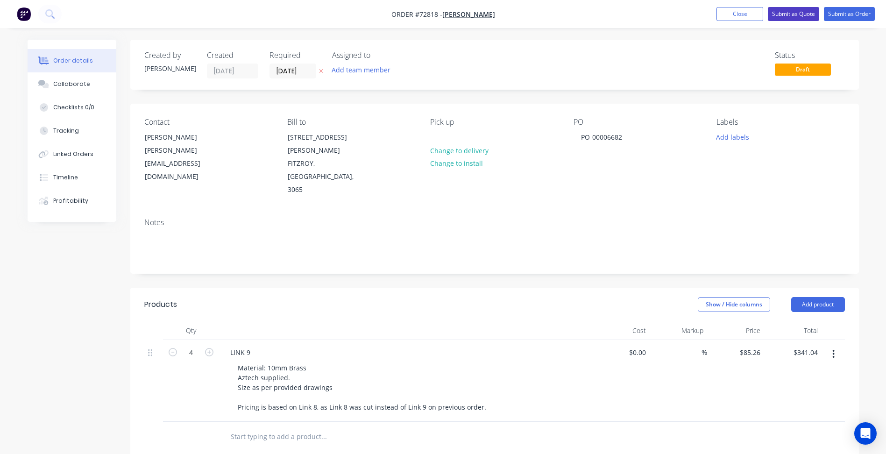
click at [793, 16] on button "Submit as Quote" at bounding box center [793, 14] width 51 height 14
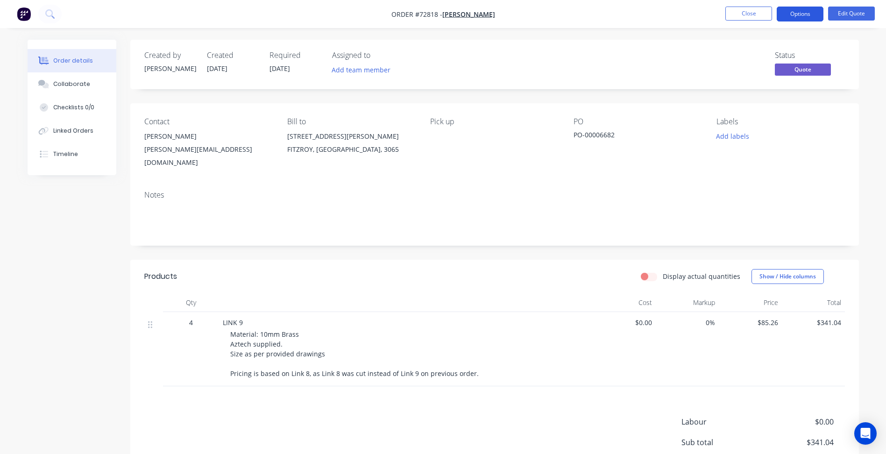
click at [808, 14] on button "Options" at bounding box center [800, 14] width 47 height 15
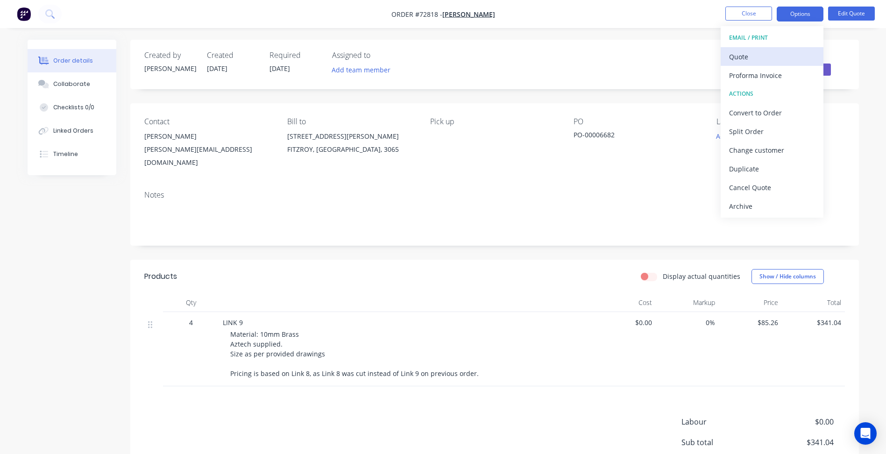
click at [755, 61] on div "Quote" at bounding box center [772, 57] width 86 height 14
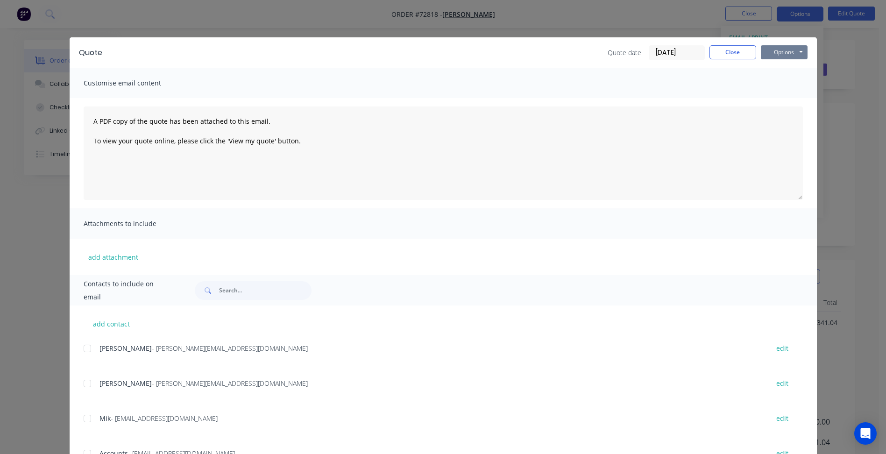
click at [785, 57] on button "Options" at bounding box center [784, 52] width 47 height 14
click at [788, 69] on button "Preview" at bounding box center [791, 68] width 60 height 15
click at [723, 56] on button "Close" at bounding box center [732, 52] width 47 height 14
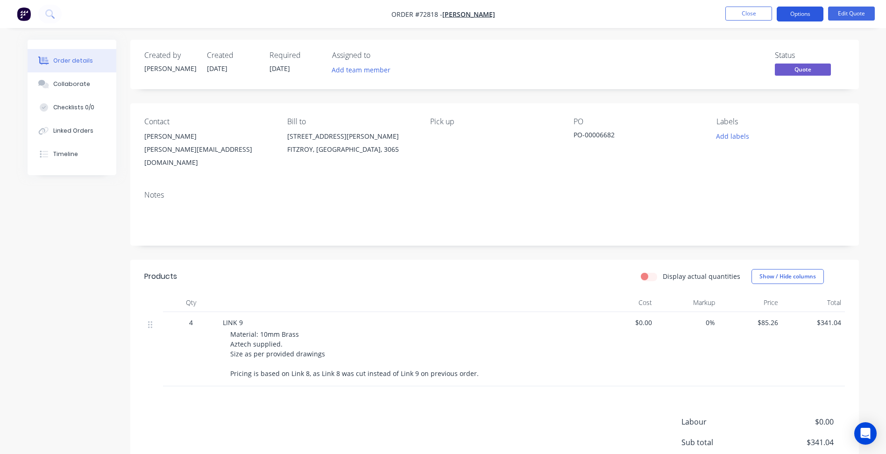
click at [802, 11] on button "Options" at bounding box center [800, 14] width 47 height 15
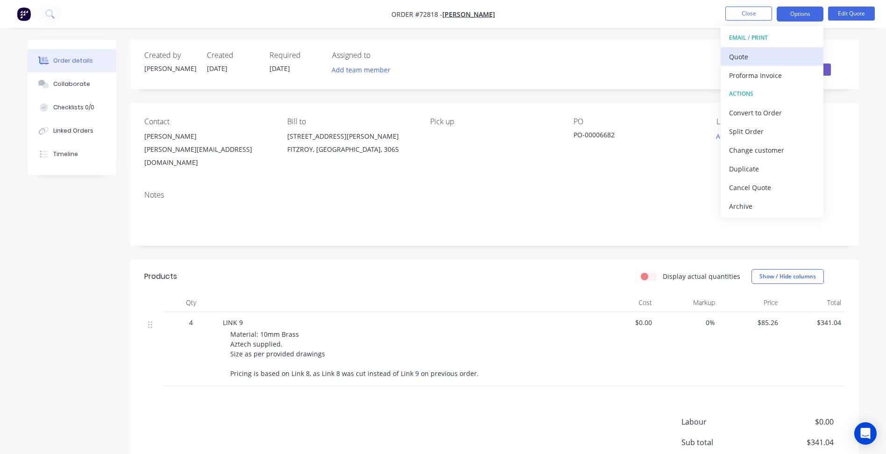
click at [755, 60] on div "Quote" at bounding box center [772, 57] width 86 height 14
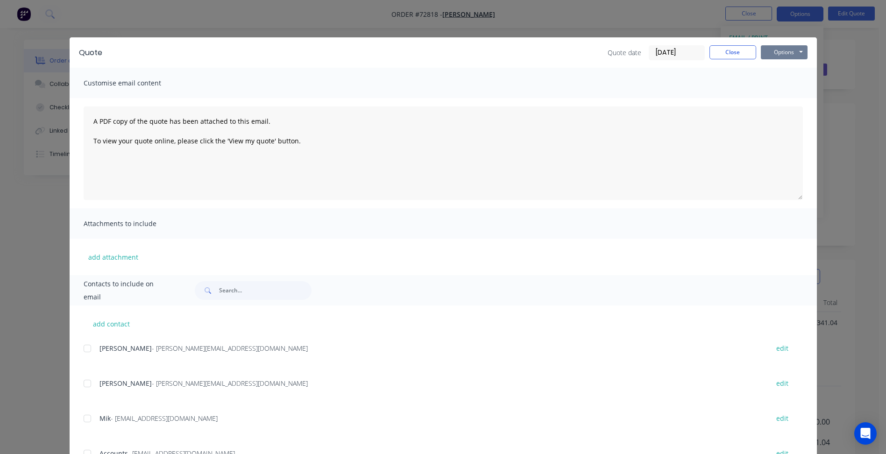
click at [780, 51] on button "Options" at bounding box center [784, 52] width 47 height 14
click at [784, 65] on button "Preview" at bounding box center [791, 68] width 60 height 15
click at [735, 51] on button "Close" at bounding box center [732, 52] width 47 height 14
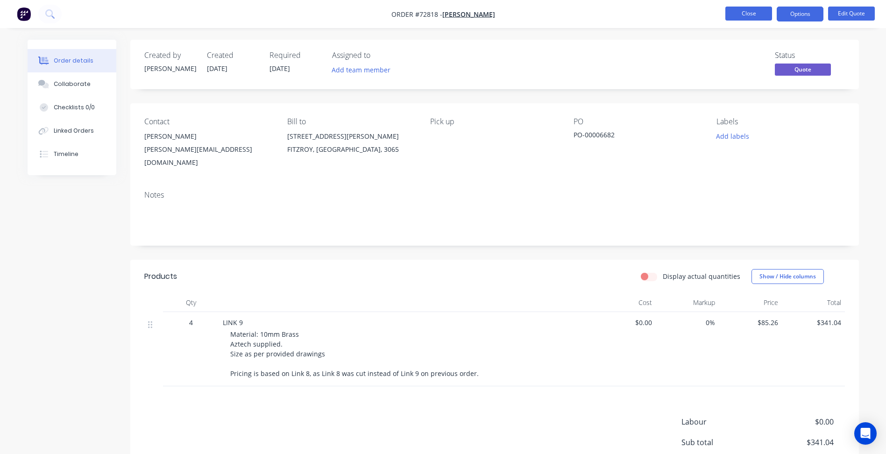
click at [751, 8] on button "Close" at bounding box center [748, 14] width 47 height 14
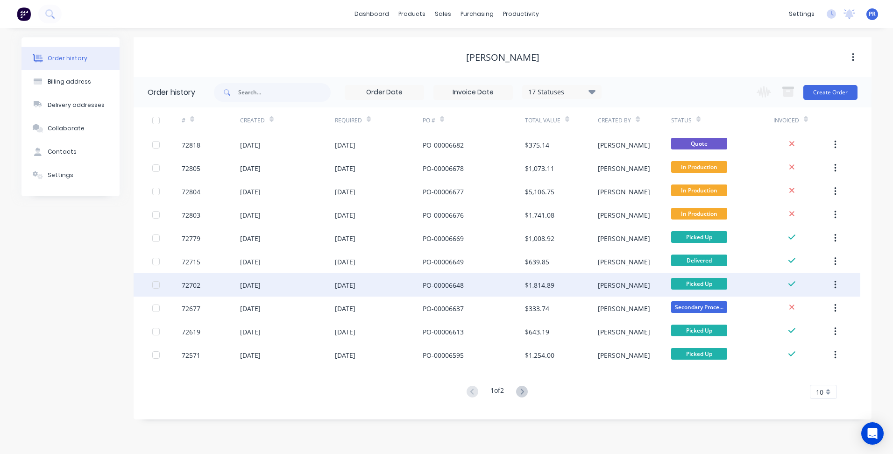
click at [316, 276] on div "13 Aug 2025" at bounding box center [287, 284] width 95 height 23
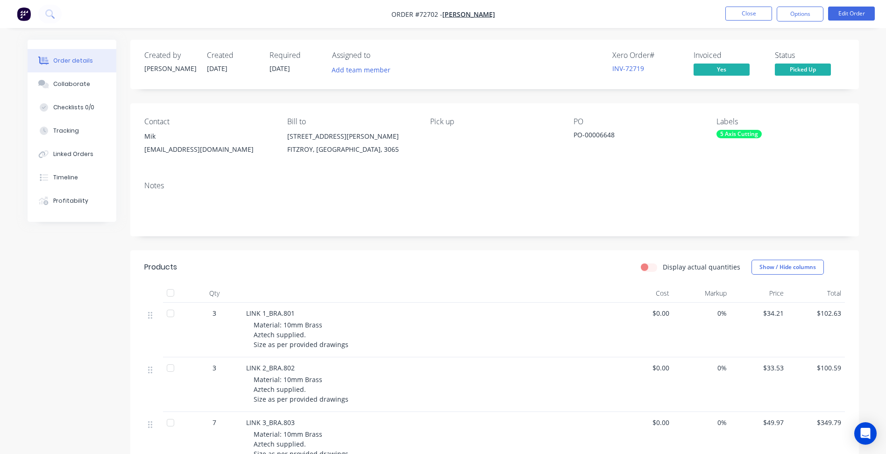
click at [583, 132] on div "PO-00006648" at bounding box center [632, 136] width 117 height 13
copy div "PO-00006648"
click at [763, 13] on button "Close" at bounding box center [748, 14] width 47 height 14
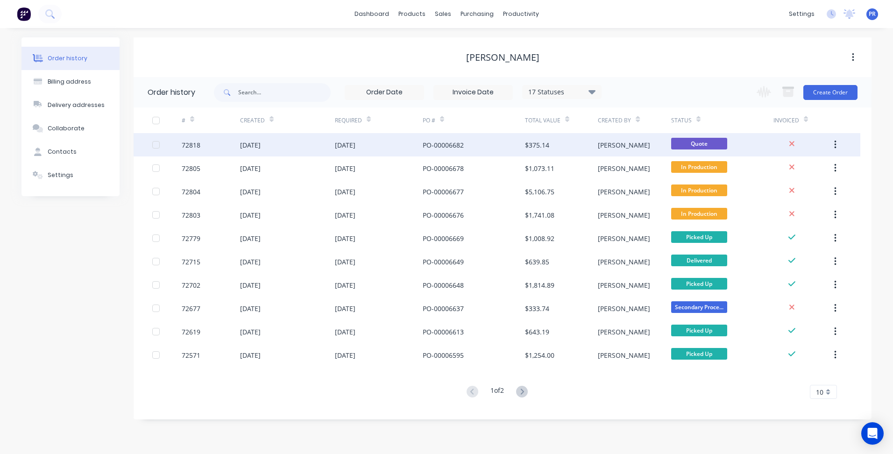
click at [577, 146] on div "$375.14" at bounding box center [561, 144] width 73 height 23
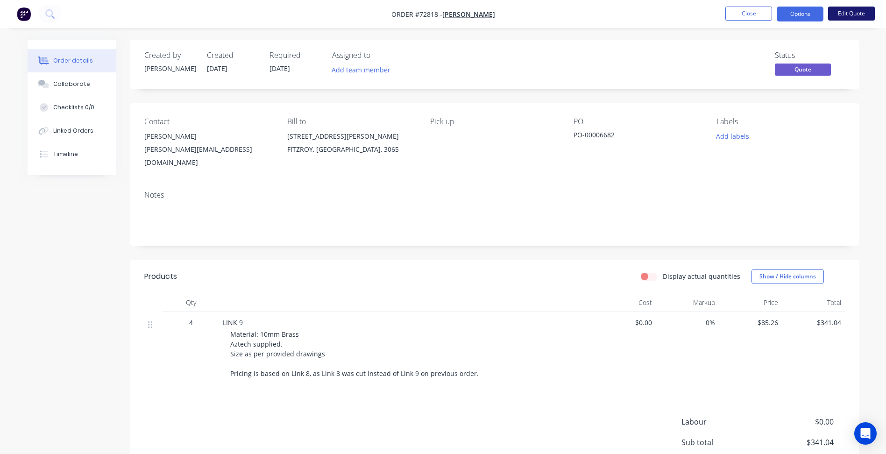
click at [861, 17] on button "Edit Quote" at bounding box center [851, 14] width 47 height 14
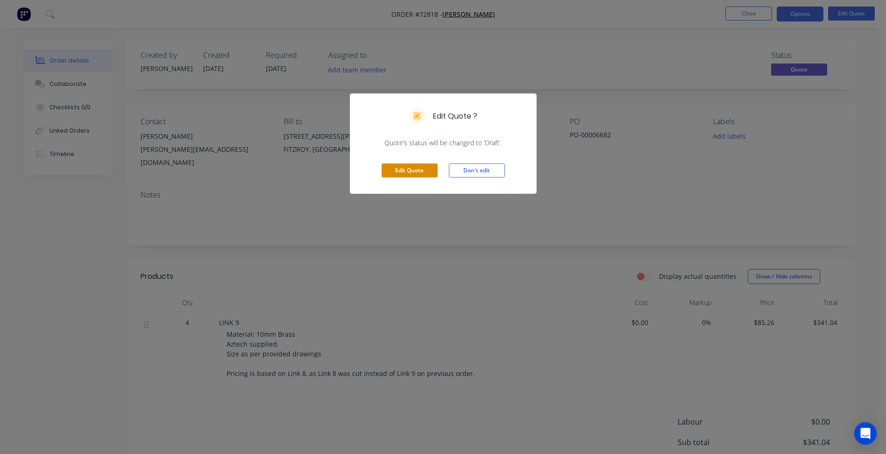
click at [421, 168] on button "Edit Quote" at bounding box center [410, 170] width 56 height 14
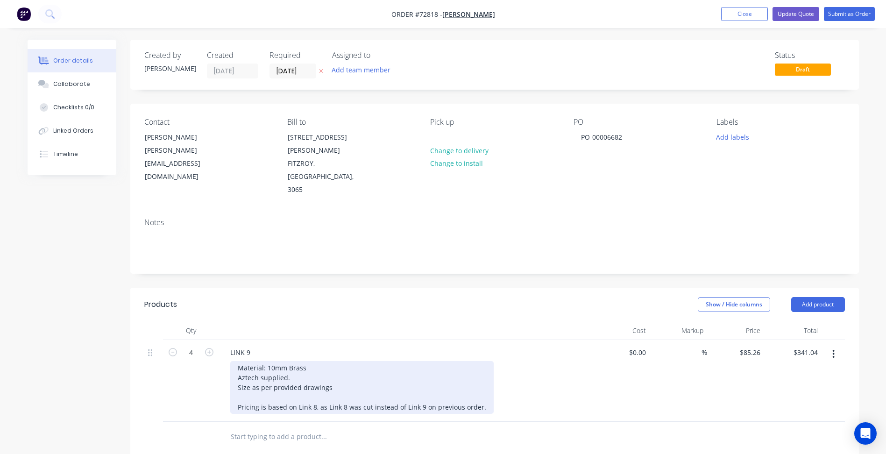
click at [417, 370] on div "Material: 10mm Brass Aztech supplied. Size as per provided drawings Pricing is …" at bounding box center [361, 387] width 263 height 53
click at [437, 370] on div "Material: 10mm Brass Aztech supplied. Size as per provided drawings Pricing is …" at bounding box center [361, 387] width 263 height 53
click at [429, 368] on div "Material: 10mm Brass Aztech supplied. Size as per provided drawings Pricing is …" at bounding box center [358, 387] width 256 height 53
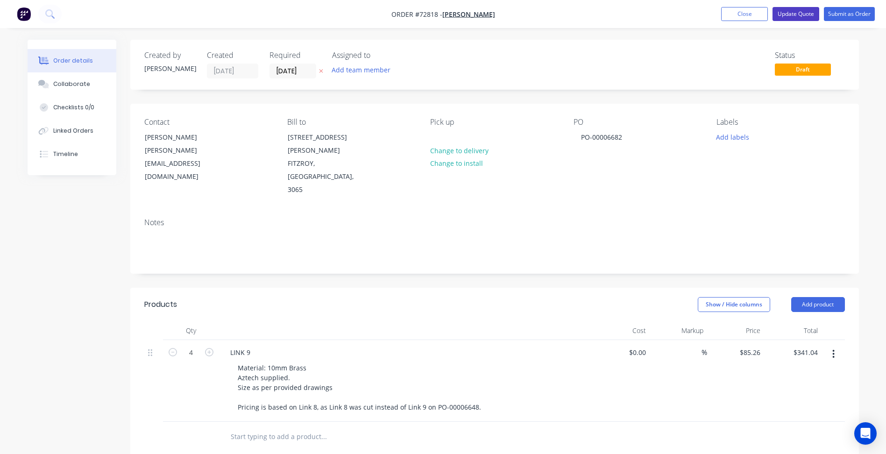
click at [803, 12] on button "Update Quote" at bounding box center [795, 14] width 47 height 14
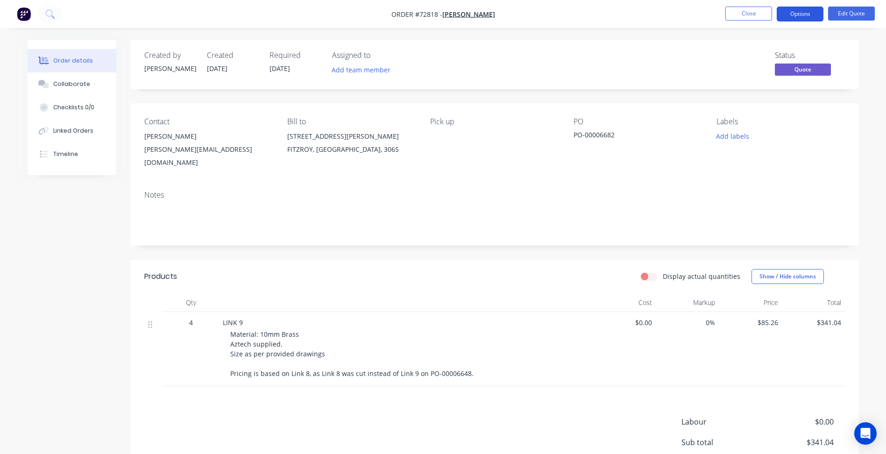
click at [788, 9] on button "Options" at bounding box center [800, 14] width 47 height 15
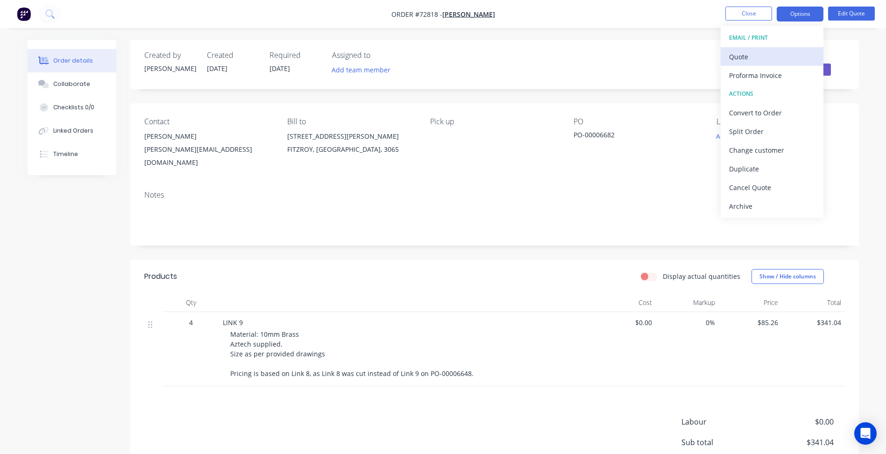
drag, startPoint x: 755, startPoint y: 46, endPoint x: 754, endPoint y: 61, distance: 15.0
click at [754, 61] on div "EMAIL / PRINT Quote Proforma Invoice ACTIONS Convert to Order Split Order Chang…" at bounding box center [772, 121] width 103 height 191
click at [789, 55] on div "Quote" at bounding box center [772, 57] width 86 height 14
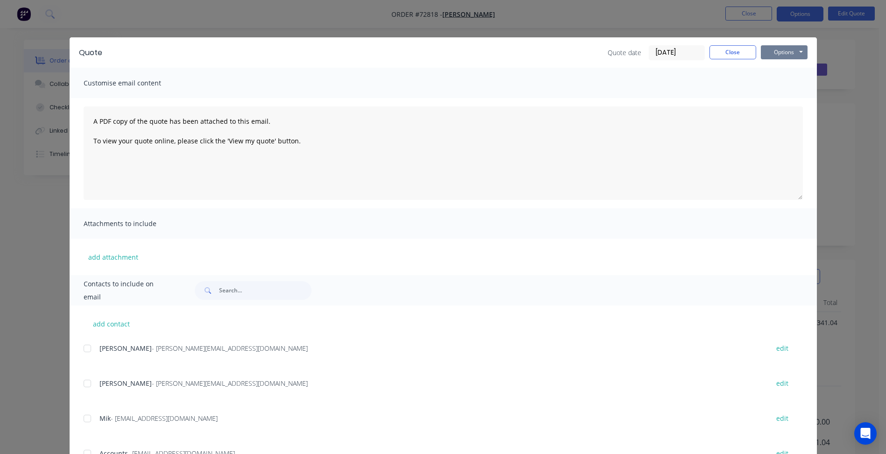
click at [779, 48] on button "Options" at bounding box center [784, 52] width 47 height 14
click at [774, 65] on button "Preview" at bounding box center [791, 68] width 60 height 15
click at [735, 57] on button "Close" at bounding box center [732, 52] width 47 height 14
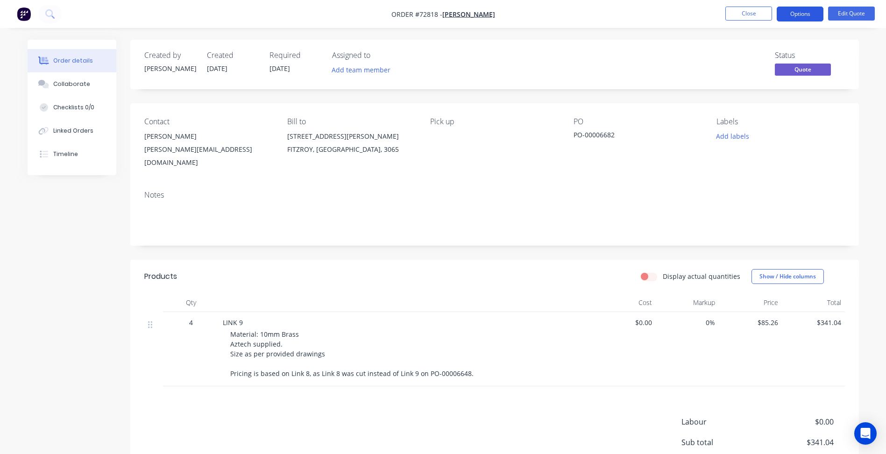
click at [803, 13] on button "Options" at bounding box center [800, 14] width 47 height 15
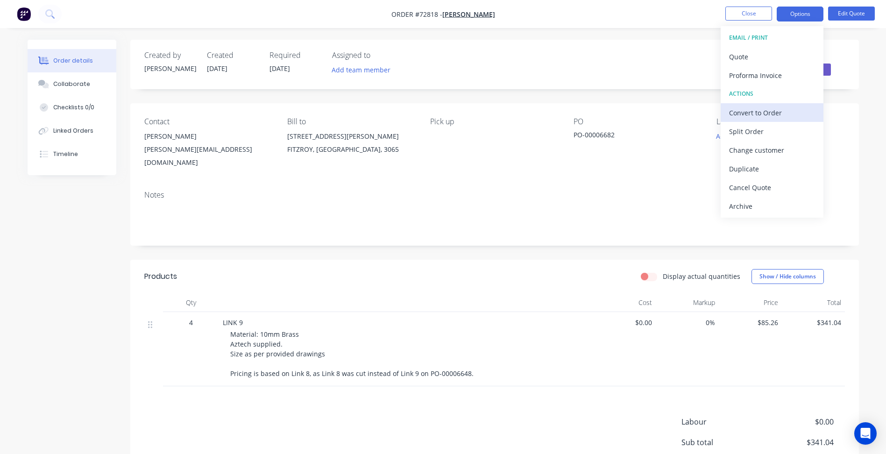
click at [768, 112] on div "Convert to Order" at bounding box center [772, 113] width 86 height 14
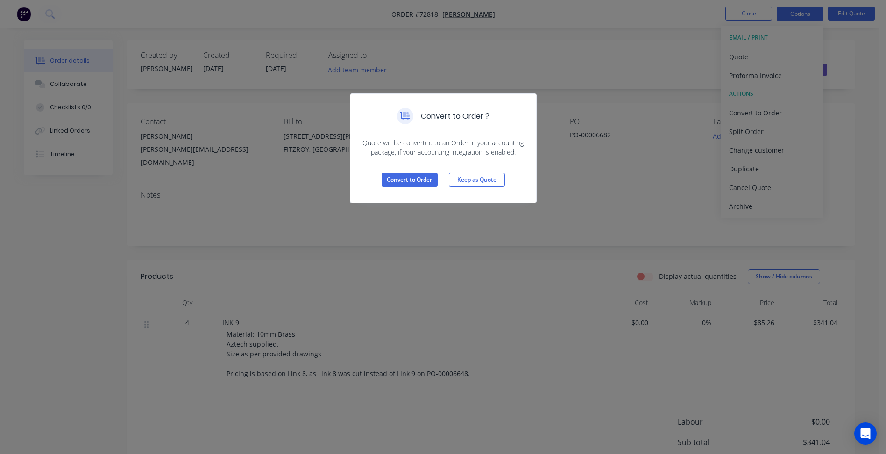
drag, startPoint x: 426, startPoint y: 169, endPoint x: 418, endPoint y: 173, distance: 8.6
click at [425, 170] on div "Convert to Order Keep as Quote" at bounding box center [443, 180] width 186 height 46
click at [419, 180] on button "Convert to Order" at bounding box center [410, 180] width 56 height 14
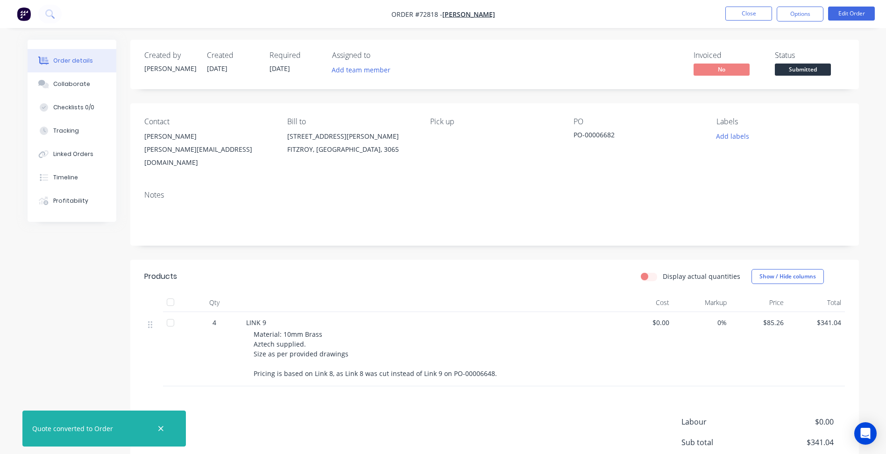
click at [796, 68] on span "Submitted" at bounding box center [803, 70] width 56 height 12
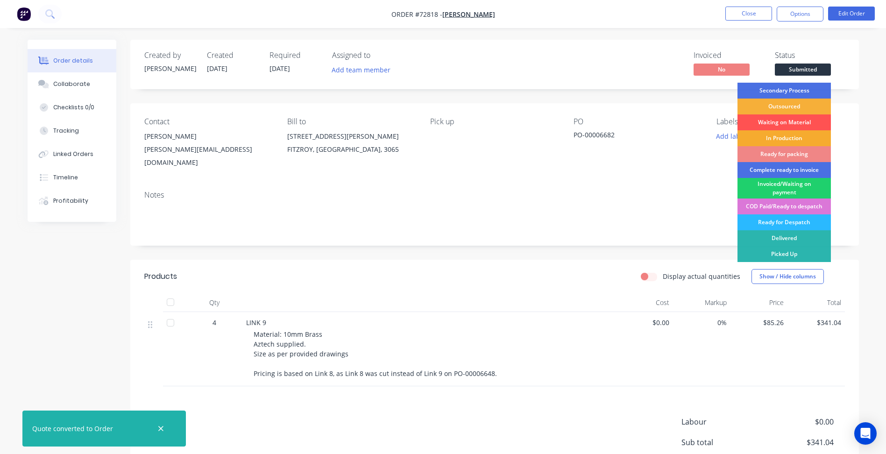
click at [779, 137] on div "In Production" at bounding box center [783, 138] width 93 height 16
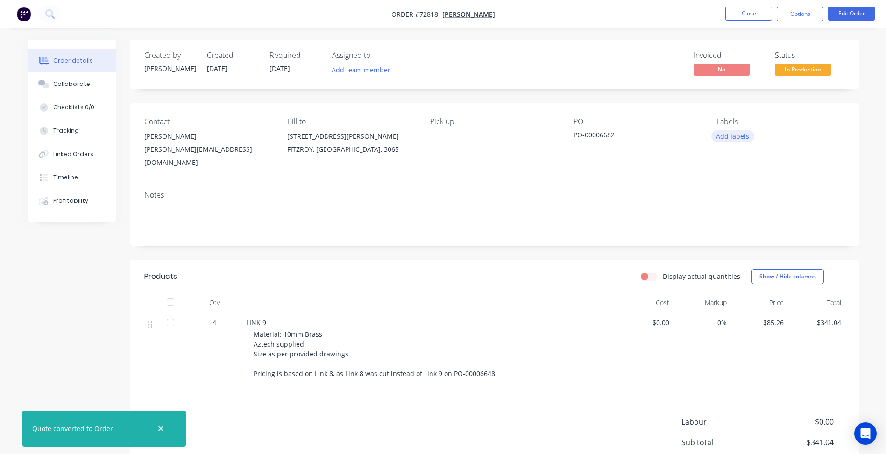
click at [744, 132] on button "Add labels" at bounding box center [732, 136] width 43 height 13
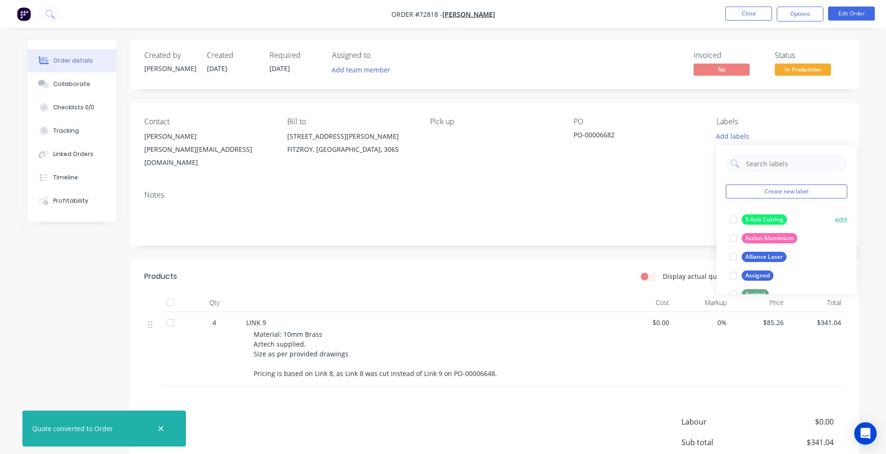
click at [732, 219] on div at bounding box center [733, 219] width 19 height 19
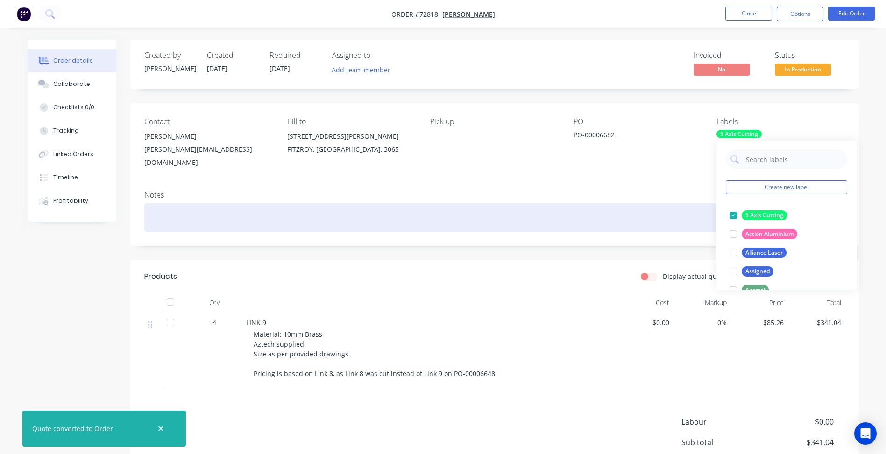
click at [630, 211] on div at bounding box center [494, 217] width 701 height 28
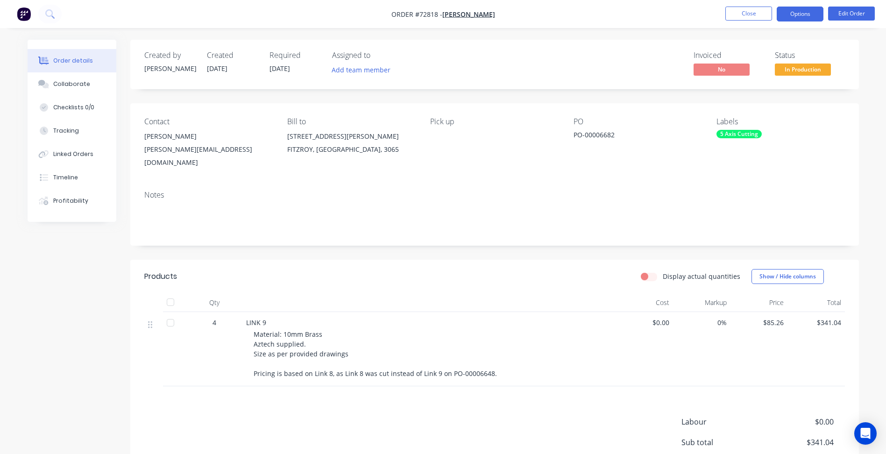
click at [805, 14] on button "Options" at bounding box center [800, 14] width 47 height 15
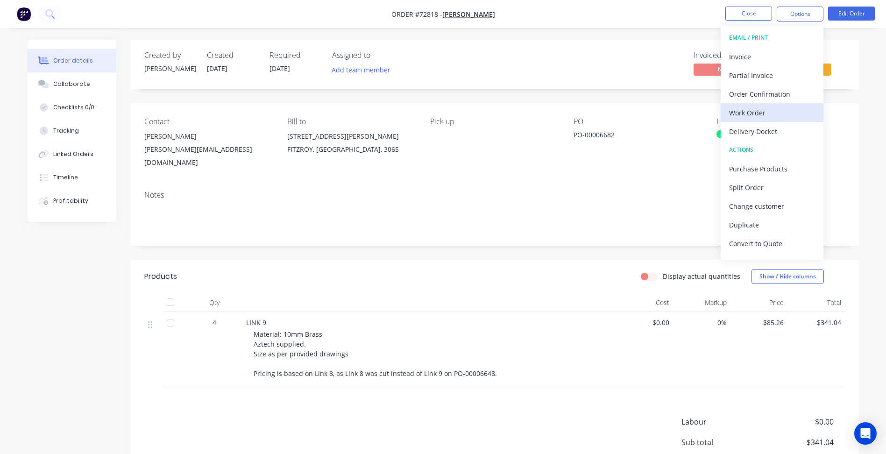
click at [758, 113] on div "Work Order" at bounding box center [772, 113] width 86 height 14
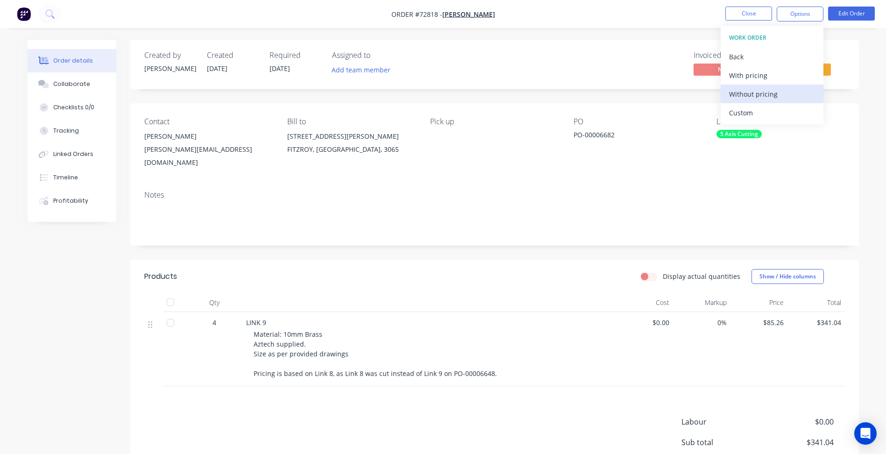
click at [762, 96] on div "Without pricing" at bounding box center [772, 94] width 86 height 14
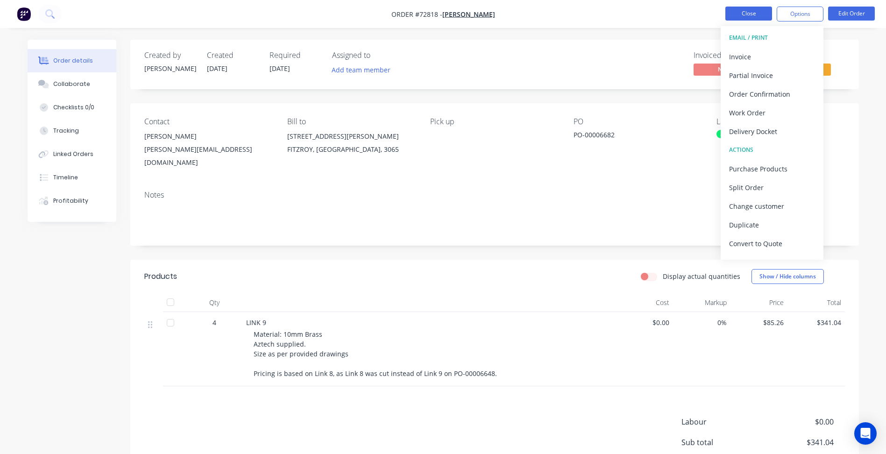
click at [753, 13] on button "Close" at bounding box center [748, 14] width 47 height 14
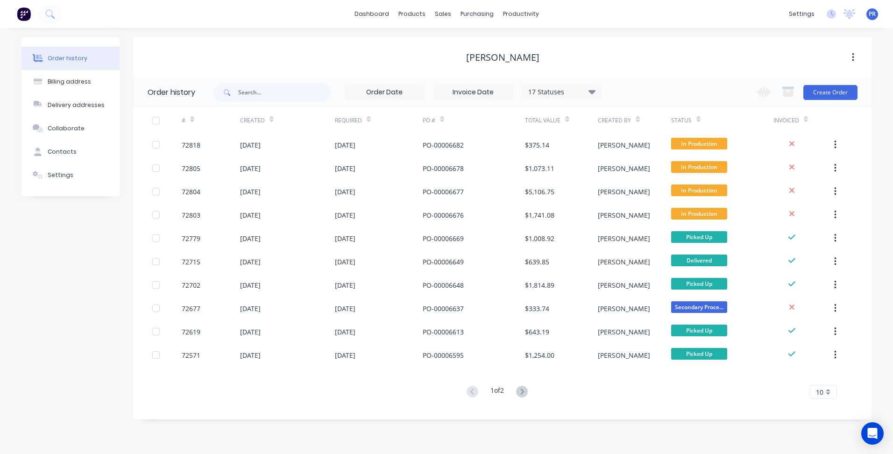
click at [614, 22] on div "dashboard products sales purchasing productivity dashboard products Product Cat…" at bounding box center [446, 14] width 893 height 28
click at [459, 44] on div "Sales Orders" at bounding box center [477, 45] width 38 height 8
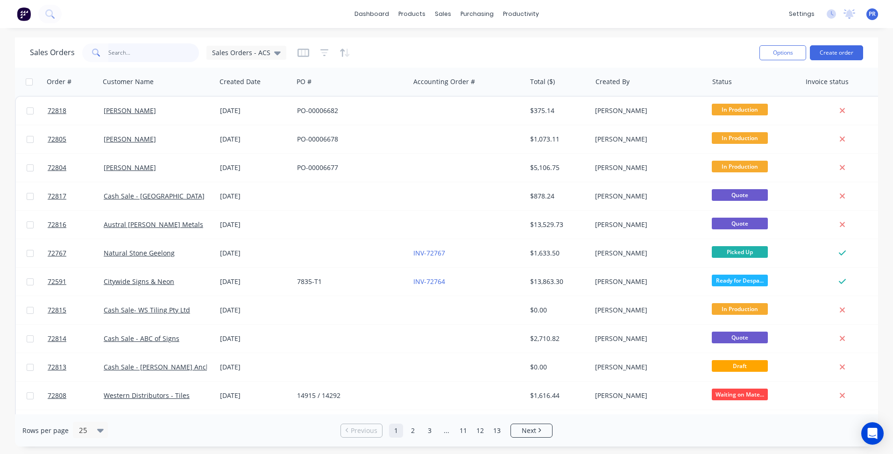
click at [129, 57] on input "text" at bounding box center [153, 52] width 91 height 19
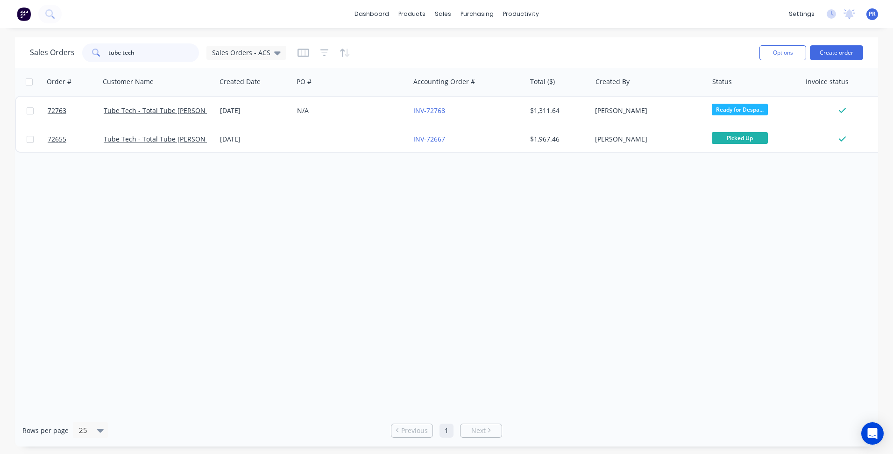
type input "tube tech"
drag, startPoint x: 240, startPoint y: 251, endPoint x: 209, endPoint y: 88, distance: 165.9
click at [241, 242] on div "Order # Customer Name Created Date PO # Accounting Order # Total ($) Created By…" at bounding box center [446, 241] width 863 height 347
click at [269, 341] on div "Order # Customer Name Created Date PO # Accounting Order # Total ($) Created By…" at bounding box center [446, 241] width 863 height 347
click at [462, 44] on div "Sales Orders" at bounding box center [477, 45] width 38 height 8
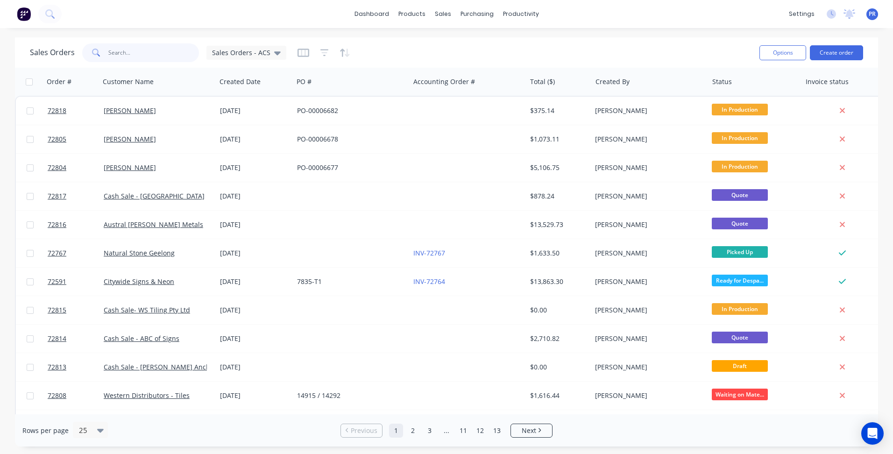
drag, startPoint x: 133, startPoint y: 54, endPoint x: 114, endPoint y: 52, distance: 18.3
click at [115, 53] on input "text" at bounding box center [153, 52] width 91 height 19
type input "[PERSON_NAME]"
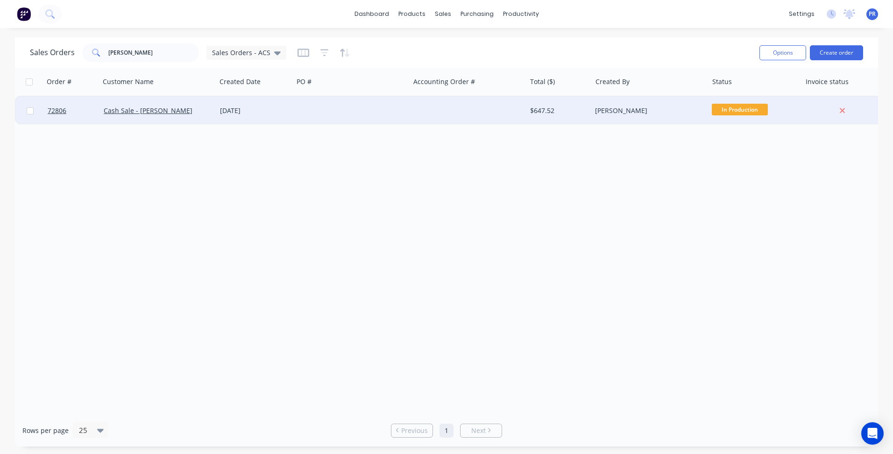
click at [223, 110] on div "[DATE]" at bounding box center [255, 110] width 70 height 9
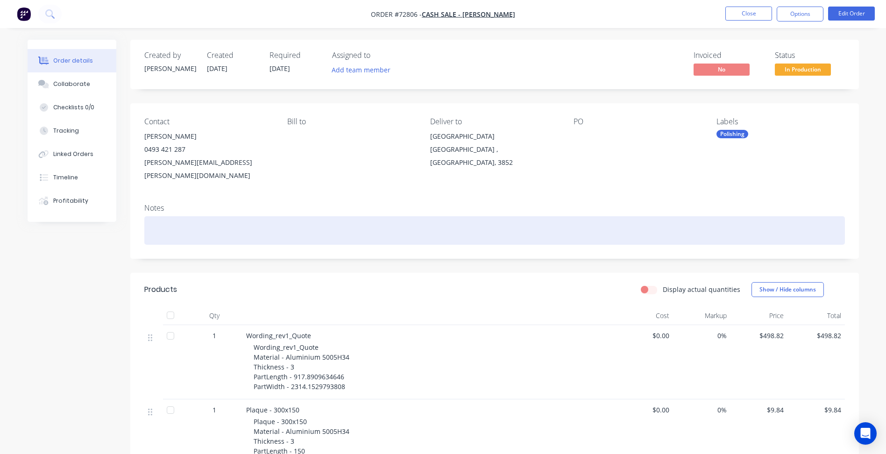
click at [305, 230] on div at bounding box center [494, 230] width 701 height 28
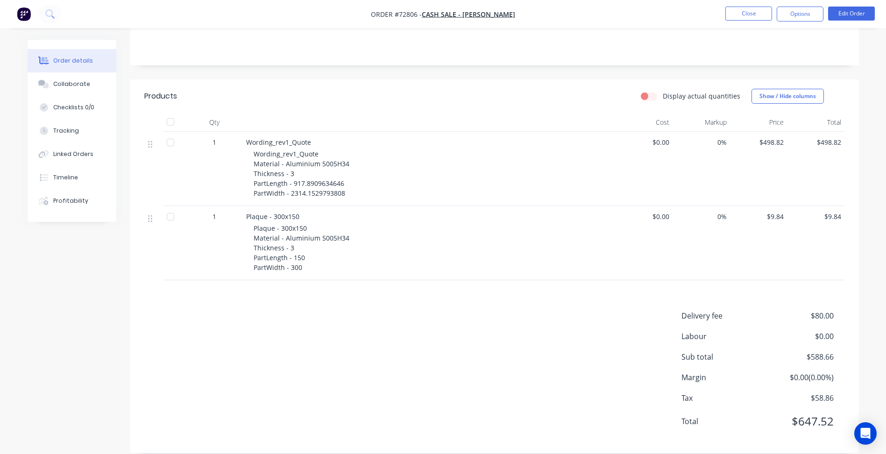
click at [349, 367] on div "Delivery fee $80.00 Labour $0.00 Sub total $588.66 Margin $0.00 ( 0.00 %) Tax $…" at bounding box center [494, 374] width 701 height 129
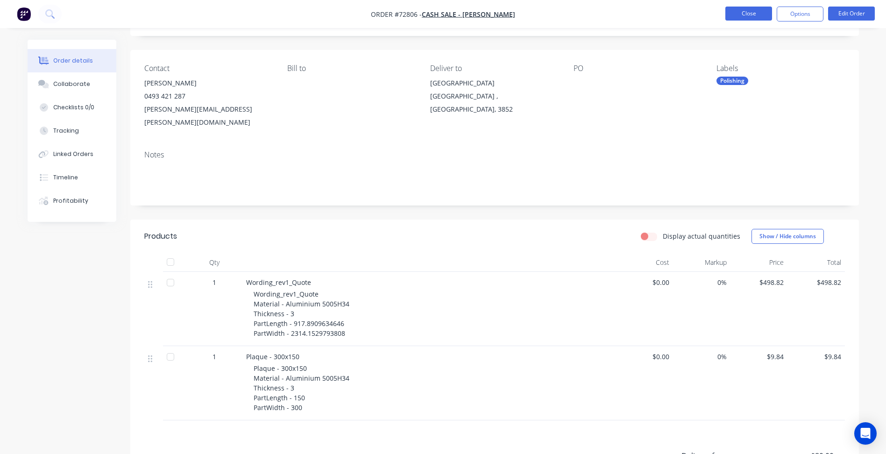
click at [761, 14] on button "Close" at bounding box center [748, 14] width 47 height 14
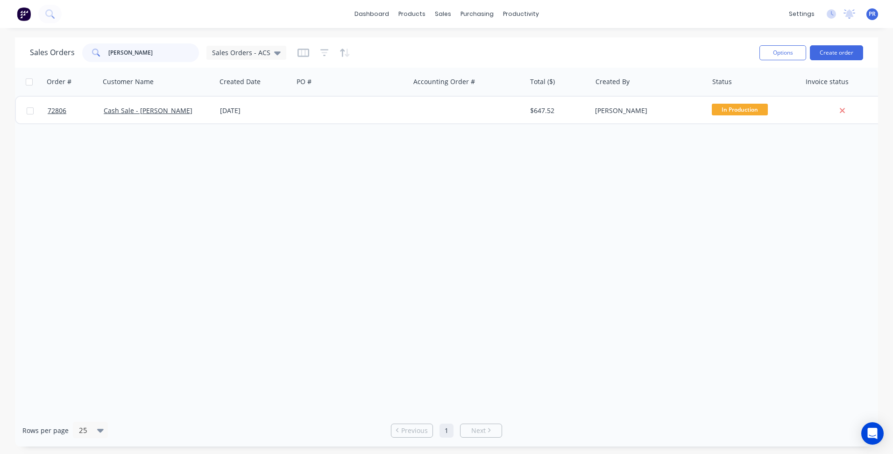
drag, startPoint x: 142, startPoint y: 49, endPoint x: 28, endPoint y: 57, distance: 113.8
click at [49, 48] on div "Sales Orders jacinda Sales Orders - ACS" at bounding box center [158, 52] width 256 height 19
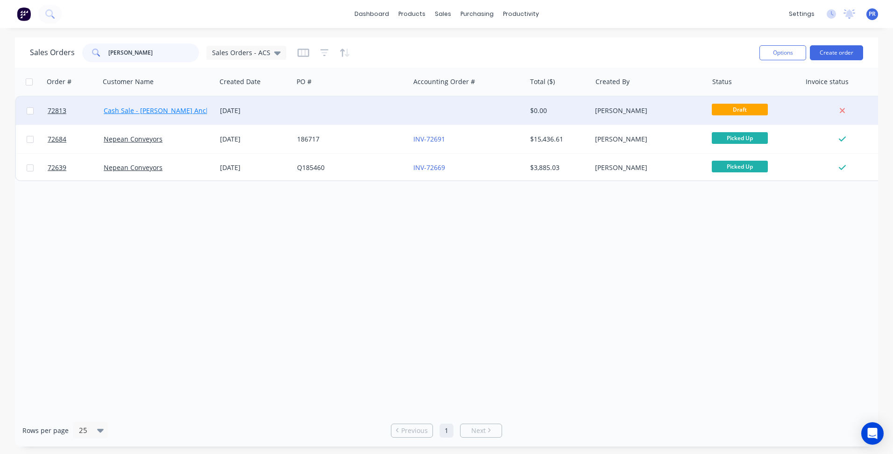
type input "muir"
click at [155, 114] on link "Cash Sale - [PERSON_NAME] Anchoring Systems" at bounding box center [179, 110] width 150 height 9
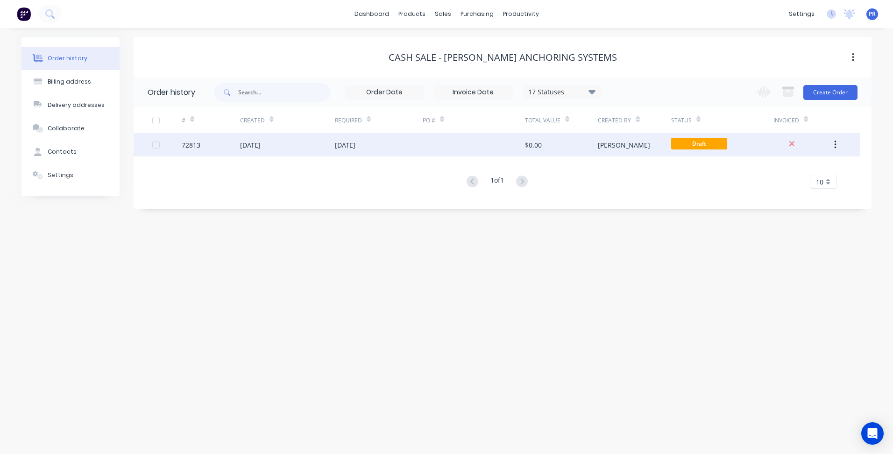
click at [329, 147] on div "[DATE]" at bounding box center [287, 144] width 95 height 23
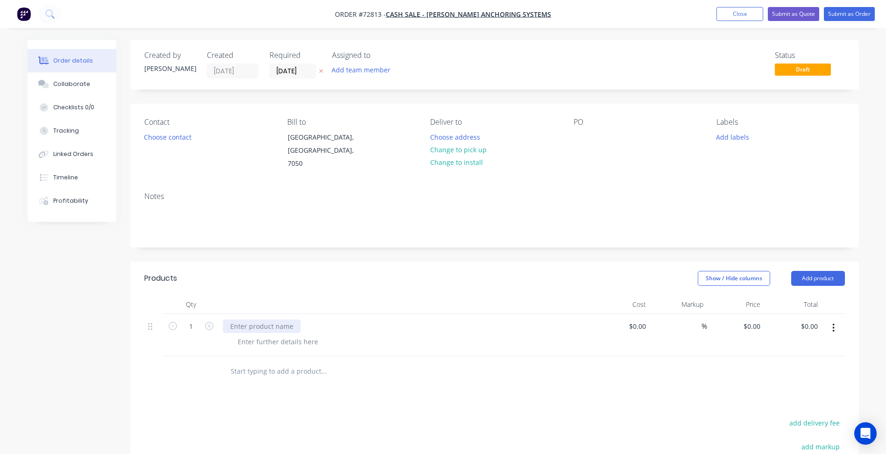
click at [262, 319] on div at bounding box center [262, 326] width 78 height 14
drag, startPoint x: 267, startPoint y: 315, endPoint x: 292, endPoint y: 318, distance: 24.9
click at [267, 319] on div at bounding box center [262, 326] width 78 height 14
click at [258, 319] on div at bounding box center [262, 326] width 78 height 14
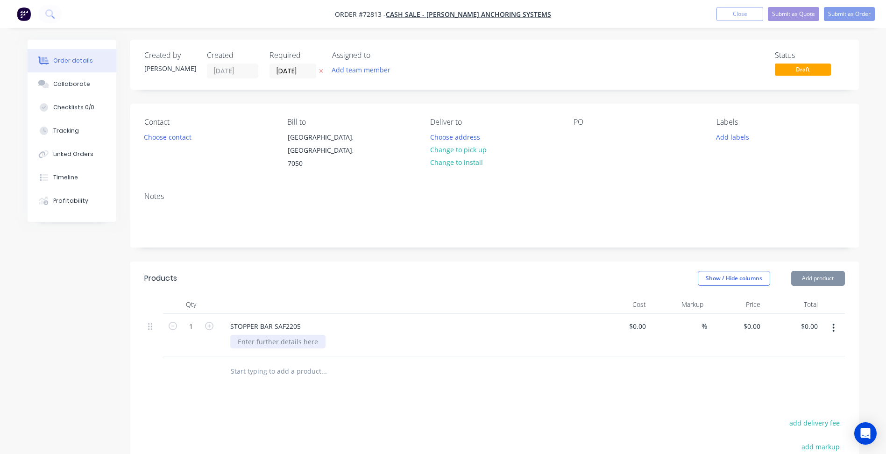
click at [273, 335] on div at bounding box center [277, 342] width 95 height 14
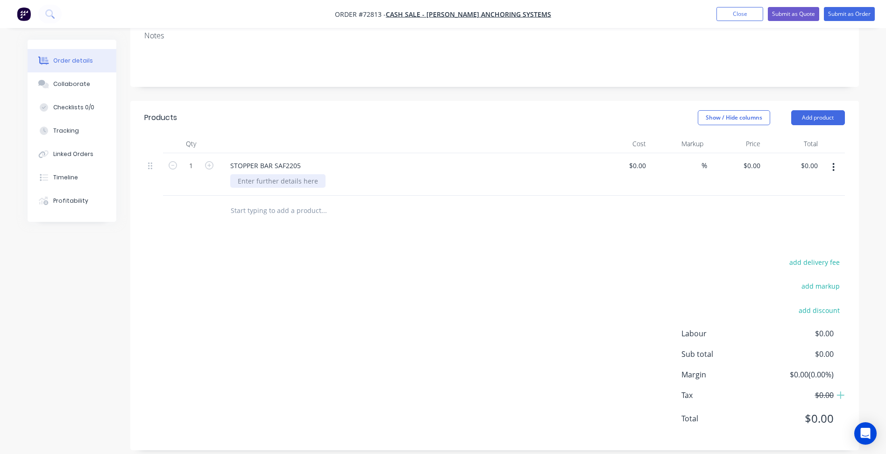
click at [270, 174] on div at bounding box center [277, 181] width 95 height 14
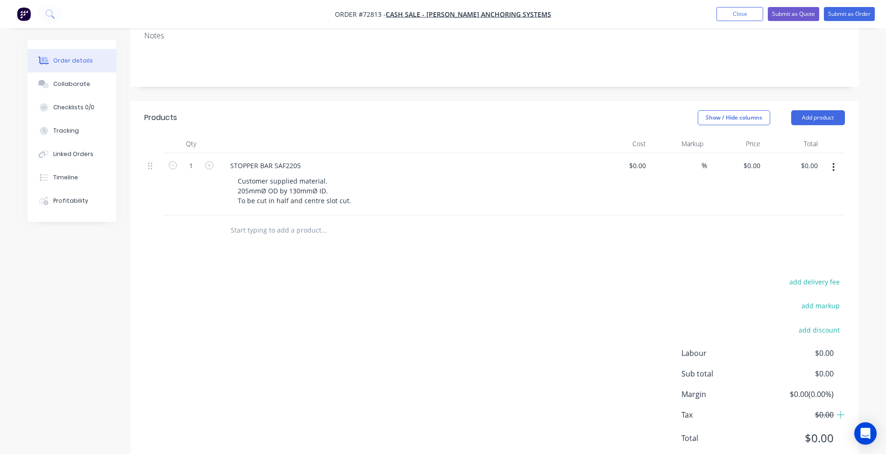
click at [290, 282] on div "add delivery fee add markup add discount Labour $0.00 Sub total $0.00 Margin $0…" at bounding box center [494, 366] width 701 height 180
click at [645, 159] on input "0" at bounding box center [638, 166] width 21 height 14
type input "$0.00"
click at [737, 153] on div "$0.00 $0.00" at bounding box center [735, 184] width 57 height 62
click at [757, 159] on input "0" at bounding box center [758, 166] width 11 height 14
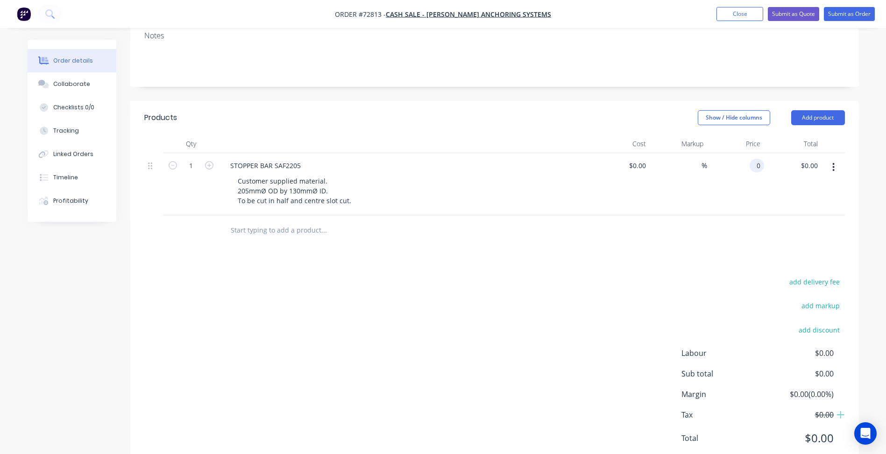
type input "$0.00"
click at [220, 292] on div "add delivery fee add markup add discount Labour $0.00 Sub total $0.00 Margin $0…" at bounding box center [494, 366] width 701 height 180
click at [176, 326] on div "add delivery fee add markup add discount Labour $0.00 Sub total $0.00 Margin $0…" at bounding box center [494, 366] width 701 height 180
click at [318, 261] on div "Products Show / Hide columns Add product Qty Cost Markup Price Total 1 STOPPER …" at bounding box center [494, 285] width 729 height 369
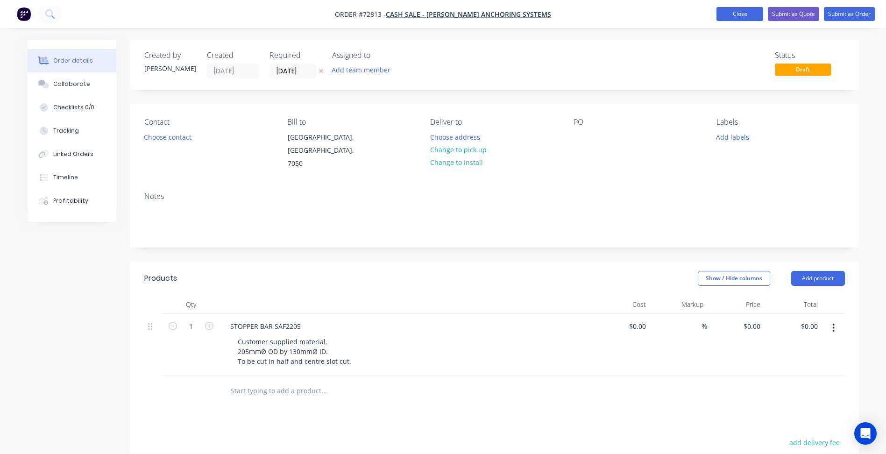
click at [749, 16] on button "Close" at bounding box center [739, 14] width 47 height 14
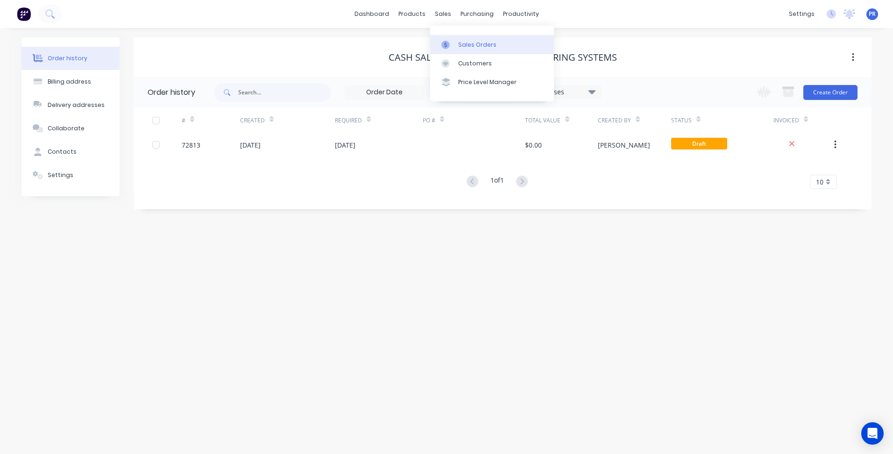
click at [472, 51] on link "Sales Orders" at bounding box center [492, 44] width 124 height 19
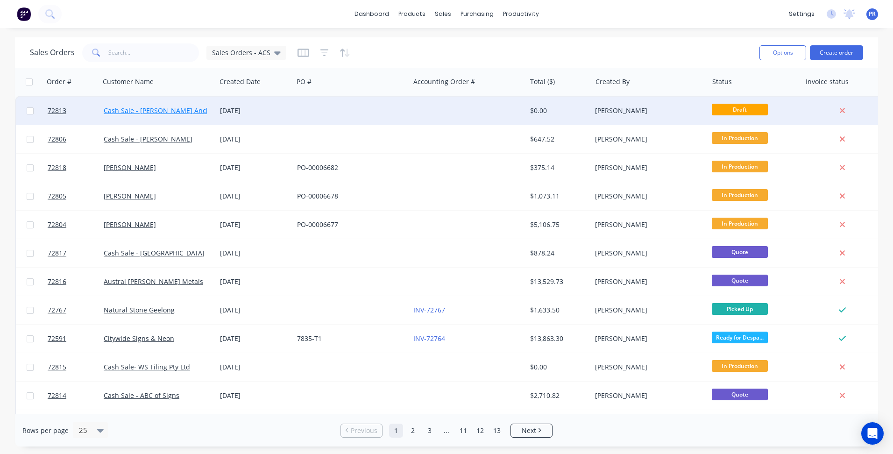
click at [177, 108] on link "Cash Sale - [PERSON_NAME] Anchoring Systems" at bounding box center [179, 110] width 150 height 9
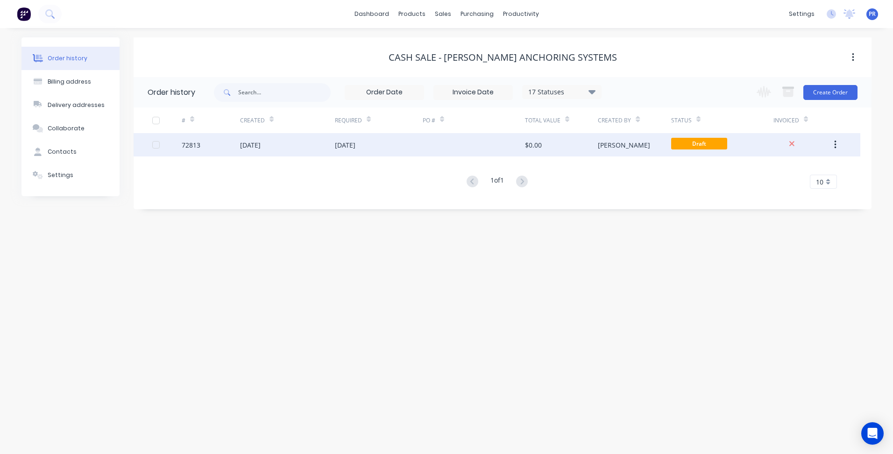
click at [569, 137] on div "$0.00" at bounding box center [561, 144] width 73 height 23
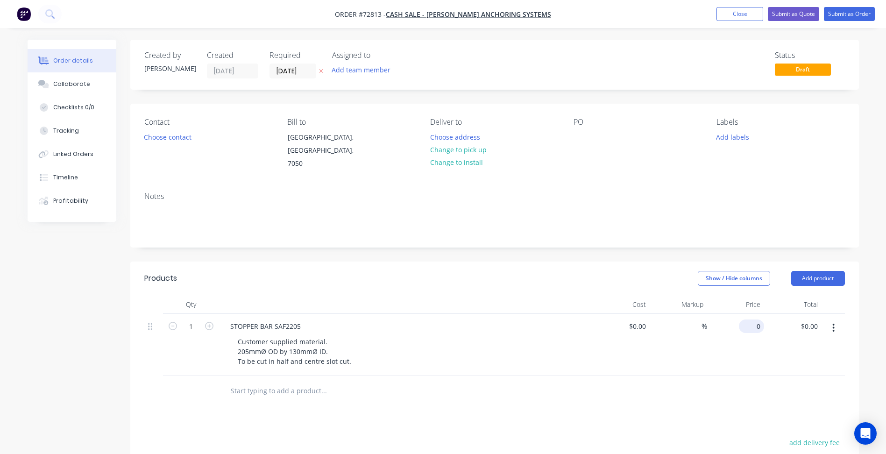
click at [758, 319] on input "0" at bounding box center [753, 326] width 21 height 14
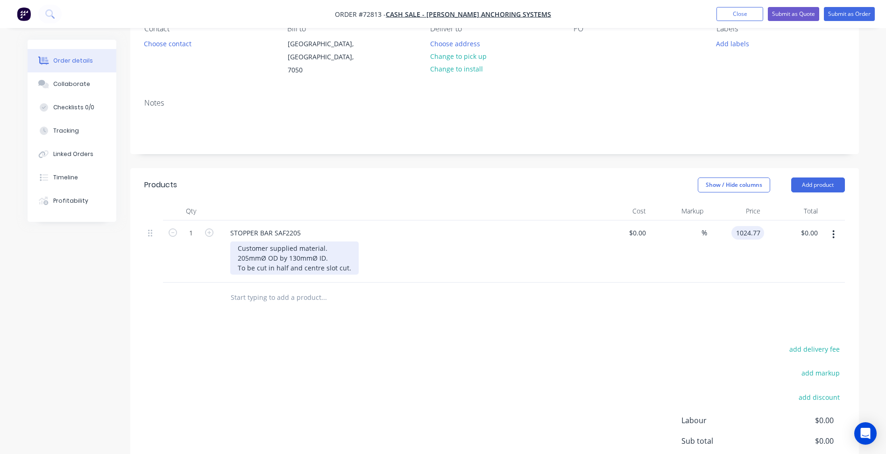
type input "$1,024.77"
click at [349, 262] on div "Customer supplied material. 205mmØ OD by 130mmØ ID. To be cut in half and centr…" at bounding box center [294, 257] width 128 height 33
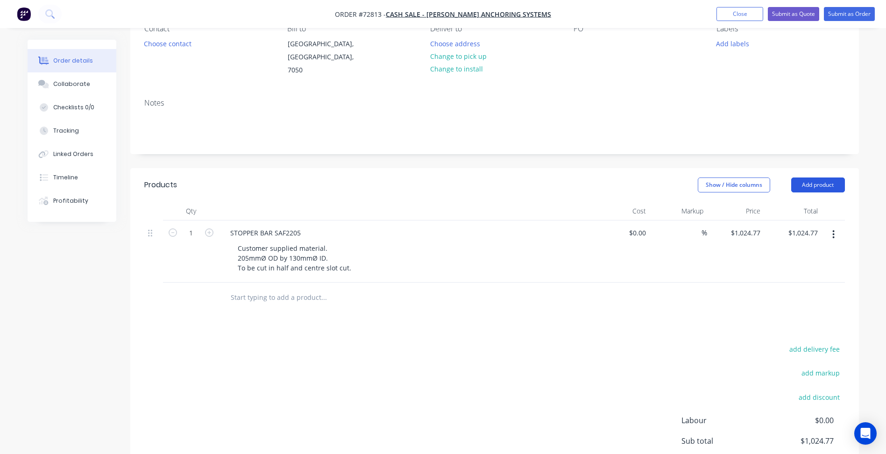
click at [805, 177] on button "Add product" at bounding box center [818, 184] width 54 height 15
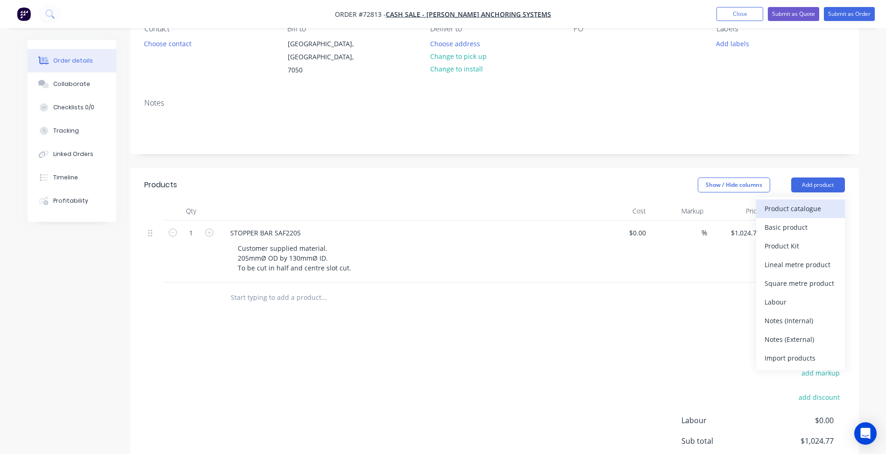
click at [795, 202] on div "Product catalogue" at bounding box center [801, 209] width 72 height 14
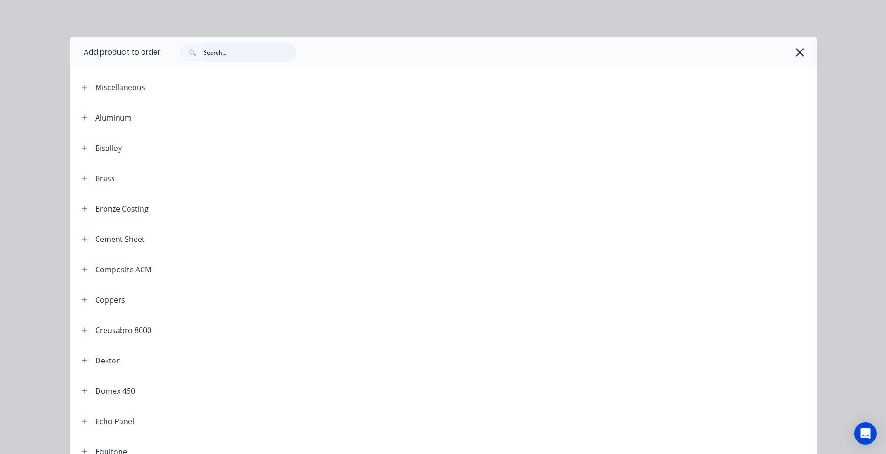
click at [245, 55] on input "text" at bounding box center [250, 52] width 92 height 19
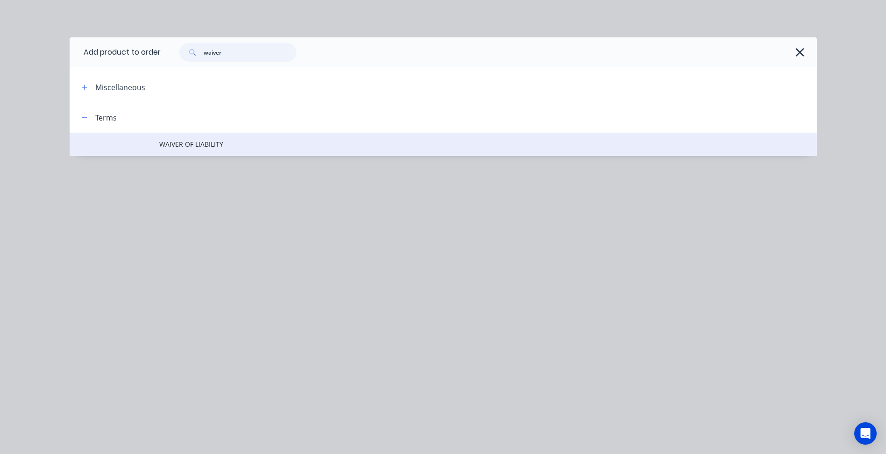
type input "waiver"
click at [208, 136] on td "WAIVER OF LIABILITY" at bounding box center [488, 144] width 658 height 23
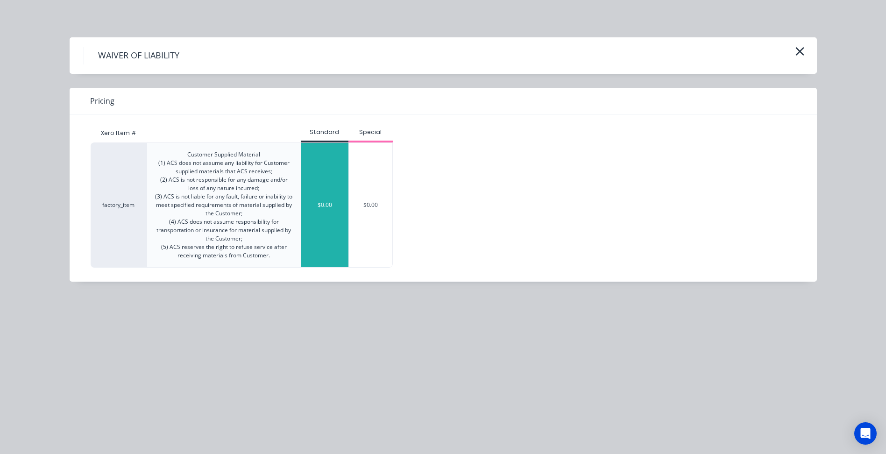
click at [328, 179] on div "$0.00" at bounding box center [324, 205] width 47 height 124
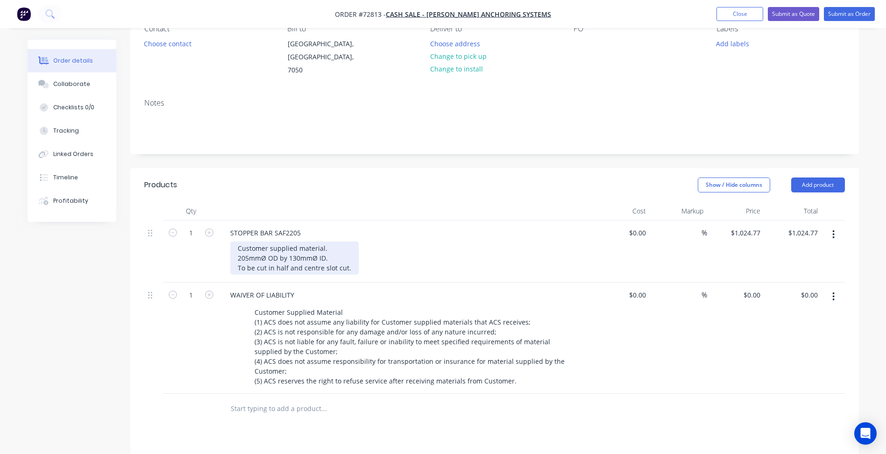
click at [344, 260] on div "Customer supplied material. 205mmØ OD by 130mmØ ID. To be cut in half and centr…" at bounding box center [294, 257] width 128 height 33
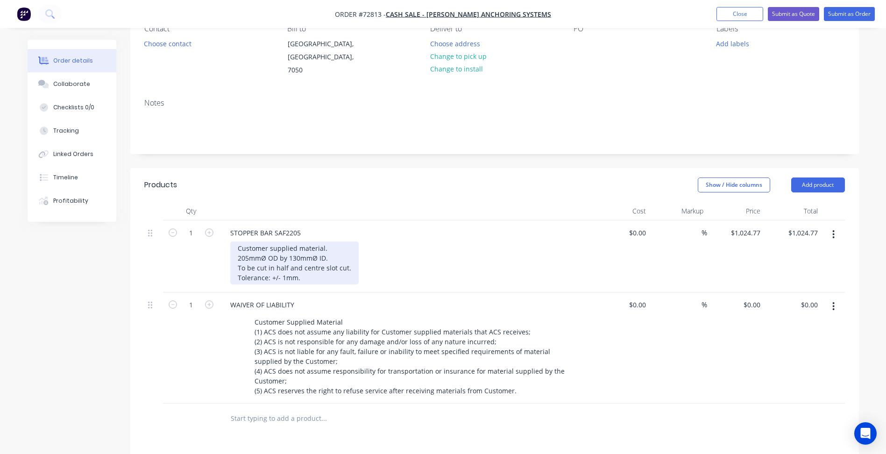
drag, startPoint x: 314, startPoint y: 272, endPoint x: 264, endPoint y: 278, distance: 49.9
click at [314, 272] on div "Customer supplied material. 205mmØ OD by 130mmØ ID. To be cut in half and centr…" at bounding box center [294, 262] width 128 height 43
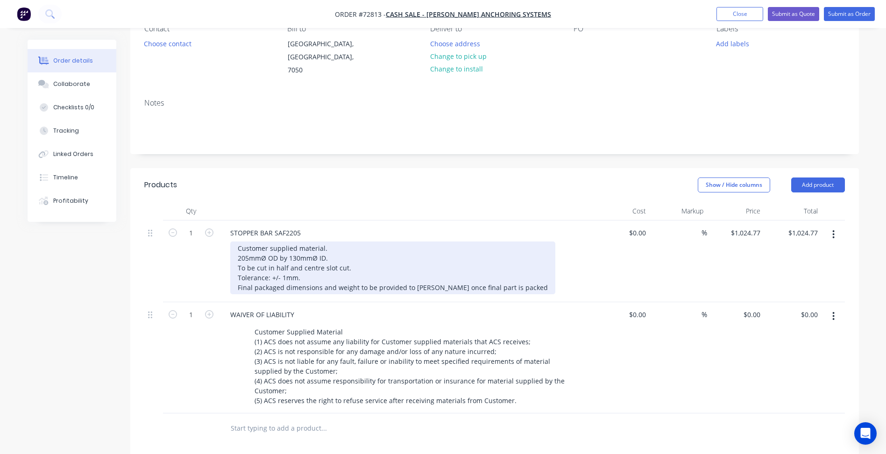
click at [347, 260] on div "Customer supplied material. 205mmØ OD by 130mmØ ID. To be cut in half and centr…" at bounding box center [392, 267] width 325 height 53
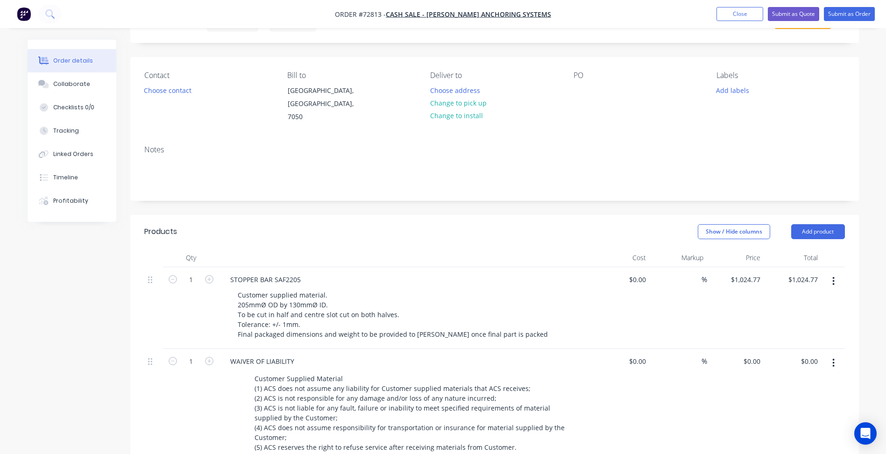
scroll to position [0, 0]
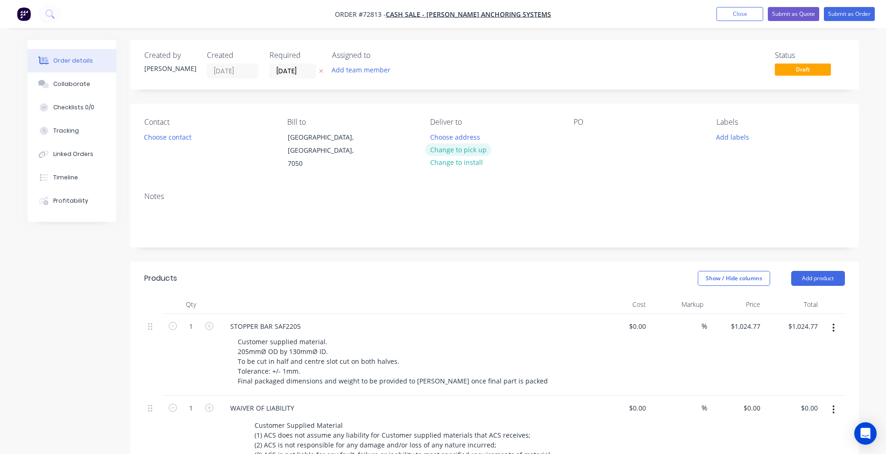
click at [461, 150] on button "Change to pick up" at bounding box center [458, 149] width 66 height 13
click at [185, 140] on button "Choose contact" at bounding box center [167, 136] width 57 height 13
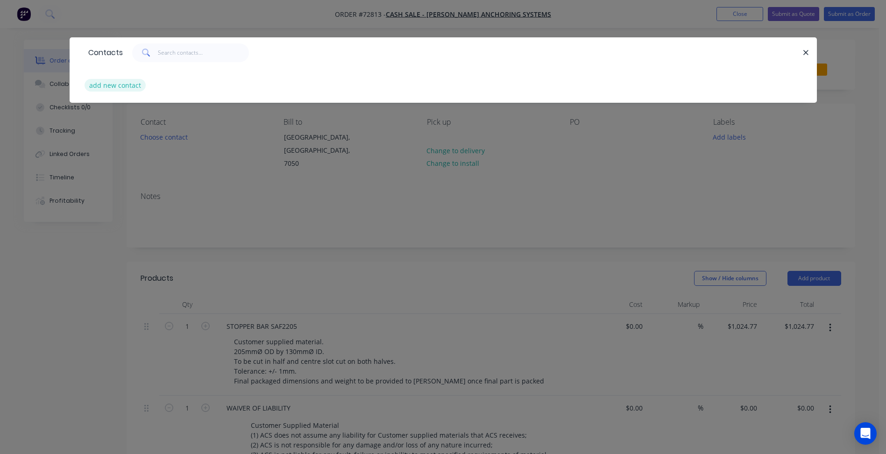
click at [129, 88] on button "add new contact" at bounding box center [116, 85] width 62 height 13
select select "AU"
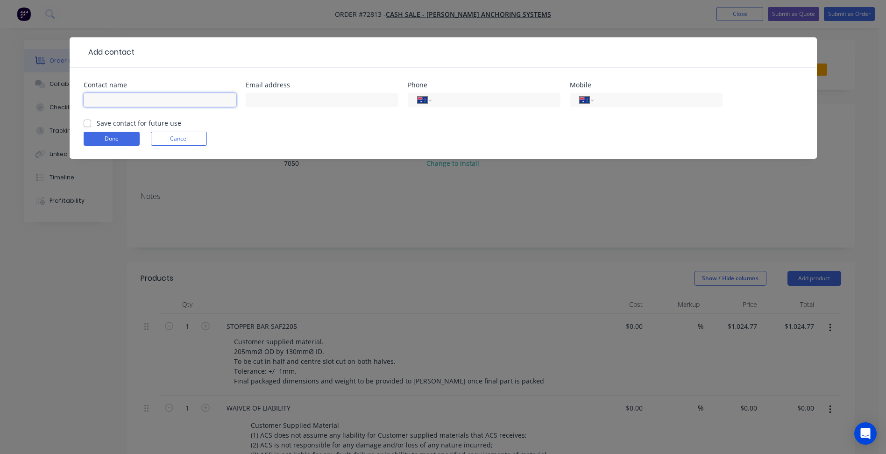
click at [124, 100] on input "text" at bounding box center [160, 100] width 153 height 14
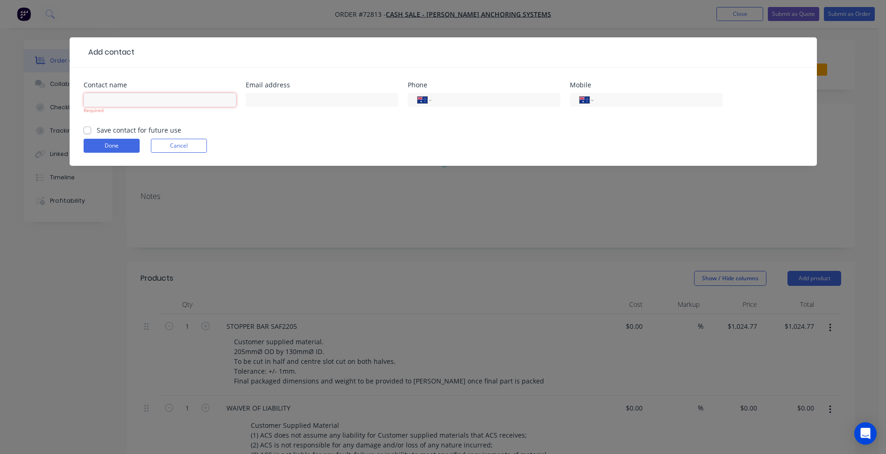
click at [186, 98] on input "text" at bounding box center [160, 100] width 153 height 14
type input "Abbas Sunasara"
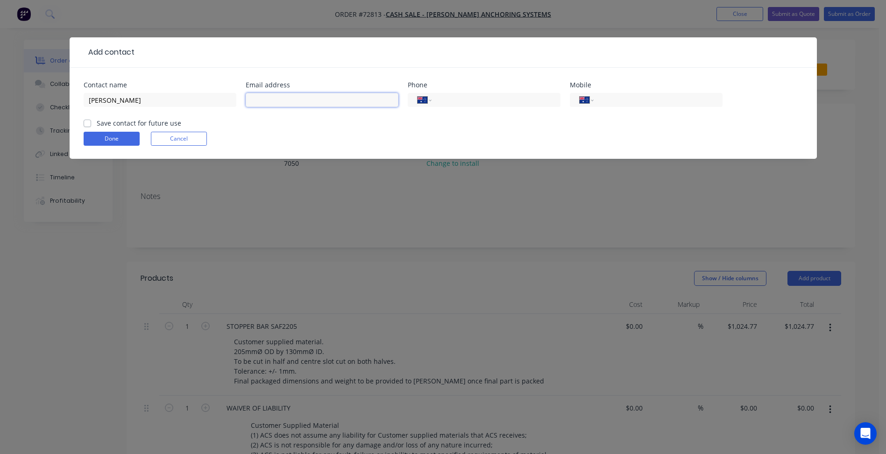
click at [289, 103] on input "text" at bounding box center [322, 100] width 153 height 14
paste input "Abbas.Sunasara@Muir.com.au"
type input "Abbas.Sunasara@Muir.com.au"
click at [481, 99] on input "tel" at bounding box center [494, 100] width 112 height 11
type input "(03) 6229 0642"
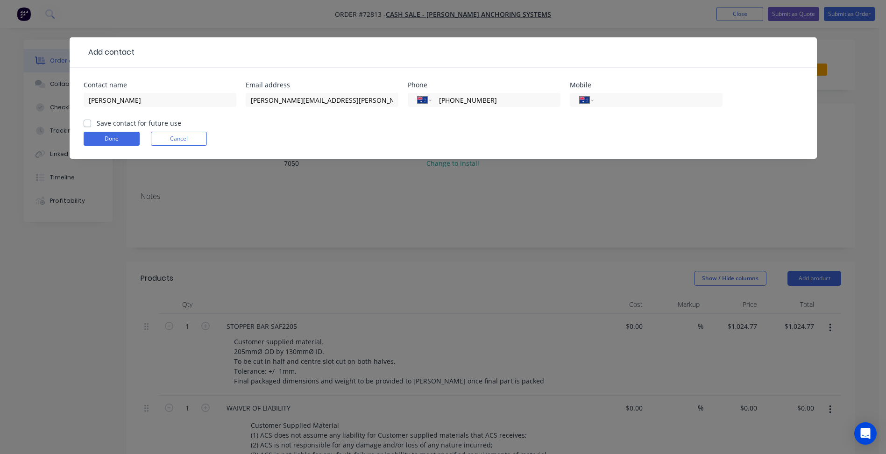
click at [322, 127] on form "Contact name Abbas Sunasara Email address Abbas.Sunasara@Muir.com.au Phone Inte…" at bounding box center [443, 120] width 719 height 77
click at [138, 122] on label "Save contact for future use" at bounding box center [139, 123] width 85 height 10
click at [91, 122] on input "Save contact for future use" at bounding box center [87, 122] width 7 height 9
checkbox input "true"
click at [107, 139] on button "Done" at bounding box center [112, 139] width 56 height 14
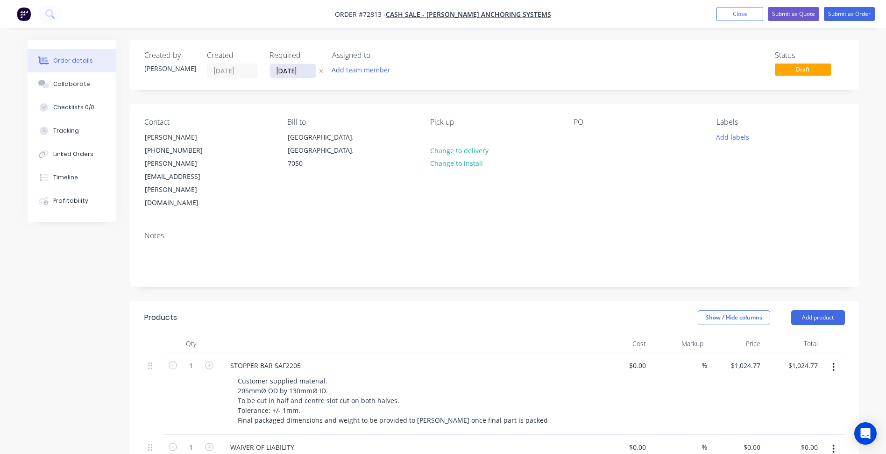
click at [296, 75] on input "17/09/25" at bounding box center [293, 71] width 46 height 14
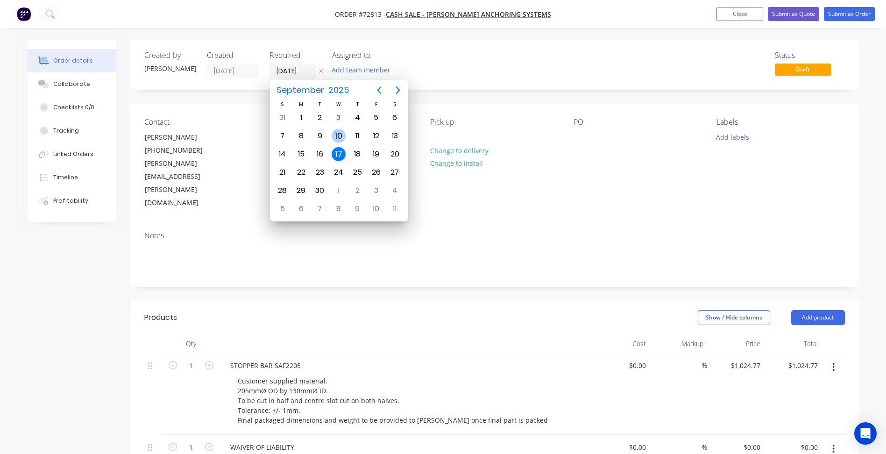
click at [344, 137] on div "10" at bounding box center [339, 136] width 14 height 14
type input "[DATE]"
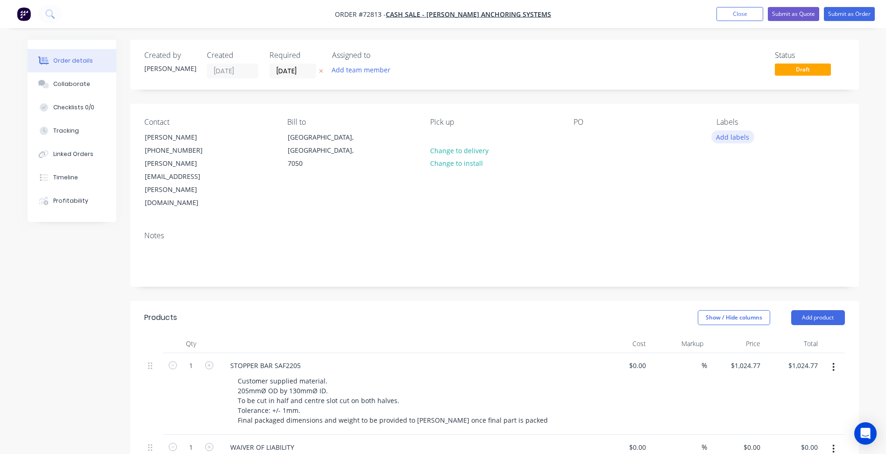
click at [737, 136] on button "Add labels" at bounding box center [732, 136] width 43 height 13
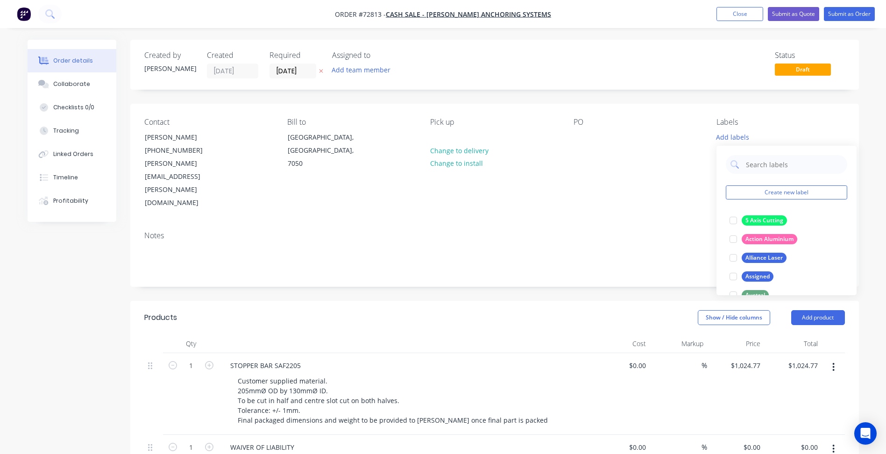
scroll to position [93, 0]
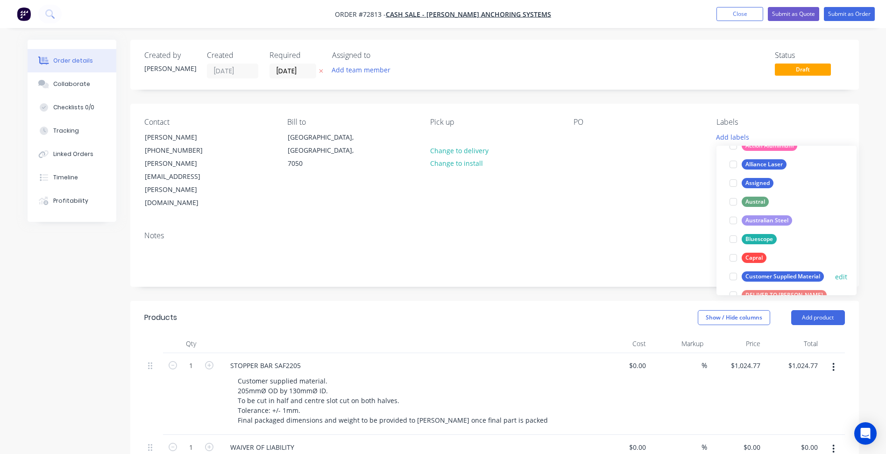
click at [732, 280] on div at bounding box center [733, 276] width 19 height 19
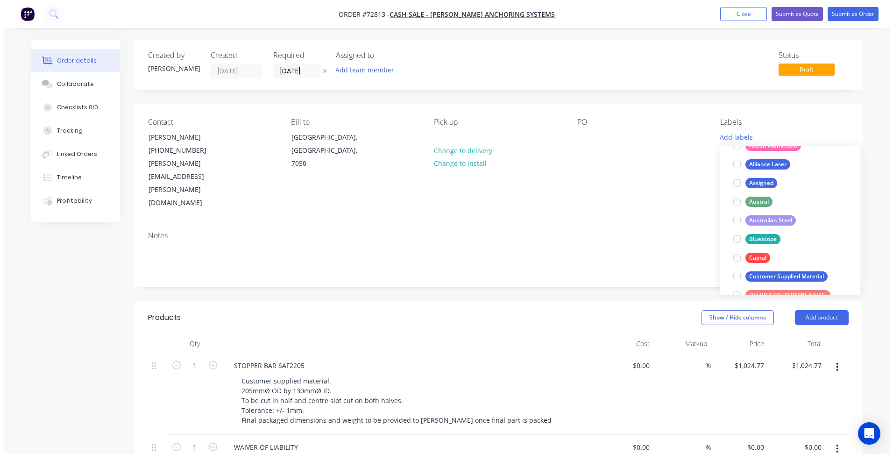
scroll to position [0, 0]
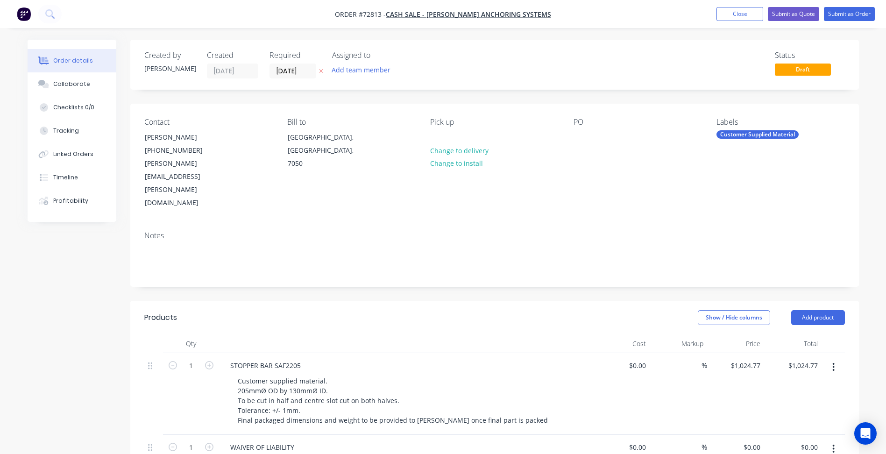
click at [694, 85] on div "Created by Patrick Created 03/09/25 Required 10/09/25 Assigned to Add team memb…" at bounding box center [494, 65] width 729 height 50
click at [790, 17] on button "Submit as Quote" at bounding box center [793, 14] width 51 height 14
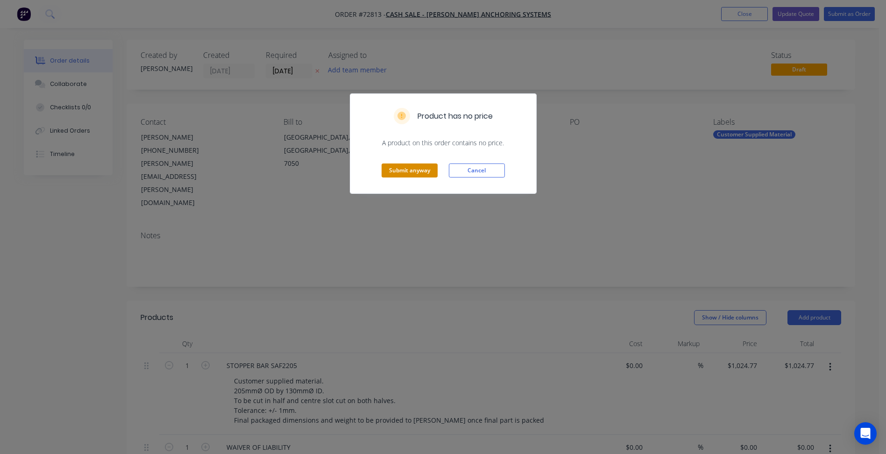
click at [415, 167] on button "Submit anyway" at bounding box center [410, 170] width 56 height 14
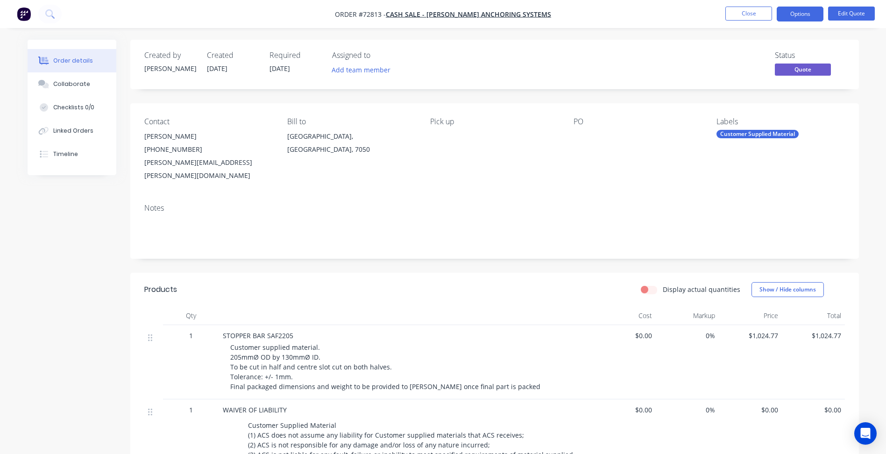
click at [809, 4] on nav "Order #72813 - Cash Sale - Muir Anchoring Systems Close Options Edit Quote" at bounding box center [443, 14] width 886 height 28
click at [797, 16] on button "Options" at bounding box center [800, 14] width 47 height 15
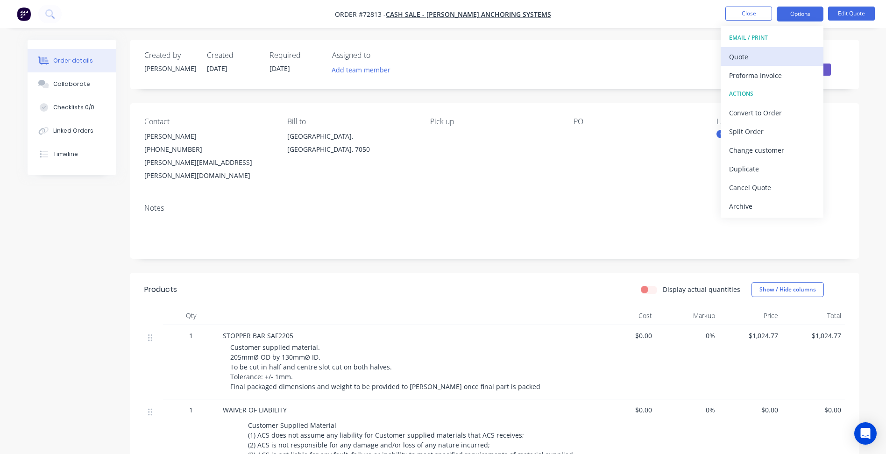
click at [750, 61] on div "Quote" at bounding box center [772, 57] width 86 height 14
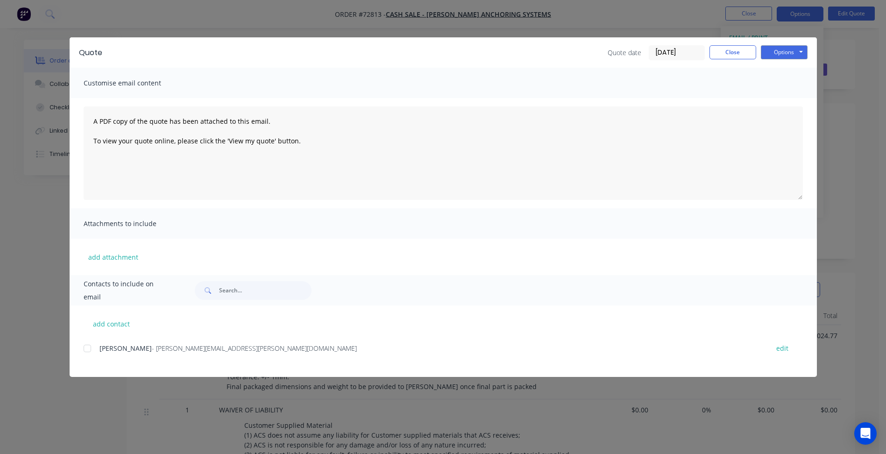
click at [794, 60] on div "Quote Quote date 03/09/25 Close Options Preview Print Email" at bounding box center [443, 52] width 747 height 30
click at [794, 55] on button "Options" at bounding box center [784, 52] width 47 height 14
click at [778, 69] on button "Preview" at bounding box center [791, 68] width 60 height 15
click at [742, 54] on button "Close" at bounding box center [732, 52] width 47 height 14
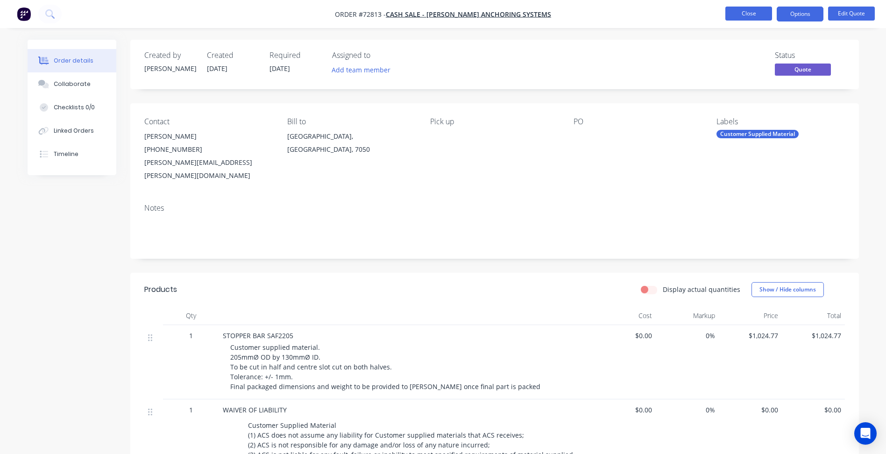
click at [754, 18] on button "Close" at bounding box center [748, 14] width 47 height 14
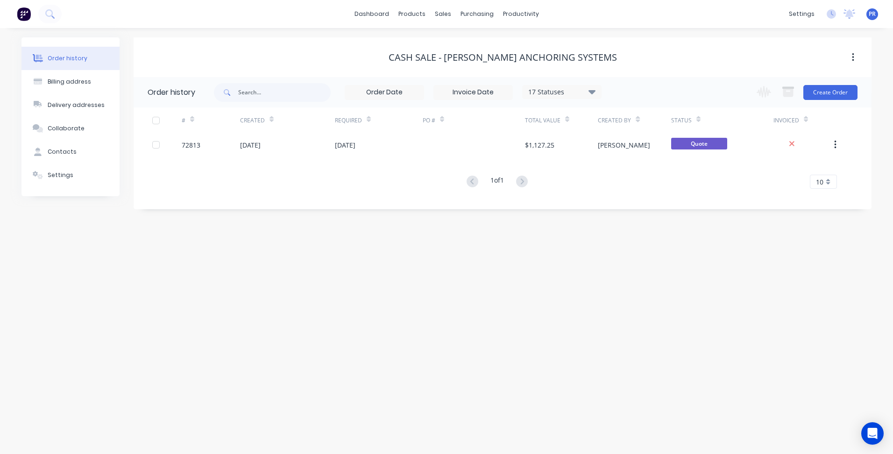
click div "Sales Orders"
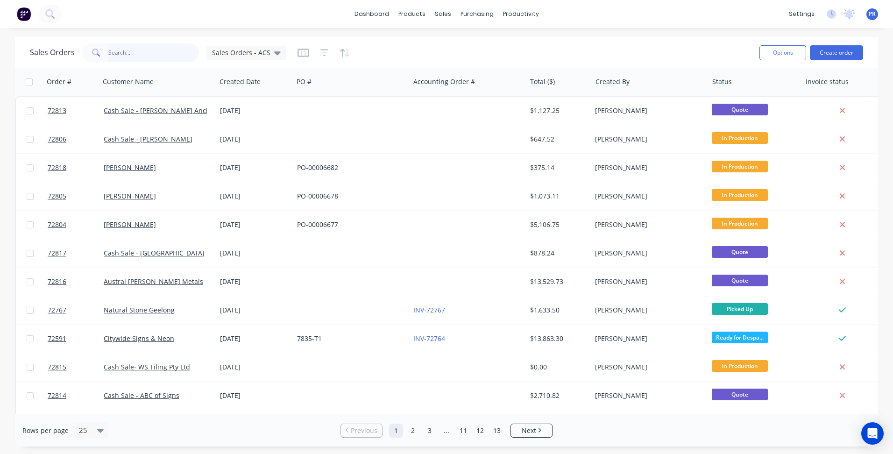
click at [144, 51] on input "text" at bounding box center [153, 52] width 91 height 19
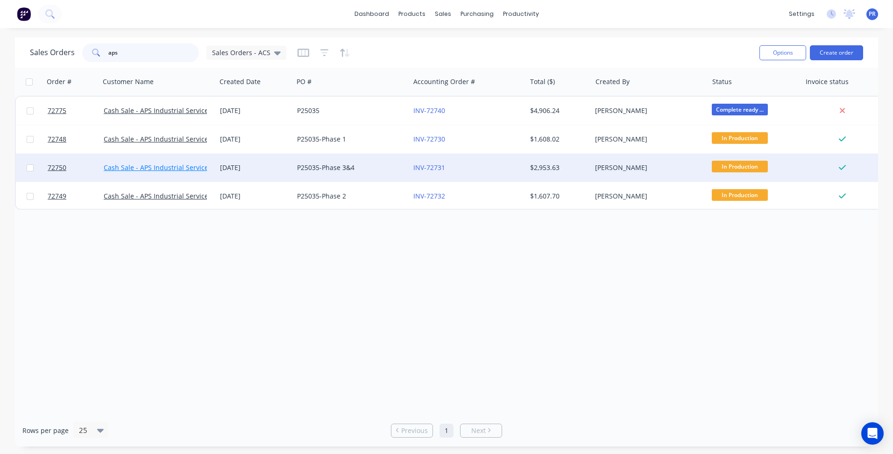
type input "aps"
click at [185, 170] on link "Cash Sale - APS Industrial Services" at bounding box center [158, 167] width 108 height 9
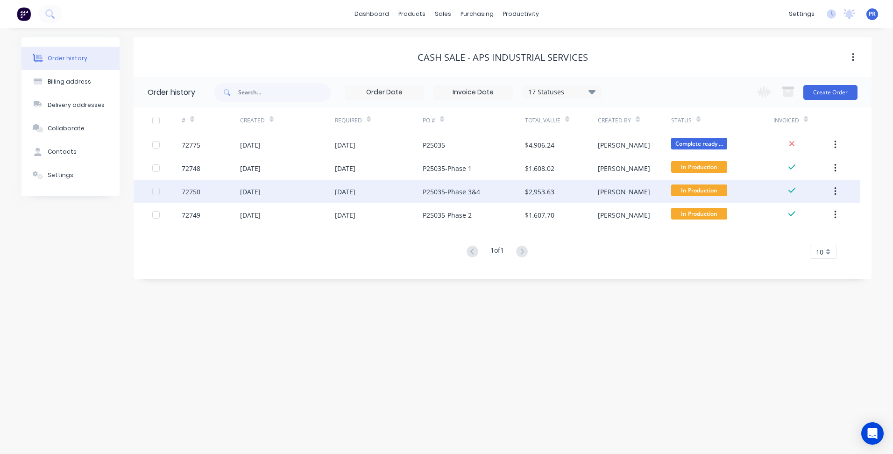
click at [411, 191] on div "[DATE]" at bounding box center [379, 191] width 88 height 23
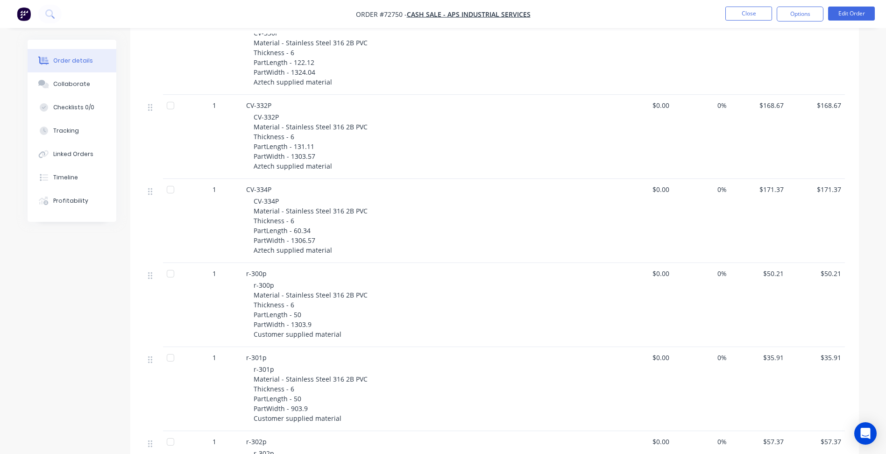
scroll to position [1027, 0]
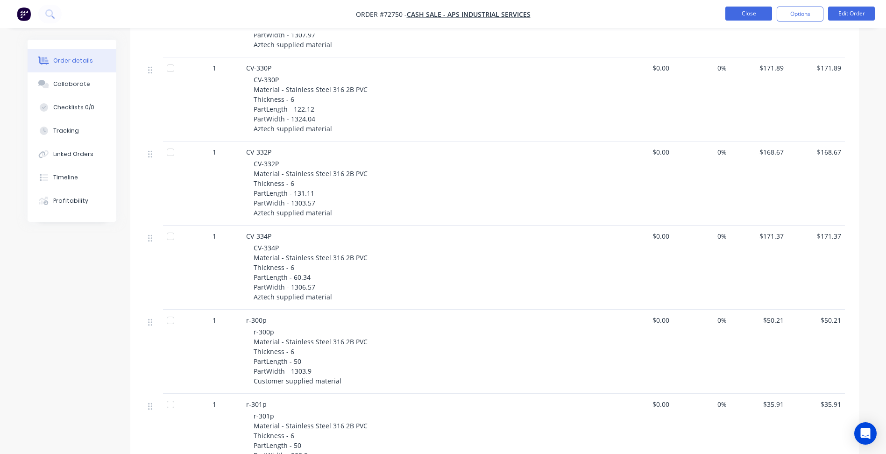
click at [747, 13] on button "Close" at bounding box center [748, 14] width 47 height 14
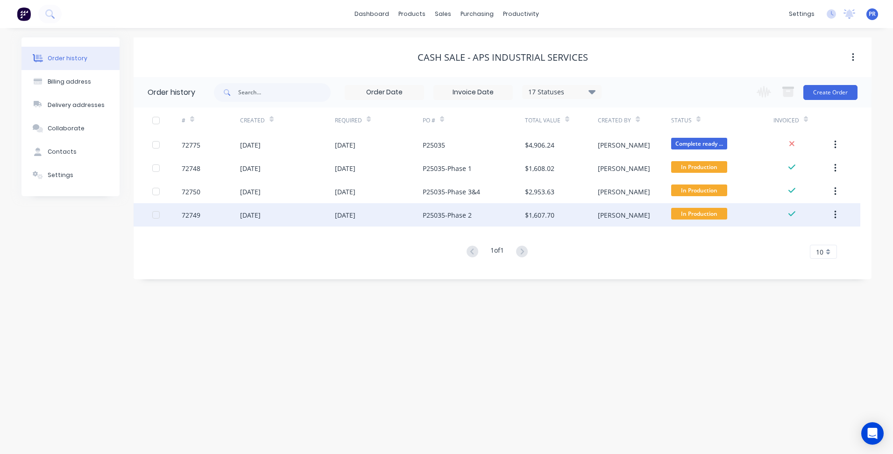
click at [437, 214] on div "P25035-Phase 2" at bounding box center [447, 215] width 49 height 10
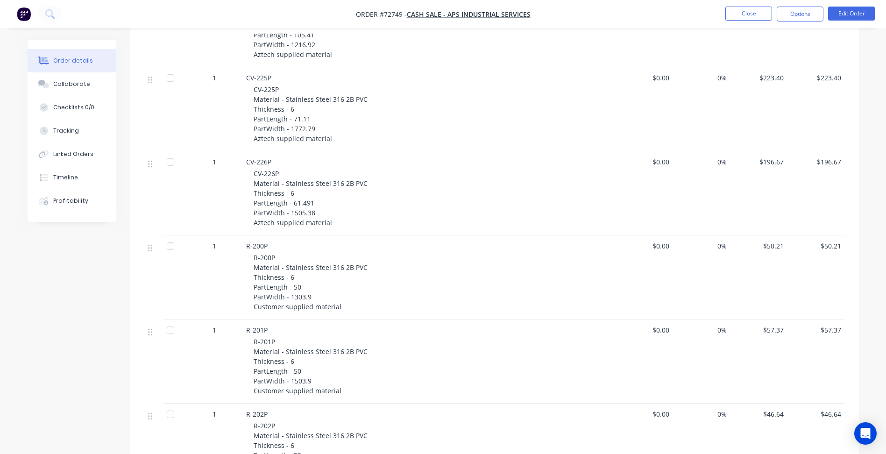
scroll to position [794, 0]
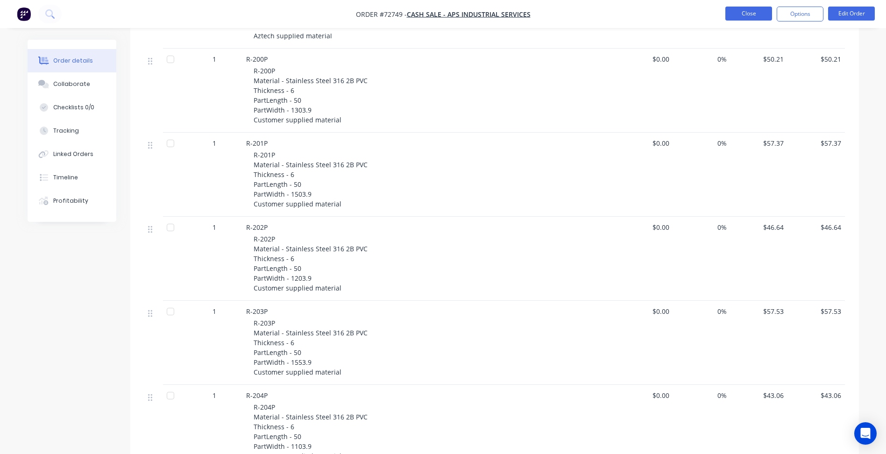
click at [742, 10] on button "Close" at bounding box center [748, 14] width 47 height 14
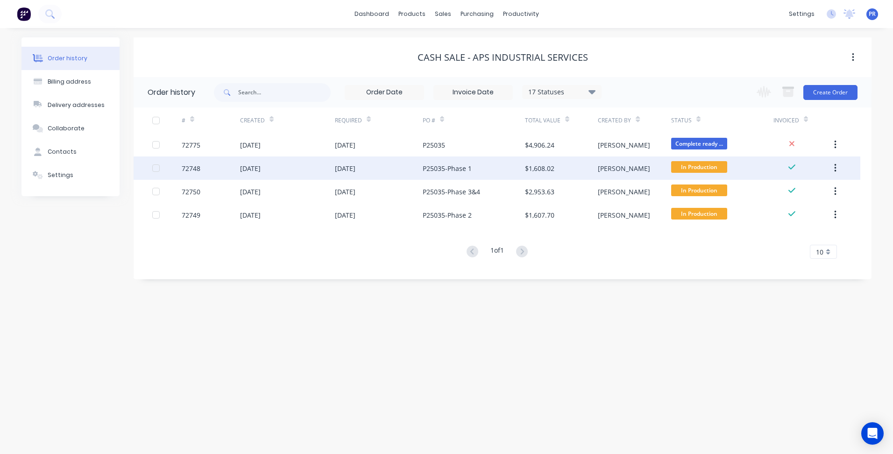
click at [482, 172] on div "P25035-Phase 1" at bounding box center [474, 167] width 102 height 23
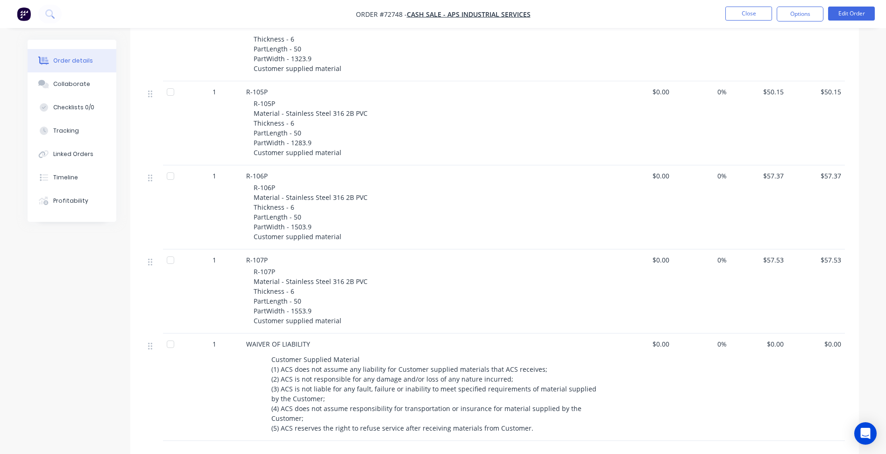
scroll to position [948, 0]
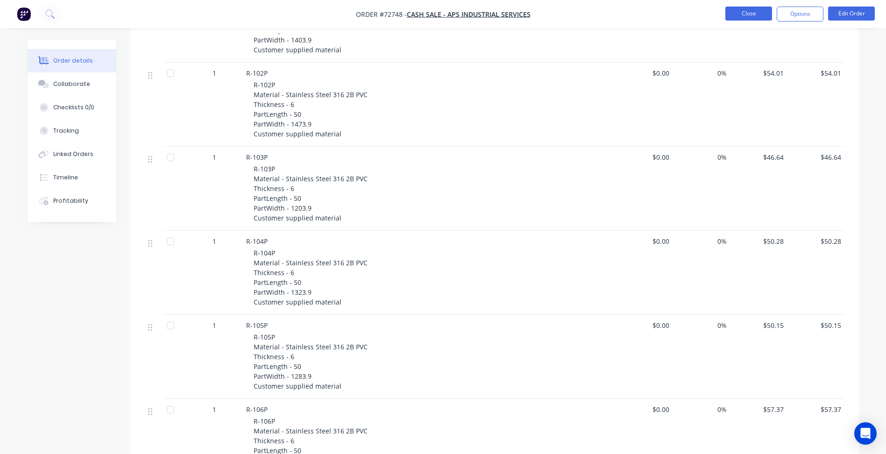
click at [753, 11] on button "Close" at bounding box center [748, 14] width 47 height 14
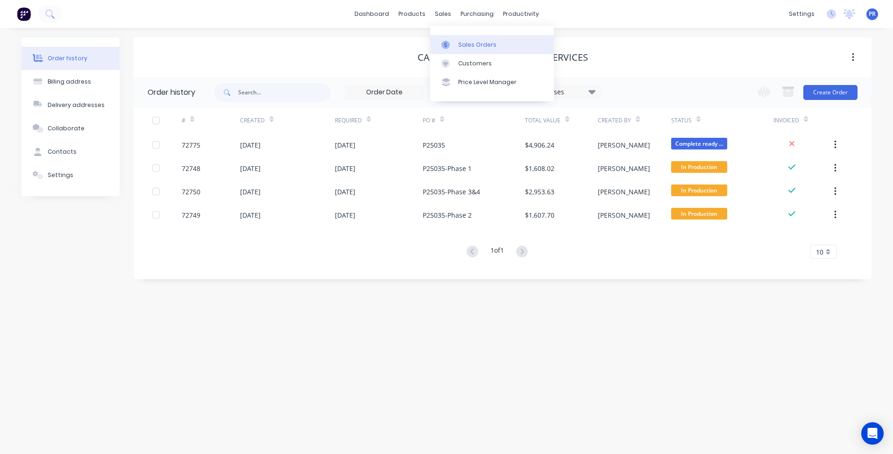
click at [467, 42] on div "Sales Orders" at bounding box center [477, 45] width 38 height 8
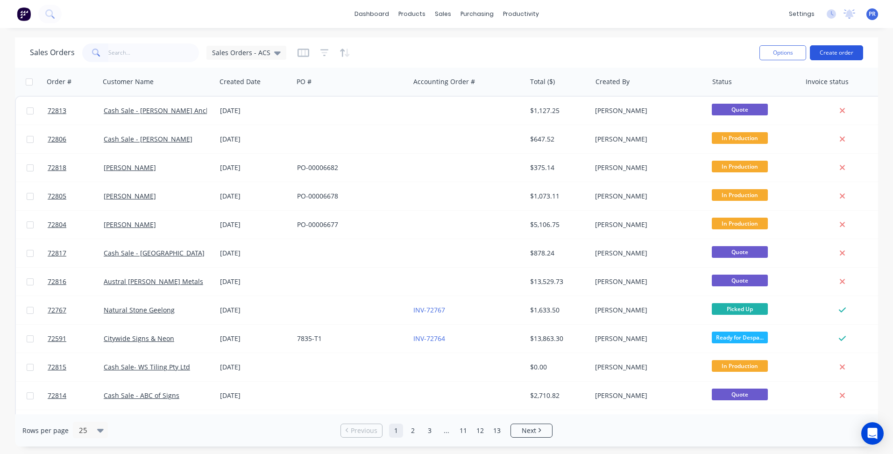
click at [829, 53] on button "Create order" at bounding box center [836, 52] width 53 height 15
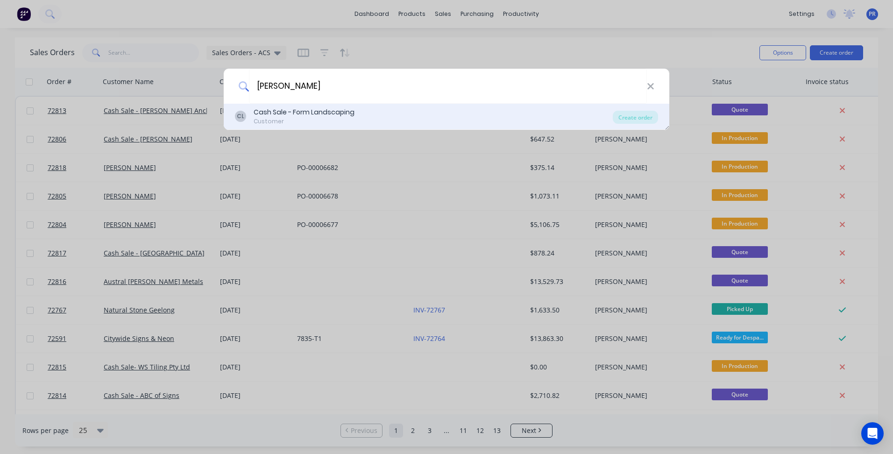
type input "[PERSON_NAME]"
click at [316, 113] on div "Cash Sale - Form Landscaping" at bounding box center [304, 112] width 101 height 10
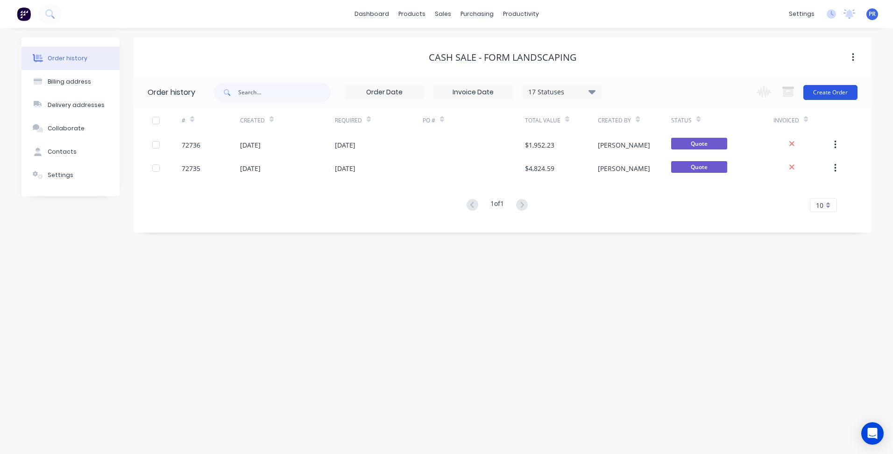
click at [824, 94] on button "Create Order" at bounding box center [830, 92] width 54 height 15
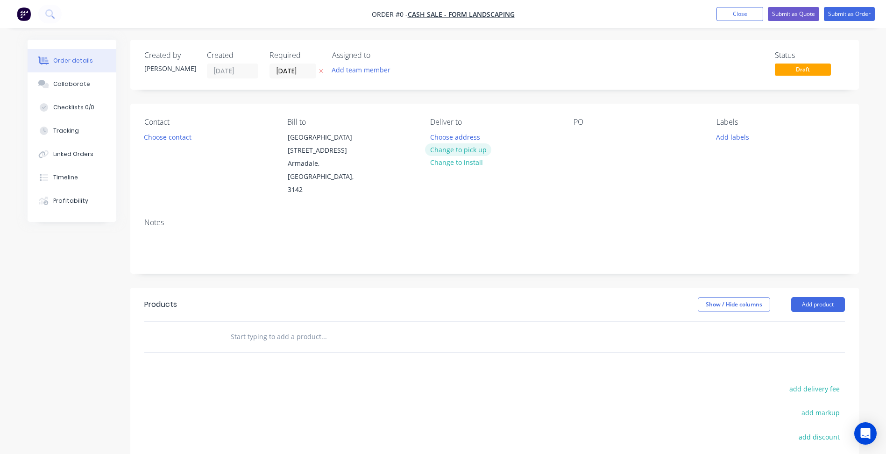
click at [466, 152] on button "Change to pick up" at bounding box center [458, 149] width 66 height 13
click at [443, 148] on button "Change to delivery" at bounding box center [459, 150] width 68 height 13
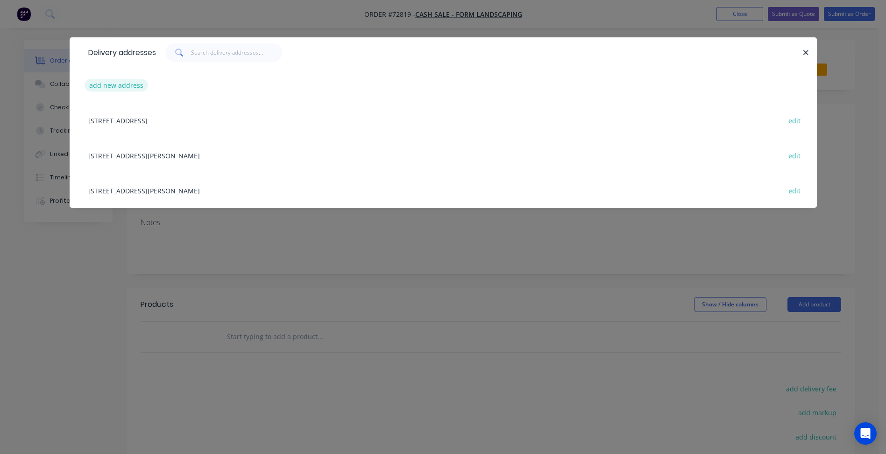
click at [114, 83] on button "add new address" at bounding box center [117, 85] width 64 height 13
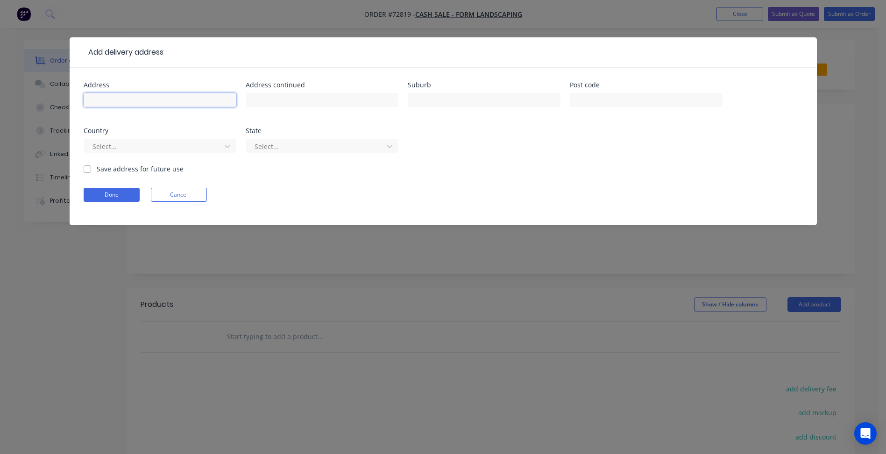
click at [139, 98] on input "text" at bounding box center [160, 100] width 153 height 14
type input "[STREET_ADDRESS]"
click at [273, 95] on input "text" at bounding box center [322, 100] width 153 height 14
type input "Toorak"
click at [440, 101] on input "text" at bounding box center [484, 100] width 153 height 14
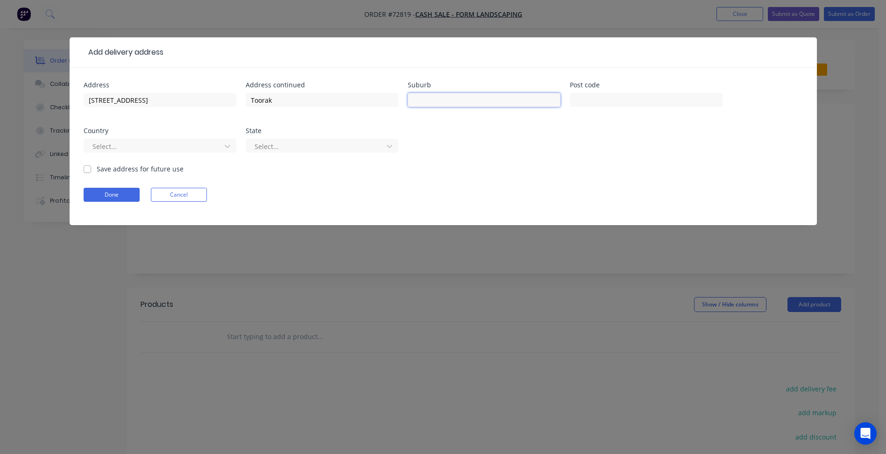
click at [430, 98] on input "text" at bounding box center [484, 100] width 153 height 14
click at [260, 103] on input "Toorak" at bounding box center [322, 100] width 153 height 14
click at [503, 96] on input "text" at bounding box center [484, 100] width 153 height 14
paste input "Toorak"
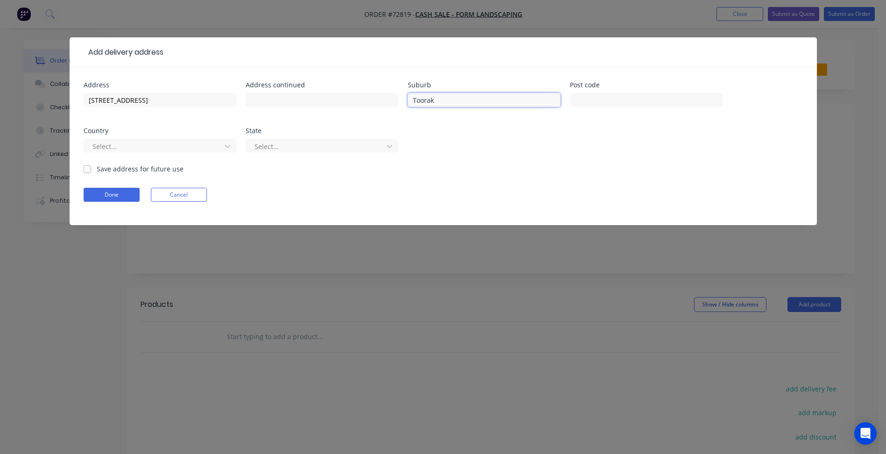
type input "Toorak"
type input "3142"
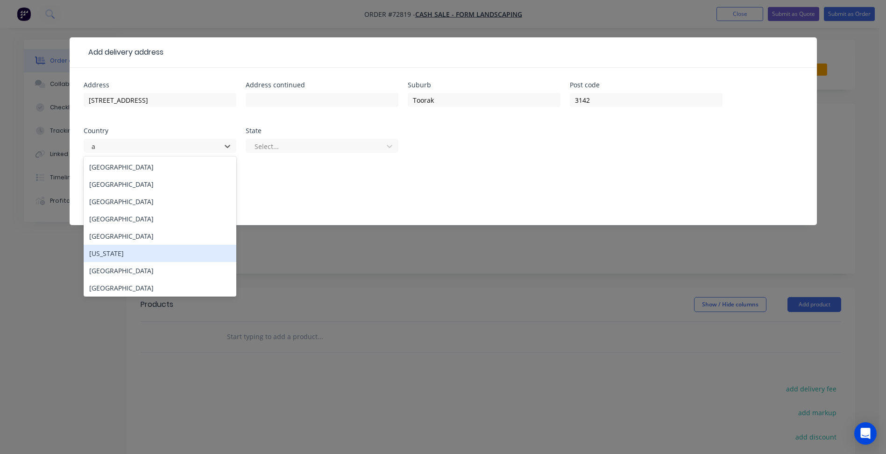
type input "au"
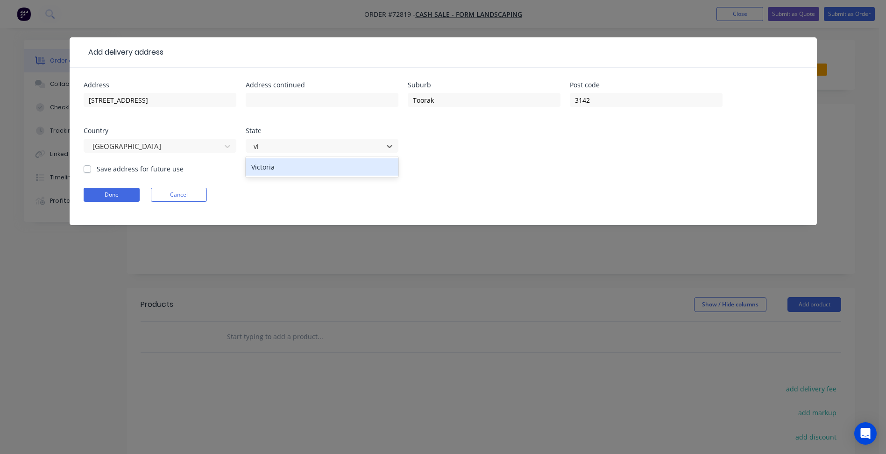
type input "vic"
click at [155, 164] on label "Save address for future use" at bounding box center [140, 169] width 87 height 10
click at [91, 164] on input "Save address for future use" at bounding box center [87, 168] width 7 height 9
checkbox input "true"
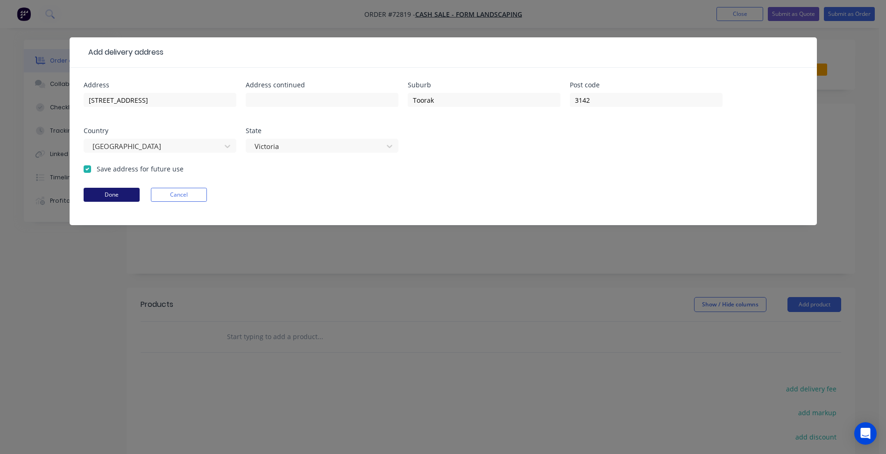
click at [126, 197] on button "Done" at bounding box center [112, 195] width 56 height 14
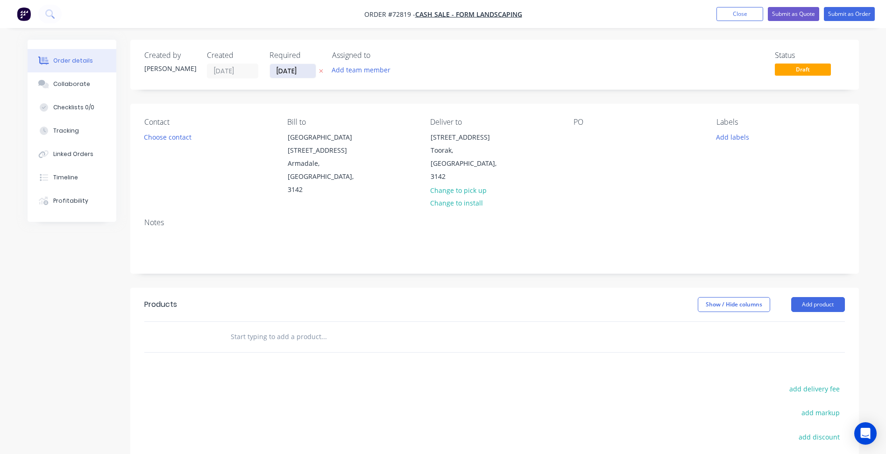
click at [283, 71] on input "[DATE]" at bounding box center [293, 71] width 46 height 14
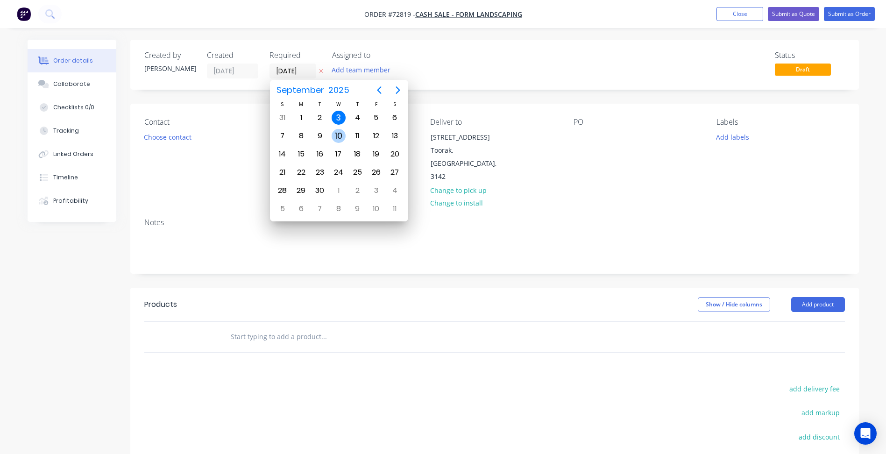
click at [341, 136] on div "10" at bounding box center [339, 136] width 14 height 14
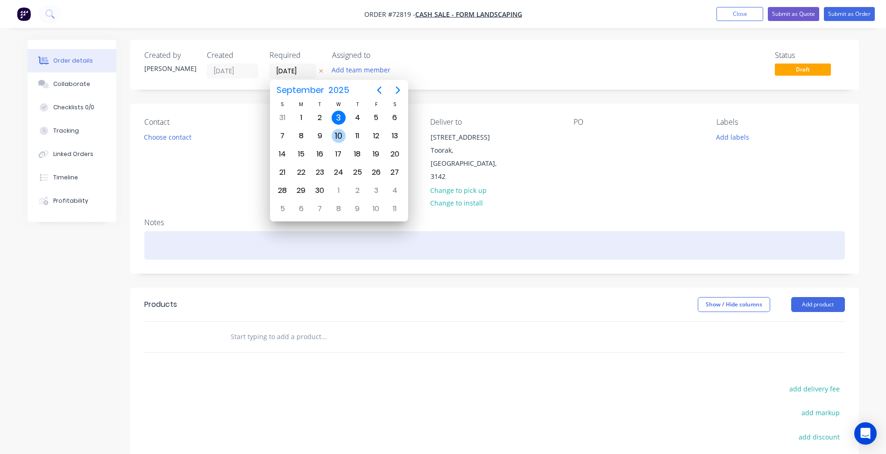
type input "[DATE]"
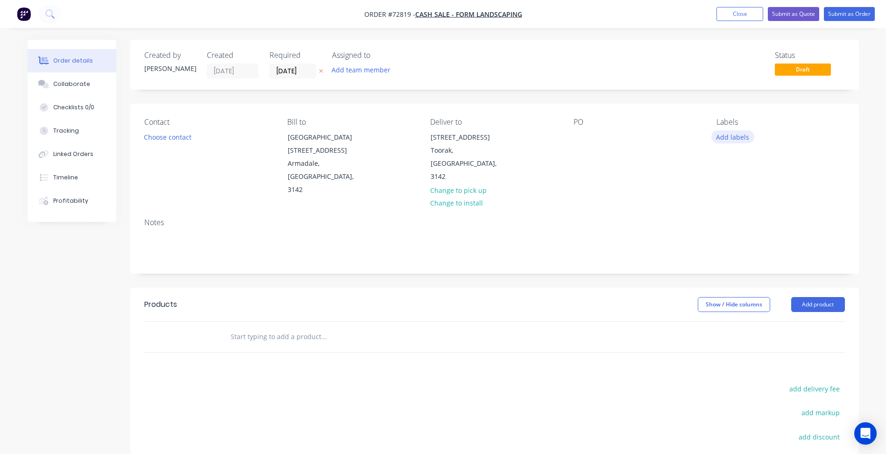
click at [729, 136] on button "Add labels" at bounding box center [732, 136] width 43 height 13
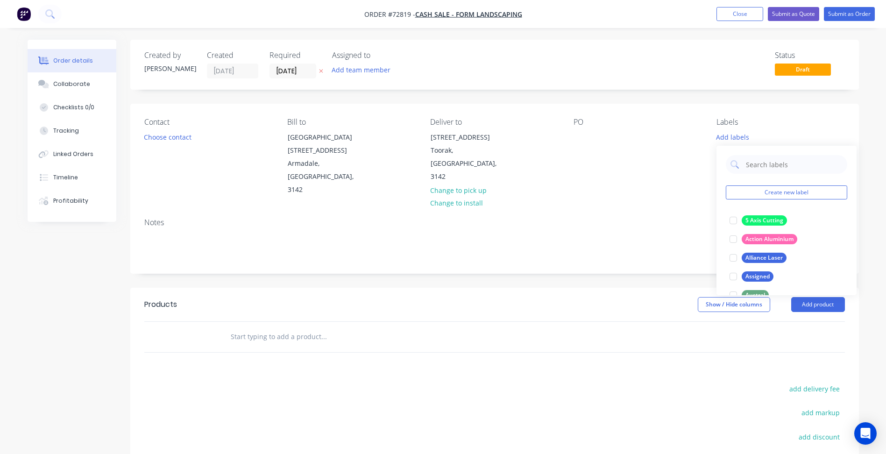
scroll to position [93, 0]
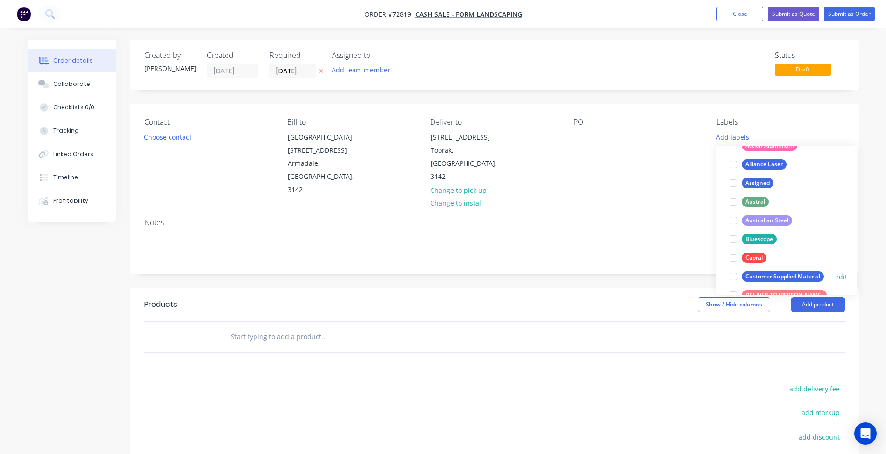
click at [731, 276] on div at bounding box center [733, 276] width 19 height 19
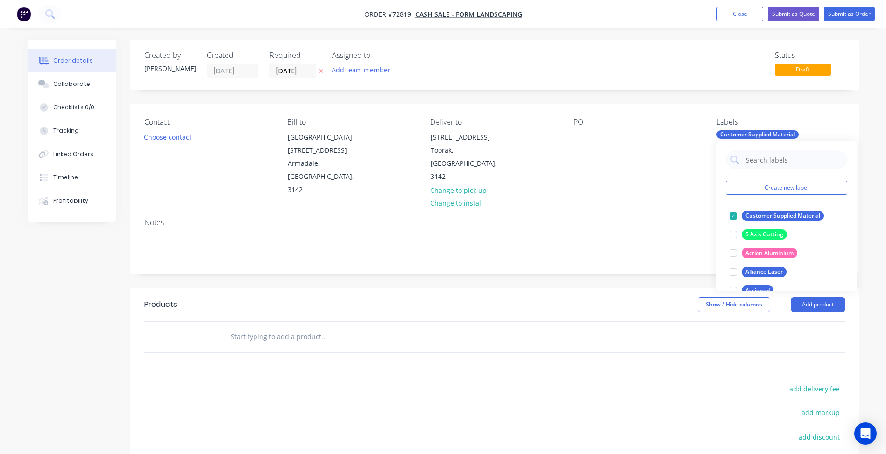
click at [628, 322] on div at bounding box center [494, 337] width 701 height 30
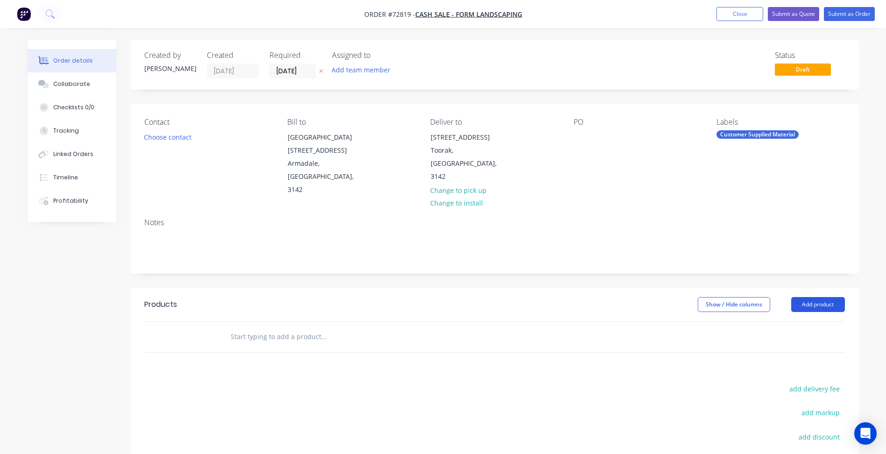
click at [800, 297] on button "Add product" at bounding box center [818, 304] width 54 height 15
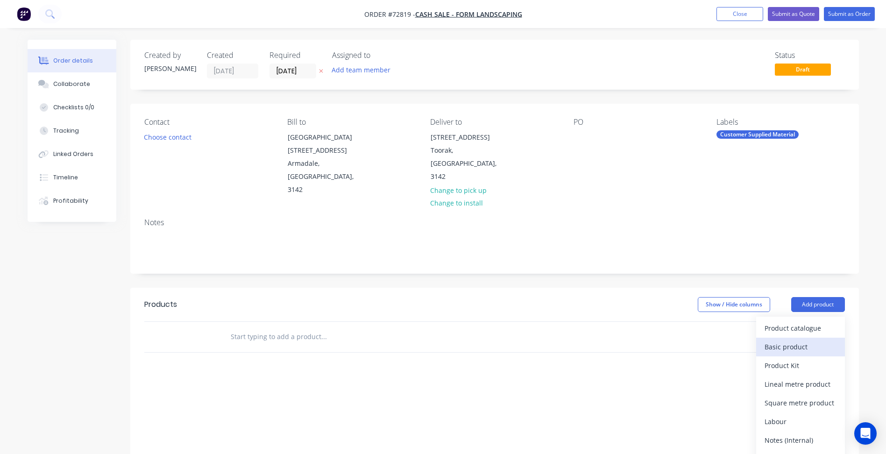
click at [798, 340] on div "Basic product" at bounding box center [801, 347] width 72 height 14
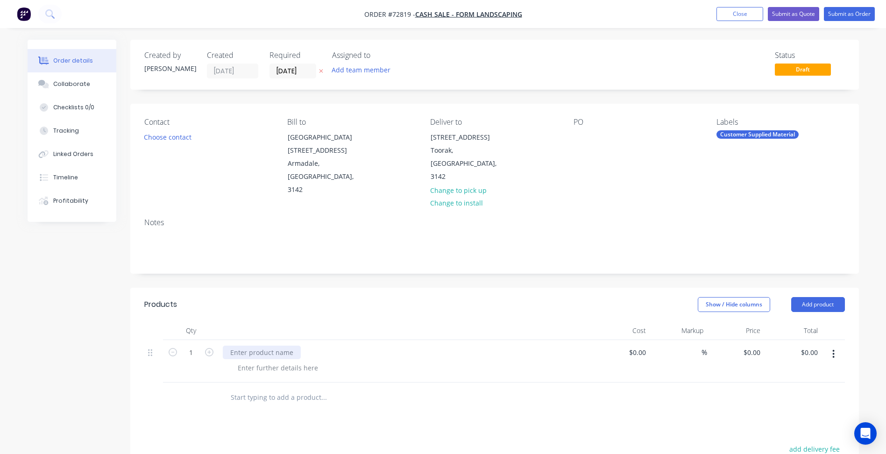
click at [278, 346] on div at bounding box center [262, 353] width 78 height 14
click at [275, 346] on div at bounding box center [262, 353] width 78 height 14
click at [748, 340] on div "0 $0.00" at bounding box center [735, 361] width 57 height 43
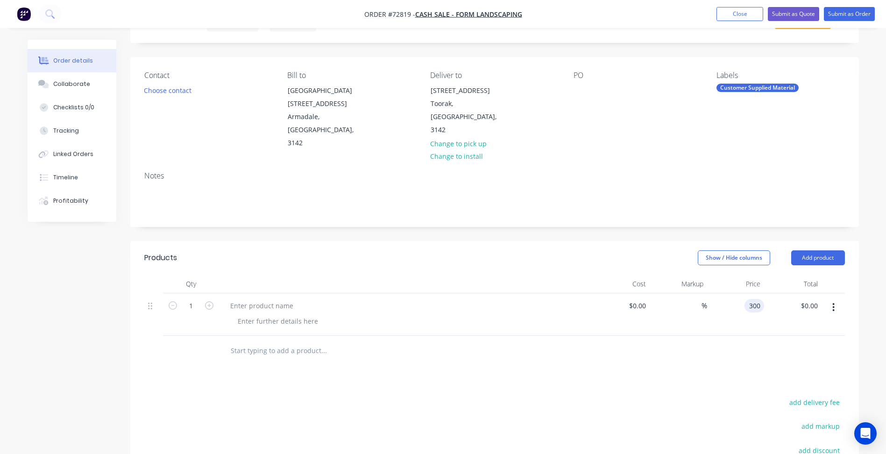
scroll to position [93, 0]
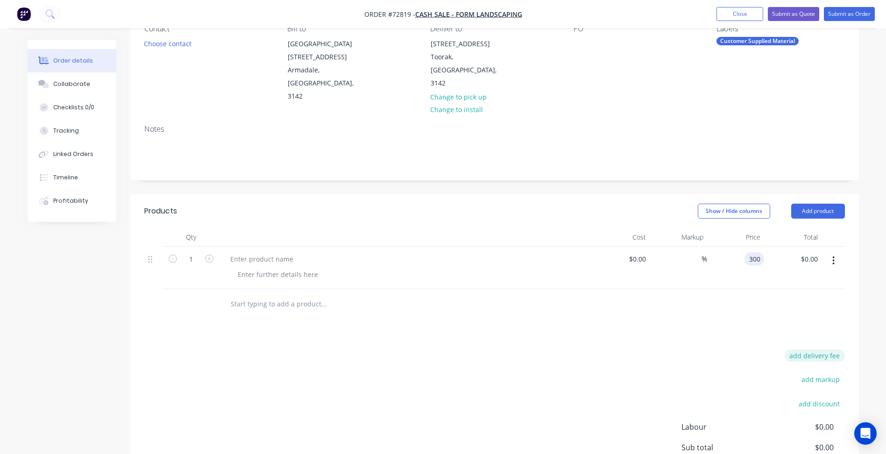
type input "$300.00"
click at [815, 349] on button "add delivery fee" at bounding box center [815, 355] width 60 height 13
type input "150"
click at [494, 349] on div "Delivery fee Delivery fee Delivery fee name (Optional) 150 150 $0 add markup ad…" at bounding box center [494, 438] width 701 height 178
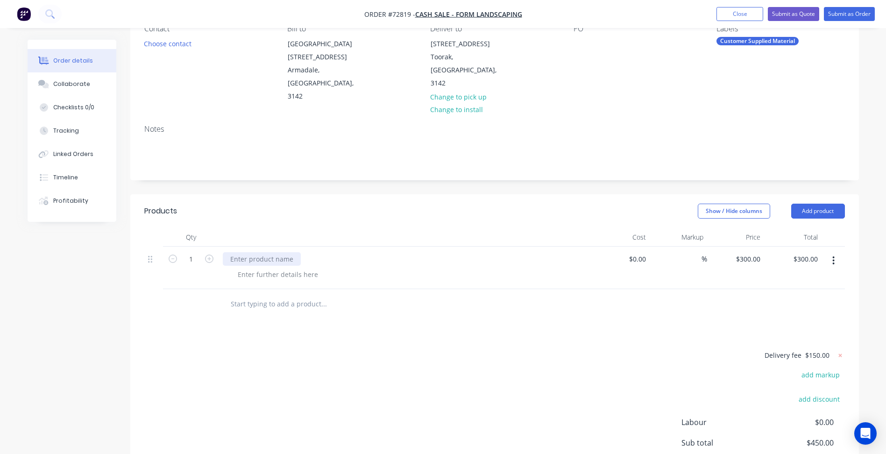
click at [257, 252] on div at bounding box center [262, 259] width 78 height 14
click at [276, 252] on div at bounding box center [262, 259] width 78 height 14
click at [276, 268] on div at bounding box center [277, 275] width 95 height 14
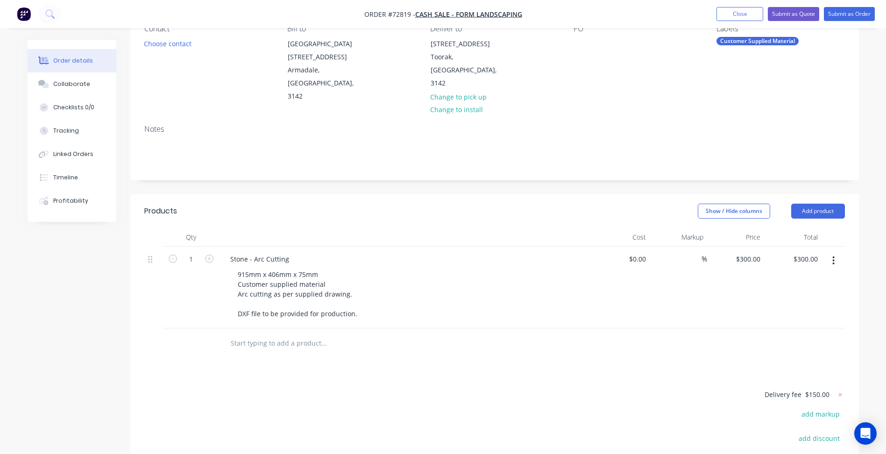
click at [269, 334] on input "text" at bounding box center [323, 343] width 187 height 19
click at [824, 204] on button "Add product" at bounding box center [818, 211] width 54 height 15
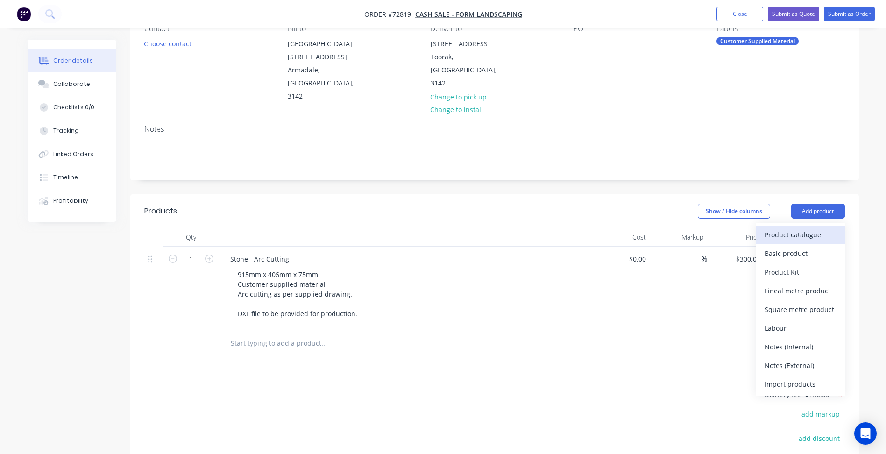
click at [790, 228] on div "Product catalogue" at bounding box center [801, 235] width 72 height 14
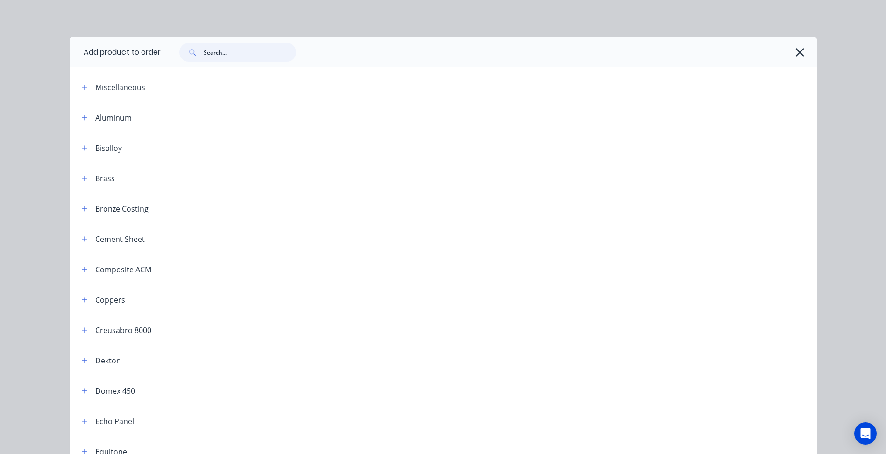
click at [208, 57] on input "text" at bounding box center [250, 52] width 92 height 19
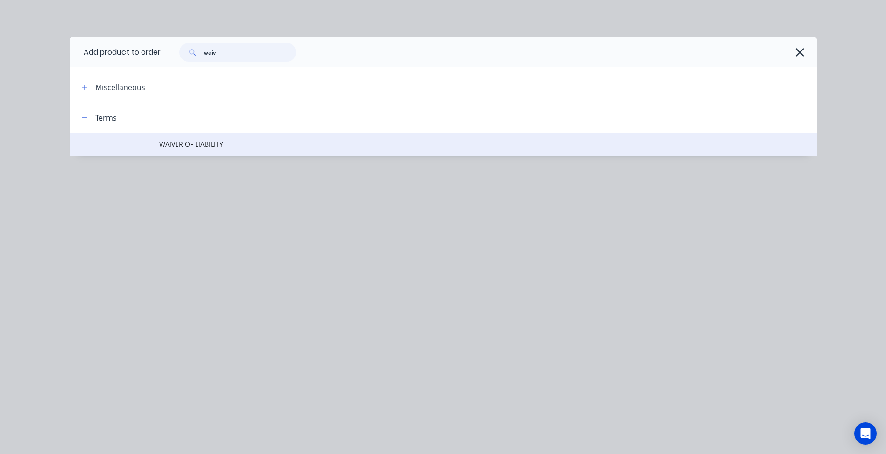
type input "waiv"
click at [211, 142] on span "WAIVER OF LIABILITY" at bounding box center [422, 144] width 526 height 10
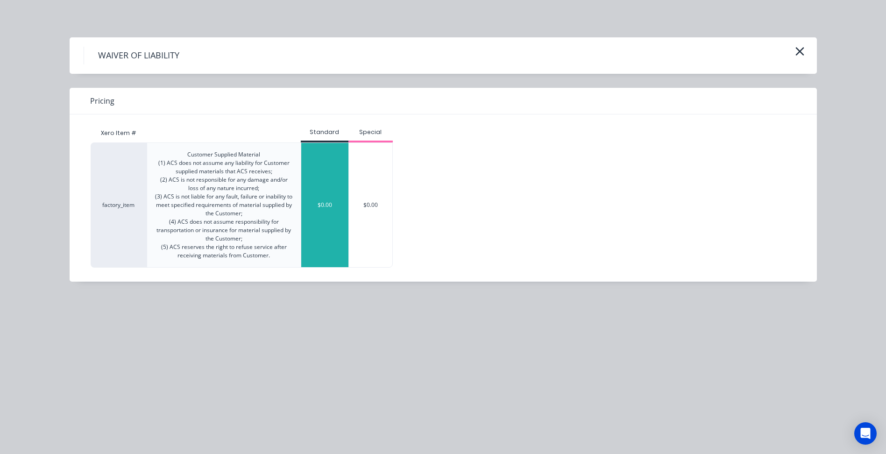
click at [327, 184] on div "$0.00" at bounding box center [324, 205] width 47 height 124
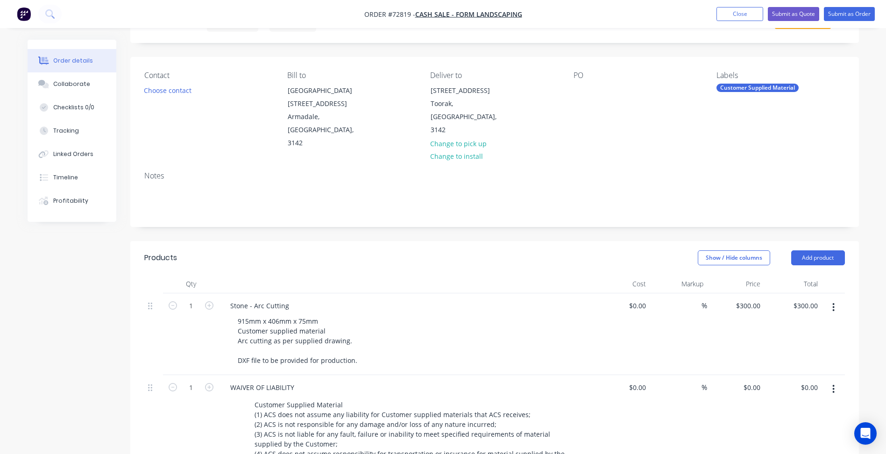
scroll to position [0, 0]
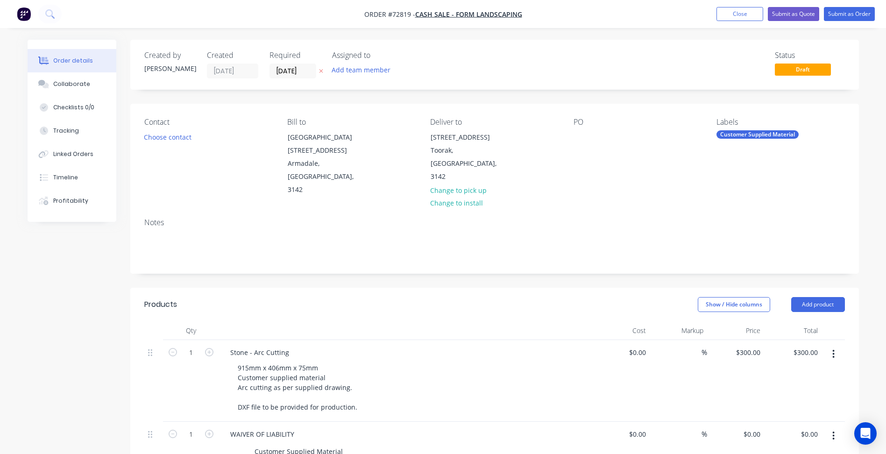
click at [33, 327] on div "Created by Patrick Created 03/09/25 Required 10/09/25 Assigned to Add team memb…" at bounding box center [443, 418] width 831 height 757
click at [328, 288] on header "Products Show / Hide columns Add product" at bounding box center [494, 305] width 729 height 34
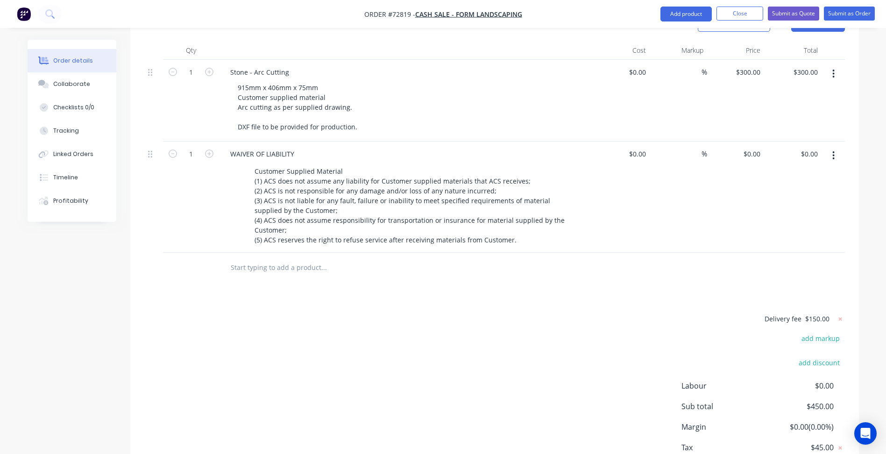
scroll to position [306, 0]
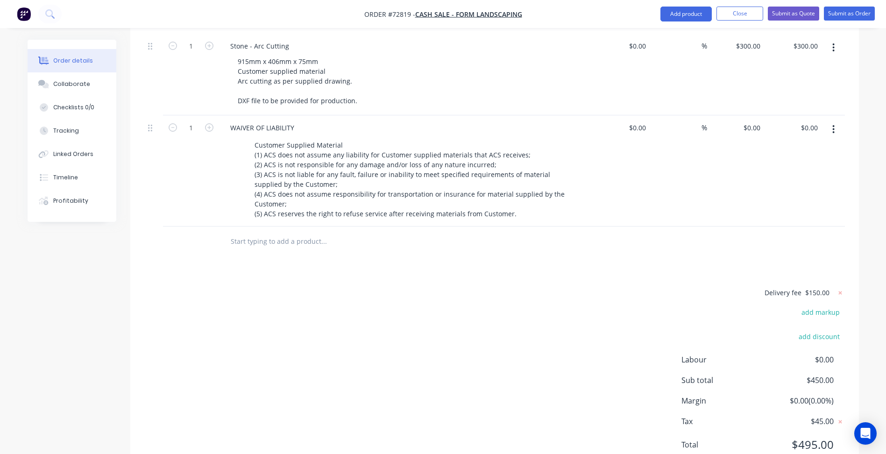
click at [468, 312] on div "Delivery fee $150.00 add markup add discount Labour $0.00 Sub total $450.00 Mar…" at bounding box center [494, 375] width 701 height 176
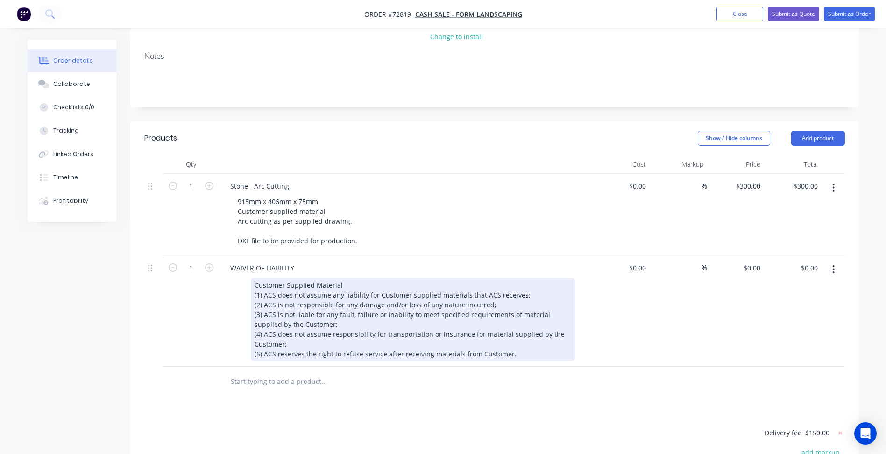
scroll to position [260, 0]
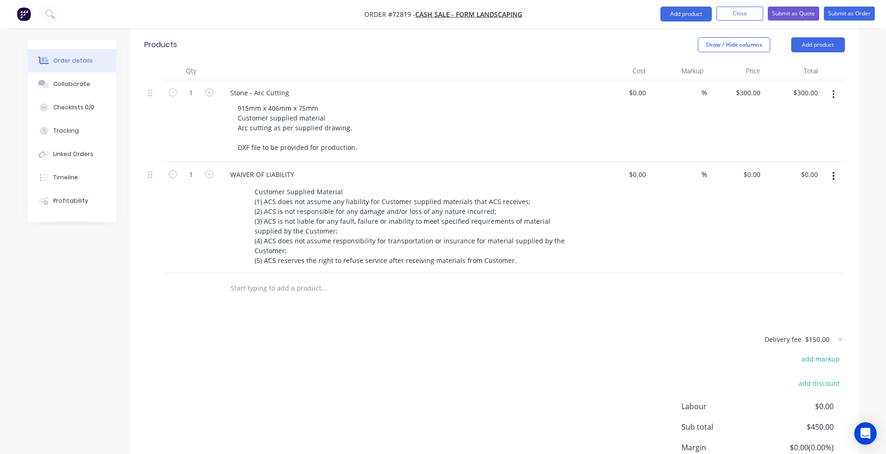
click at [432, 340] on div "Delivery fee $150.00 add markup add discount Labour $0.00 Sub total $450.00 Mar…" at bounding box center [494, 421] width 701 height 176
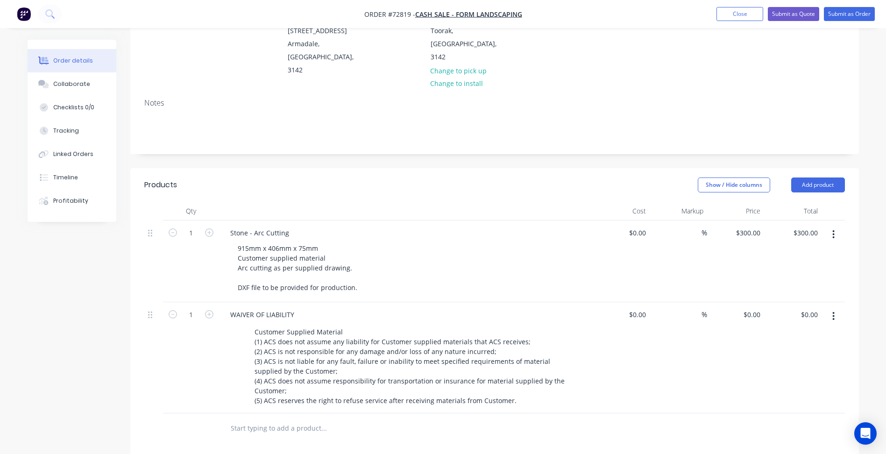
click at [148, 341] on div at bounding box center [153, 357] width 19 height 111
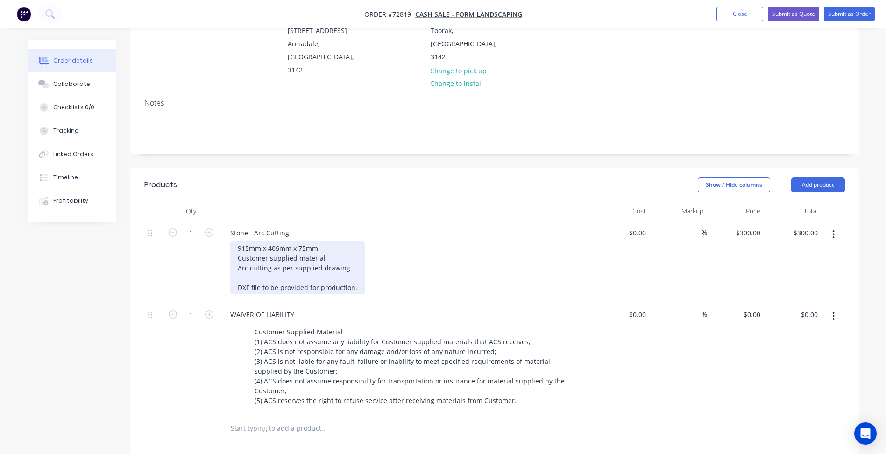
click at [269, 241] on div "915mm x 406mm x 75mm Customer supplied material Arc cutting as per supplied dra…" at bounding box center [297, 267] width 135 height 53
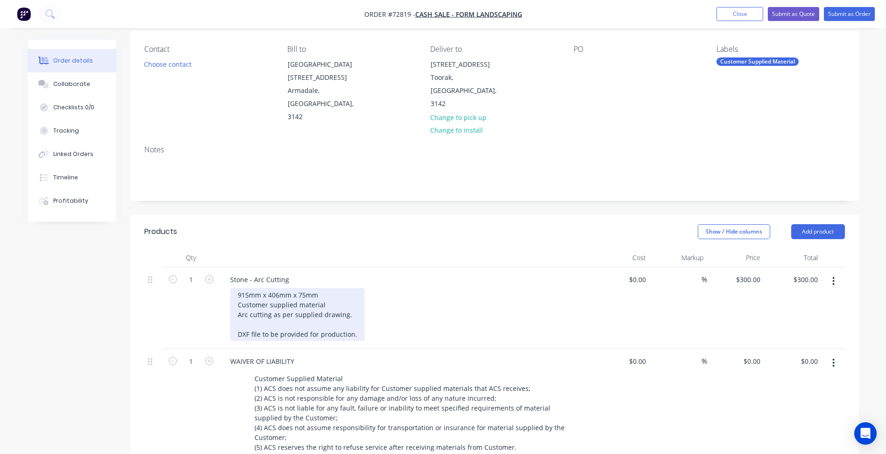
scroll to position [0, 0]
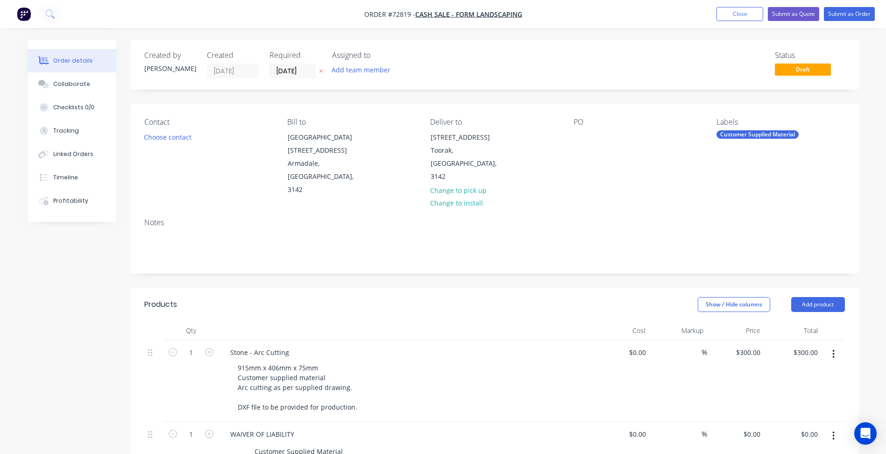
click at [327, 229] on div "Notes" at bounding box center [494, 242] width 729 height 63
click at [747, 346] on div "300 300" at bounding box center [754, 353] width 20 height 14
type input "$450.00"
click at [590, 236] on div "Notes" at bounding box center [494, 242] width 729 height 63
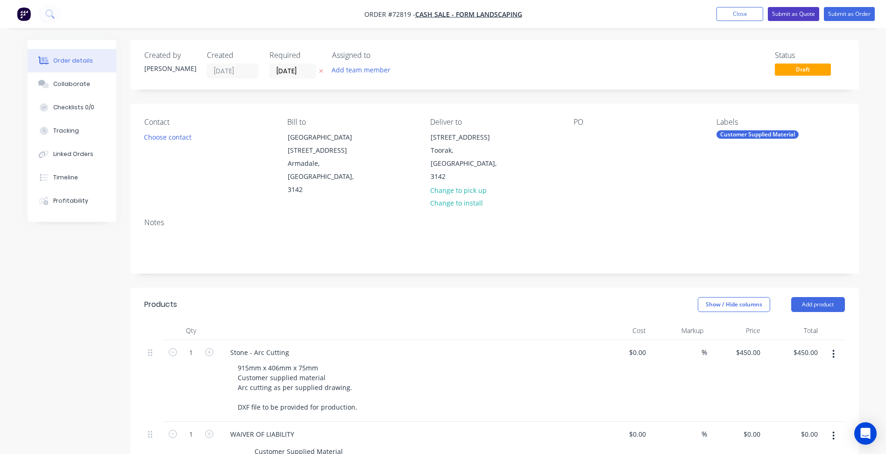
click at [800, 13] on button "Submit as Quote" at bounding box center [793, 14] width 51 height 14
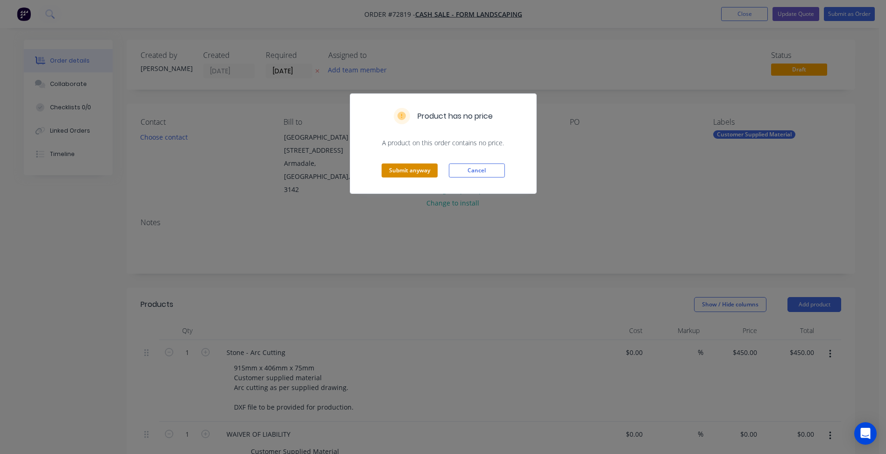
click at [408, 170] on button "Submit anyway" at bounding box center [410, 170] width 56 height 14
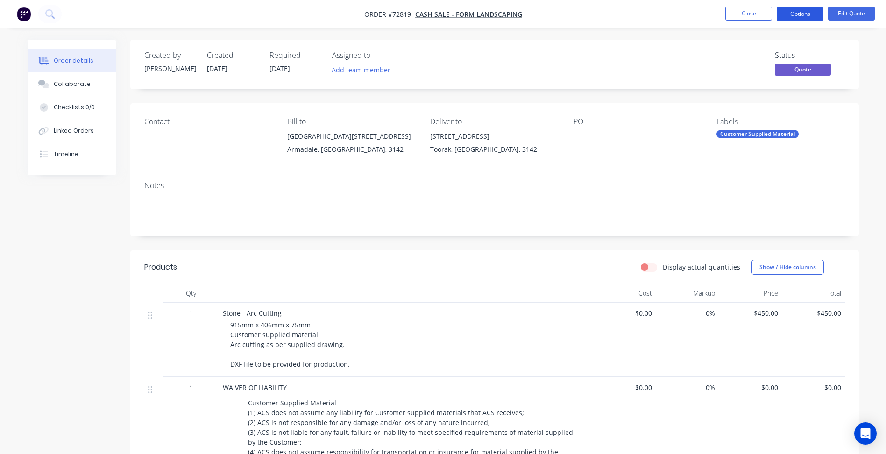
click at [794, 17] on button "Options" at bounding box center [800, 14] width 47 height 15
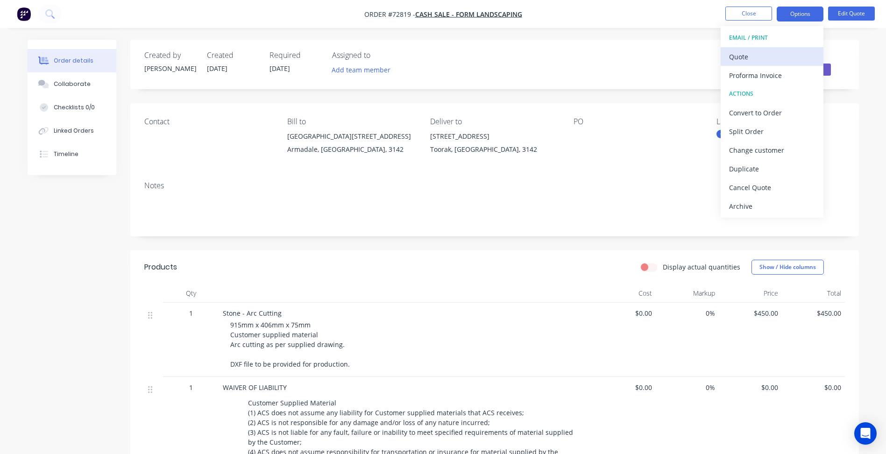
click at [765, 61] on div "Quote" at bounding box center [772, 57] width 86 height 14
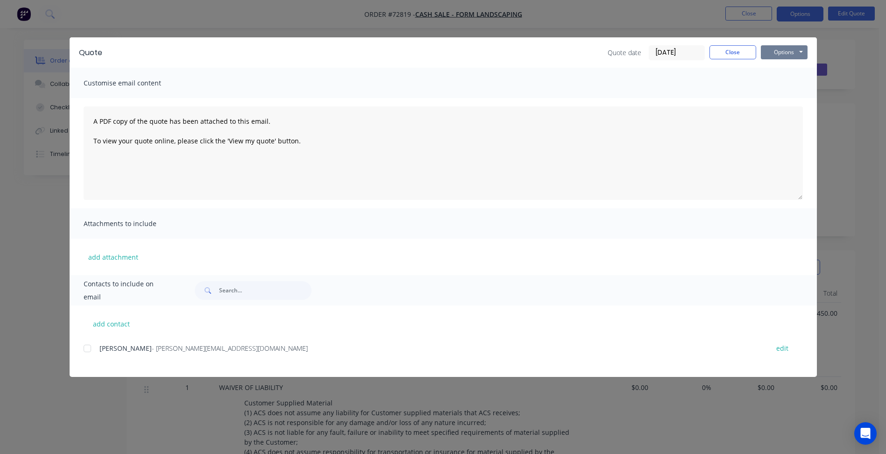
click at [791, 52] on button "Options" at bounding box center [784, 52] width 47 height 14
click at [782, 64] on button "Preview" at bounding box center [791, 68] width 60 height 15
click at [733, 51] on button "Close" at bounding box center [732, 52] width 47 height 14
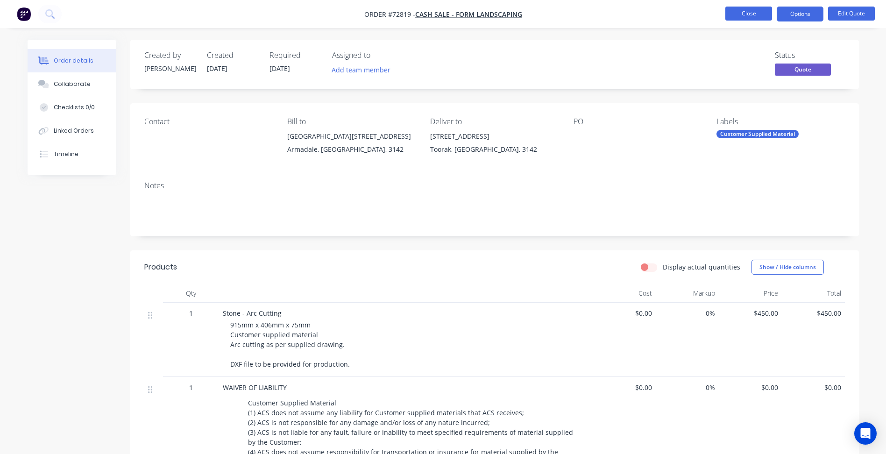
click at [745, 13] on button "Close" at bounding box center [748, 14] width 47 height 14
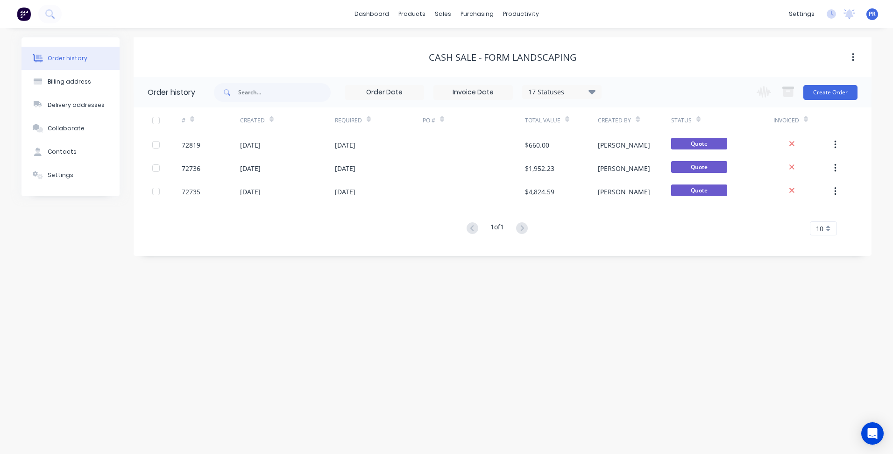
click at [202, 299] on div "Order history Billing address Delivery addresses Collaborate Contacts Settings …" at bounding box center [446, 241] width 893 height 426
click at [460, 50] on link "Sales Orders" at bounding box center [492, 44] width 124 height 19
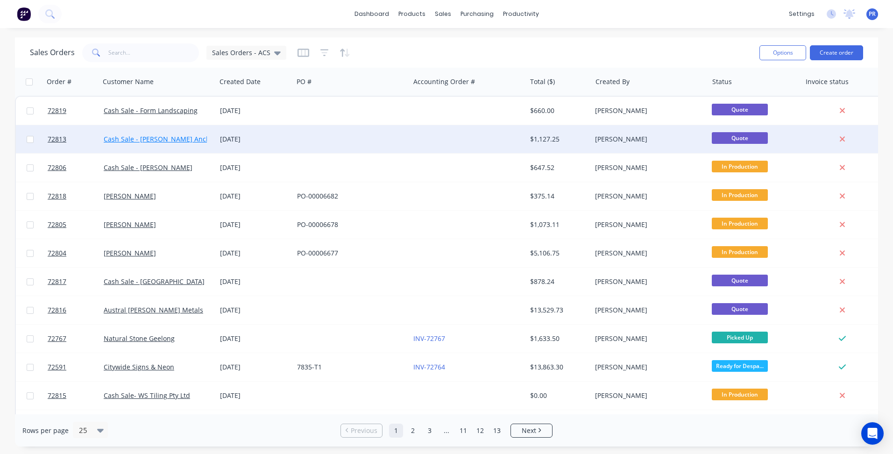
click at [123, 140] on link "Cash Sale - [PERSON_NAME] Anchoring Systems" at bounding box center [179, 139] width 150 height 9
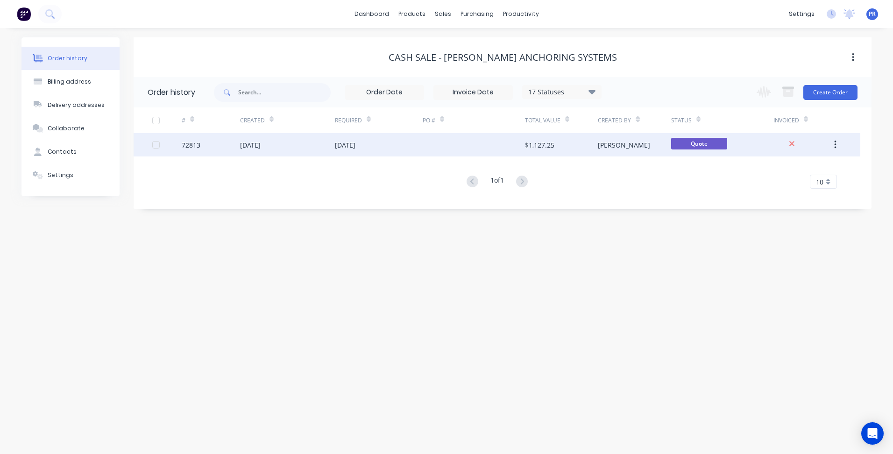
click at [643, 149] on div "[PERSON_NAME]" at bounding box center [634, 144] width 73 height 23
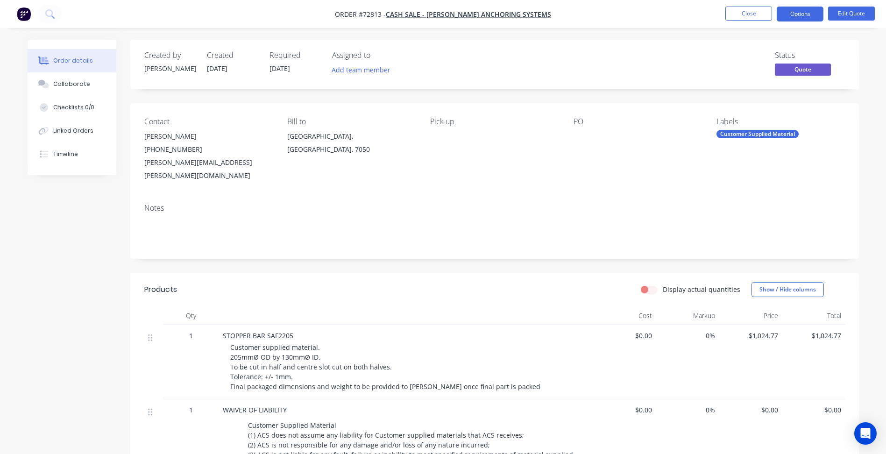
click at [578, 133] on div at bounding box center [632, 136] width 117 height 13
click at [801, 16] on button "Options" at bounding box center [800, 14] width 47 height 15
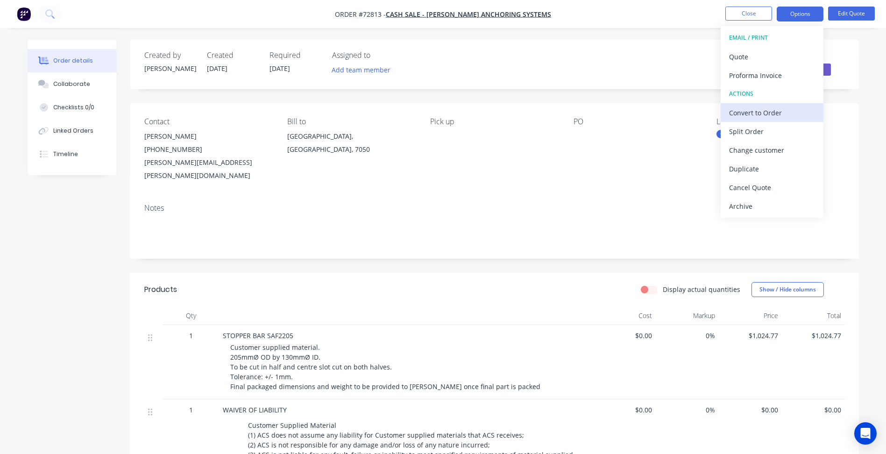
click at [755, 111] on div "Convert to Order" at bounding box center [772, 113] width 86 height 14
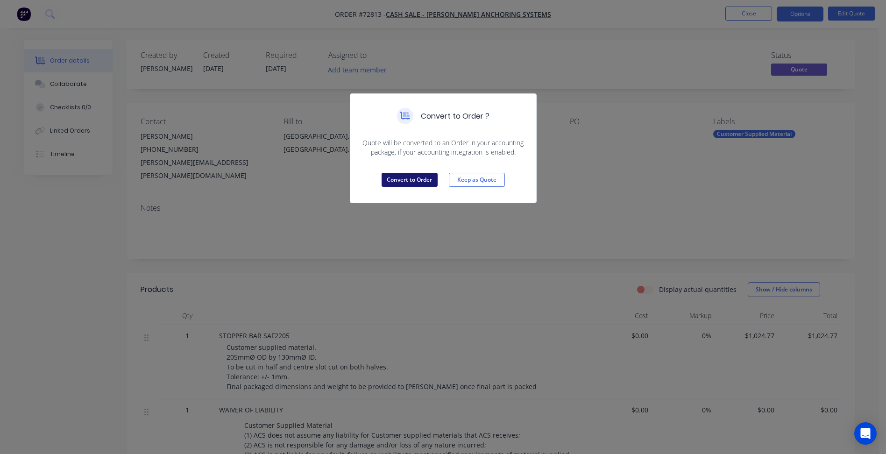
click at [403, 178] on button "Convert to Order" at bounding box center [410, 180] width 56 height 14
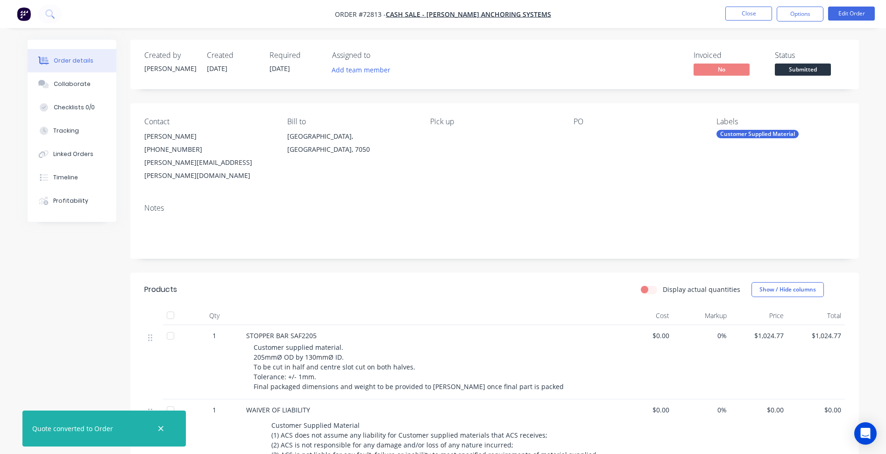
click at [583, 131] on div at bounding box center [632, 136] width 117 height 13
click at [846, 13] on button "Edit Order" at bounding box center [851, 14] width 47 height 14
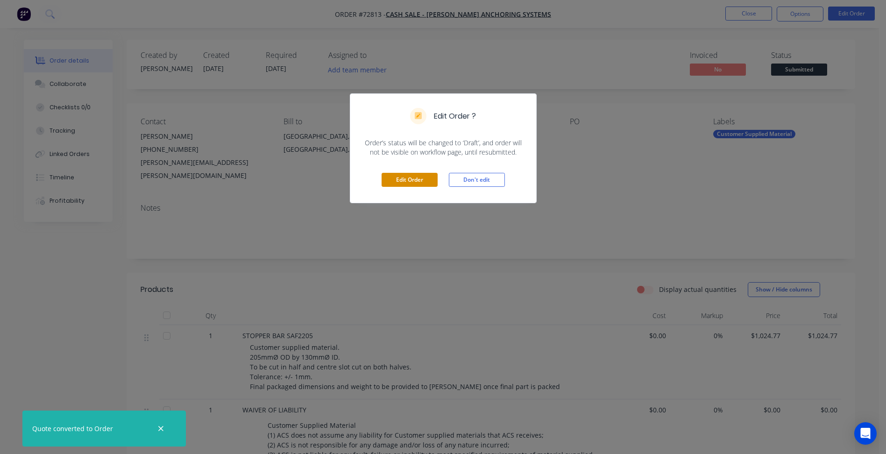
drag, startPoint x: 421, startPoint y: 181, endPoint x: 580, endPoint y: 145, distance: 162.8
click at [422, 180] on button "Edit Order" at bounding box center [410, 180] width 56 height 14
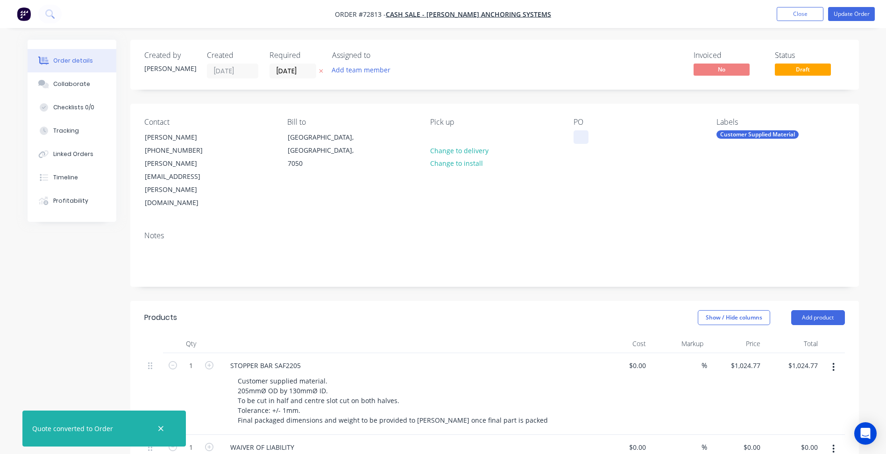
click at [575, 139] on div at bounding box center [581, 137] width 15 height 14
paste div
click at [779, 70] on span "Draft" at bounding box center [803, 70] width 56 height 12
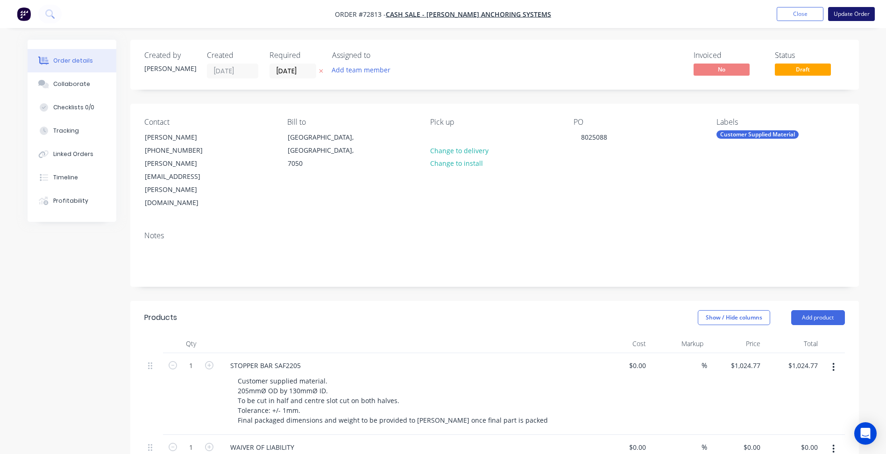
click at [843, 13] on button "Update Order" at bounding box center [851, 14] width 47 height 14
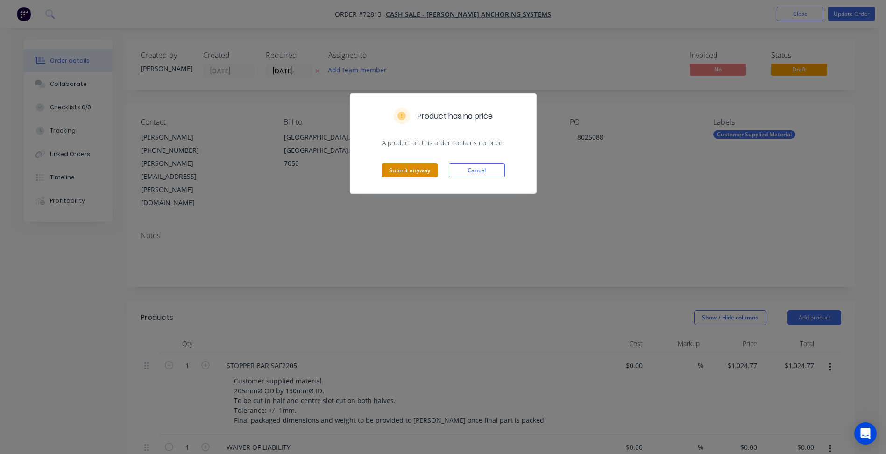
click at [408, 170] on button "Submit anyway" at bounding box center [410, 170] width 56 height 14
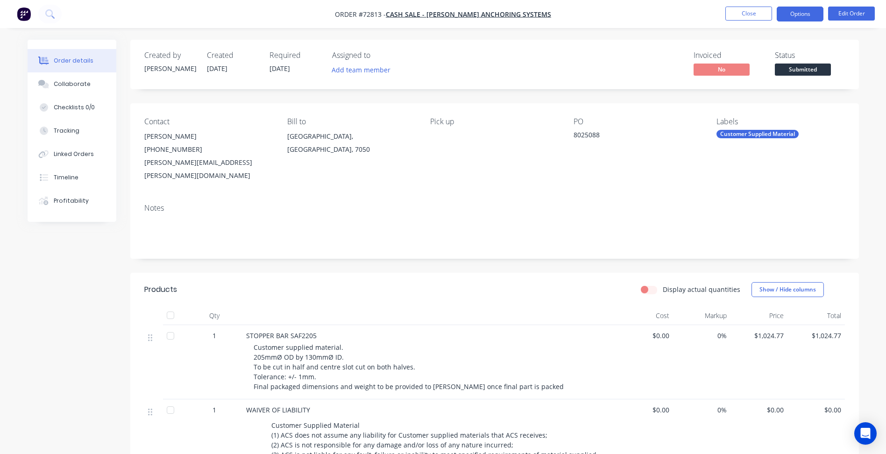
click at [809, 17] on button "Options" at bounding box center [800, 14] width 47 height 15
click at [858, 60] on div "Created by Patrick Created 03/09/25 Required 10/09/25 Assigned to Add team memb…" at bounding box center [494, 65] width 729 height 50
click at [809, 66] on span "Submitted" at bounding box center [803, 70] width 56 height 12
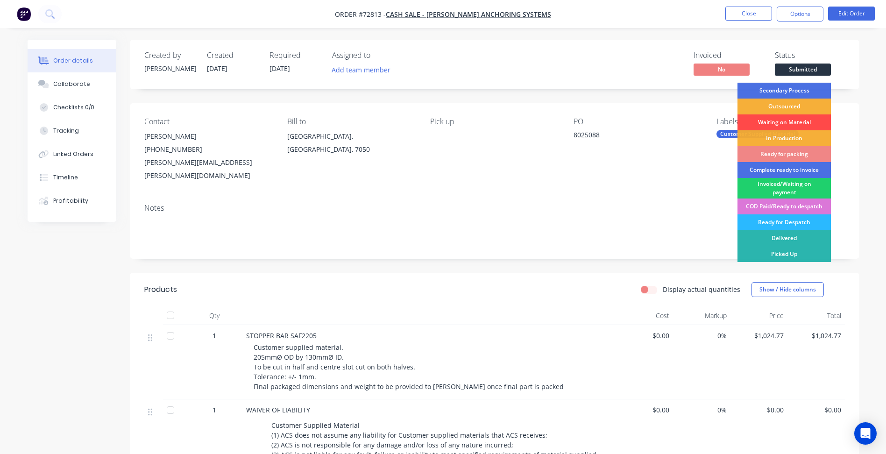
click at [784, 120] on div "Waiting on Material" at bounding box center [783, 122] width 93 height 16
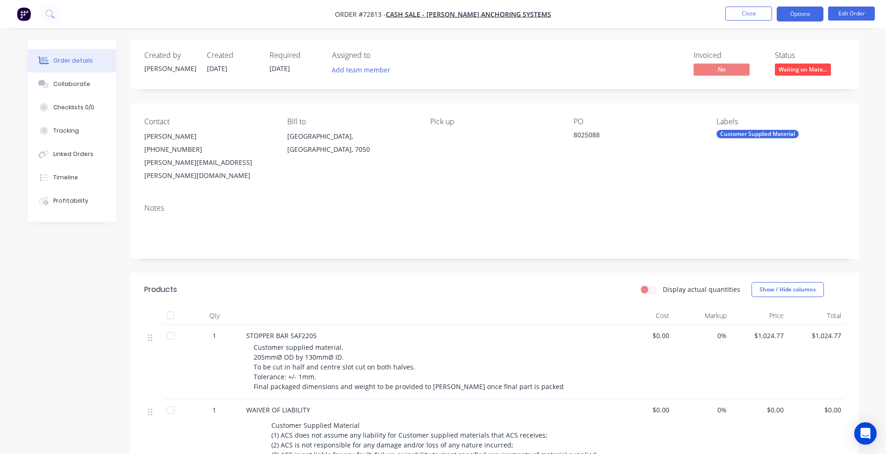
click at [787, 18] on button "Options" at bounding box center [800, 14] width 47 height 15
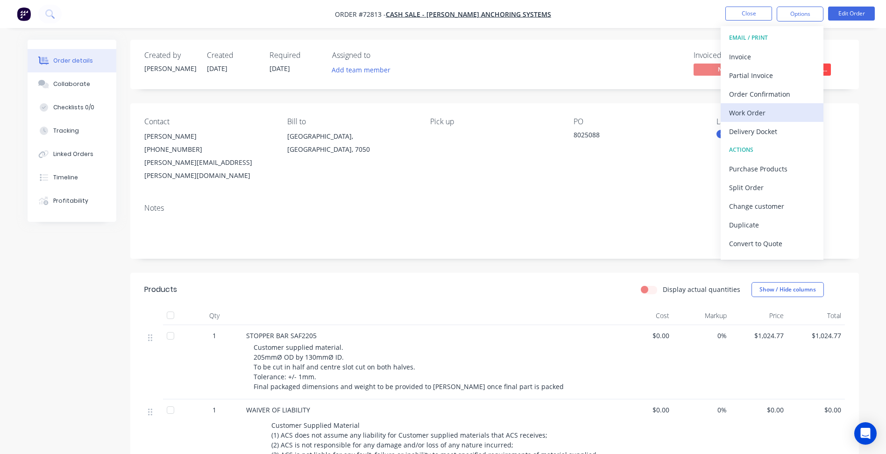
click at [752, 114] on div "Work Order" at bounding box center [772, 113] width 86 height 14
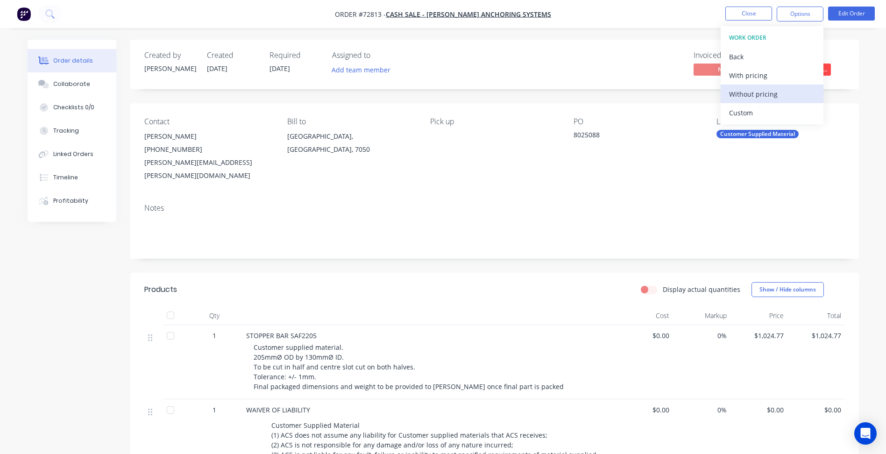
click at [744, 95] on div "Without pricing" at bounding box center [772, 94] width 86 height 14
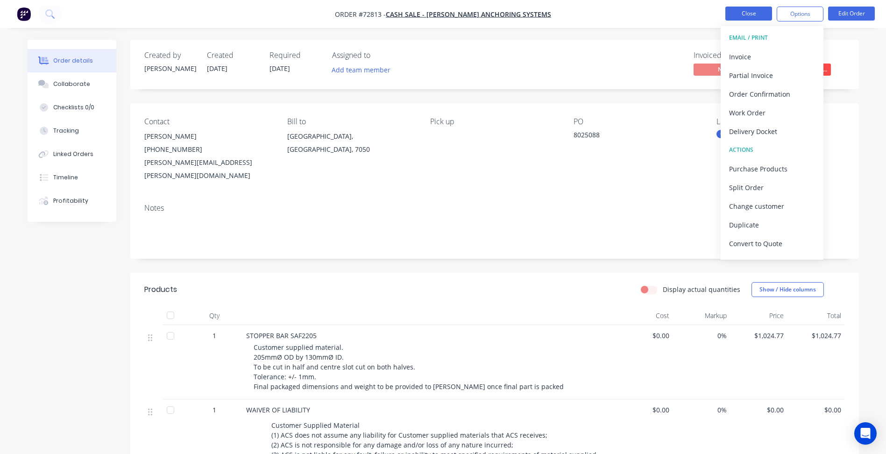
click at [765, 15] on button "Close" at bounding box center [748, 14] width 47 height 14
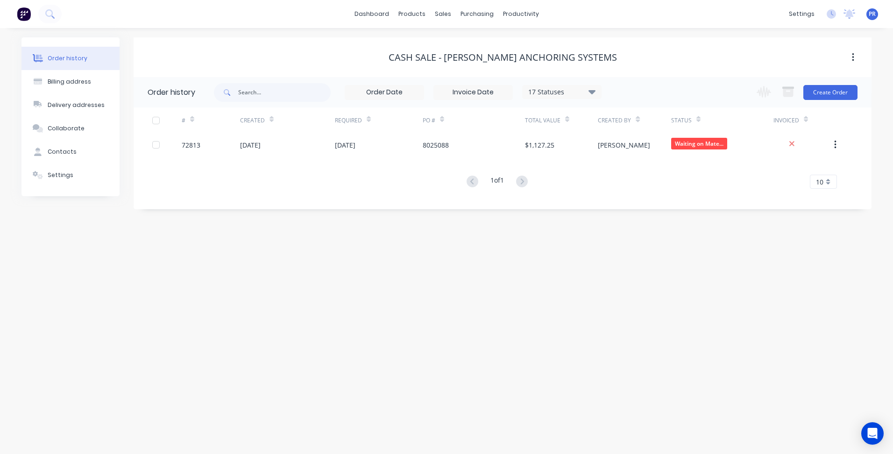
click at [614, 7] on div "dashboard products sales purchasing productivity dashboard products Product Cat…" at bounding box center [446, 14] width 893 height 28
click at [486, 47] on div "Sales Orders" at bounding box center [477, 45] width 38 height 8
